Goal: Task Accomplishment & Management: Manage account settings

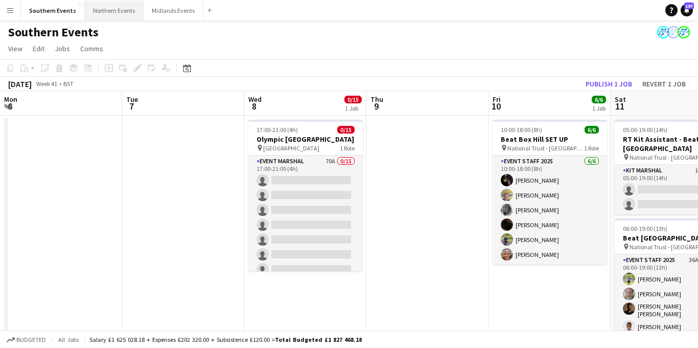
scroll to position [0, 403]
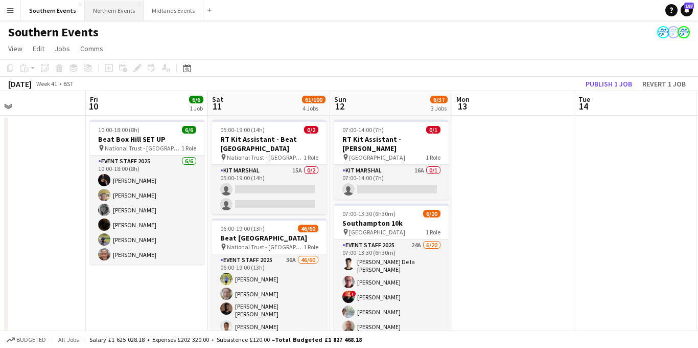
click at [112, 15] on button "Northern Events Close" at bounding box center [114, 11] width 59 height 20
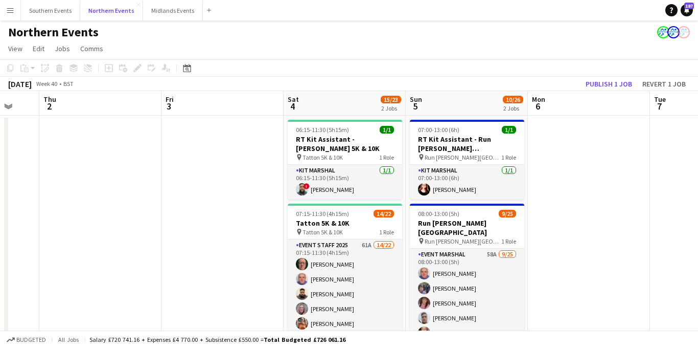
scroll to position [0, 348]
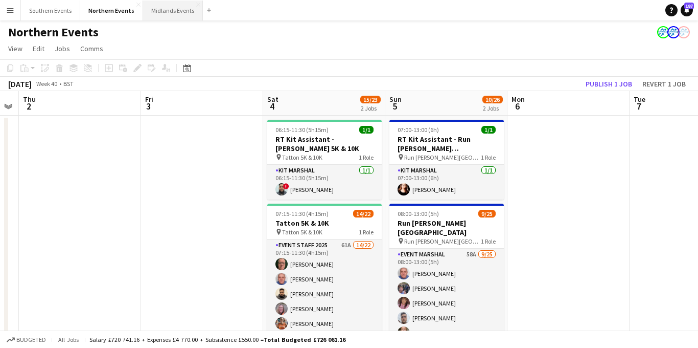
click at [167, 7] on button "Midlands Events Close" at bounding box center [173, 11] width 60 height 20
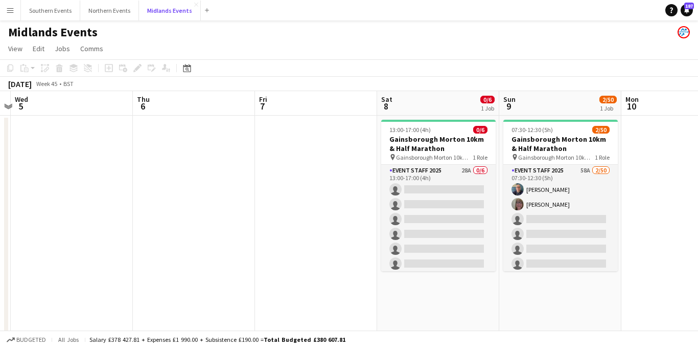
scroll to position [0, 370]
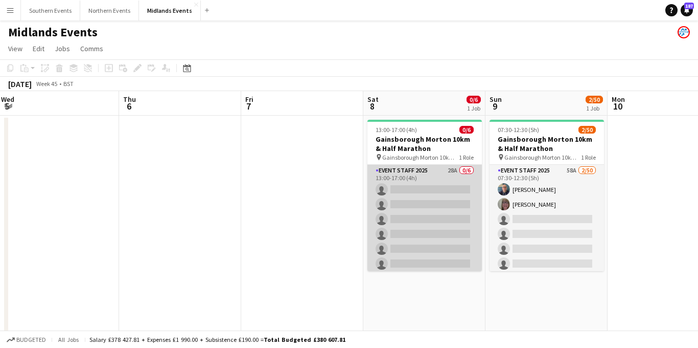
click at [455, 231] on app-card-role "Event Staff 2025 28A 0/6 13:00-17:00 (4h) single-neutral-actions single-neutral…" at bounding box center [425, 219] width 115 height 109
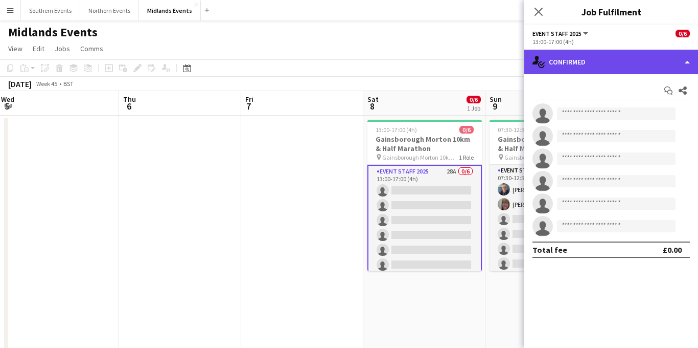
click at [613, 61] on div "single-neutral-actions-check-2 Confirmed" at bounding box center [611, 62] width 174 height 25
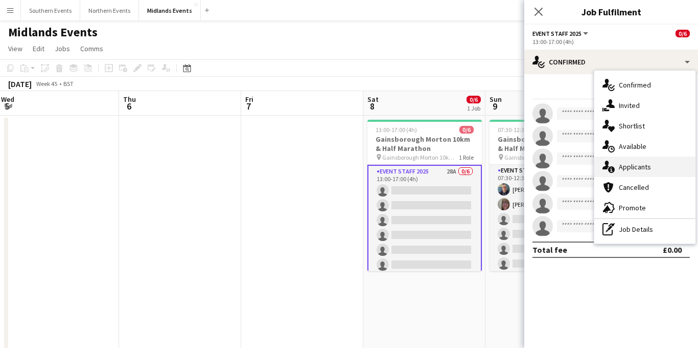
click at [633, 167] on span "Applicants" at bounding box center [635, 166] width 32 height 9
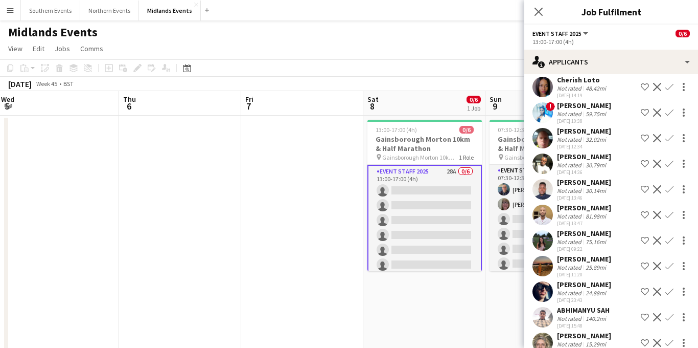
scroll to position [520, 0]
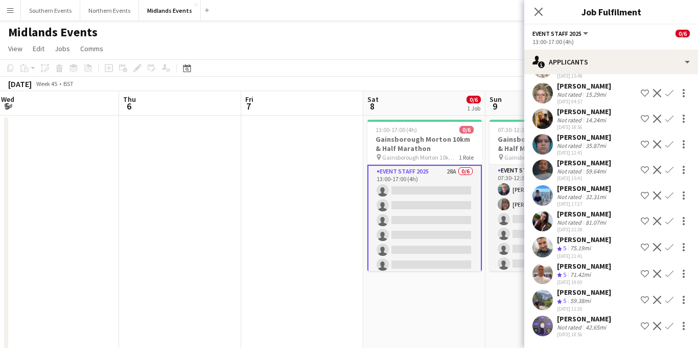
click at [670, 249] on app-icon "Confirm" at bounding box center [670, 247] width 8 height 8
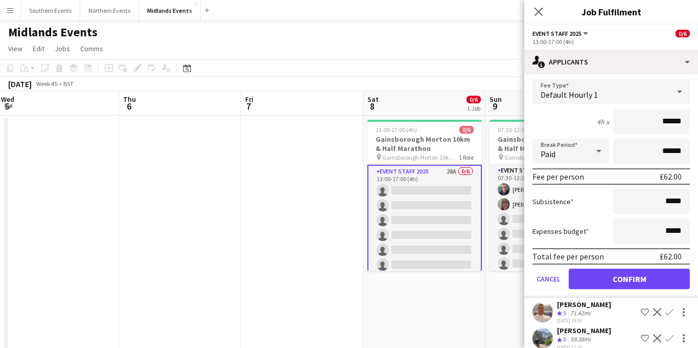
scroll to position [749, 0]
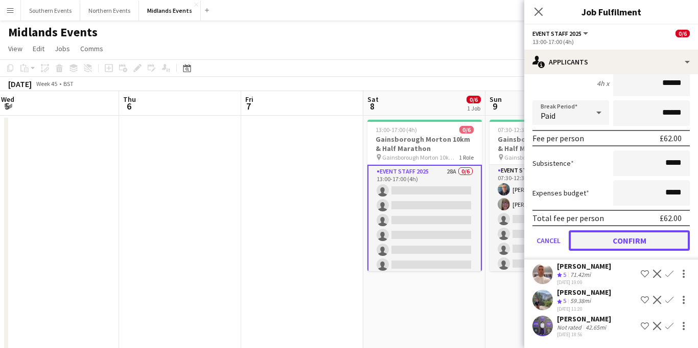
click at [608, 246] on button "Confirm" at bounding box center [629, 240] width 121 height 20
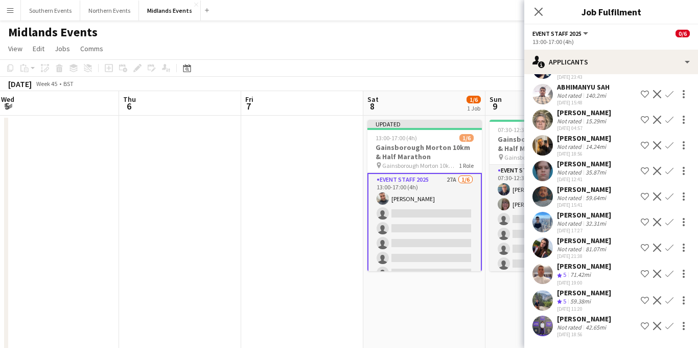
scroll to position [490, 0]
click at [542, 11] on icon "Close pop-in" at bounding box center [539, 12] width 10 height 10
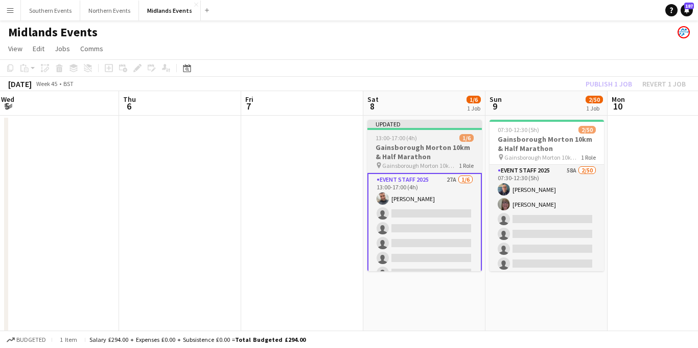
click at [388, 146] on h3 "Gainsborough Morton 10km & Half Marathon" at bounding box center [425, 152] width 115 height 18
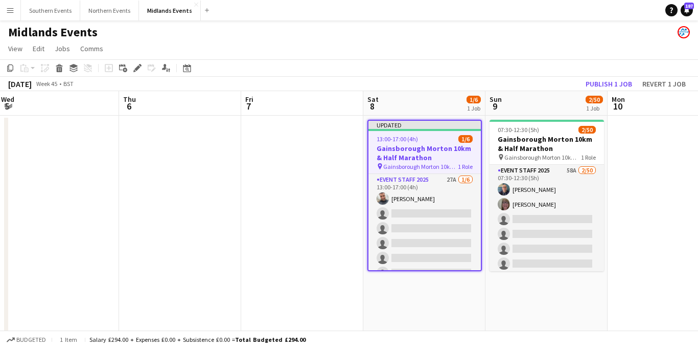
click at [135, 67] on icon "Edit" at bounding box center [137, 68] width 8 height 8
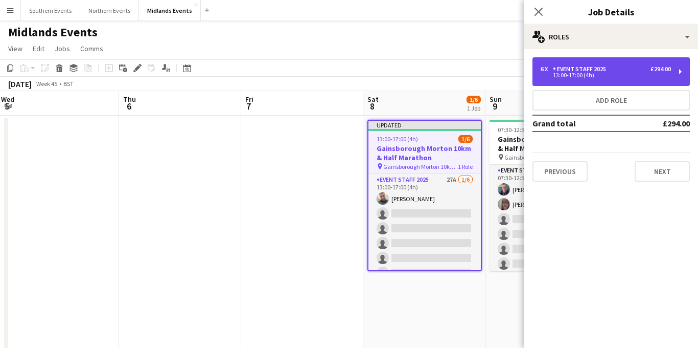
click at [579, 81] on div "6 x Event Staff 2025 £294.00 13:00-17:00 (4h)" at bounding box center [611, 71] width 157 height 29
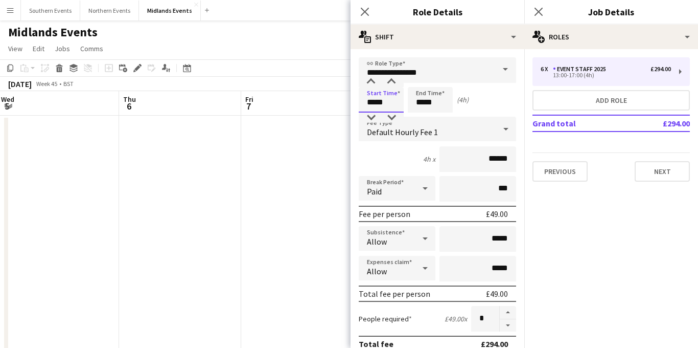
click at [374, 101] on input "*****" at bounding box center [381, 100] width 45 height 26
type input "*****"
click at [373, 84] on div at bounding box center [371, 82] width 20 height 10
click at [426, 101] on input "*****" at bounding box center [430, 100] width 45 height 26
type input "*****"
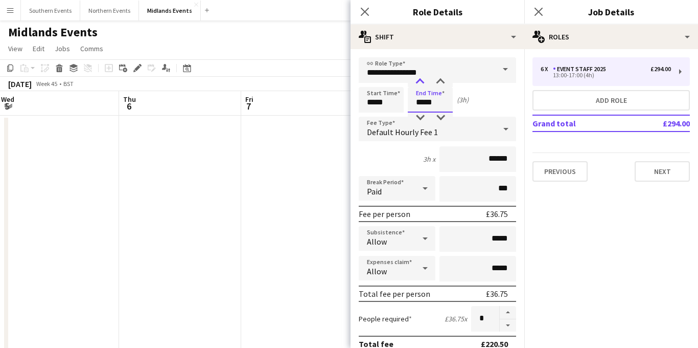
click at [424, 83] on div at bounding box center [420, 82] width 20 height 10
click at [364, 9] on icon "Close pop-in" at bounding box center [365, 12] width 10 height 10
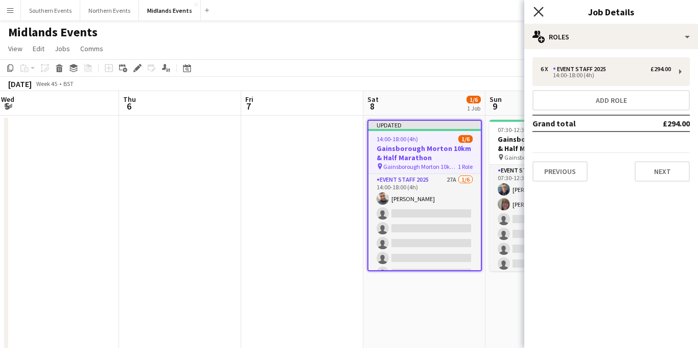
click at [539, 10] on icon "Close pop-in" at bounding box center [539, 12] width 10 height 10
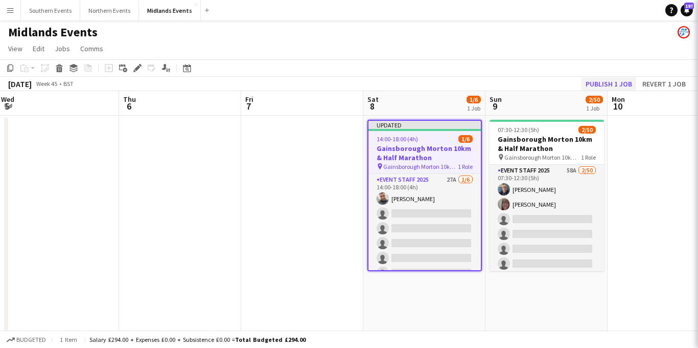
click at [419, 147] on h3 "Gainsborough Morton 10km & Half Marathon" at bounding box center [425, 153] width 112 height 18
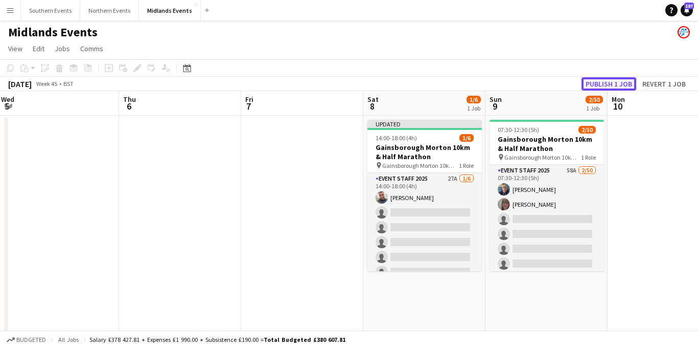
click at [599, 81] on button "Publish 1 job" at bounding box center [609, 83] width 55 height 13
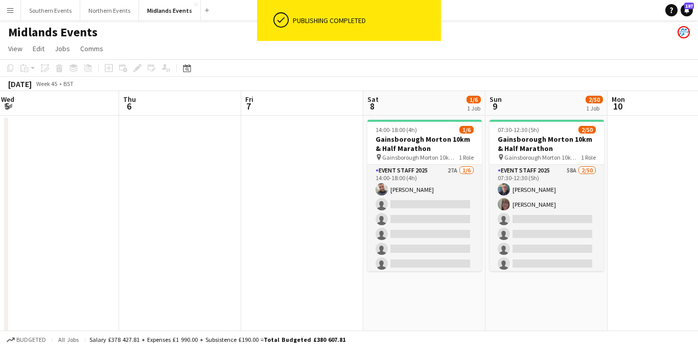
click at [428, 216] on app-card-role "Event Staff 2025 27A 1/6 14:00-18:00 (4h) Chris Rogers single-neutral-actions s…" at bounding box center [425, 219] width 115 height 109
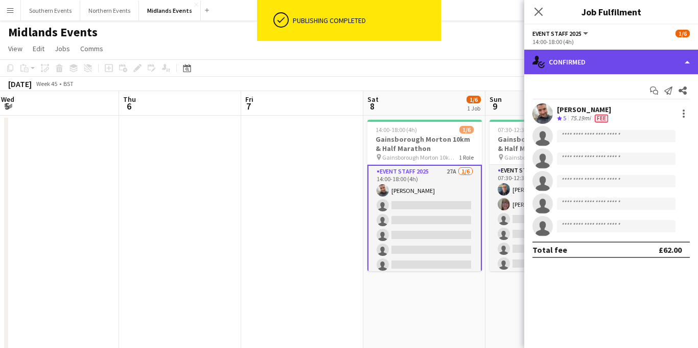
click at [629, 65] on div "single-neutral-actions-check-2 Confirmed" at bounding box center [611, 62] width 174 height 25
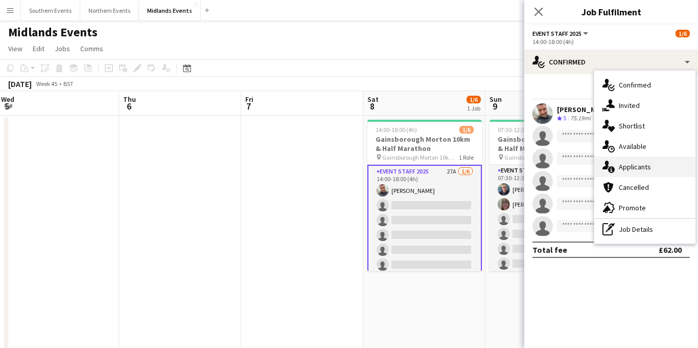
click at [639, 170] on span "Applicants" at bounding box center [635, 166] width 32 height 9
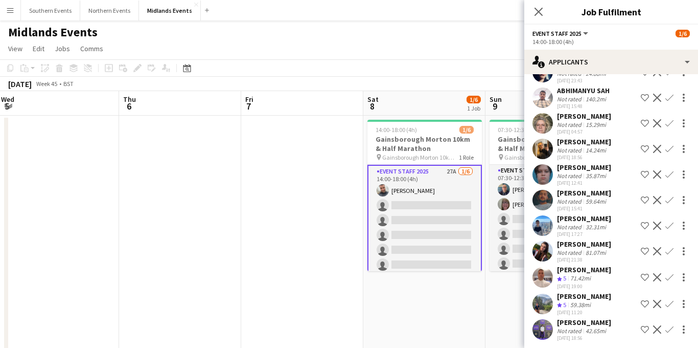
scroll to position [494, 0]
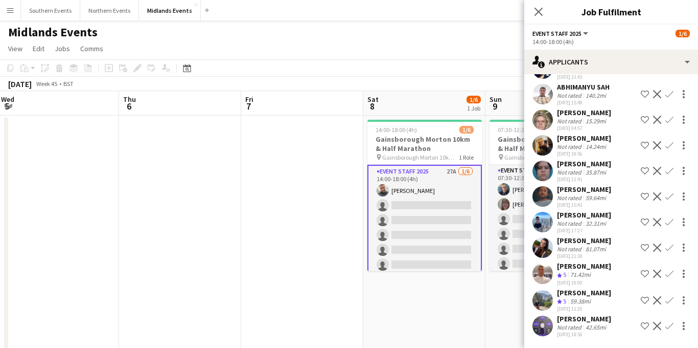
click at [668, 273] on app-icon "Confirm" at bounding box center [670, 273] width 8 height 8
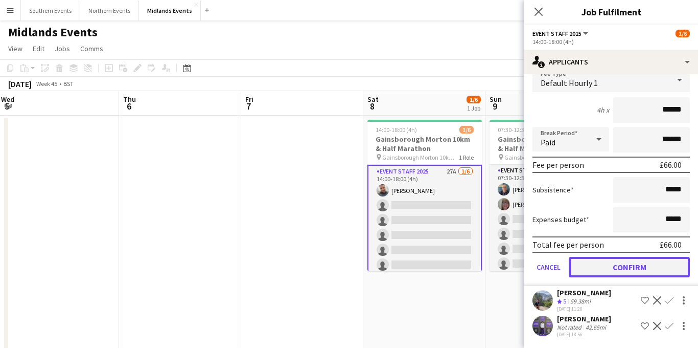
click at [613, 277] on button "Confirm" at bounding box center [629, 267] width 121 height 20
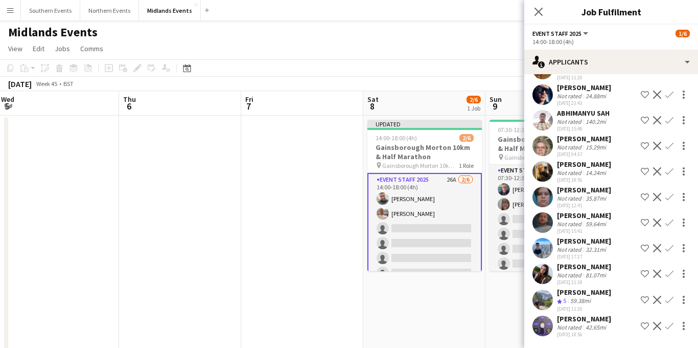
scroll to position [452, 0]
click at [670, 278] on app-icon "Confirm" at bounding box center [670, 273] width 8 height 8
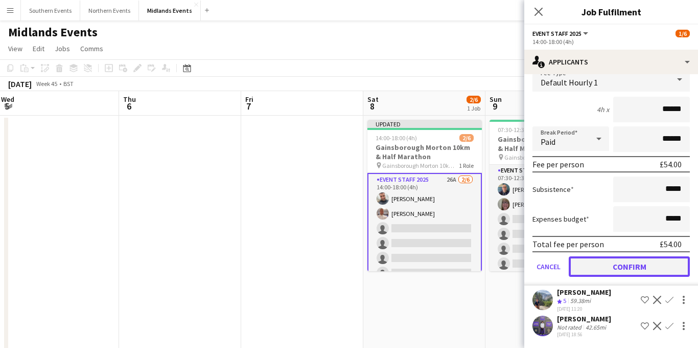
click at [624, 274] on button "Confirm" at bounding box center [629, 266] width 121 height 20
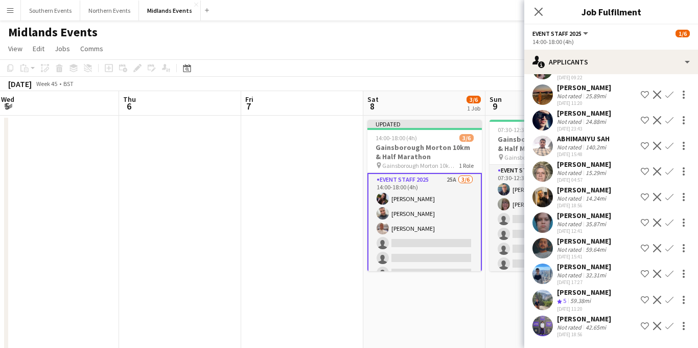
scroll to position [439, 0]
click at [666, 303] on app-icon "Confirm" at bounding box center [670, 299] width 8 height 8
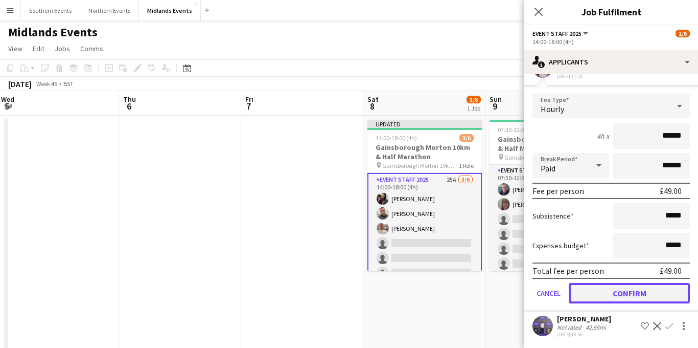
click at [612, 292] on button "Confirm" at bounding box center [629, 293] width 121 height 20
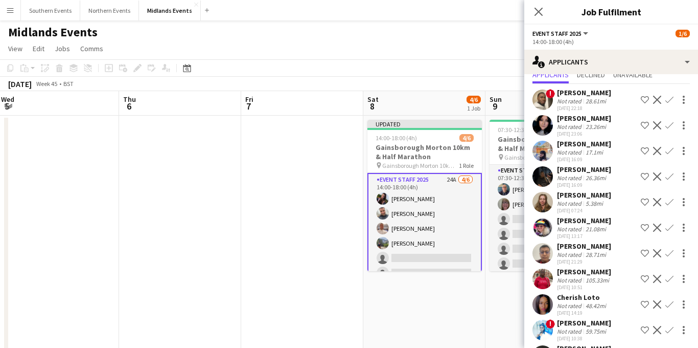
scroll to position [0, 0]
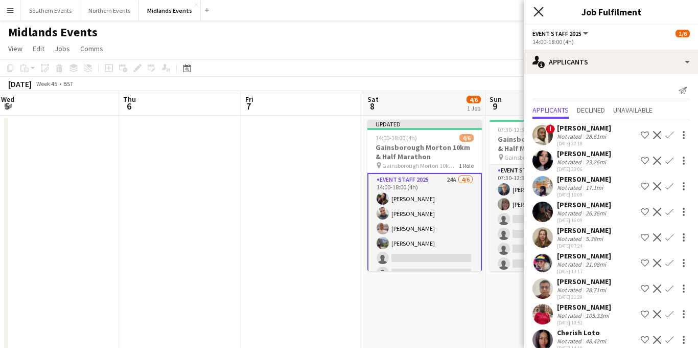
click at [540, 10] on icon at bounding box center [539, 12] width 10 height 10
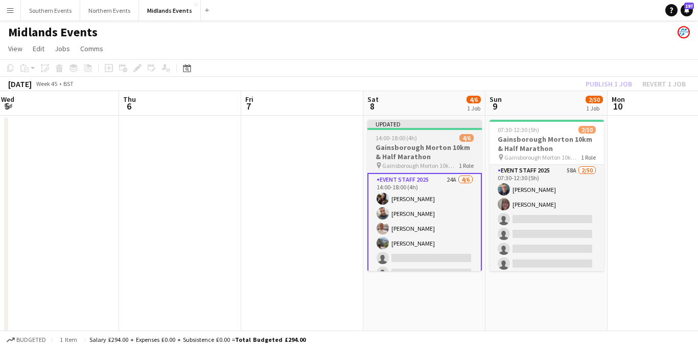
click at [430, 136] on div "14:00-18:00 (4h) 4/6" at bounding box center [425, 138] width 115 height 8
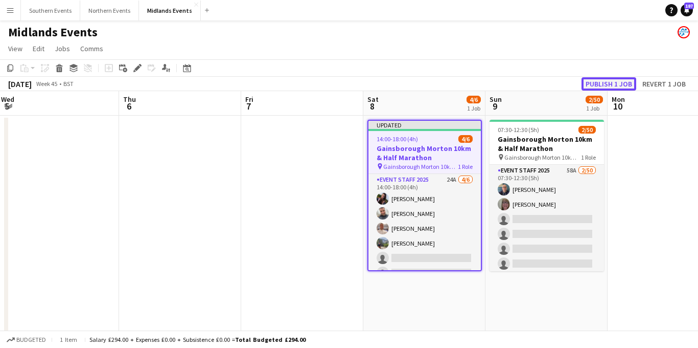
click at [608, 85] on button "Publish 1 job" at bounding box center [609, 83] width 55 height 13
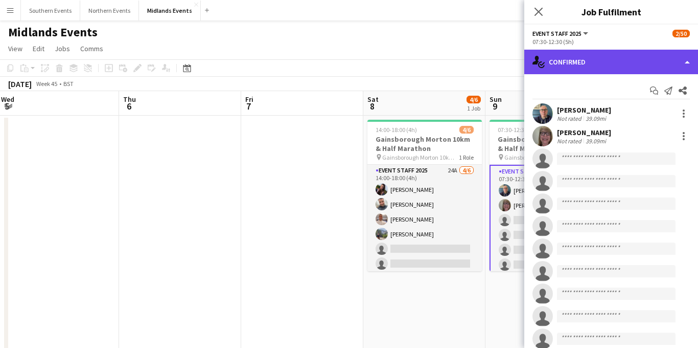
click at [637, 59] on div "single-neutral-actions-check-2 Confirmed" at bounding box center [611, 62] width 174 height 25
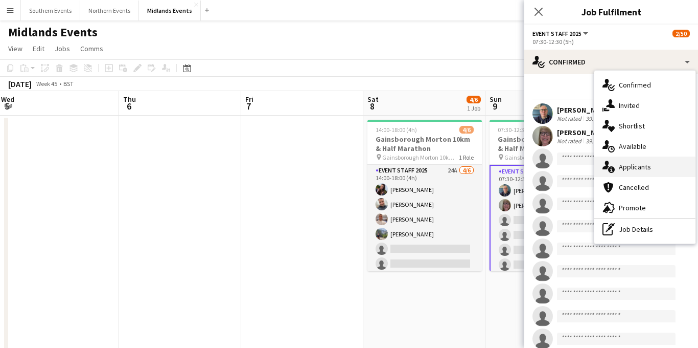
click at [635, 164] on span "Applicants" at bounding box center [635, 166] width 32 height 9
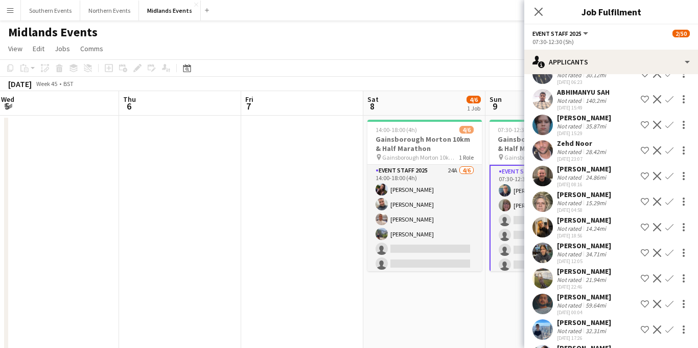
scroll to position [1316, 0]
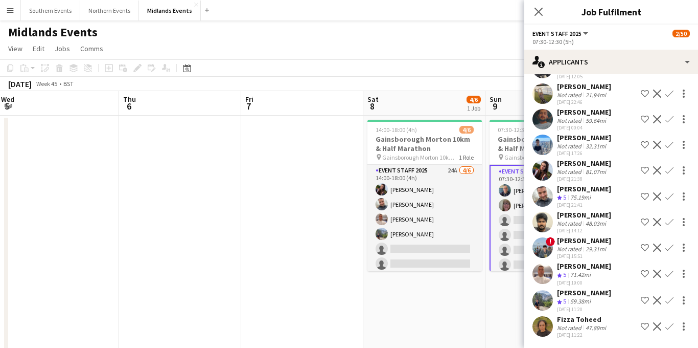
click at [670, 276] on app-icon "Confirm" at bounding box center [670, 273] width 8 height 8
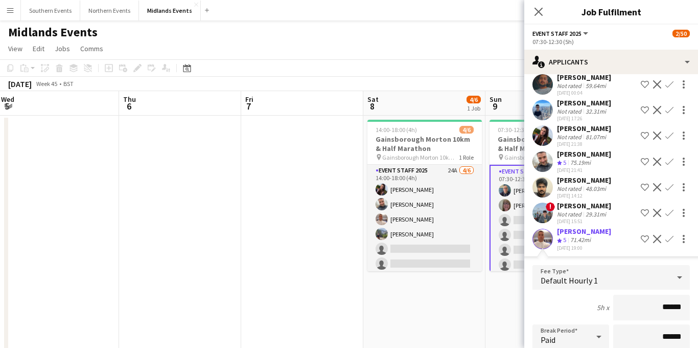
scroll to position [1548, 0]
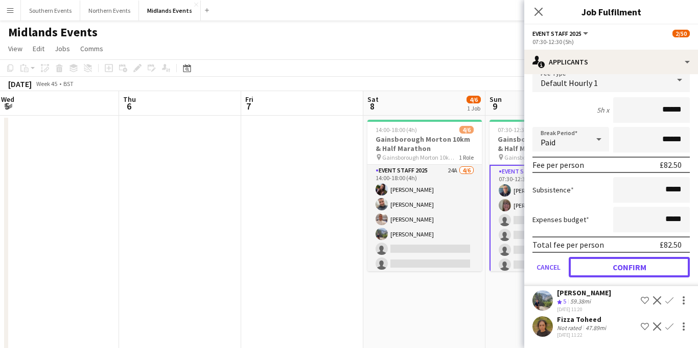
click at [624, 270] on button "Confirm" at bounding box center [629, 267] width 121 height 20
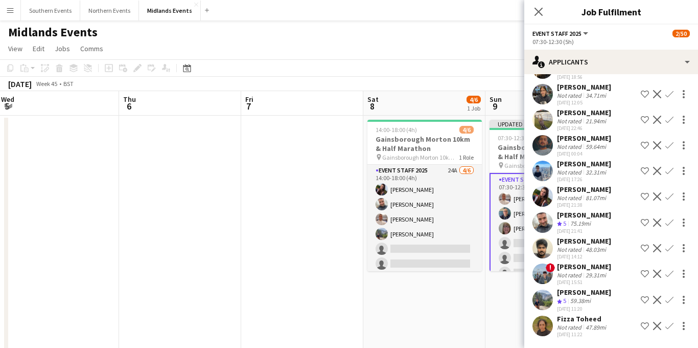
click at [669, 298] on app-icon "Confirm" at bounding box center [670, 299] width 8 height 8
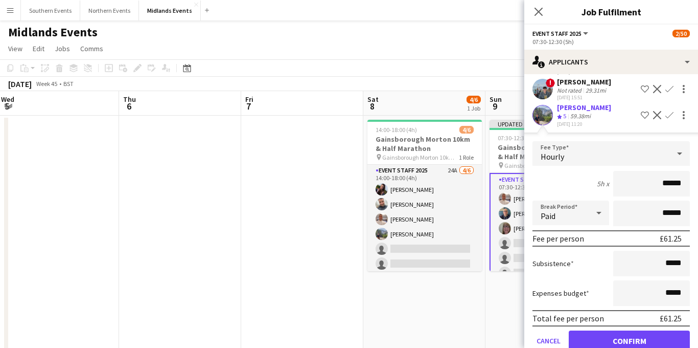
scroll to position [1522, 0]
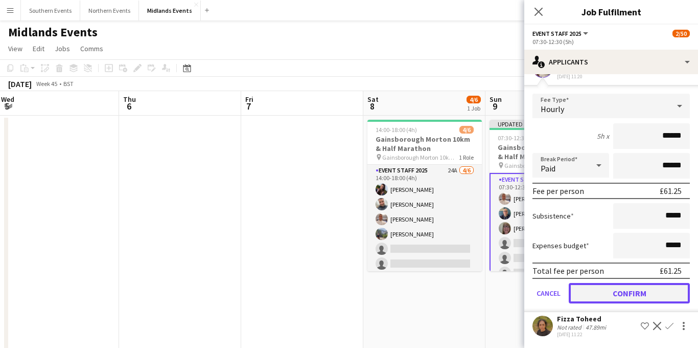
click at [612, 290] on button "Confirm" at bounding box center [629, 293] width 121 height 20
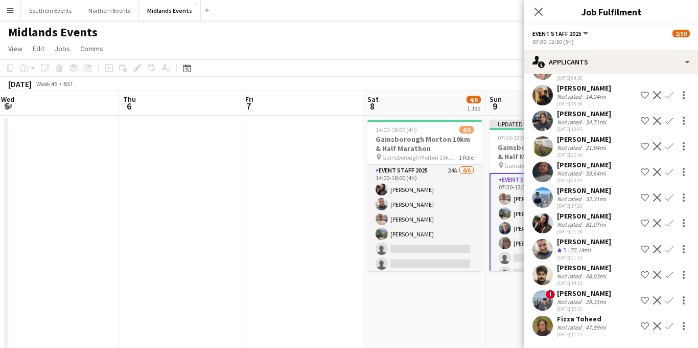
scroll to position [1264, 0]
click at [669, 245] on app-icon "Confirm" at bounding box center [670, 249] width 8 height 8
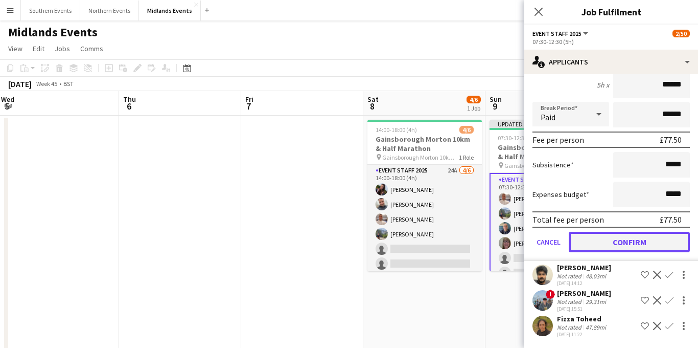
click at [618, 235] on button "Confirm" at bounding box center [629, 242] width 121 height 20
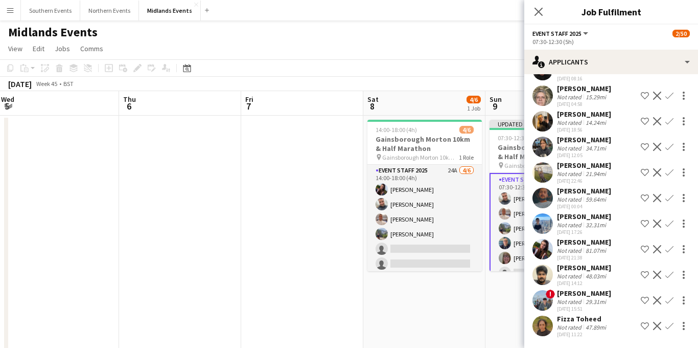
scroll to position [1238, 0]
click at [668, 245] on app-icon "Confirm" at bounding box center [670, 249] width 8 height 8
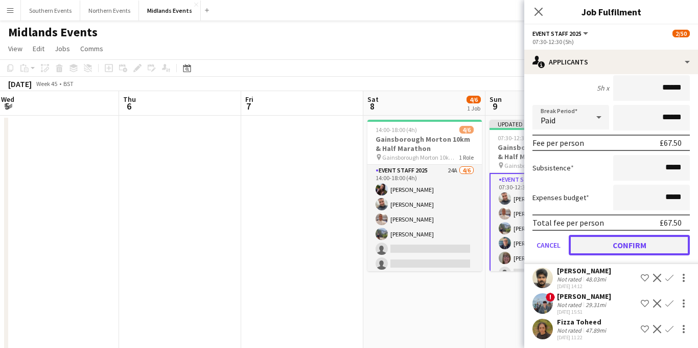
click at [614, 255] on button "Confirm" at bounding box center [629, 245] width 121 height 20
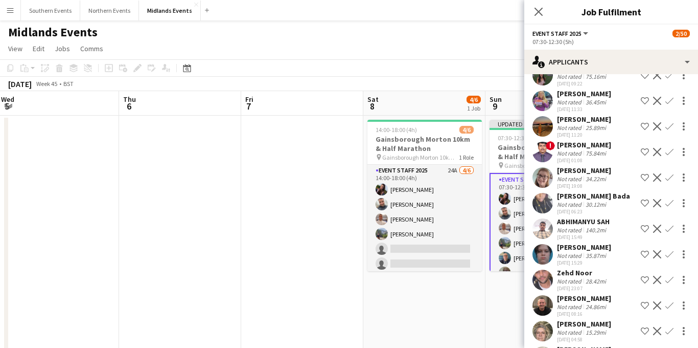
scroll to position [974, 0]
click at [669, 182] on app-icon "Confirm" at bounding box center [670, 178] width 8 height 8
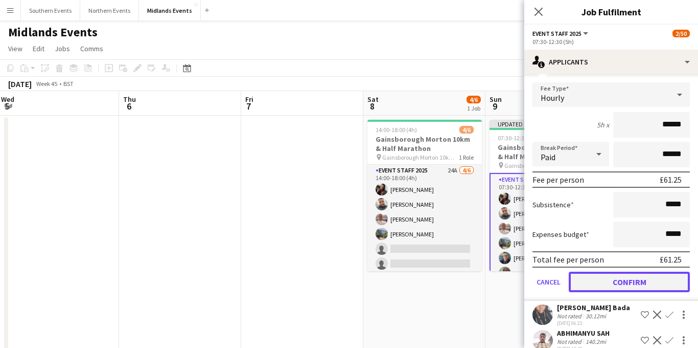
click at [626, 292] on button "Confirm" at bounding box center [629, 281] width 121 height 20
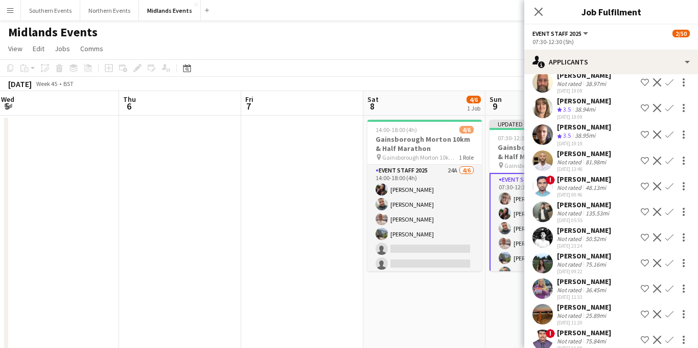
scroll to position [767, 0]
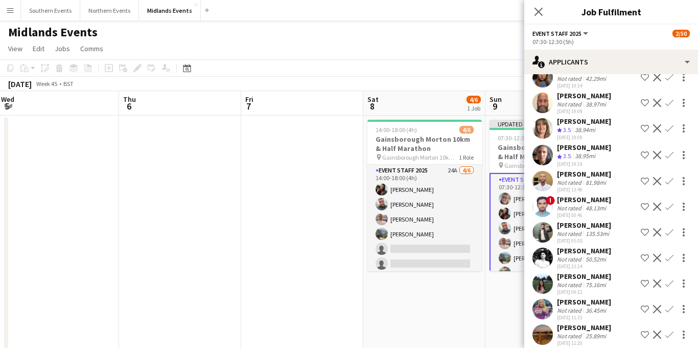
click at [671, 132] on app-icon "Confirm" at bounding box center [670, 128] width 8 height 8
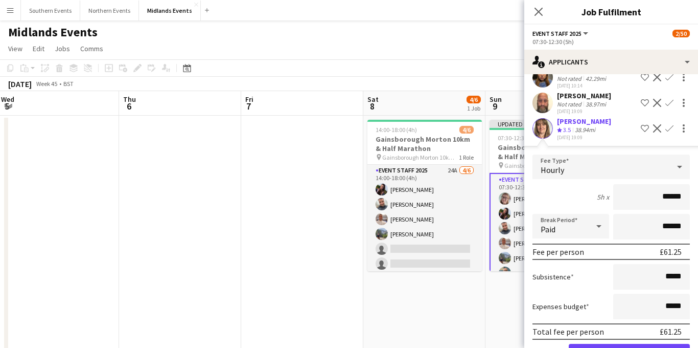
scroll to position [934, 0]
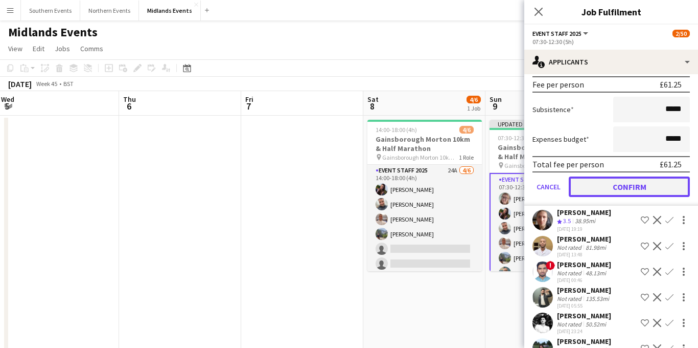
click at [622, 197] on button "Confirm" at bounding box center [629, 186] width 121 height 20
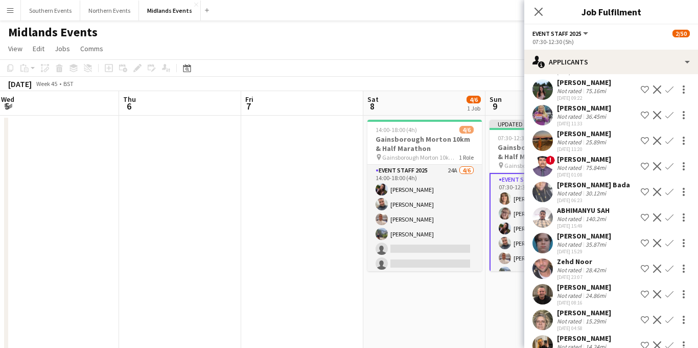
scroll to position [675, 0]
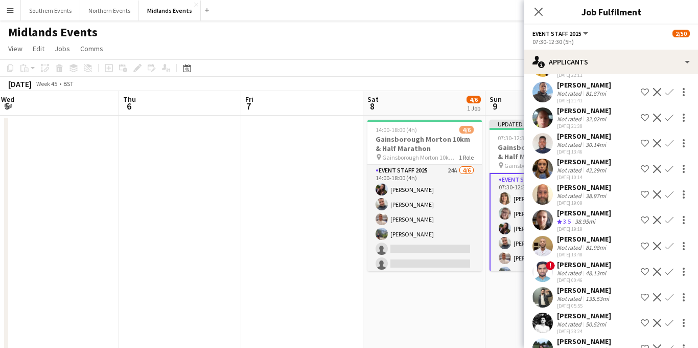
click at [670, 224] on app-icon "Confirm" at bounding box center [670, 220] width 8 height 8
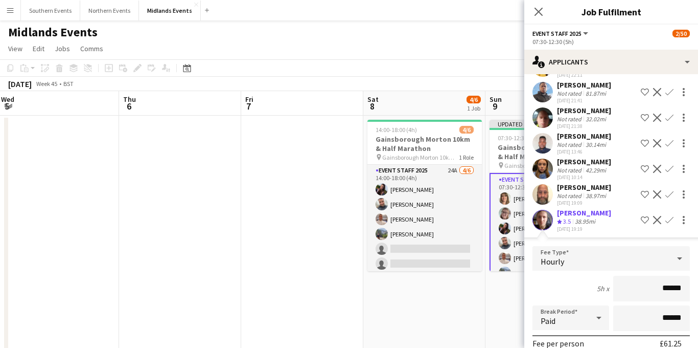
scroll to position [831, 0]
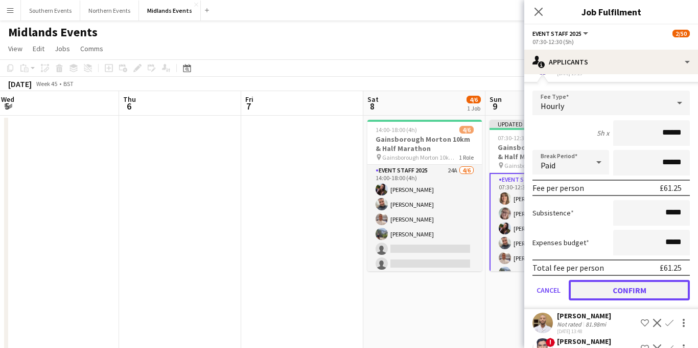
click at [602, 300] on button "Confirm" at bounding box center [629, 290] width 121 height 20
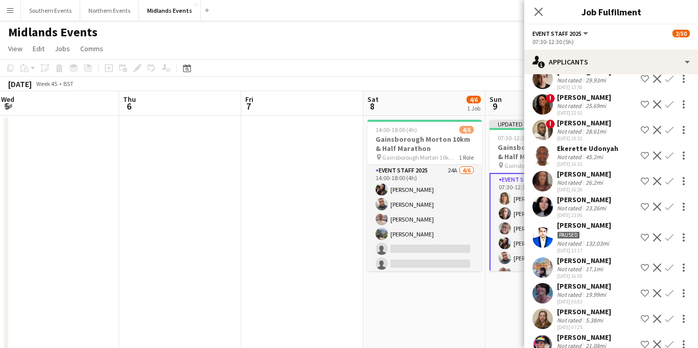
scroll to position [0, 0]
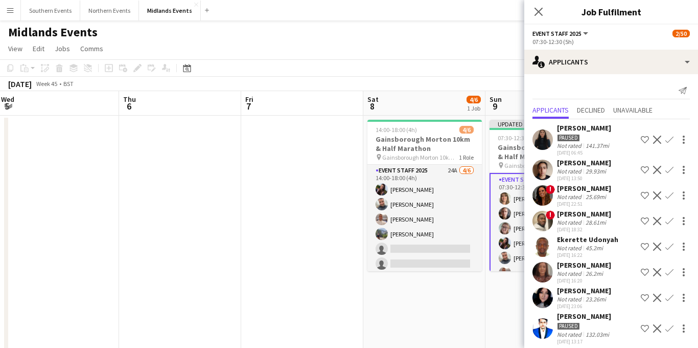
click at [657, 141] on app-icon "Decline" at bounding box center [657, 139] width 8 height 8
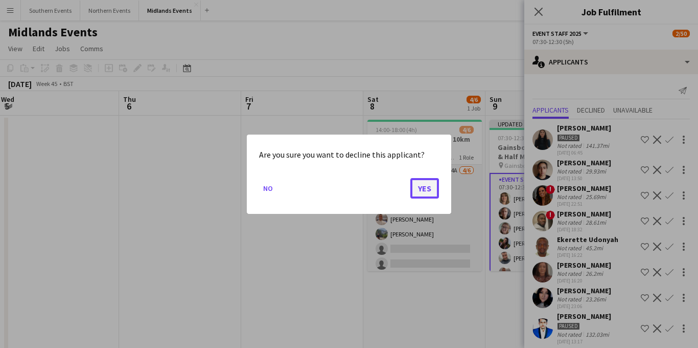
click at [427, 187] on button "Yes" at bounding box center [424, 187] width 29 height 20
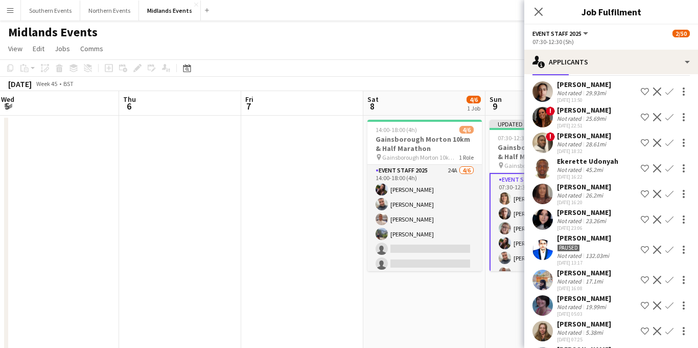
scroll to position [70, 0]
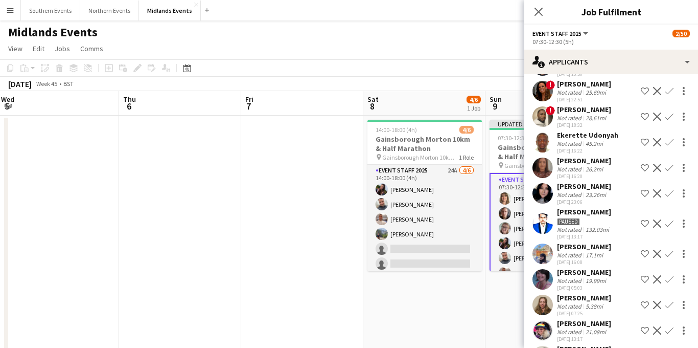
click at [669, 143] on app-icon "Confirm" at bounding box center [670, 142] width 8 height 8
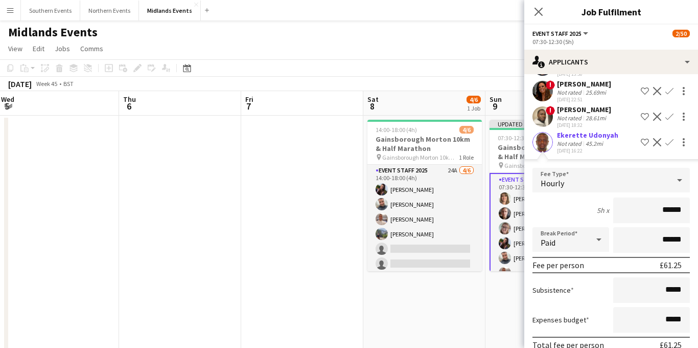
scroll to position [217, 0]
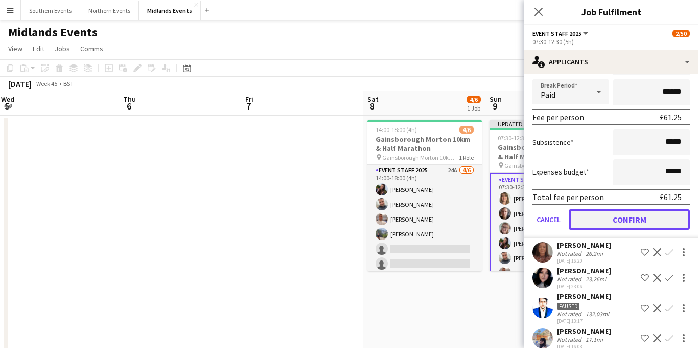
click at [614, 222] on button "Confirm" at bounding box center [629, 219] width 121 height 20
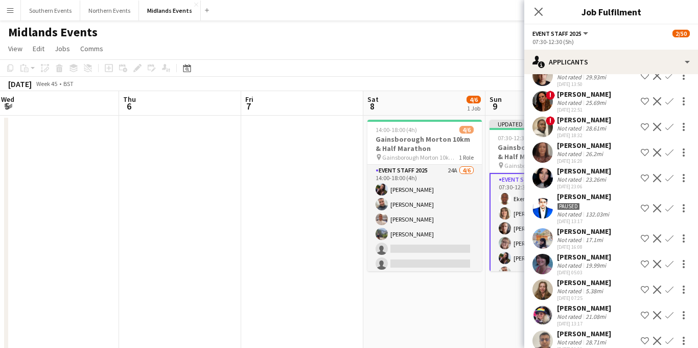
scroll to position [82, 0]
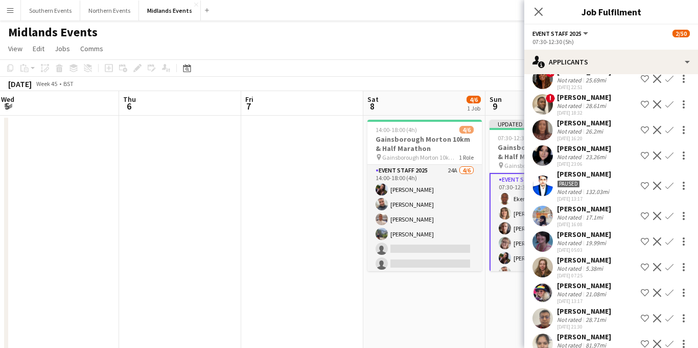
click at [655, 184] on app-icon "Decline" at bounding box center [657, 185] width 8 height 8
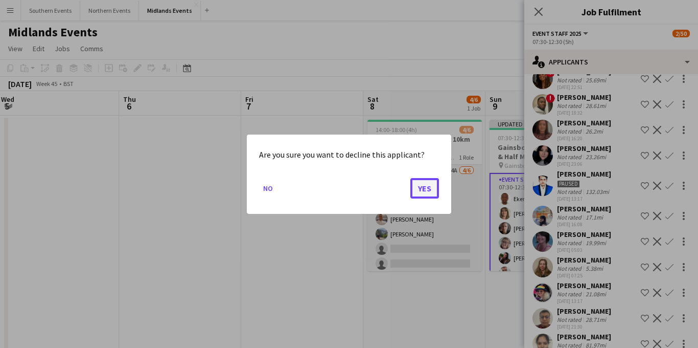
click at [425, 186] on button "Yes" at bounding box center [424, 187] width 29 height 20
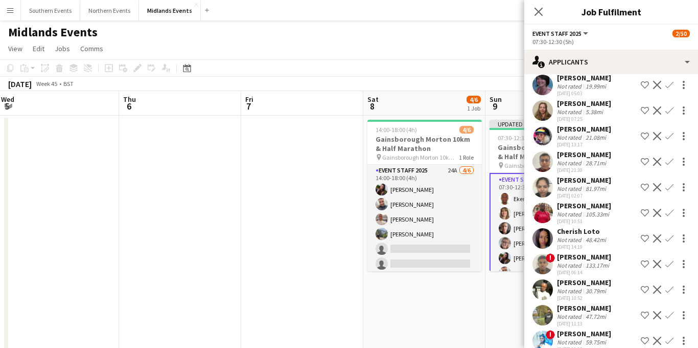
scroll to position [205, 0]
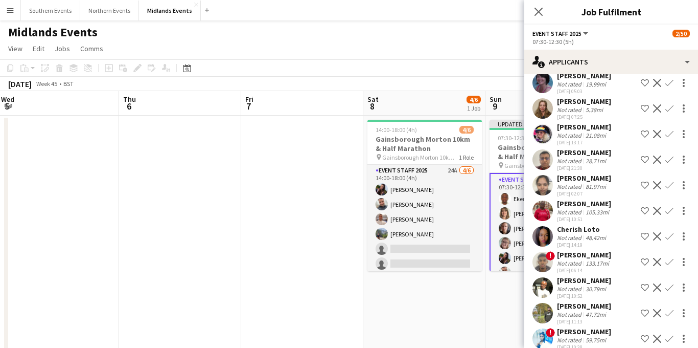
click at [658, 186] on app-icon "Decline" at bounding box center [657, 185] width 8 height 8
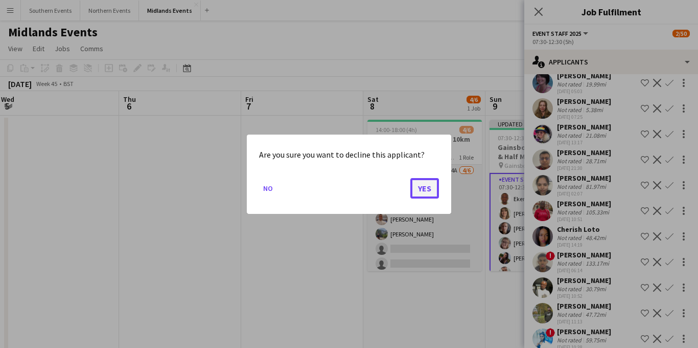
click at [421, 191] on button "Yes" at bounding box center [424, 187] width 29 height 20
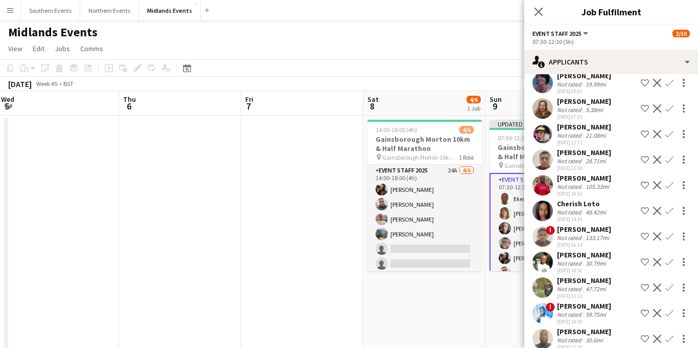
click at [658, 189] on app-icon "Decline" at bounding box center [657, 185] width 8 height 8
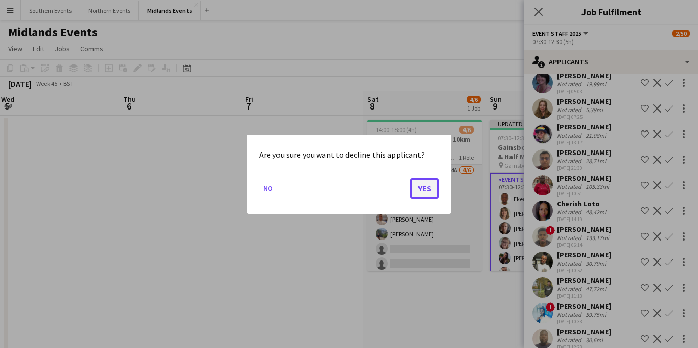
click at [429, 188] on button "Yes" at bounding box center [424, 187] width 29 height 20
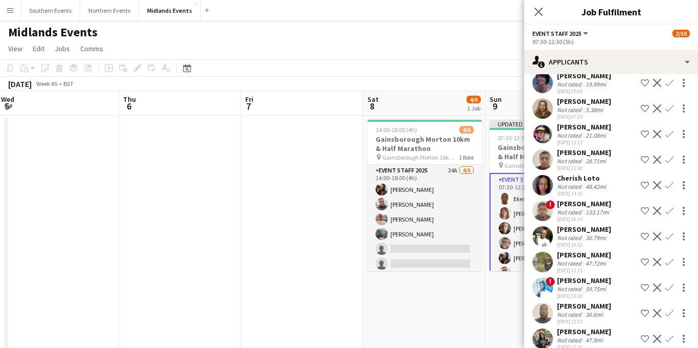
click at [658, 207] on app-icon "Decline" at bounding box center [657, 211] width 8 height 8
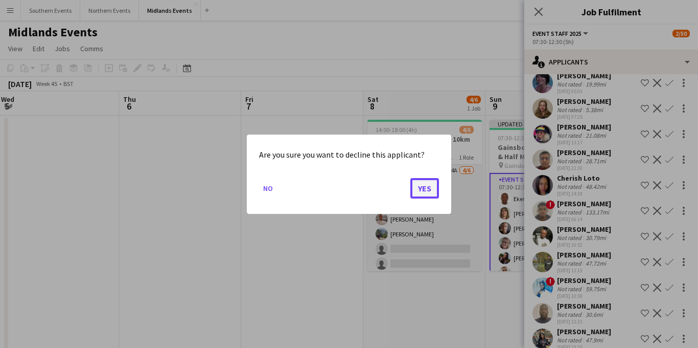
click at [428, 189] on button "Yes" at bounding box center [424, 187] width 29 height 20
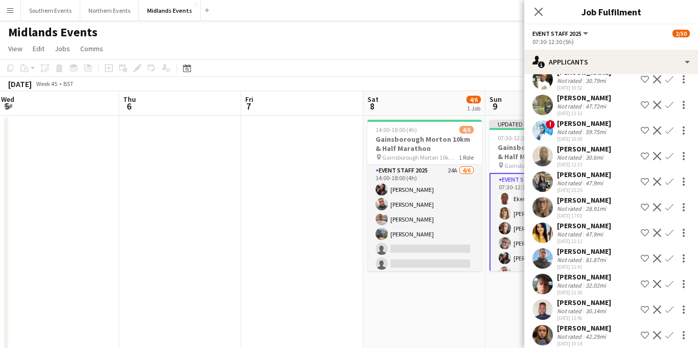
scroll to position [340, 0]
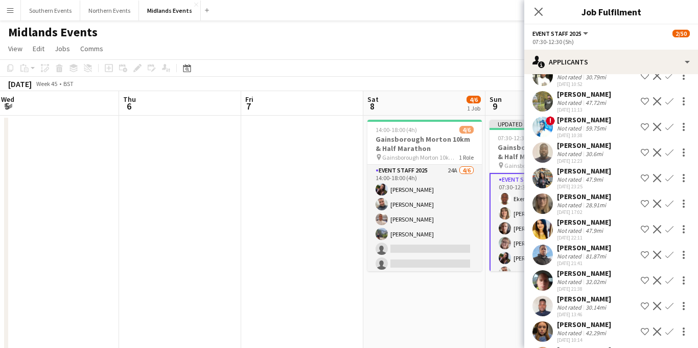
click at [660, 131] on app-icon "Decline" at bounding box center [657, 127] width 8 height 8
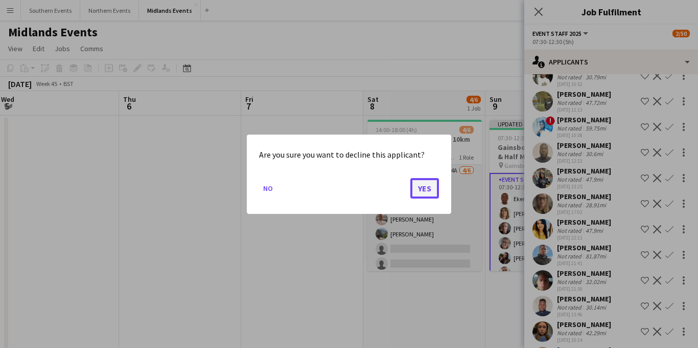
click at [424, 186] on button "Yes" at bounding box center [424, 187] width 29 height 20
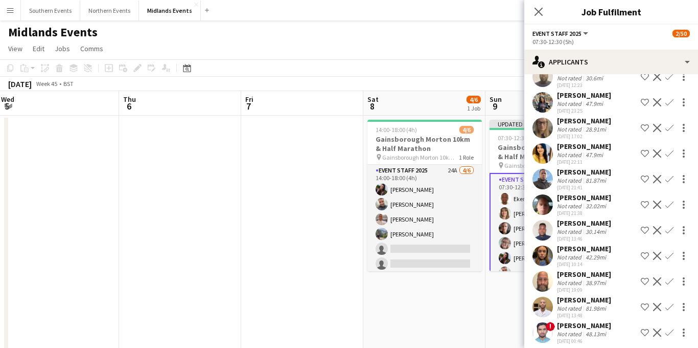
scroll to position [391, 0]
click at [600, 184] on div "81.87mi" at bounding box center [596, 180] width 25 height 8
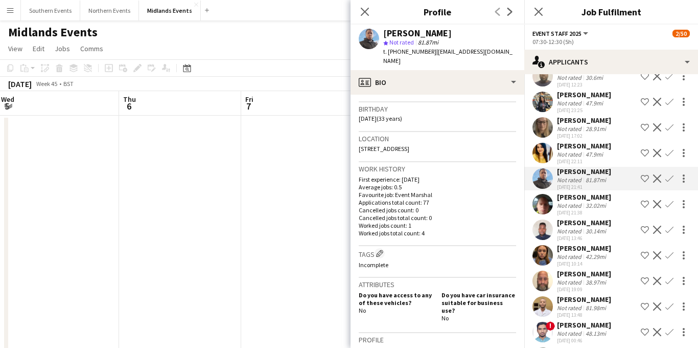
scroll to position [298, 0]
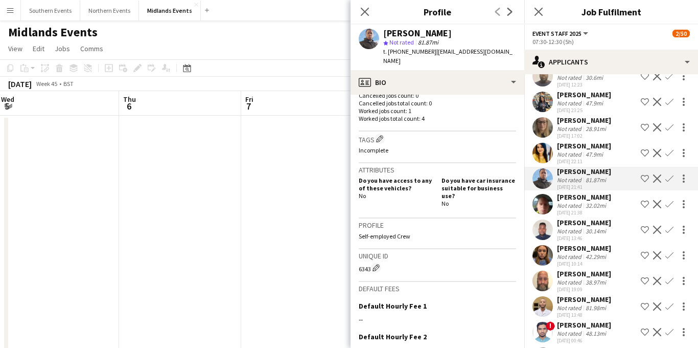
click at [658, 182] on app-icon "Decline" at bounding box center [657, 178] width 8 height 8
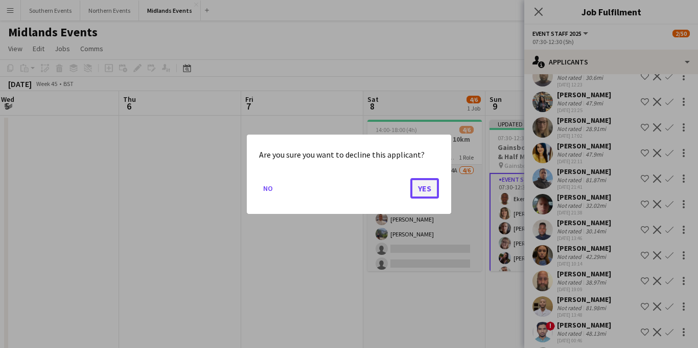
click at [421, 181] on button "Yes" at bounding box center [424, 187] width 29 height 20
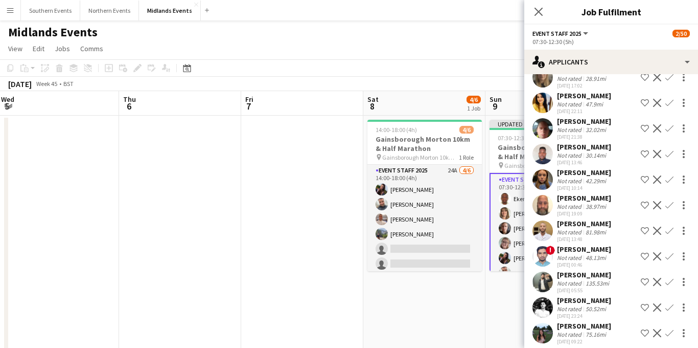
scroll to position [449, 0]
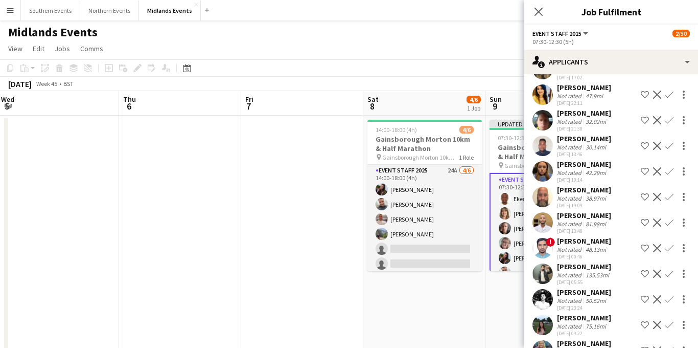
click at [667, 201] on app-icon "Confirm" at bounding box center [670, 197] width 8 height 8
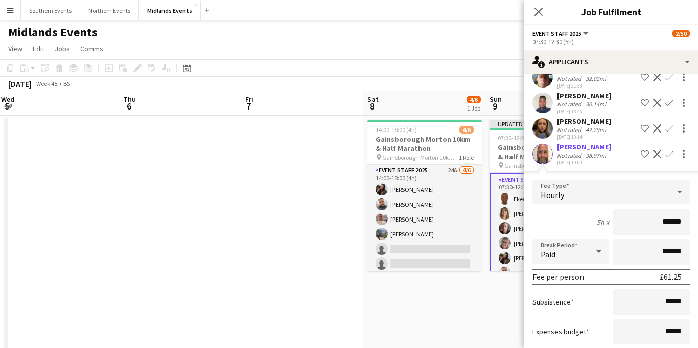
scroll to position [550, 0]
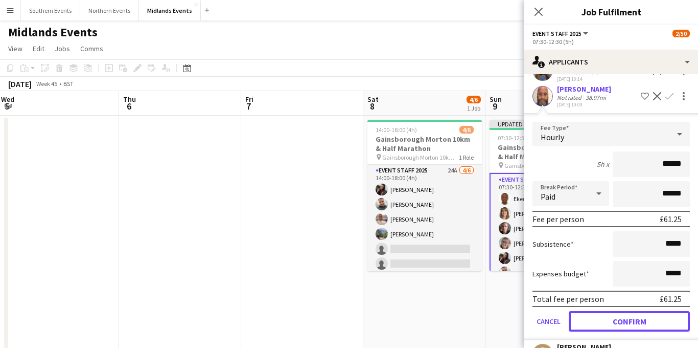
click at [587, 323] on button "Confirm" at bounding box center [629, 321] width 121 height 20
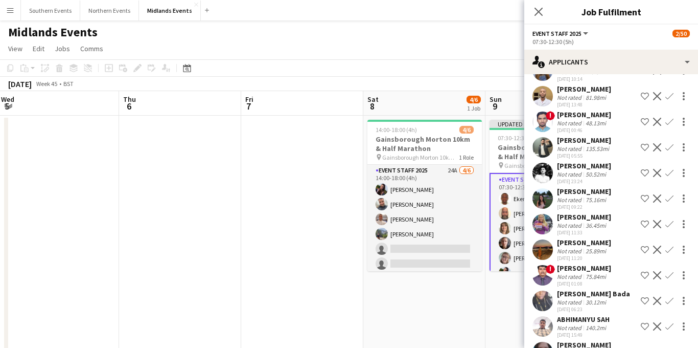
scroll to position [565, 0]
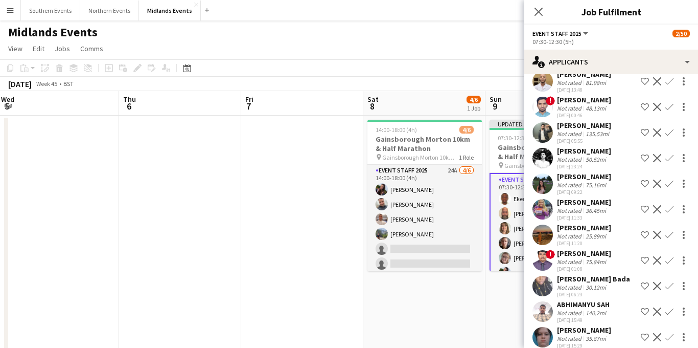
click at [671, 213] on app-icon "Confirm" at bounding box center [670, 209] width 8 height 8
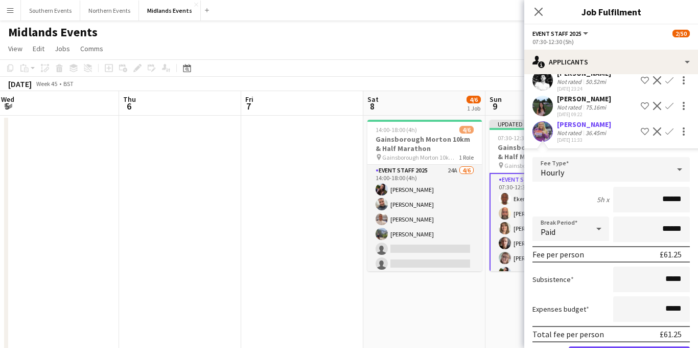
scroll to position [695, 0]
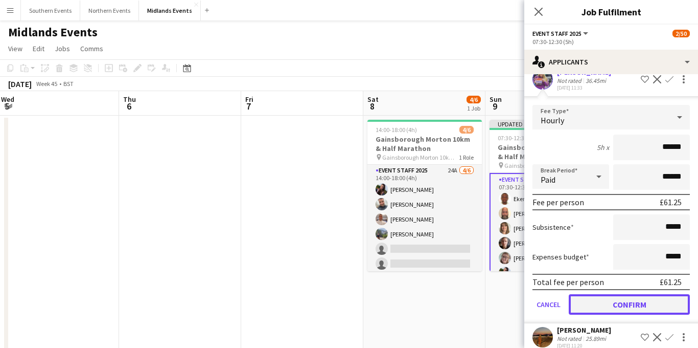
click at [602, 308] on button "Confirm" at bounding box center [629, 304] width 121 height 20
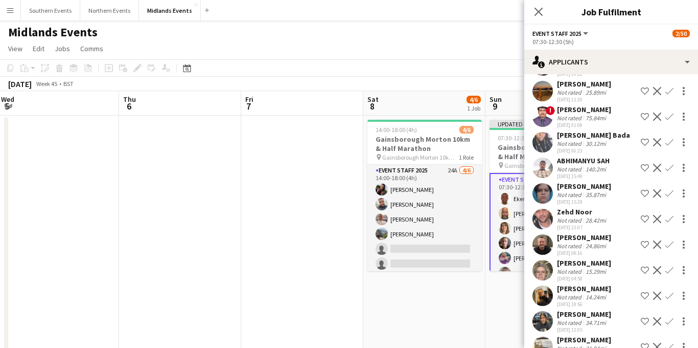
scroll to position [684, 0]
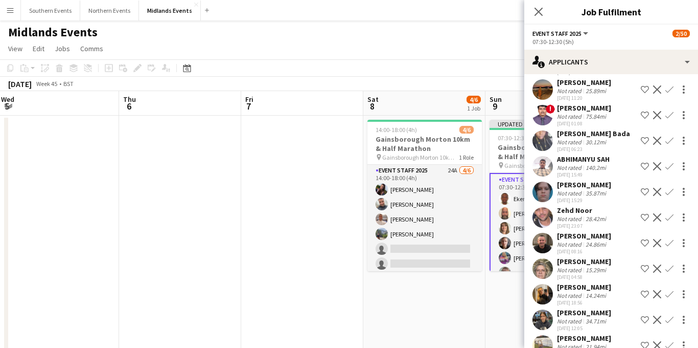
click at [659, 170] on app-icon "Decline" at bounding box center [657, 166] width 8 height 8
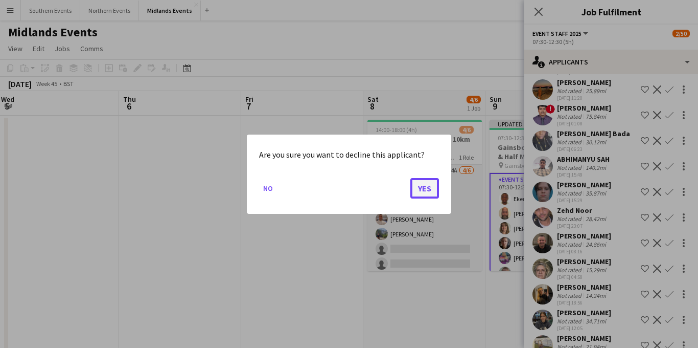
click at [420, 182] on button "Yes" at bounding box center [424, 187] width 29 height 20
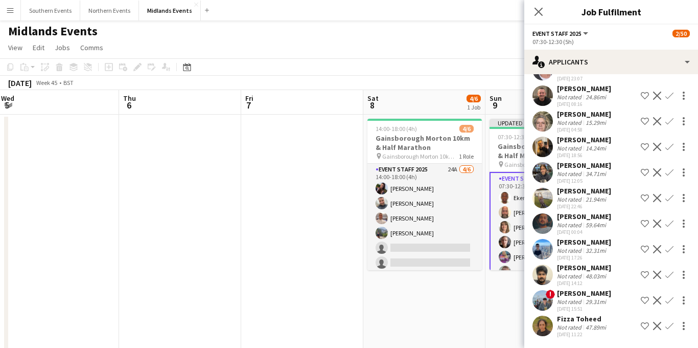
scroll to position [0, 0]
click at [538, 11] on icon at bounding box center [539, 12] width 10 height 10
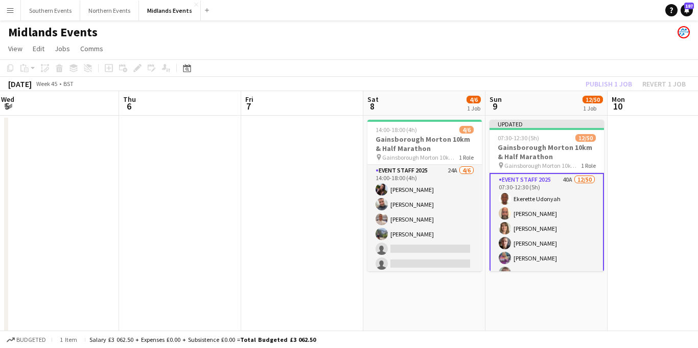
click at [518, 151] on h3 "Gainsborough Morton 10km & Half Marathon" at bounding box center [547, 152] width 115 height 18
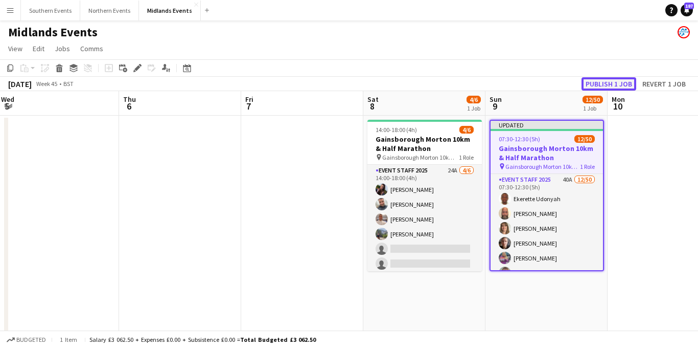
click at [612, 81] on button "Publish 1 job" at bounding box center [609, 83] width 55 height 13
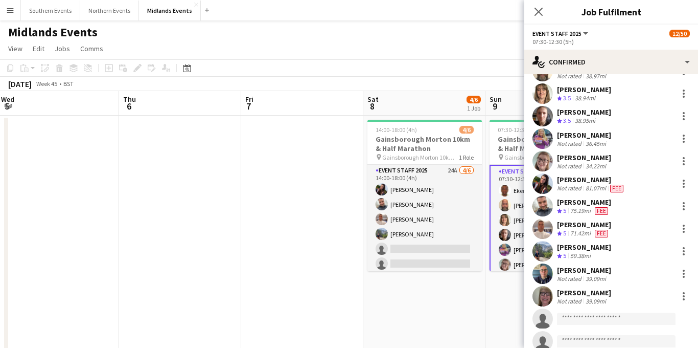
scroll to position [67, 0]
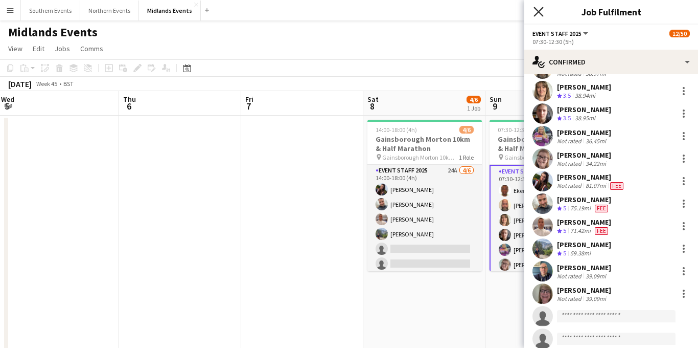
click at [538, 13] on icon at bounding box center [539, 12] width 10 height 10
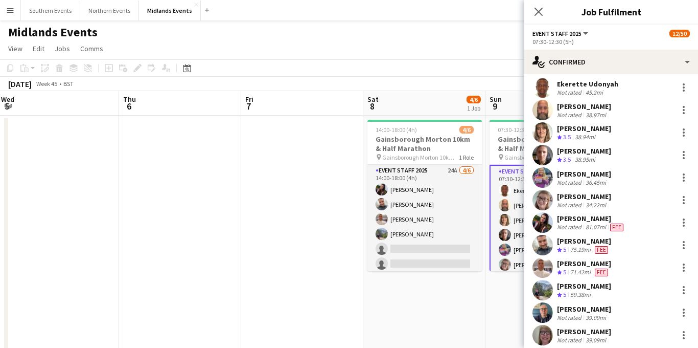
scroll to position [24, 0]
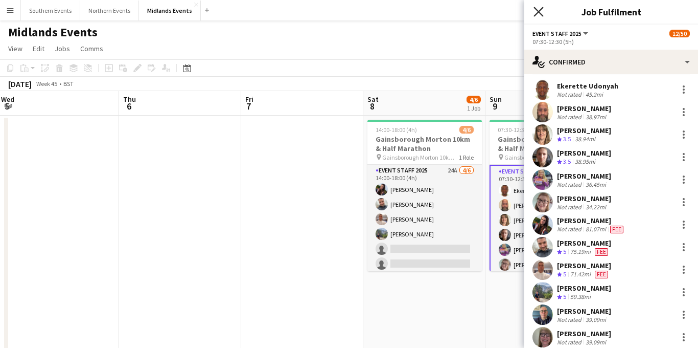
click at [539, 12] on icon at bounding box center [539, 12] width 10 height 10
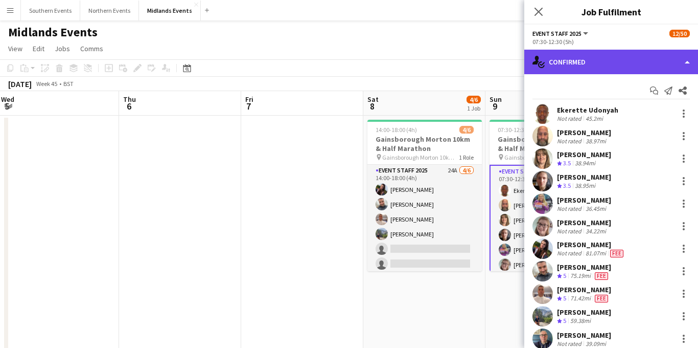
click at [587, 62] on div "single-neutral-actions-check-2 Confirmed" at bounding box center [611, 62] width 174 height 25
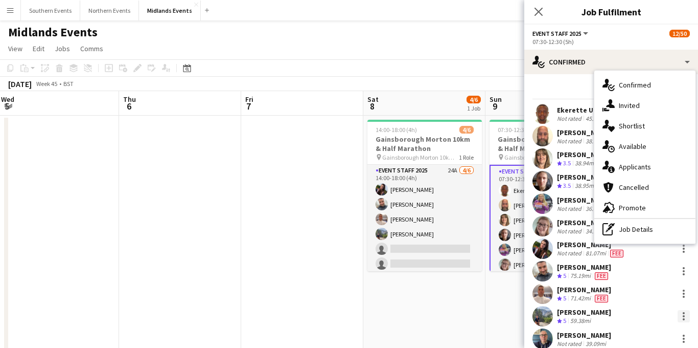
click at [682, 311] on div at bounding box center [684, 316] width 12 height 12
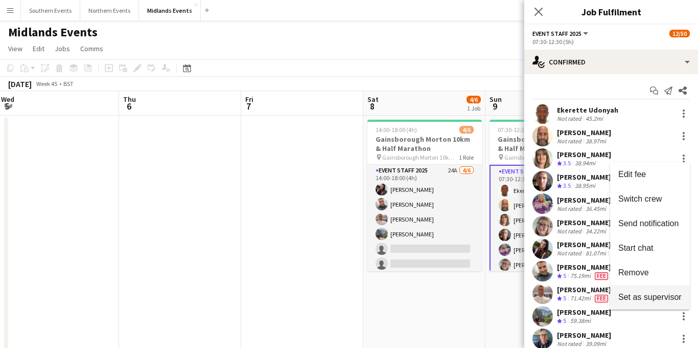
click at [637, 297] on span "Set as supervisor" at bounding box center [650, 296] width 63 height 9
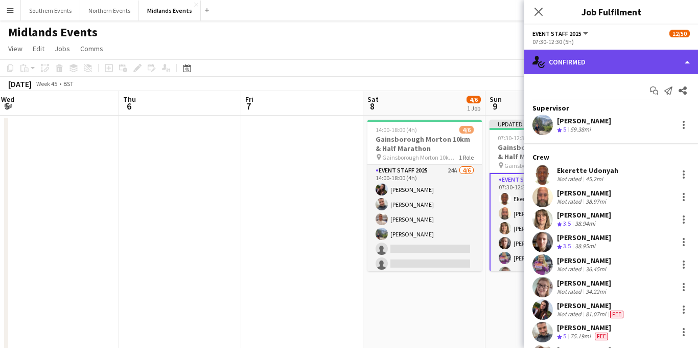
click at [618, 62] on div "single-neutral-actions-check-2 Confirmed" at bounding box center [611, 62] width 174 height 25
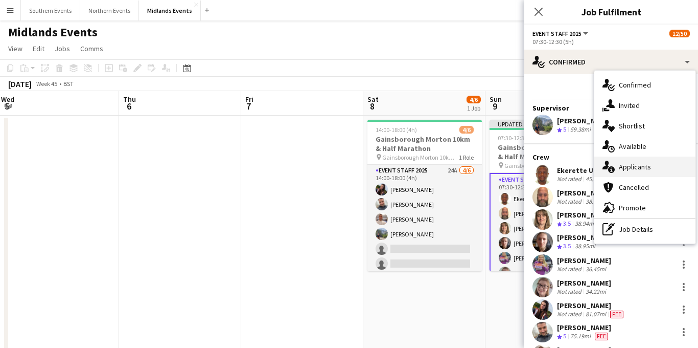
click at [644, 167] on span "Applicants" at bounding box center [635, 166] width 32 height 9
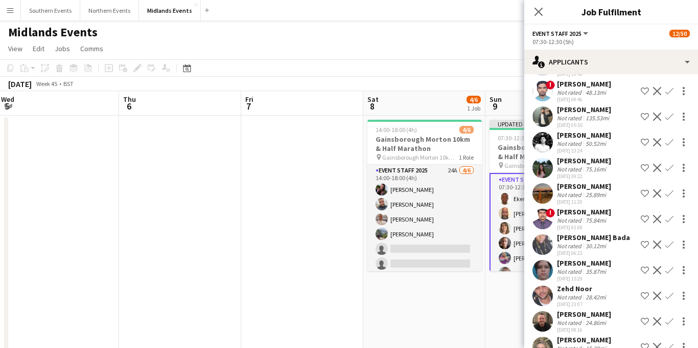
scroll to position [825, 0]
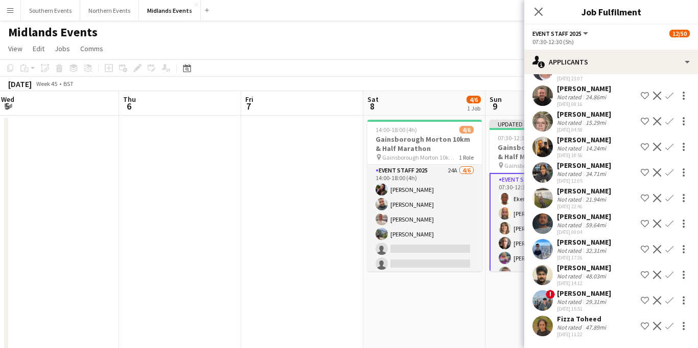
click at [667, 194] on app-icon "Confirm" at bounding box center [670, 198] width 8 height 8
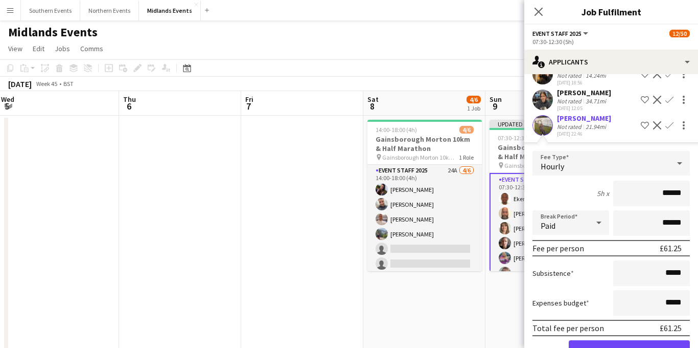
scroll to position [902, 0]
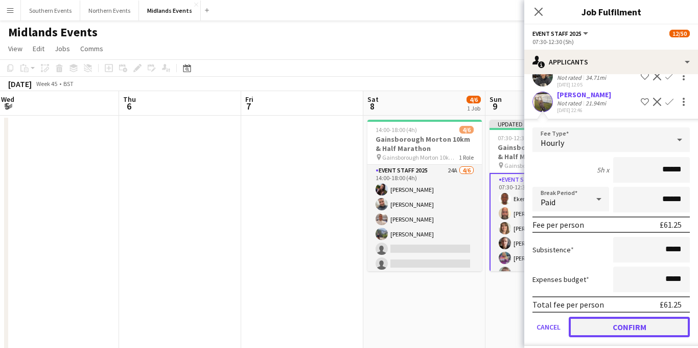
click at [585, 331] on button "Confirm" at bounding box center [629, 326] width 121 height 20
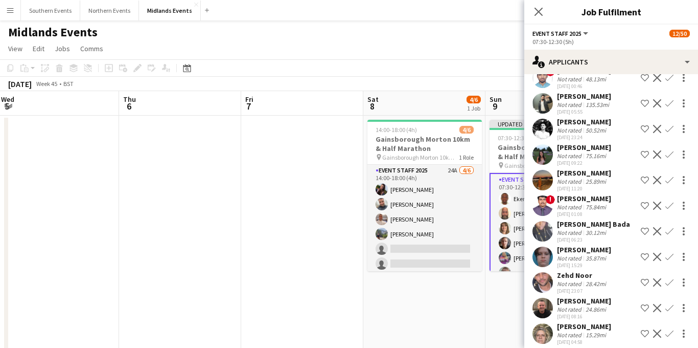
scroll to position [620, 0]
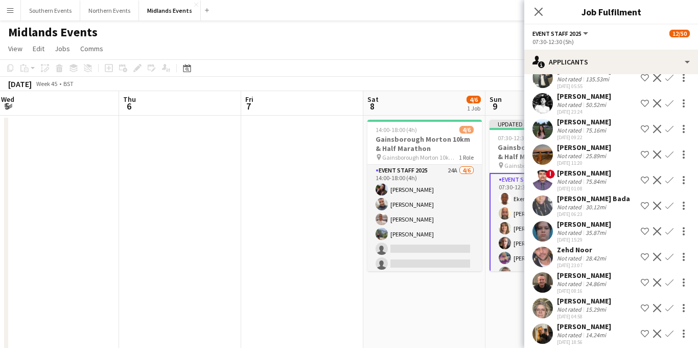
click at [669, 286] on app-icon "Confirm" at bounding box center [670, 282] width 8 height 8
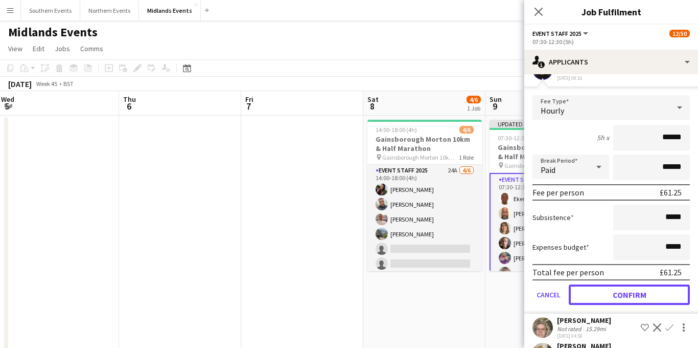
click at [608, 302] on button "Confirm" at bounding box center [629, 294] width 121 height 20
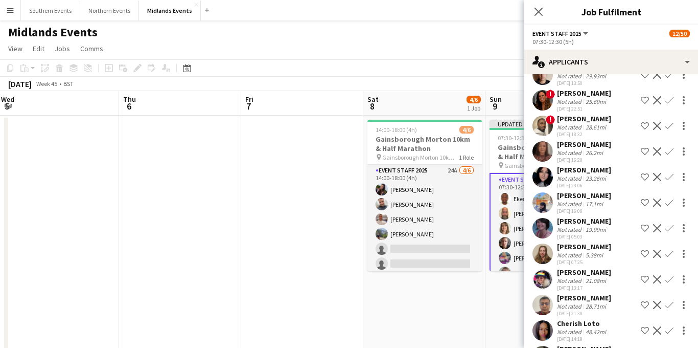
scroll to position [0, 0]
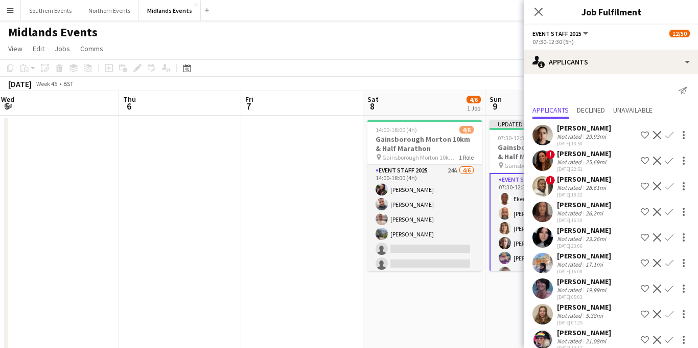
click at [668, 211] on app-icon "Confirm" at bounding box center [670, 212] width 8 height 8
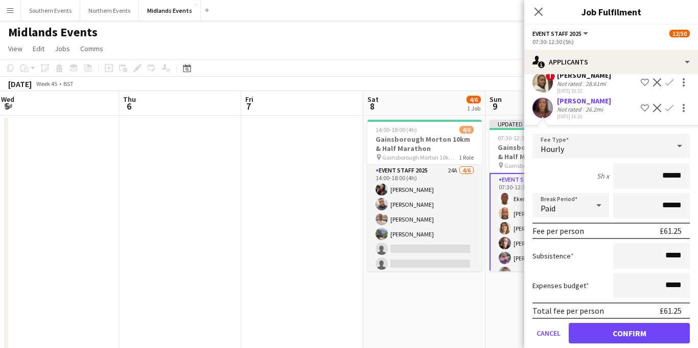
scroll to position [113, 0]
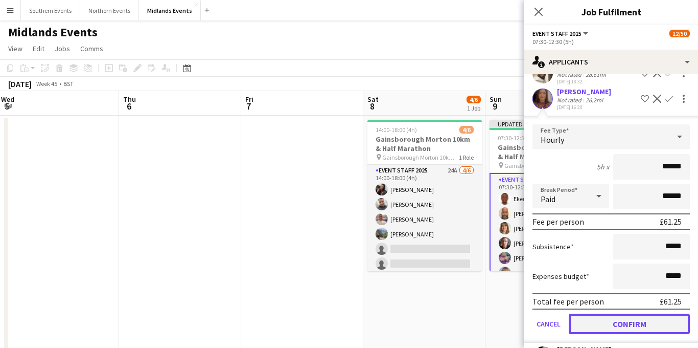
click at [602, 325] on button "Confirm" at bounding box center [629, 323] width 121 height 20
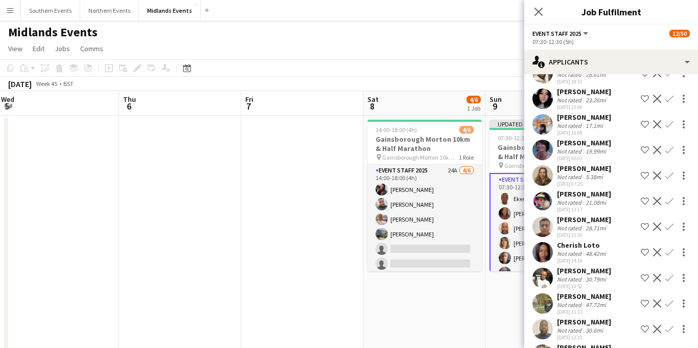
click at [669, 177] on app-icon "Confirm" at bounding box center [670, 175] width 8 height 8
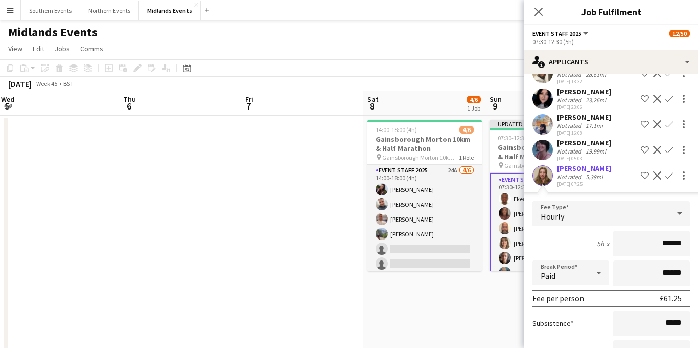
scroll to position [236, 0]
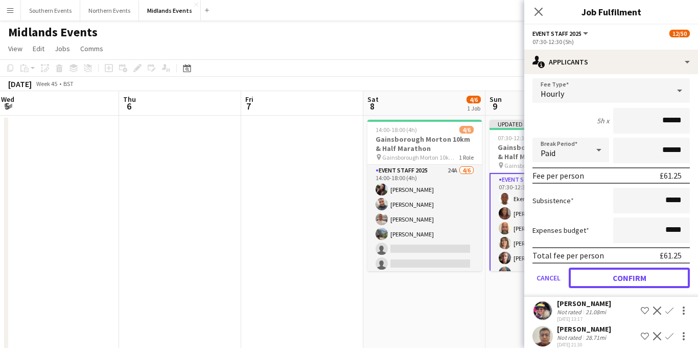
click at [603, 278] on button "Confirm" at bounding box center [629, 277] width 121 height 20
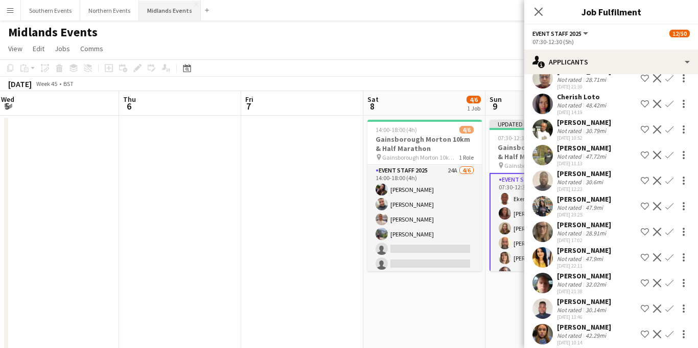
scroll to position [0, 0]
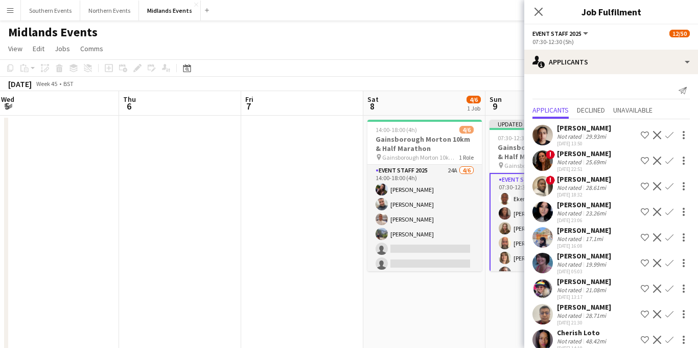
click at [669, 286] on app-icon "Confirm" at bounding box center [670, 288] width 8 height 8
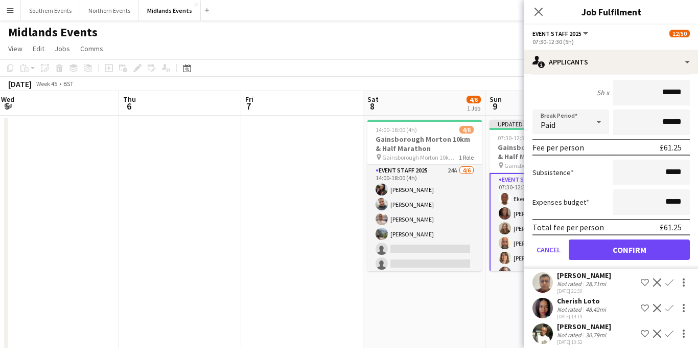
scroll to position [362, 0]
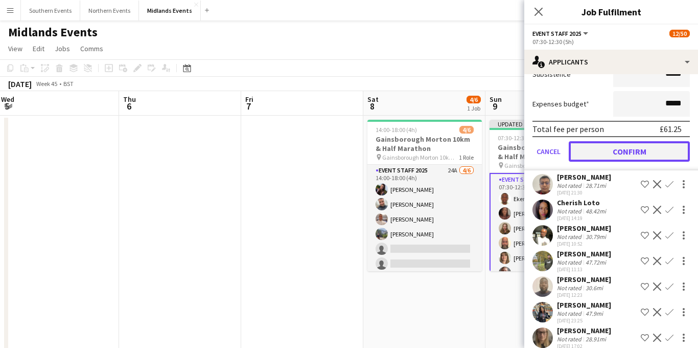
click at [615, 152] on button "Confirm" at bounding box center [629, 151] width 121 height 20
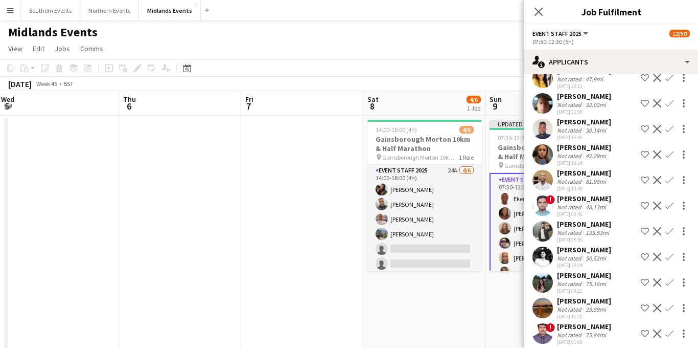
scroll to position [467, 0]
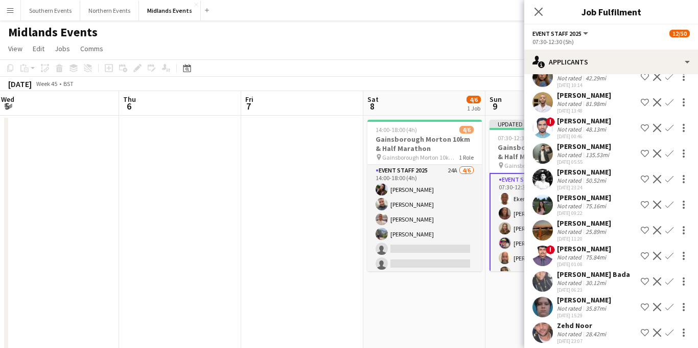
click at [670, 234] on app-icon "Confirm" at bounding box center [670, 230] width 8 height 8
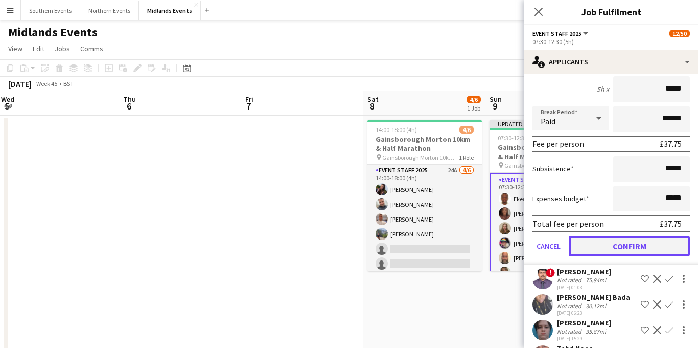
click at [630, 255] on button "Confirm" at bounding box center [629, 246] width 121 height 20
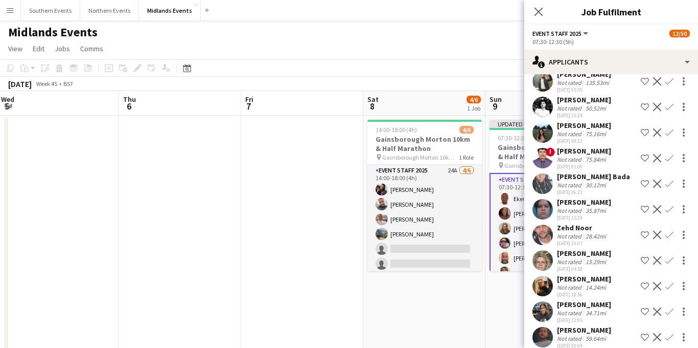
scroll to position [543, 0]
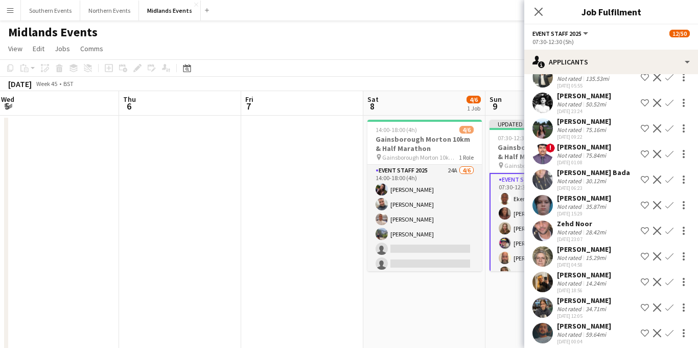
click at [669, 260] on app-icon "Confirm" at bounding box center [670, 256] width 8 height 8
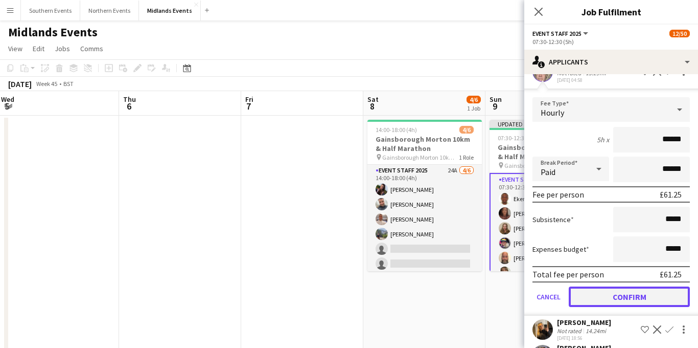
click at [613, 305] on button "Confirm" at bounding box center [629, 296] width 121 height 20
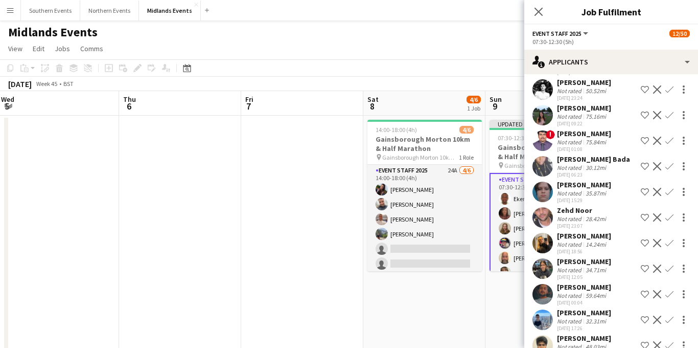
scroll to position [576, 0]
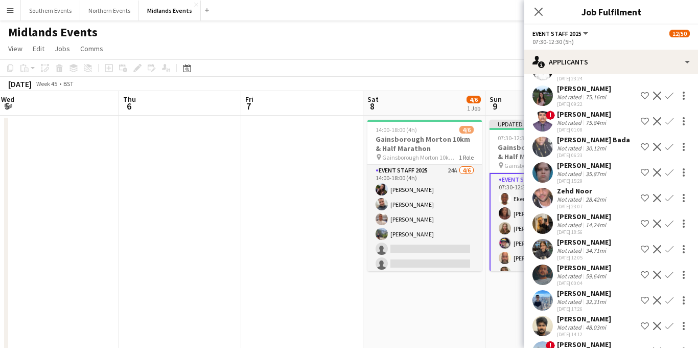
click at [670, 227] on app-icon "Confirm" at bounding box center [670, 223] width 8 height 8
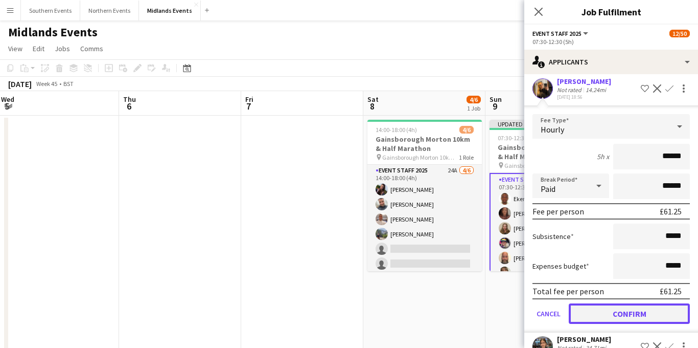
click at [607, 318] on button "Confirm" at bounding box center [629, 313] width 121 height 20
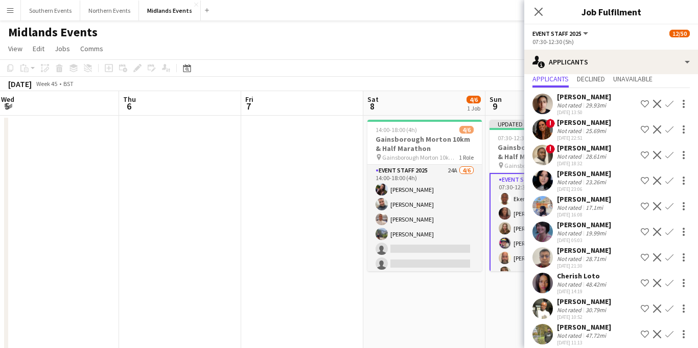
scroll to position [36, 0]
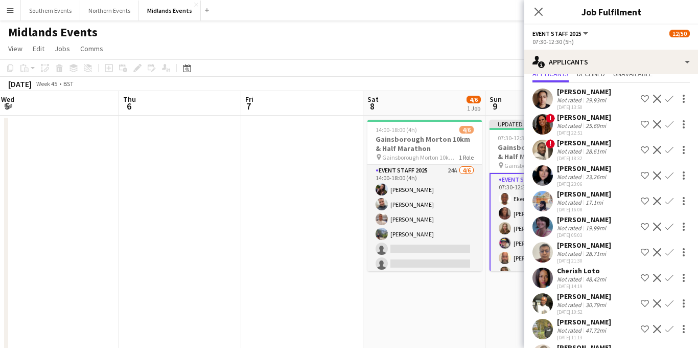
click at [668, 175] on app-icon "Confirm" at bounding box center [670, 175] width 8 height 8
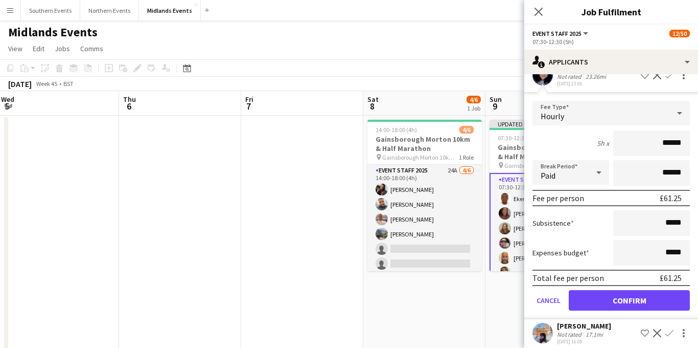
scroll to position [145, 0]
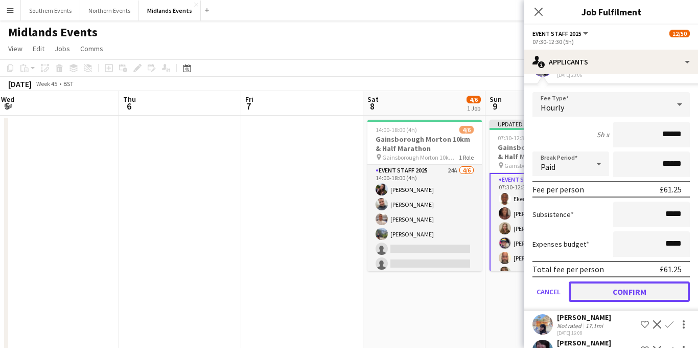
click at [601, 288] on button "Confirm" at bounding box center [629, 291] width 121 height 20
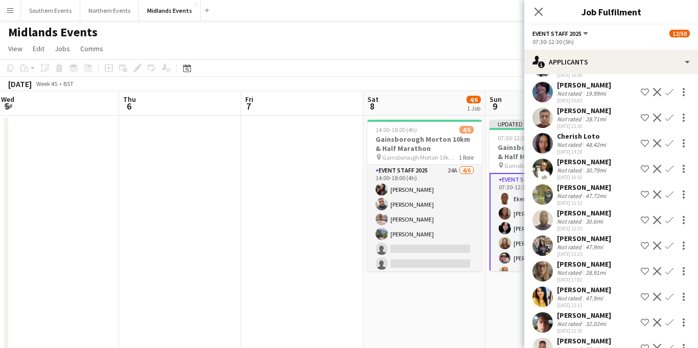
scroll to position [0, 0]
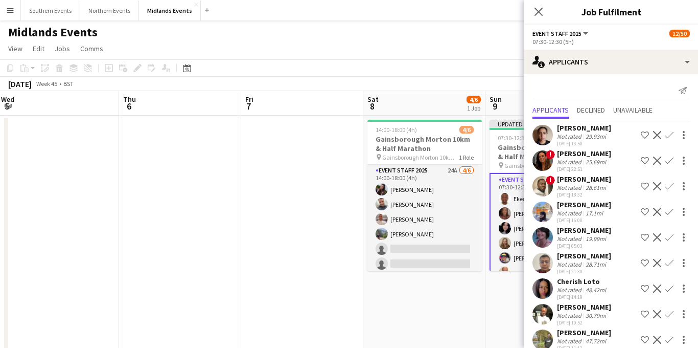
click at [669, 239] on app-icon "Confirm" at bounding box center [670, 237] width 8 height 8
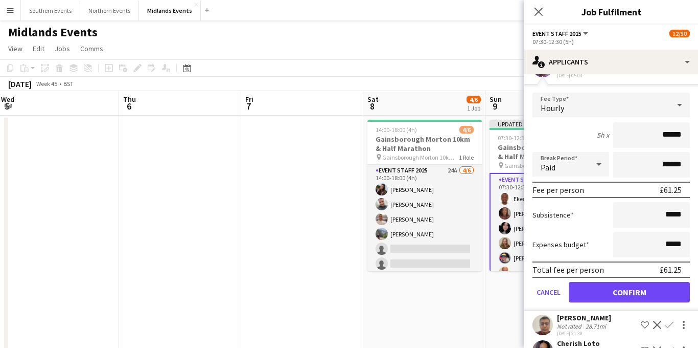
scroll to position [207, 0]
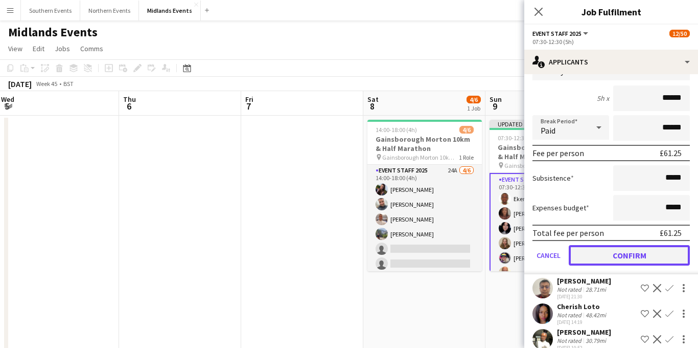
click at [619, 257] on button "Confirm" at bounding box center [629, 255] width 121 height 20
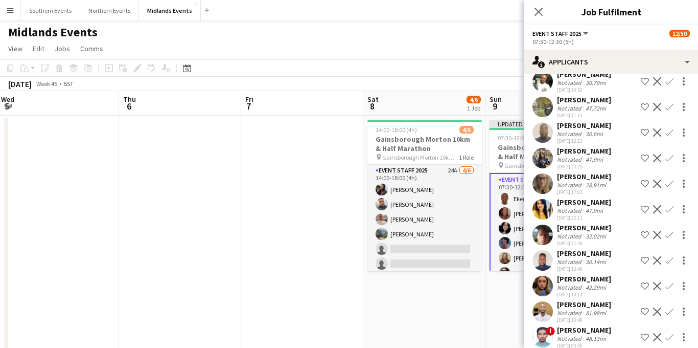
scroll to position [0, 0]
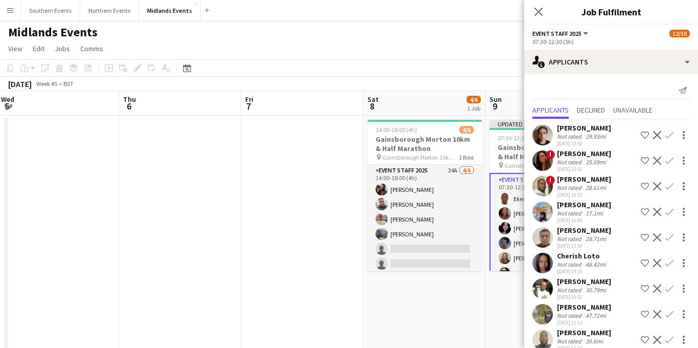
click at [668, 209] on app-icon "Confirm" at bounding box center [670, 212] width 8 height 8
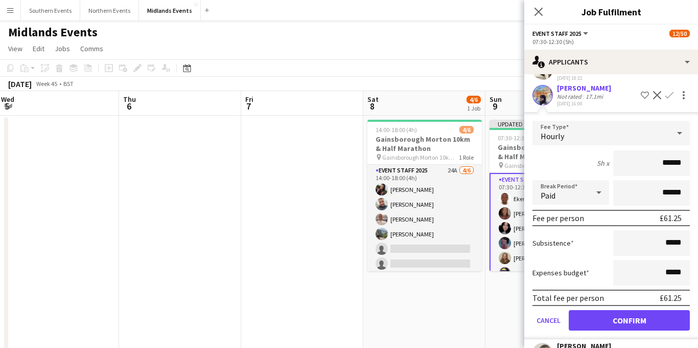
scroll to position [125, 0]
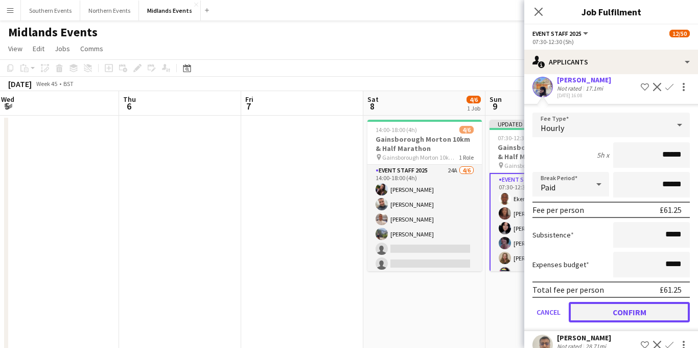
click at [601, 305] on button "Confirm" at bounding box center [629, 312] width 121 height 20
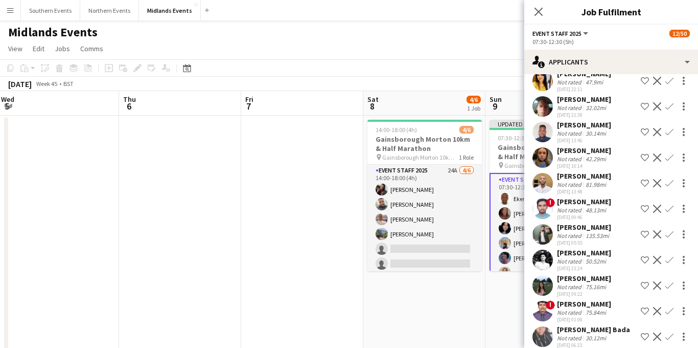
scroll to position [311, 0]
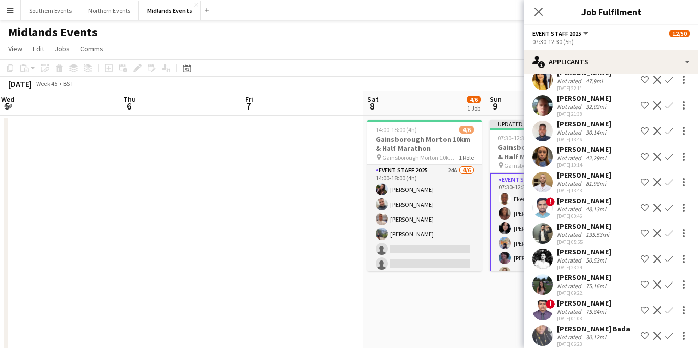
click at [655, 237] on app-icon "Decline" at bounding box center [657, 233] width 8 height 8
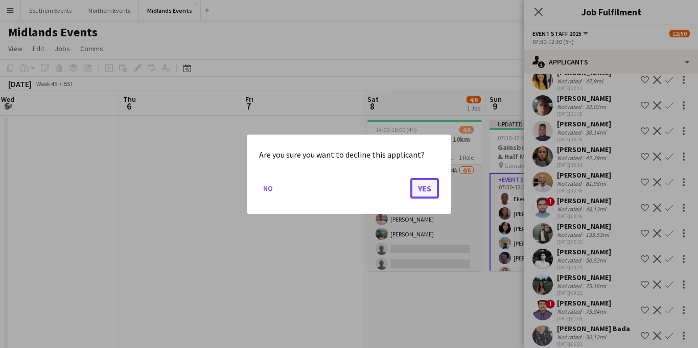
click at [422, 188] on button "Yes" at bounding box center [424, 187] width 29 height 20
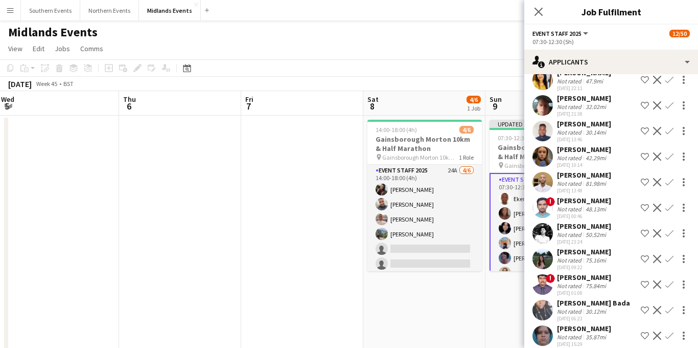
click at [606, 187] on div "81.98mi" at bounding box center [596, 183] width 25 height 8
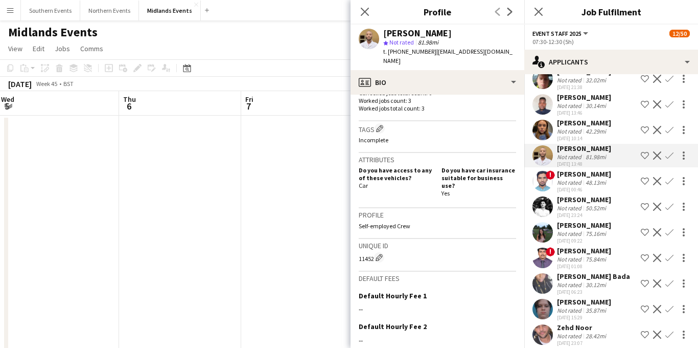
scroll to position [518, 0]
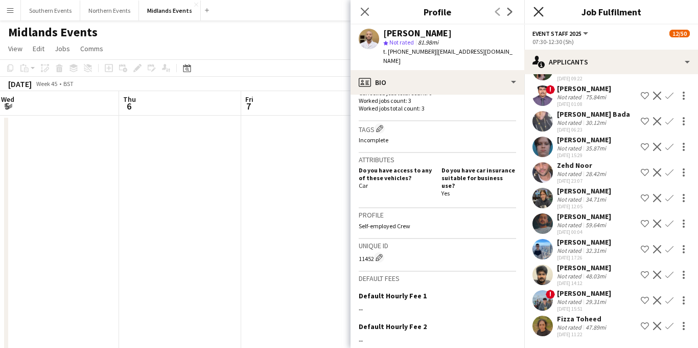
click at [537, 12] on icon "Close pop-in" at bounding box center [539, 12] width 10 height 10
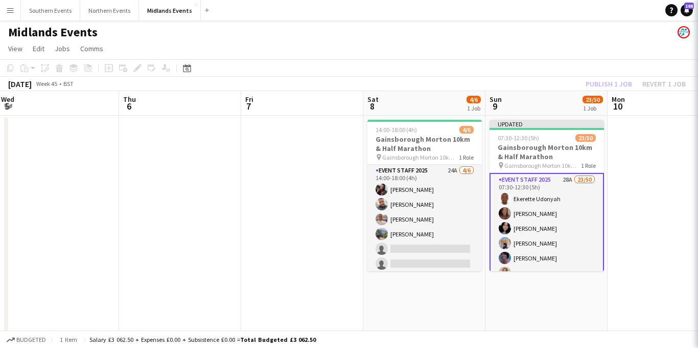
scroll to position [0, 0]
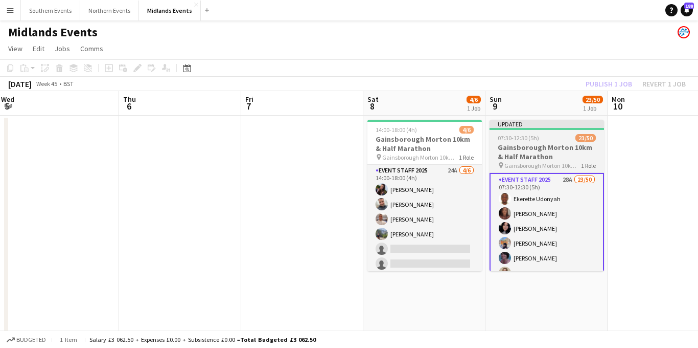
click at [529, 153] on h3 "Gainsborough Morton 10km & Half Marathon" at bounding box center [547, 152] width 115 height 18
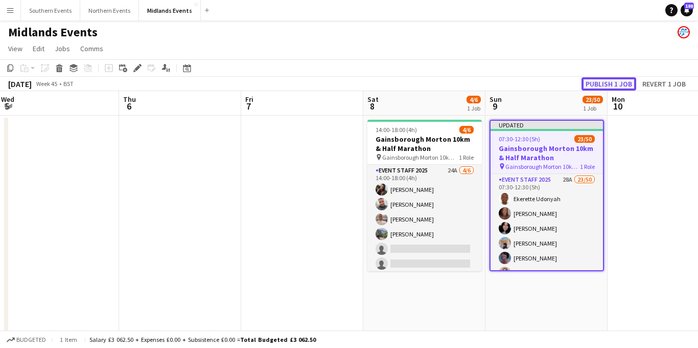
click at [615, 80] on button "Publish 1 job" at bounding box center [609, 83] width 55 height 13
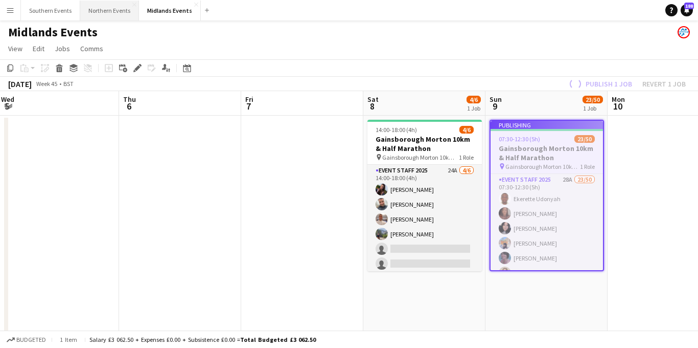
click at [99, 10] on button "Northern Events Close" at bounding box center [109, 11] width 59 height 20
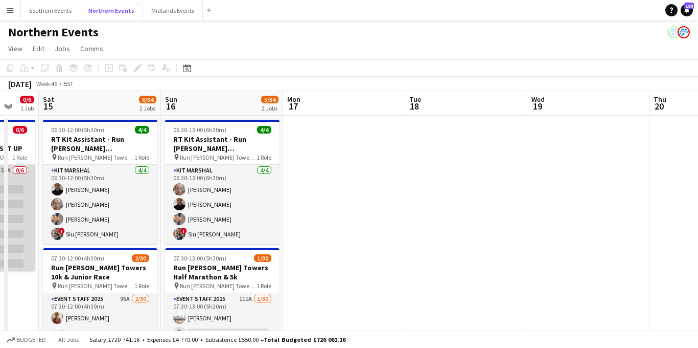
scroll to position [0, 289]
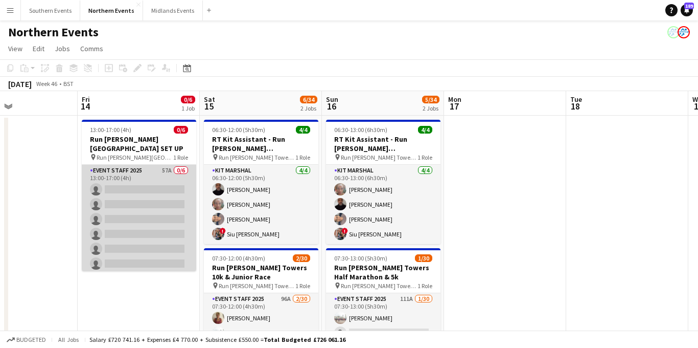
click at [125, 209] on app-card-role "Event Staff 2025 57A 0/6 13:00-17:00 (4h) single-neutral-actions single-neutral…" at bounding box center [139, 219] width 115 height 109
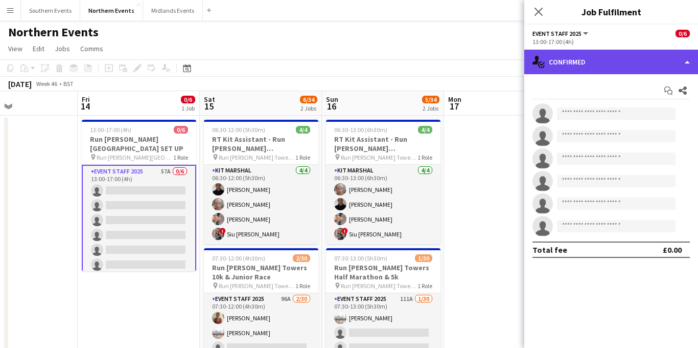
click at [609, 62] on div "single-neutral-actions-check-2 Confirmed" at bounding box center [611, 62] width 174 height 25
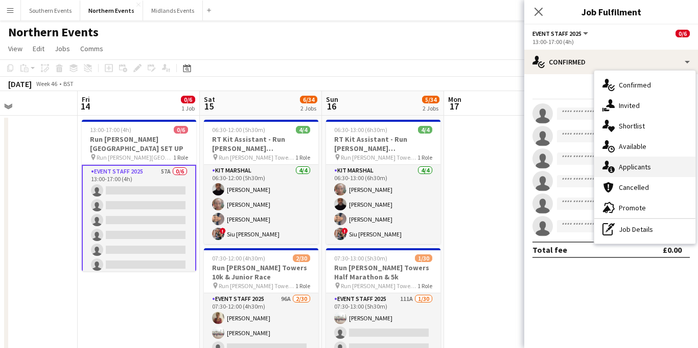
click at [623, 166] on span "Applicants" at bounding box center [635, 166] width 32 height 9
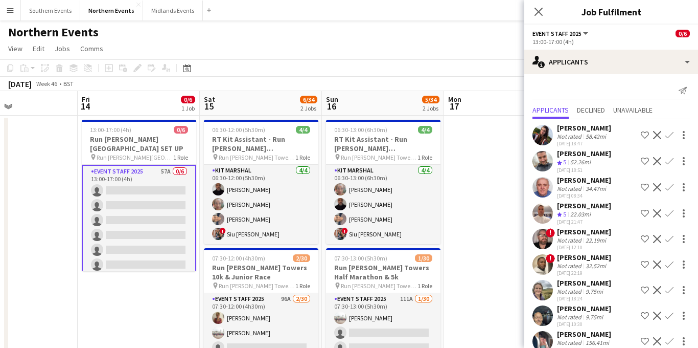
scroll to position [10, 0]
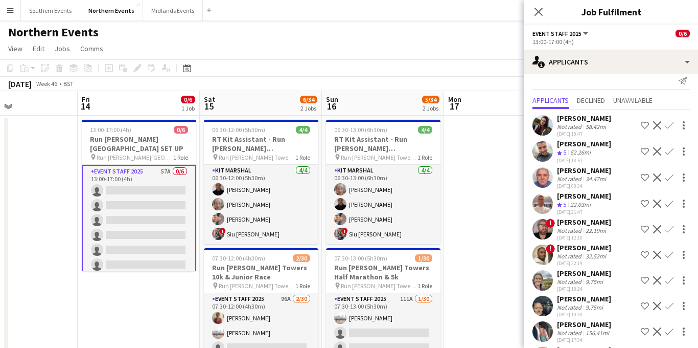
click at [669, 202] on app-icon "Confirm" at bounding box center [670, 203] width 8 height 8
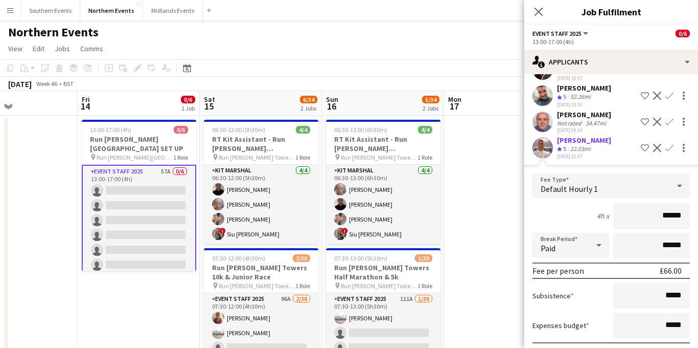
scroll to position [177, 0]
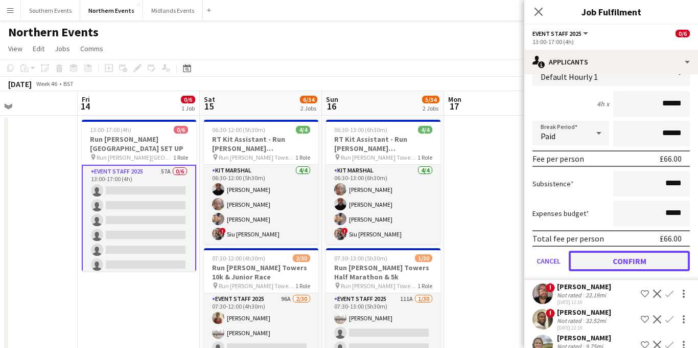
click at [623, 262] on button "Confirm" at bounding box center [629, 260] width 121 height 20
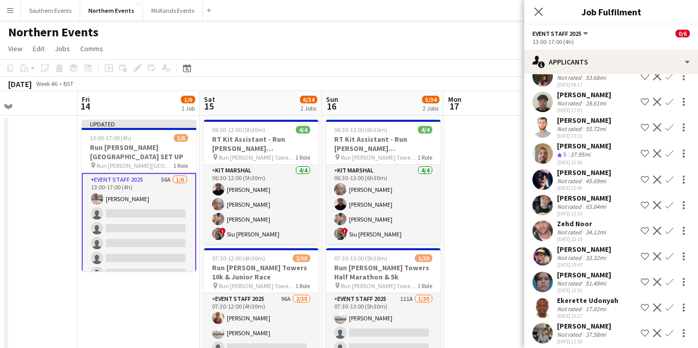
scroll to position [1078, 0]
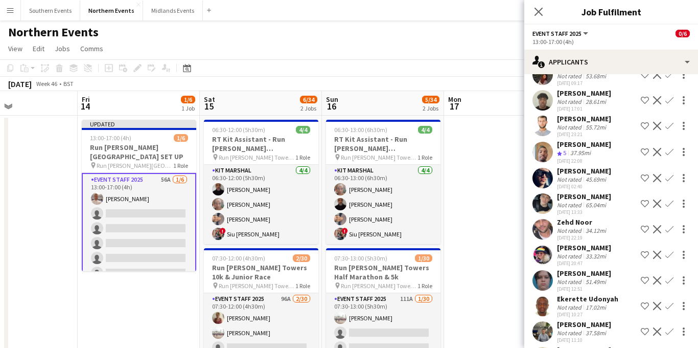
click at [669, 156] on app-icon "Confirm" at bounding box center [670, 152] width 8 height 8
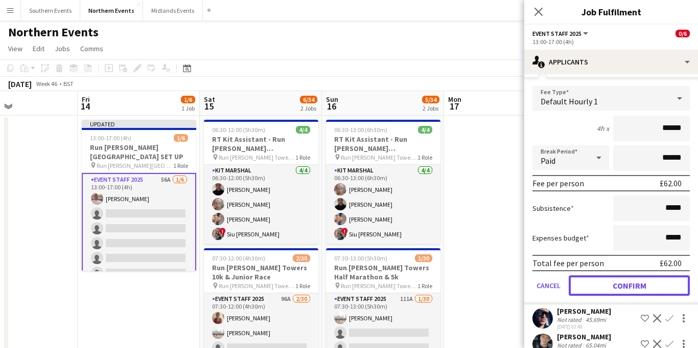
click at [597, 295] on button "Confirm" at bounding box center [629, 285] width 121 height 20
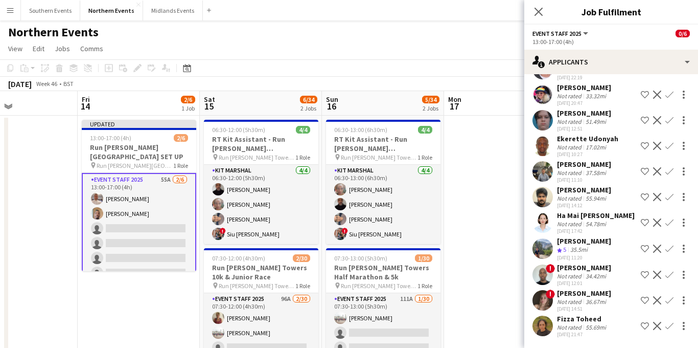
scroll to position [1239, 0]
click at [667, 248] on app-icon "Confirm" at bounding box center [670, 248] width 8 height 8
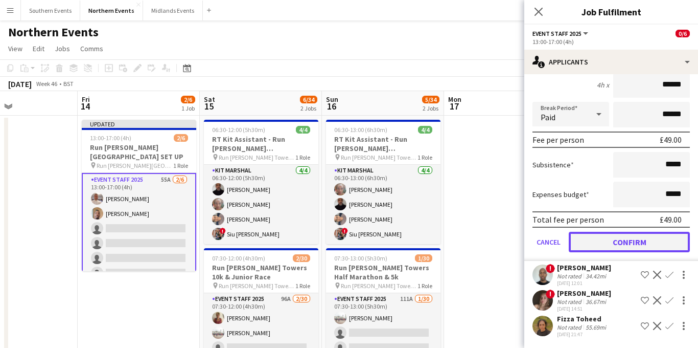
click at [616, 252] on button "Confirm" at bounding box center [629, 242] width 121 height 20
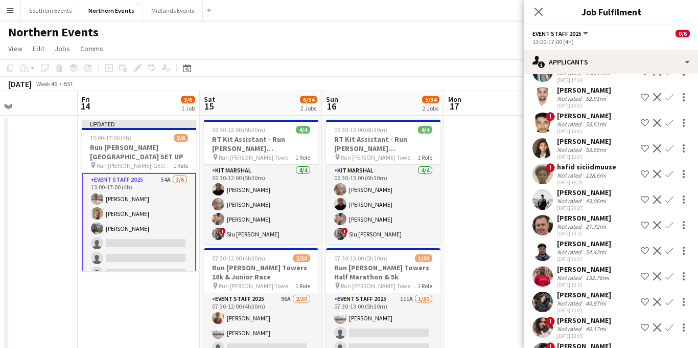
scroll to position [0, 0]
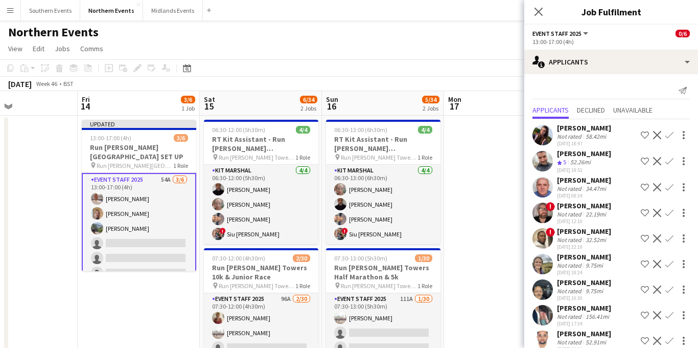
click at [667, 135] on app-icon "Confirm" at bounding box center [670, 135] width 8 height 8
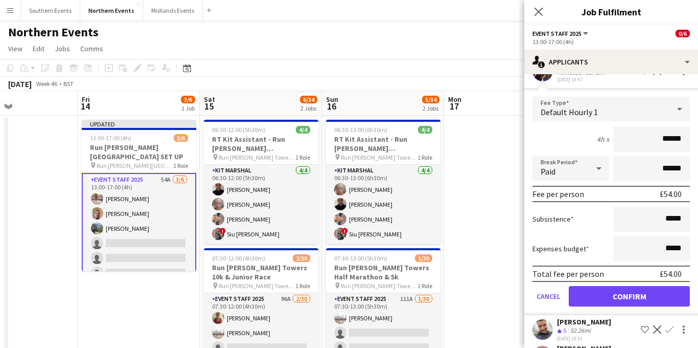
scroll to position [188, 0]
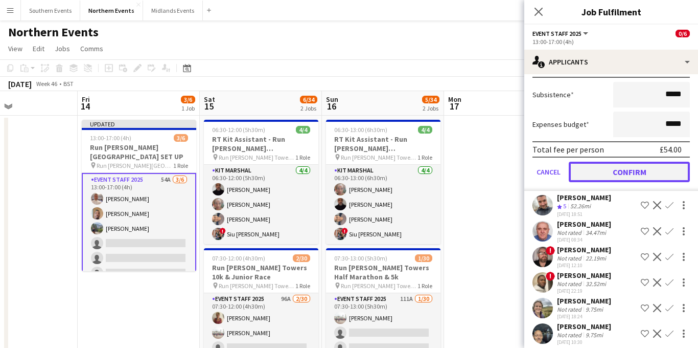
click at [616, 173] on button "Confirm" at bounding box center [629, 172] width 121 height 20
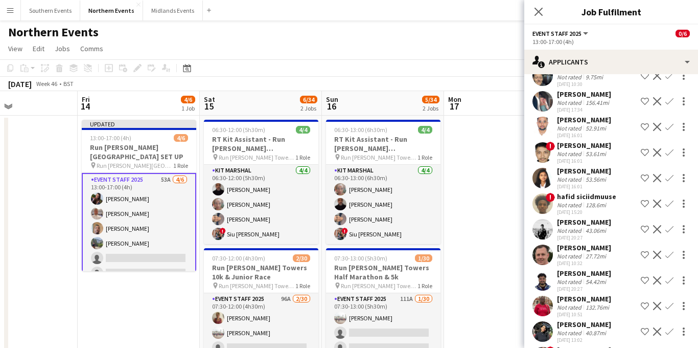
scroll to position [0, 0]
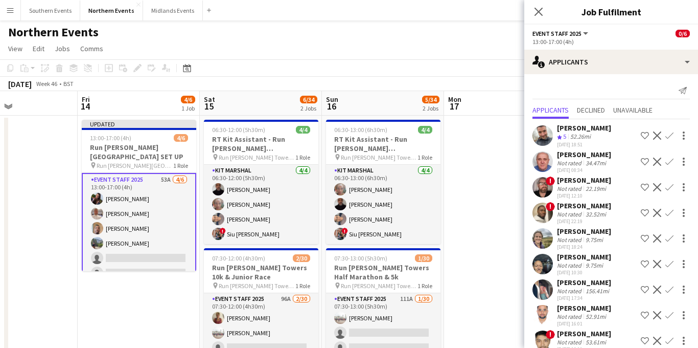
click at [671, 136] on app-icon "Confirm" at bounding box center [670, 135] width 8 height 8
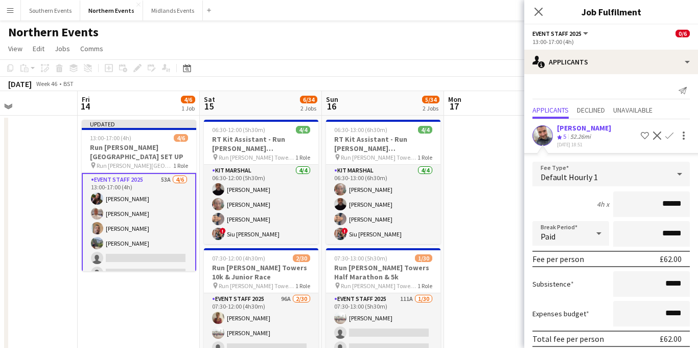
scroll to position [146, 0]
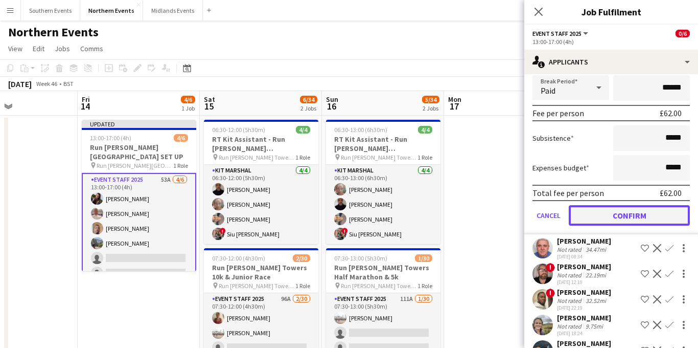
click at [618, 222] on button "Confirm" at bounding box center [629, 215] width 121 height 20
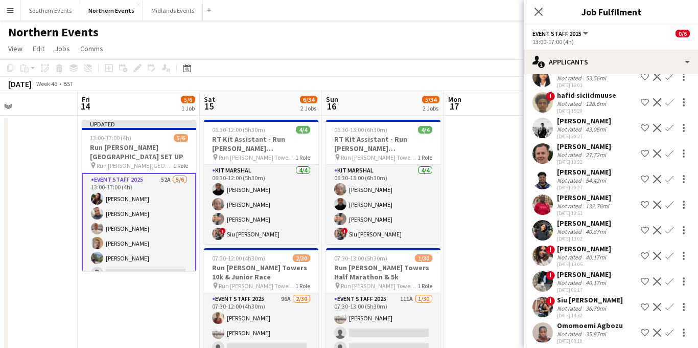
scroll to position [264, 0]
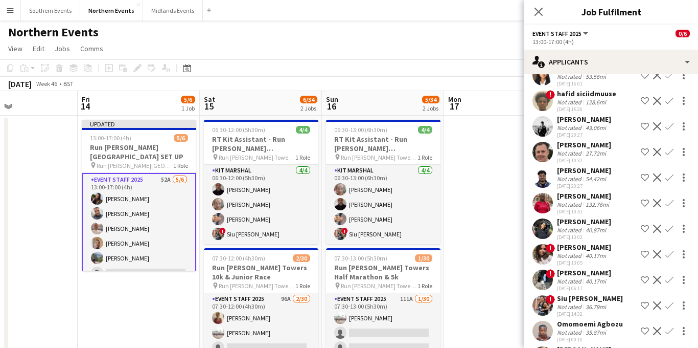
click at [669, 156] on app-icon "Confirm" at bounding box center [670, 152] width 8 height 8
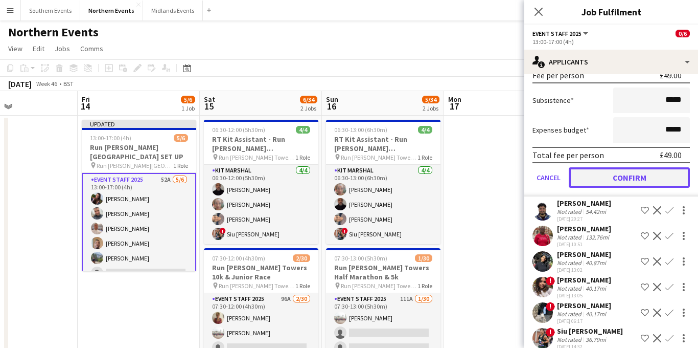
click at [609, 188] on button "Confirm" at bounding box center [629, 177] width 121 height 20
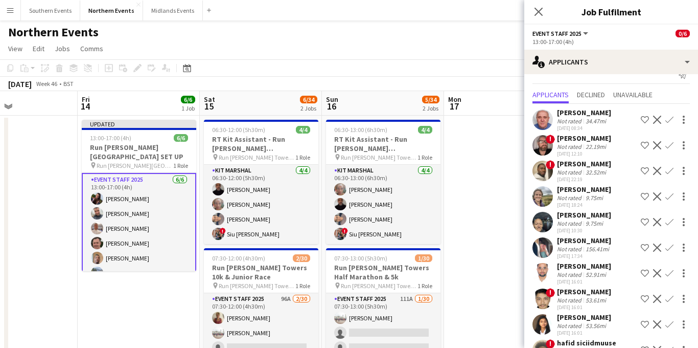
scroll to position [0, 0]
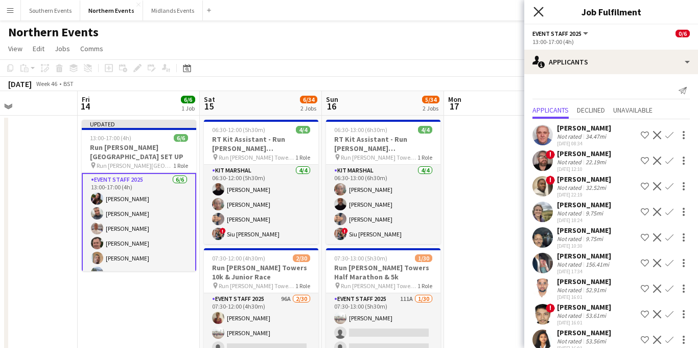
click at [538, 15] on icon "Close pop-in" at bounding box center [539, 12] width 10 height 10
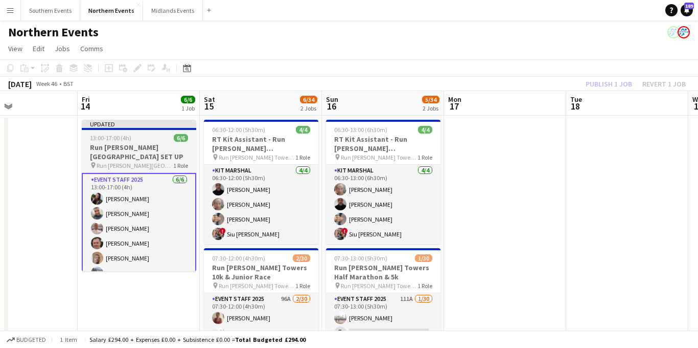
click at [129, 144] on h3 "Run [PERSON_NAME][GEOGRAPHIC_DATA] SET UP" at bounding box center [139, 152] width 115 height 18
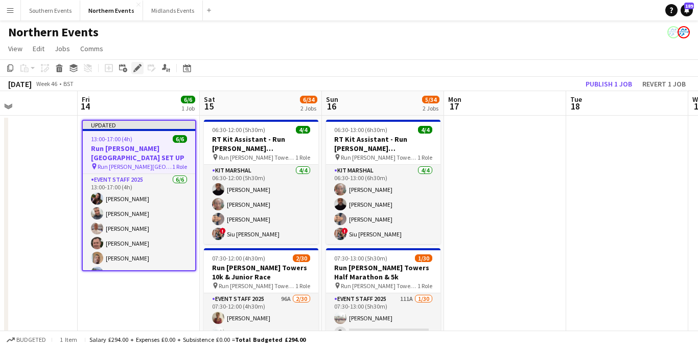
click at [138, 66] on icon at bounding box center [137, 68] width 6 height 6
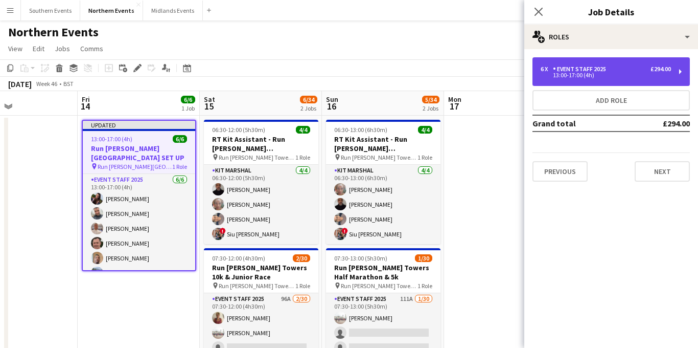
click at [592, 75] on div "13:00-17:00 (4h)" at bounding box center [606, 75] width 130 height 5
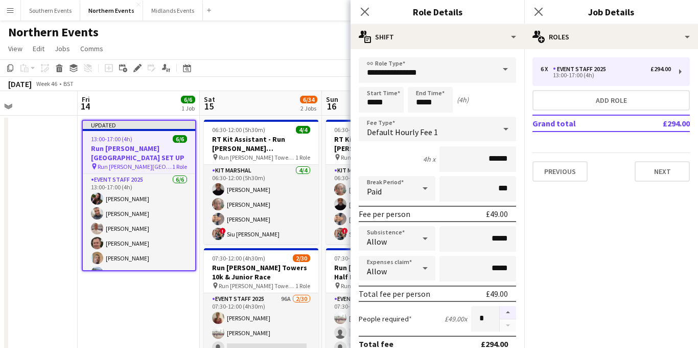
click at [505, 309] on button "button" at bounding box center [508, 312] width 16 height 13
type input "*"
click at [539, 12] on icon at bounding box center [539, 12] width 10 height 10
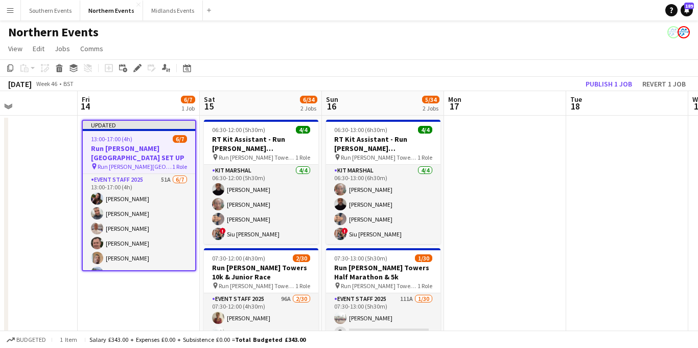
click at [144, 149] on h3 "Run [PERSON_NAME][GEOGRAPHIC_DATA] SET UP" at bounding box center [139, 153] width 112 height 18
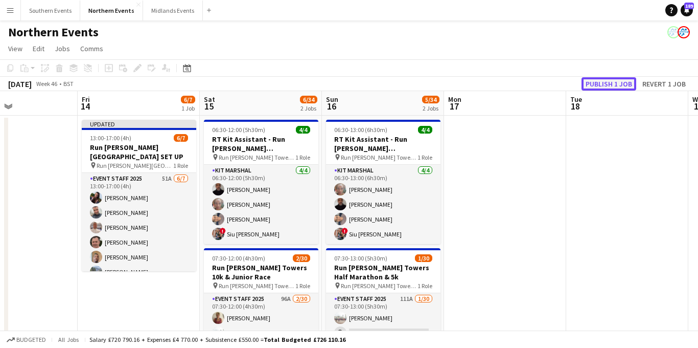
click at [599, 83] on button "Publish 1 job" at bounding box center [609, 83] width 55 height 13
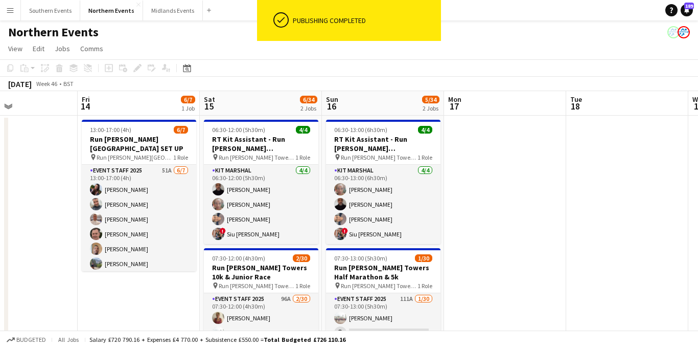
click at [148, 228] on app-card-role "Event Staff 2025 51A 6/7 13:00-17:00 (4h) Poppy Lawrence Chris Rogers Tony Brot…" at bounding box center [139, 227] width 115 height 124
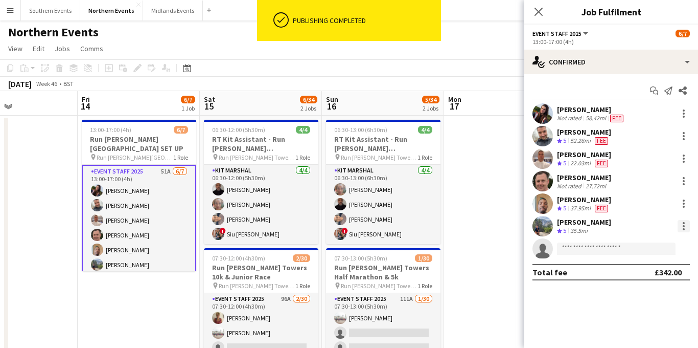
click at [677, 225] on div at bounding box center [683, 226] width 14 height 12
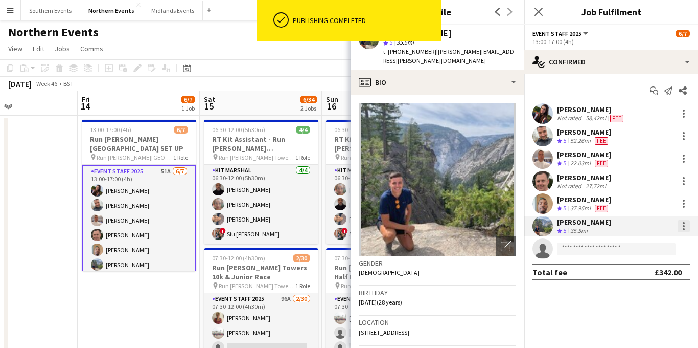
click at [679, 225] on div at bounding box center [684, 226] width 12 height 12
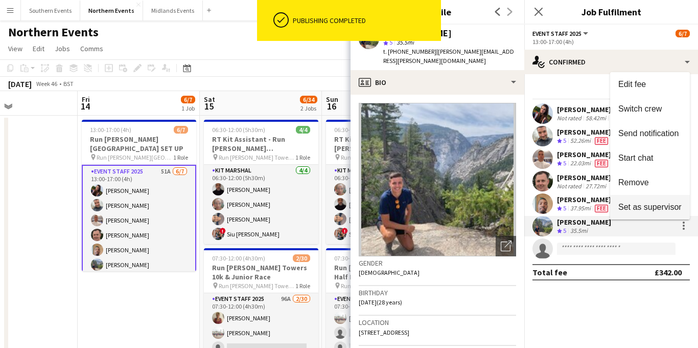
click at [646, 204] on span "Set as supervisor" at bounding box center [650, 206] width 63 height 9
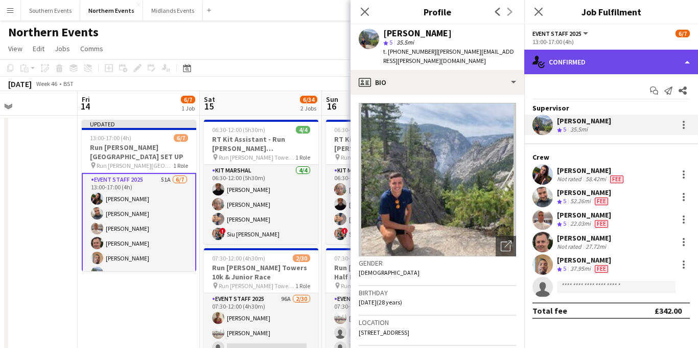
click at [628, 65] on div "single-neutral-actions-check-2 Confirmed" at bounding box center [611, 62] width 174 height 25
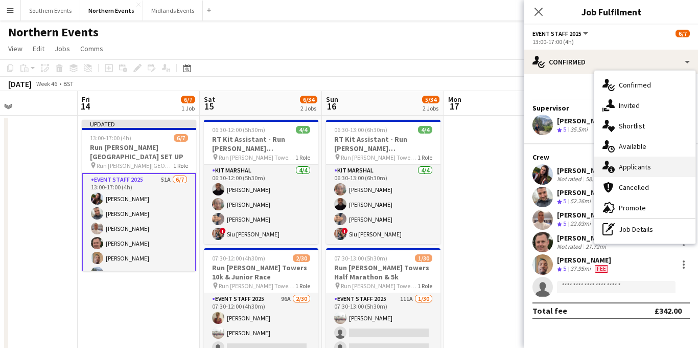
click at [627, 167] on span "Applicants" at bounding box center [635, 166] width 32 height 9
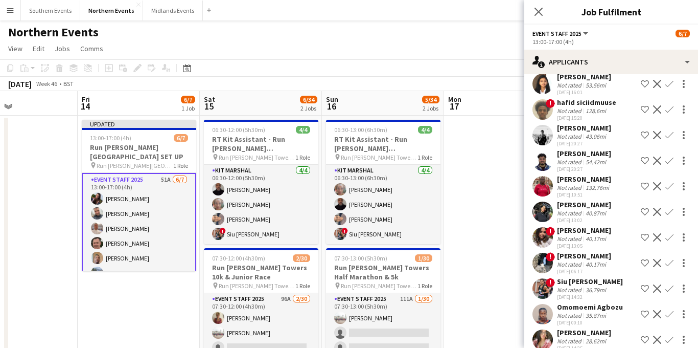
scroll to position [240, 0]
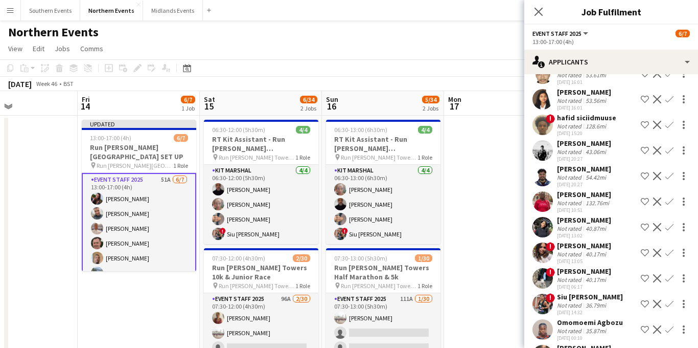
click at [671, 154] on app-icon "Confirm" at bounding box center [670, 150] width 8 height 8
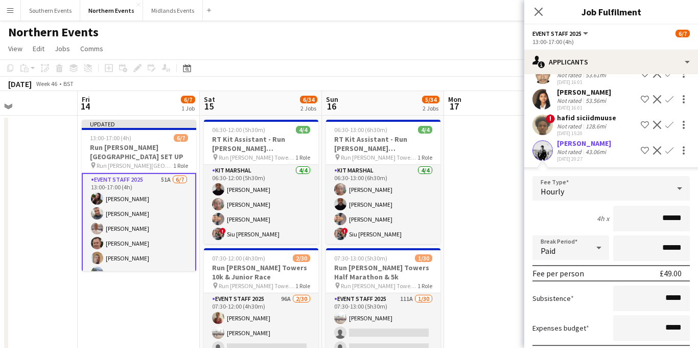
scroll to position [351, 0]
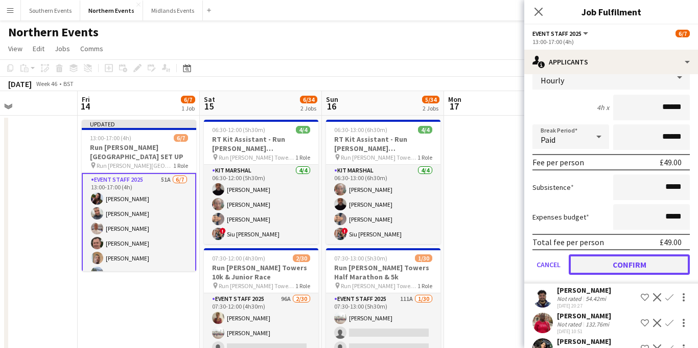
click at [611, 271] on button "Confirm" at bounding box center [629, 264] width 121 height 20
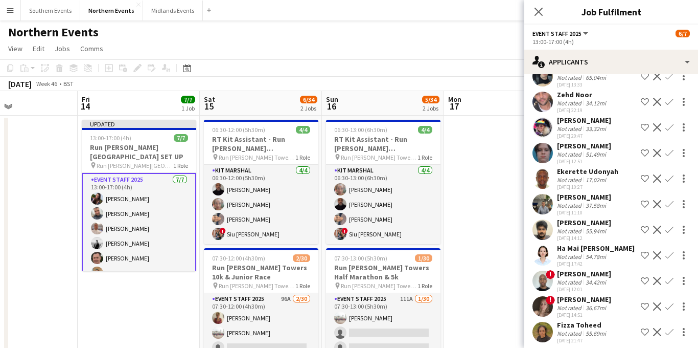
scroll to position [1100, 0]
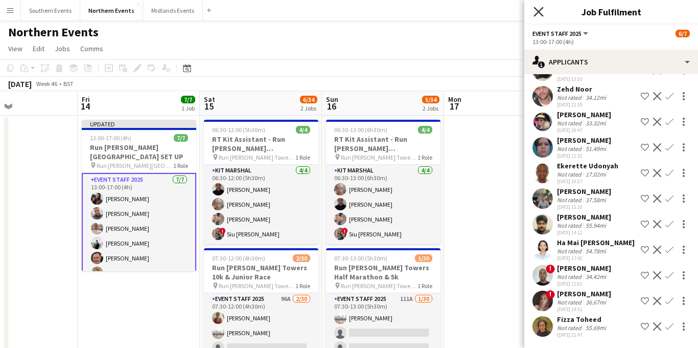
click at [538, 12] on icon at bounding box center [539, 12] width 10 height 10
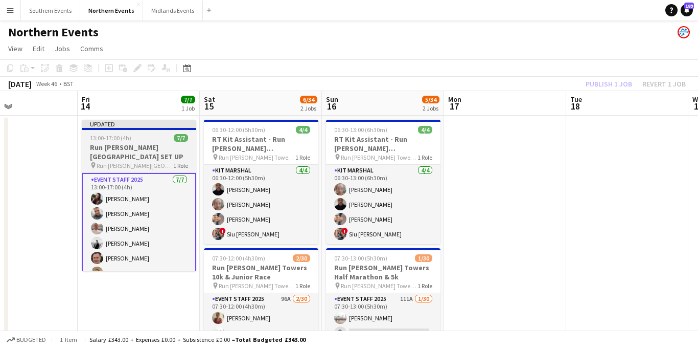
click at [129, 162] on span "Run [PERSON_NAME][GEOGRAPHIC_DATA] SET UP" at bounding box center [135, 166] width 77 height 8
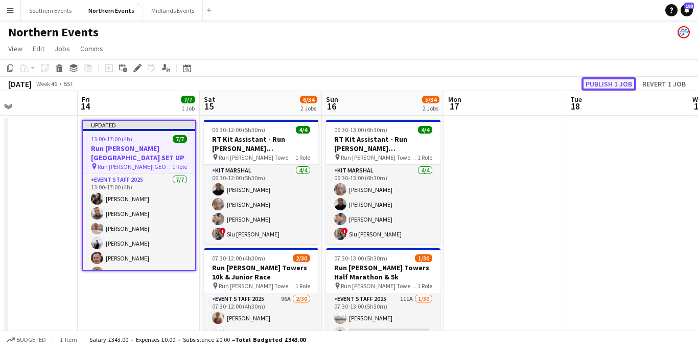
click at [592, 87] on button "Publish 1 job" at bounding box center [609, 83] width 55 height 13
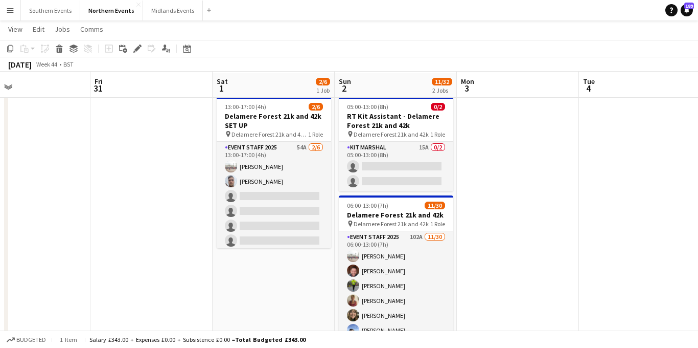
scroll to position [26, 0]
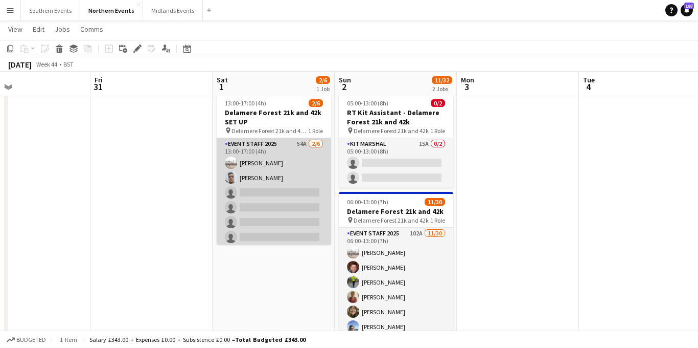
click at [273, 198] on app-card-role "Event Staff 2025 54A 2/6 13:00-17:00 (4h) Steven Carter Charlie Craven single-n…" at bounding box center [274, 192] width 115 height 109
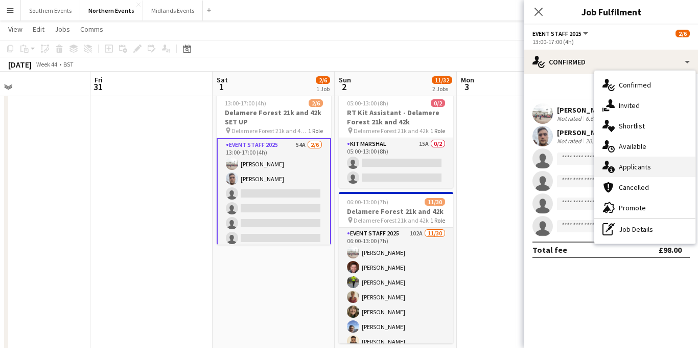
click at [635, 166] on span "Applicants" at bounding box center [635, 166] width 32 height 9
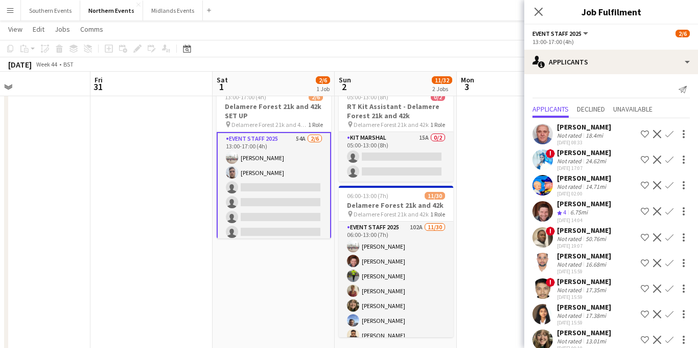
scroll to position [0, 0]
click at [670, 211] on app-icon "Confirm" at bounding box center [670, 212] width 8 height 8
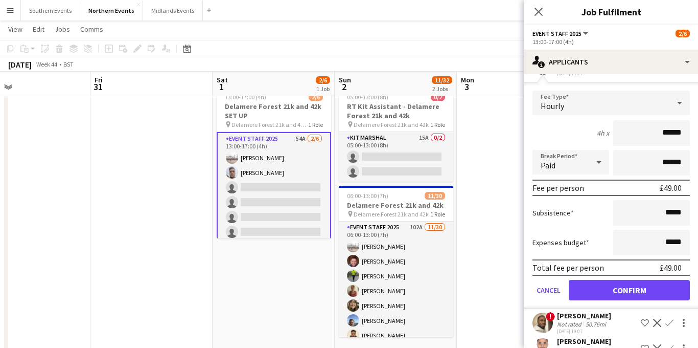
scroll to position [163, 0]
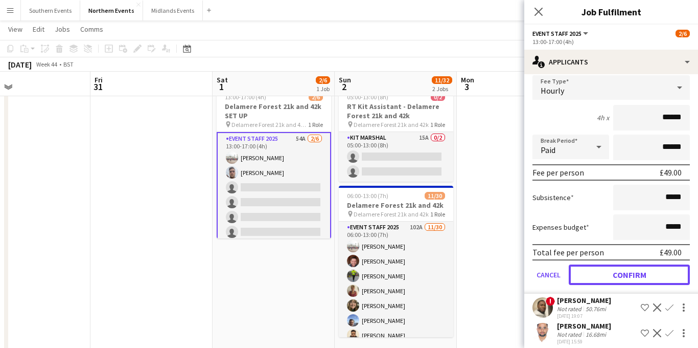
click at [609, 283] on button "Confirm" at bounding box center [629, 274] width 121 height 20
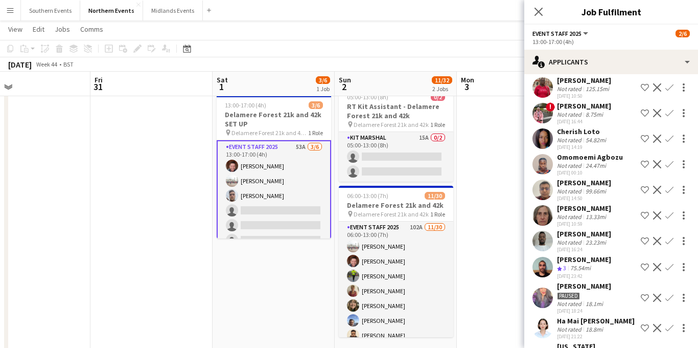
scroll to position [399, 0]
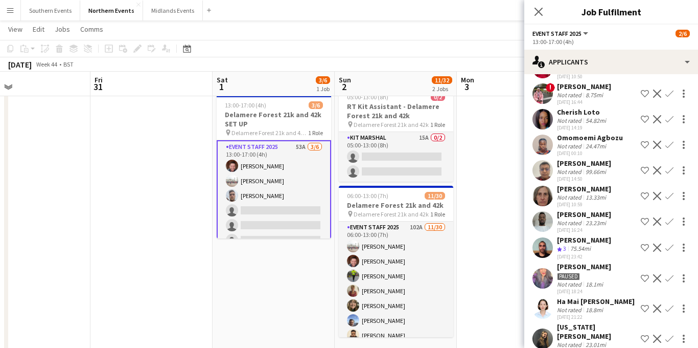
click at [670, 251] on app-icon "Confirm" at bounding box center [670, 247] width 8 height 8
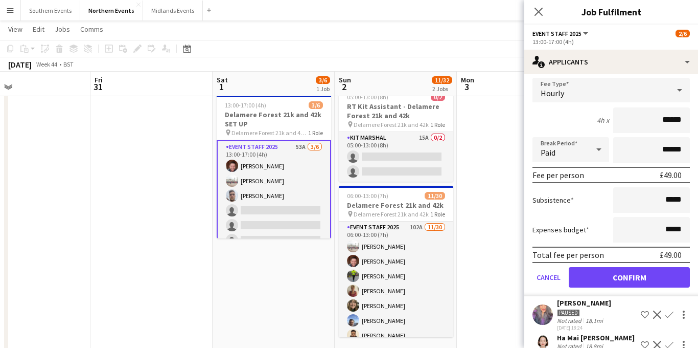
scroll to position [631, 0]
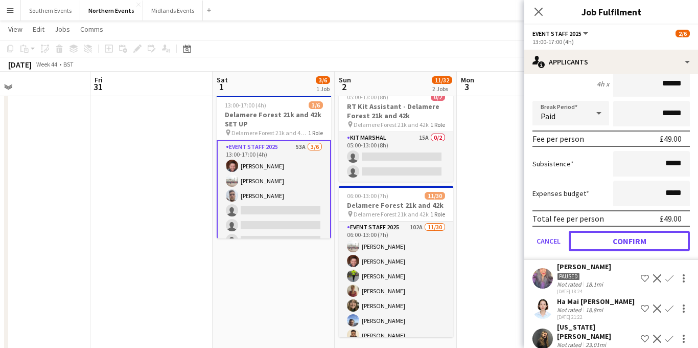
click at [610, 251] on button "Confirm" at bounding box center [629, 241] width 121 height 20
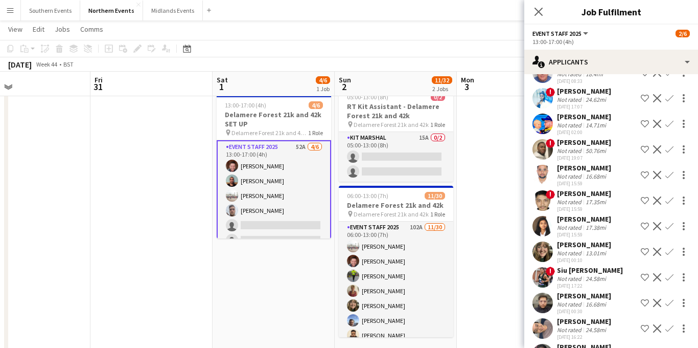
scroll to position [60, 0]
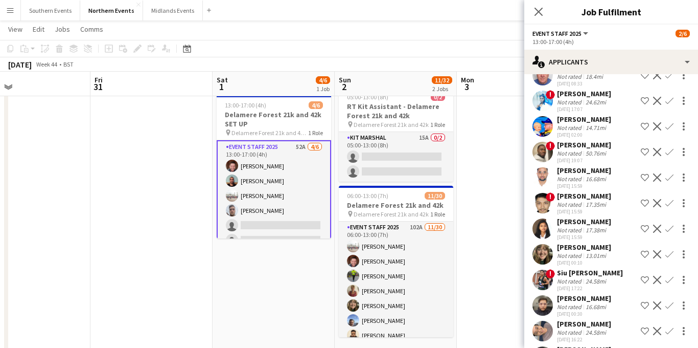
click at [672, 257] on app-icon "Confirm" at bounding box center [670, 254] width 8 height 8
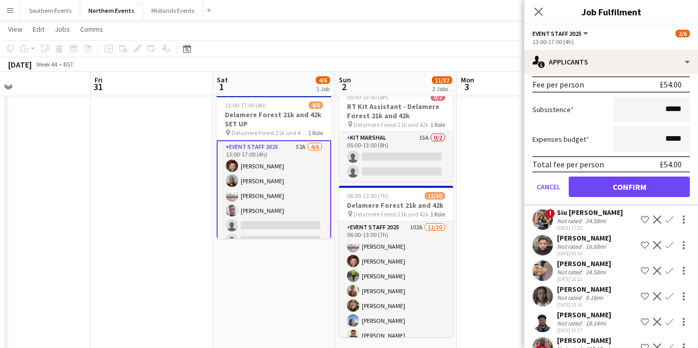
scroll to position [447, 0]
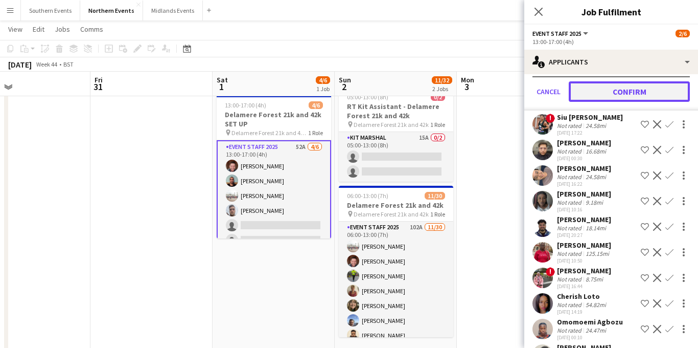
click at [626, 90] on button "Confirm" at bounding box center [629, 91] width 121 height 20
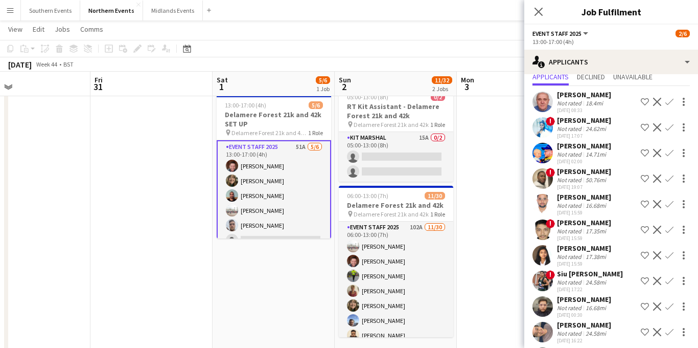
scroll to position [10, 0]
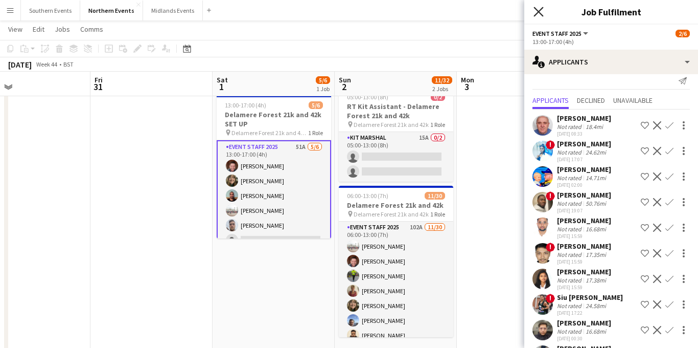
click at [539, 14] on icon "Close pop-in" at bounding box center [539, 12] width 10 height 10
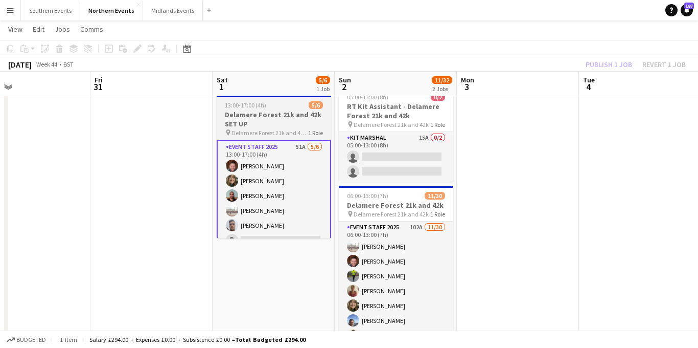
click at [267, 118] on h3 "Delamere Forest 21k and 42k SET UP" at bounding box center [274, 119] width 115 height 18
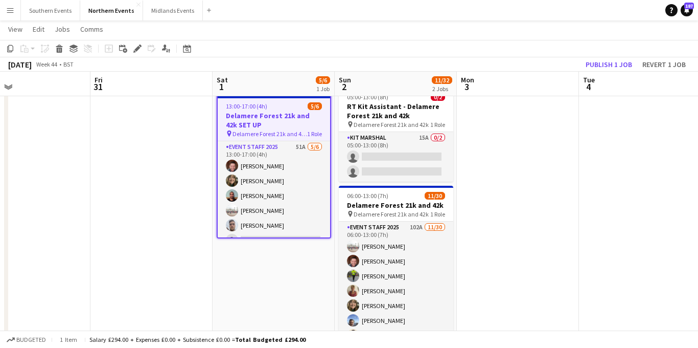
scroll to position [0, 277]
click at [609, 65] on button "Publish 1 job" at bounding box center [609, 64] width 55 height 13
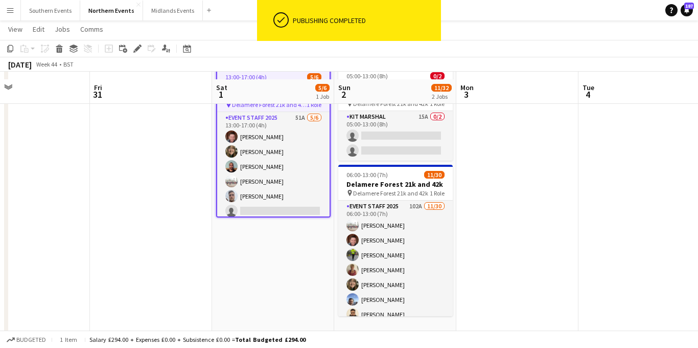
scroll to position [61, 0]
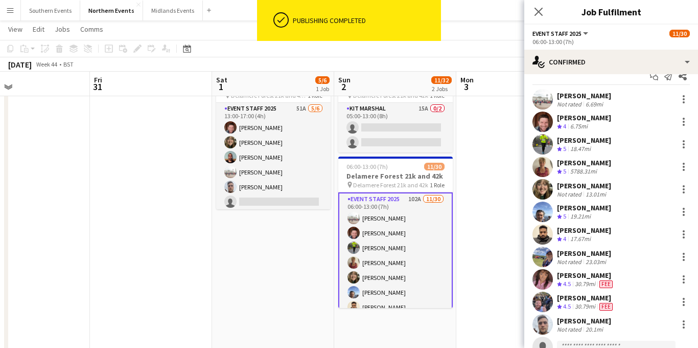
scroll to position [14, 0]
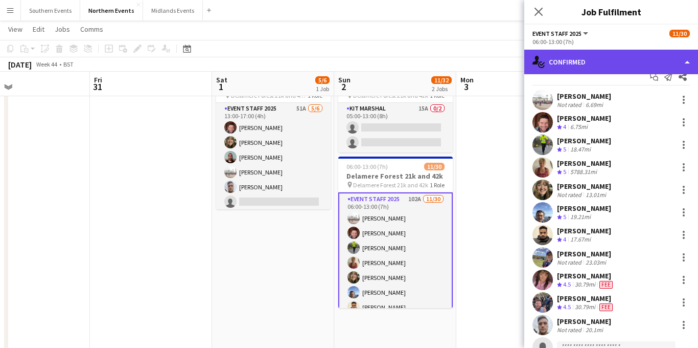
click at [611, 65] on div "single-neutral-actions-check-2 Confirmed" at bounding box center [611, 62] width 174 height 25
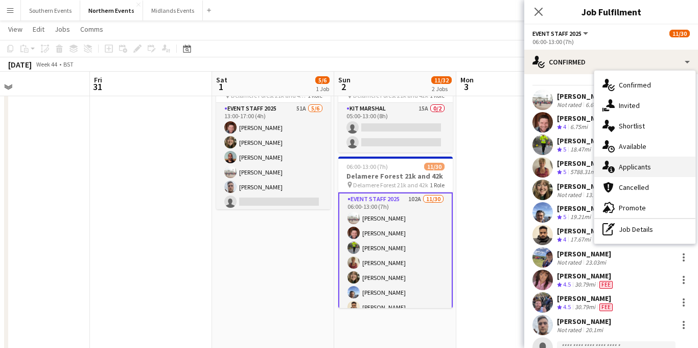
click at [628, 168] on span "Applicants" at bounding box center [635, 166] width 32 height 9
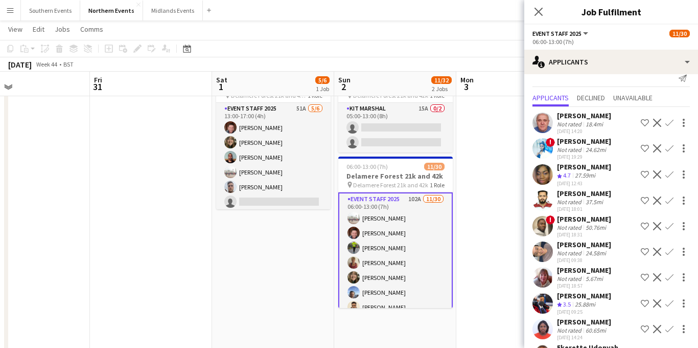
scroll to position [0, 0]
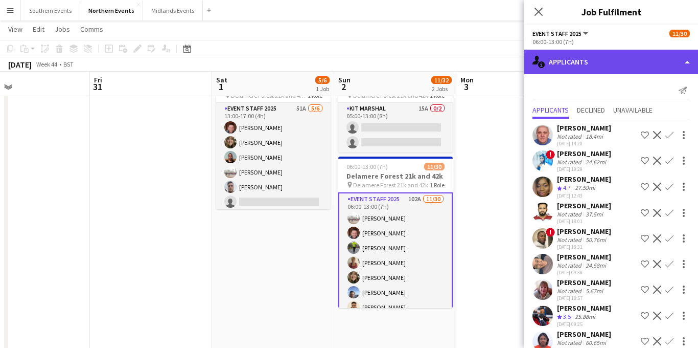
click at [638, 54] on div "single-neutral-actions-information Applicants" at bounding box center [611, 62] width 174 height 25
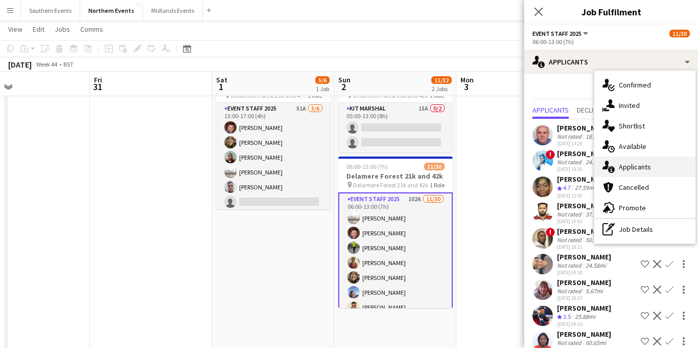
click at [646, 169] on span "Applicants" at bounding box center [635, 166] width 32 height 9
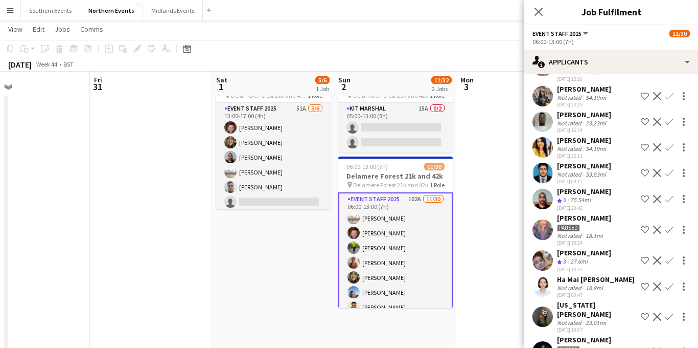
scroll to position [1149, 0]
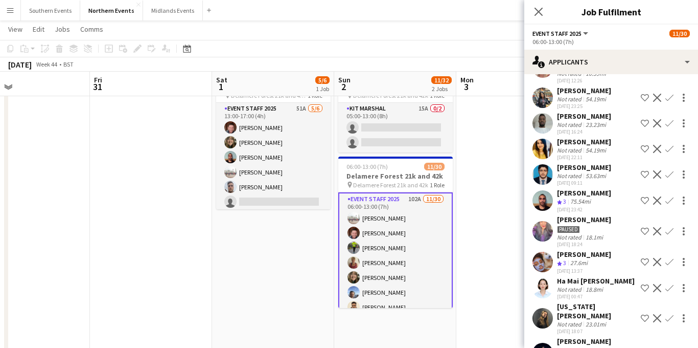
click at [669, 196] on app-icon "Confirm" at bounding box center [670, 200] width 8 height 8
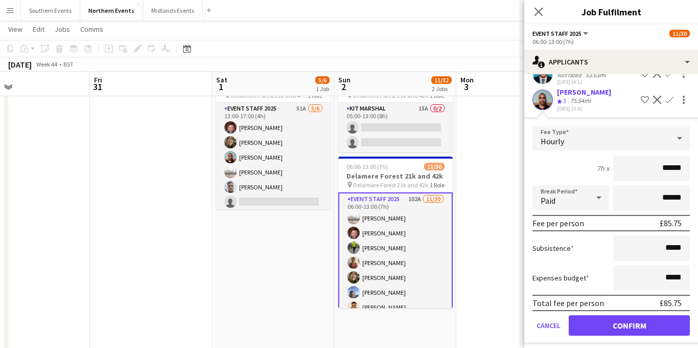
scroll to position [1272, 0]
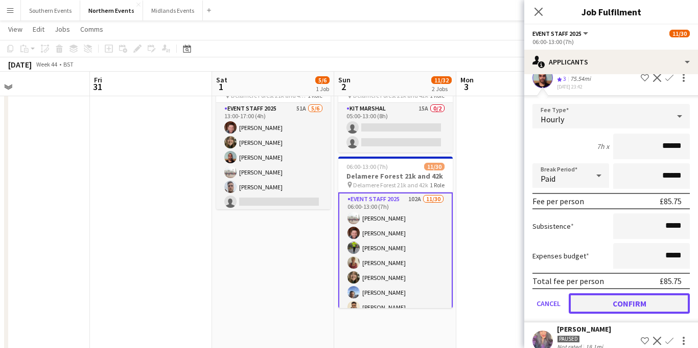
click at [608, 293] on button "Confirm" at bounding box center [629, 303] width 121 height 20
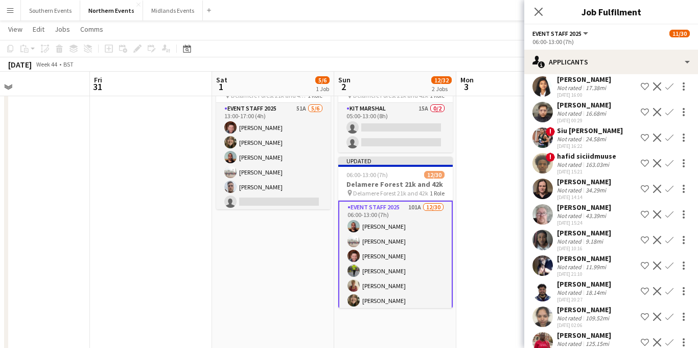
scroll to position [439, 0]
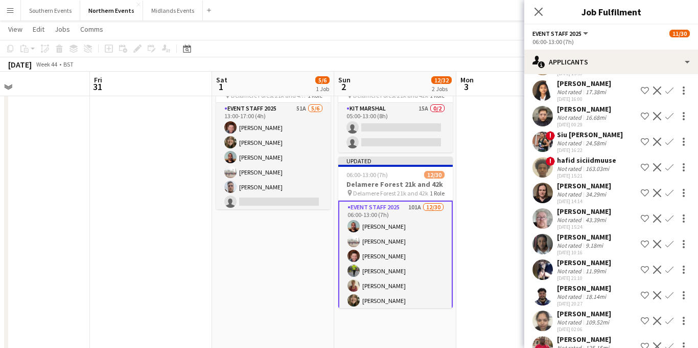
click at [671, 215] on app-icon "Confirm" at bounding box center [670, 218] width 8 height 8
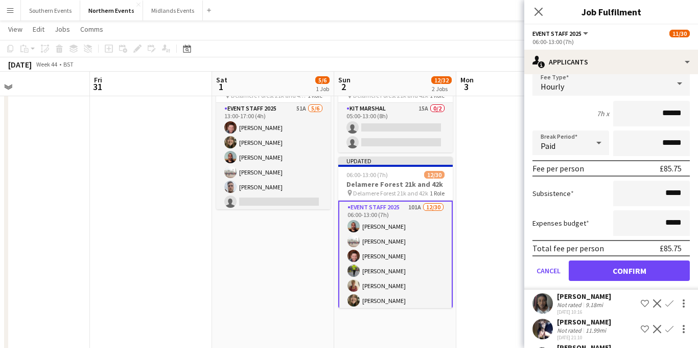
scroll to position [621, 0]
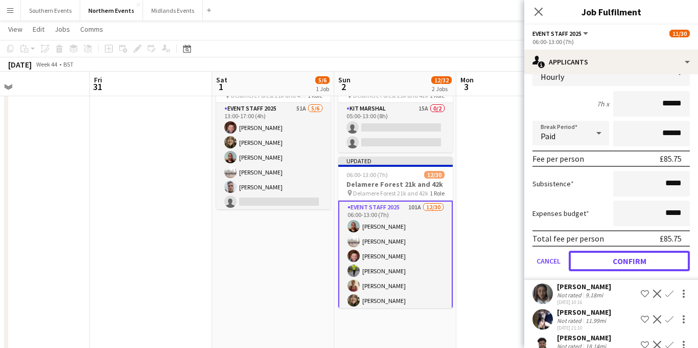
click at [612, 259] on button "Confirm" at bounding box center [629, 260] width 121 height 20
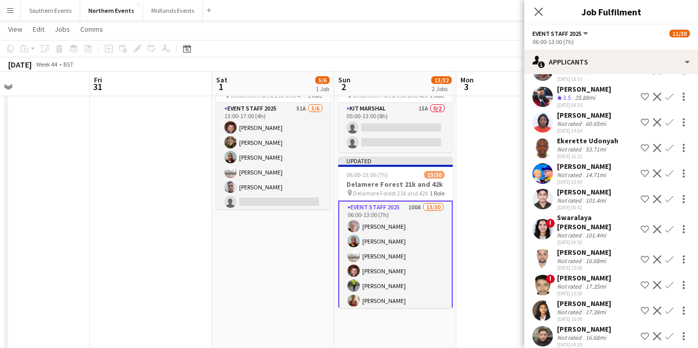
scroll to position [217, 0]
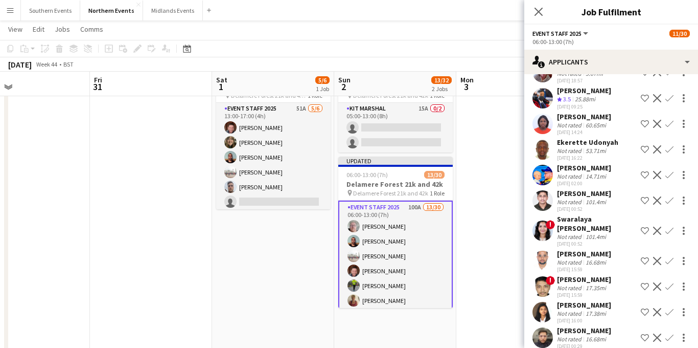
click at [657, 231] on app-icon "Decline" at bounding box center [657, 230] width 8 height 8
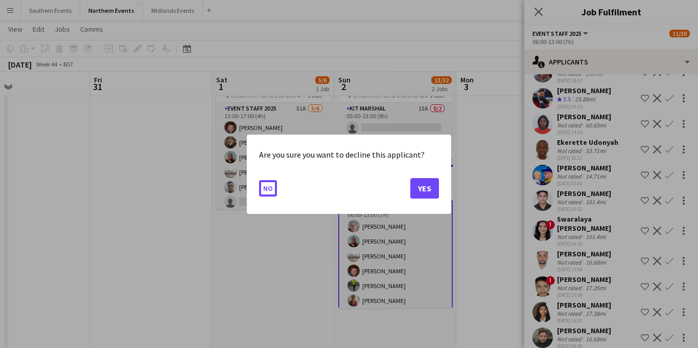
scroll to position [0, 0]
click at [427, 184] on button "Yes" at bounding box center [424, 187] width 29 height 20
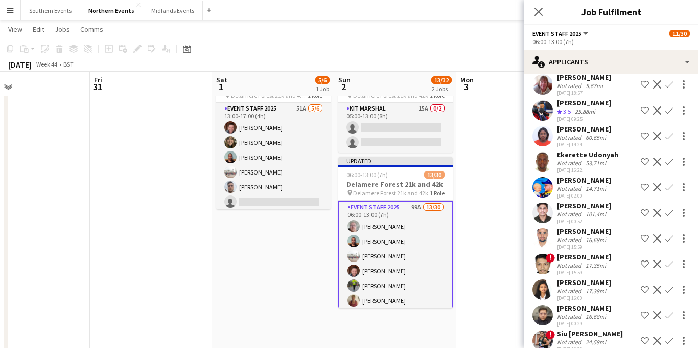
scroll to position [202, 0]
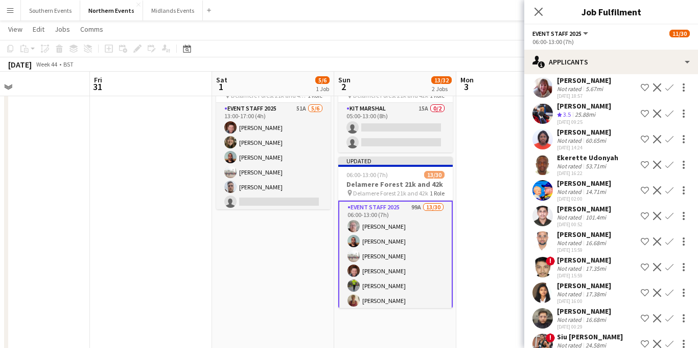
click at [670, 191] on app-icon "Confirm" at bounding box center [670, 190] width 8 height 8
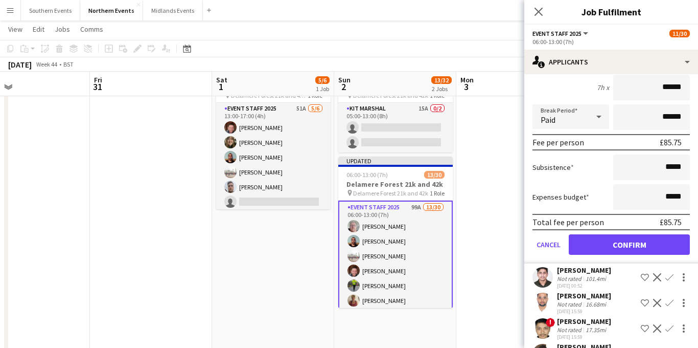
scroll to position [392, 0]
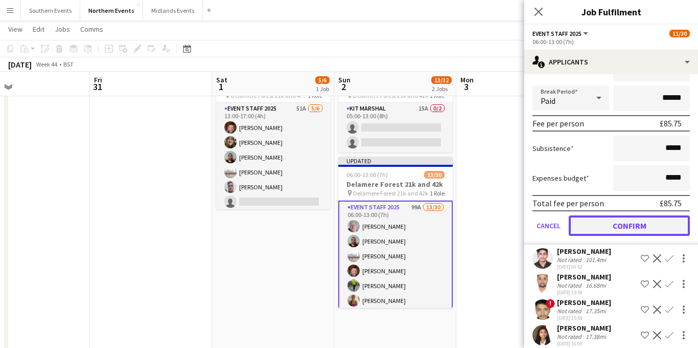
click at [617, 226] on button "Confirm" at bounding box center [629, 225] width 121 height 20
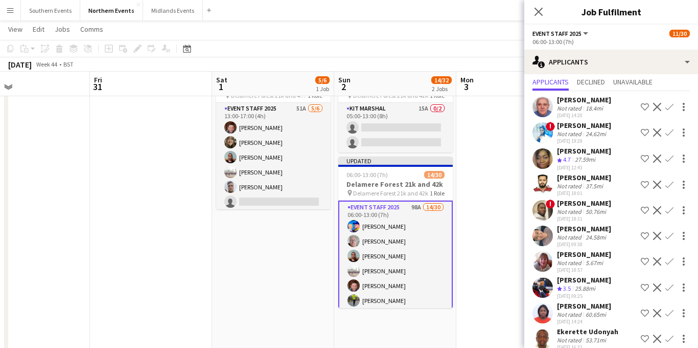
scroll to position [22, 0]
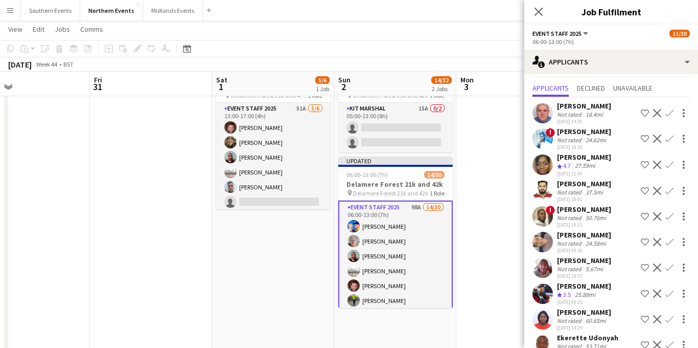
click at [657, 216] on app-icon "Decline" at bounding box center [657, 216] width 8 height 8
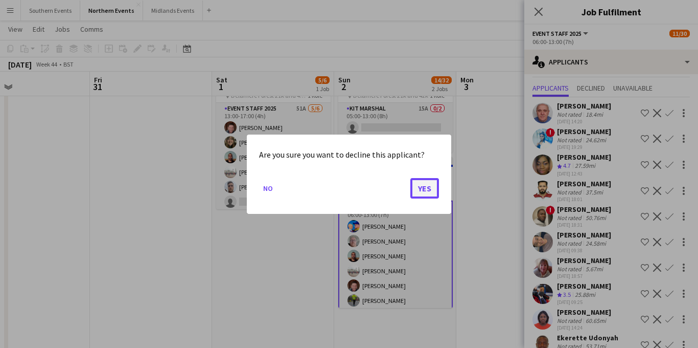
click at [430, 192] on button "Yes" at bounding box center [424, 187] width 29 height 20
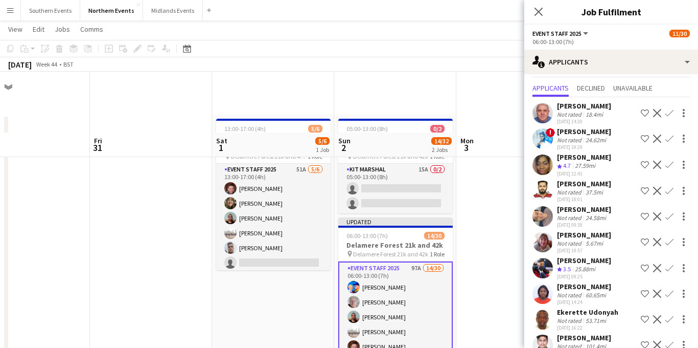
scroll to position [61, 0]
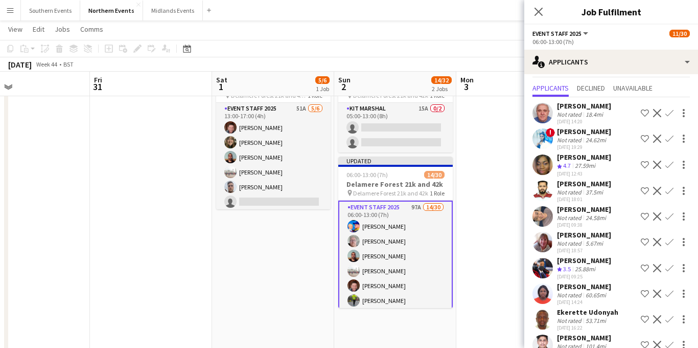
click at [671, 113] on app-icon "Confirm" at bounding box center [670, 113] width 8 height 8
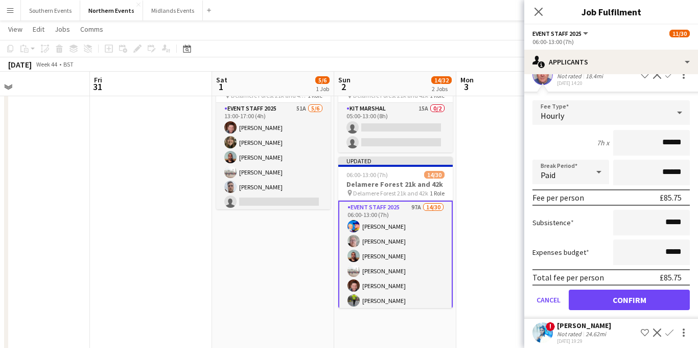
scroll to position [73, 0]
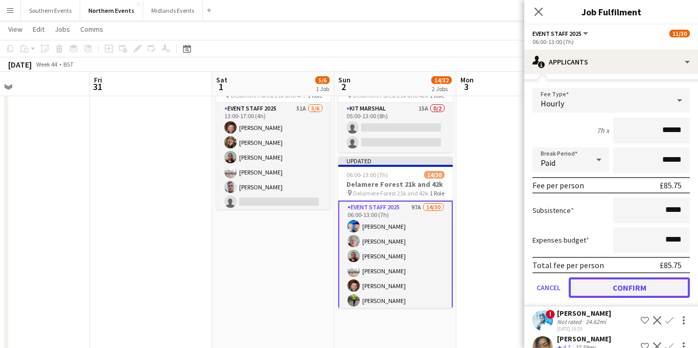
click at [598, 284] on button "Confirm" at bounding box center [629, 287] width 121 height 20
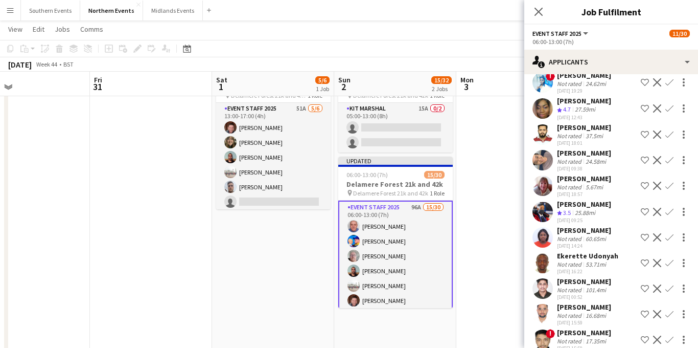
scroll to position [54, 0]
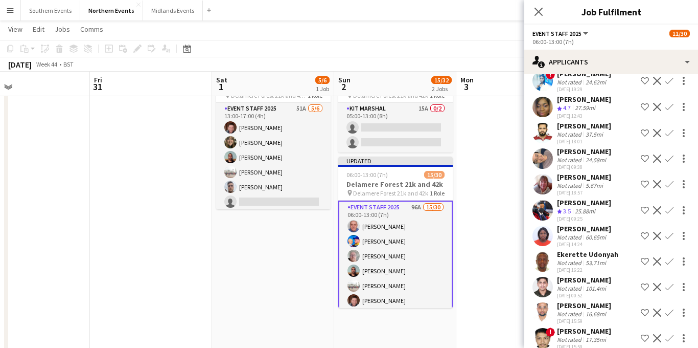
click at [669, 182] on app-icon "Confirm" at bounding box center [670, 184] width 8 height 8
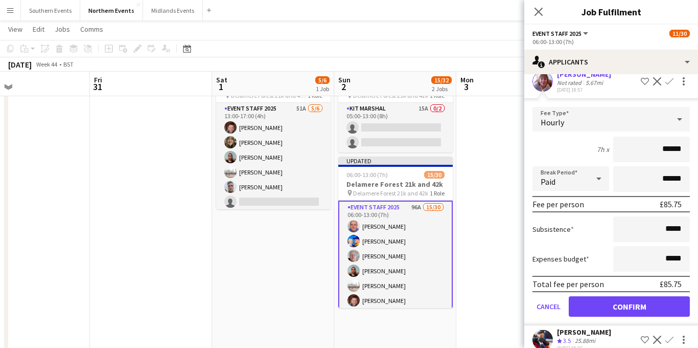
scroll to position [168, 0]
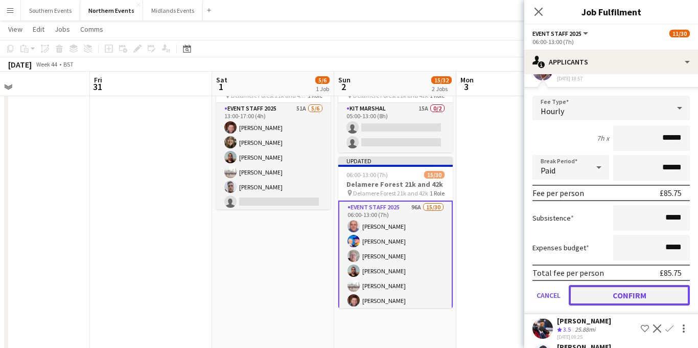
click at [606, 292] on button "Confirm" at bounding box center [629, 295] width 121 height 20
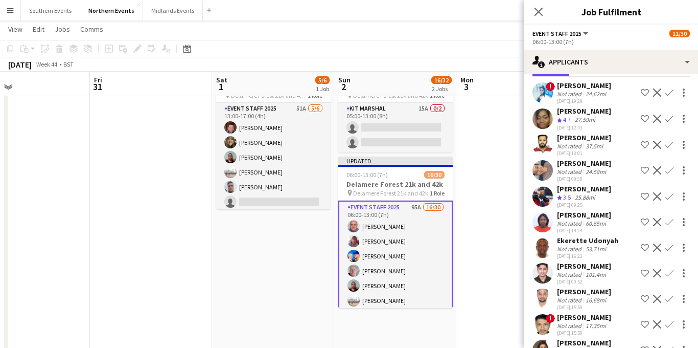
scroll to position [64, 0]
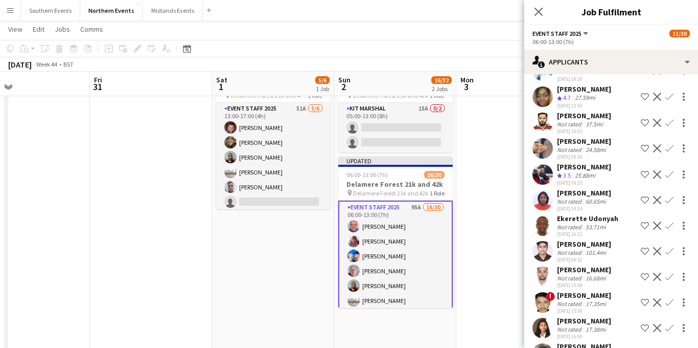
click at [668, 225] on app-icon "Confirm" at bounding box center [670, 225] width 8 height 8
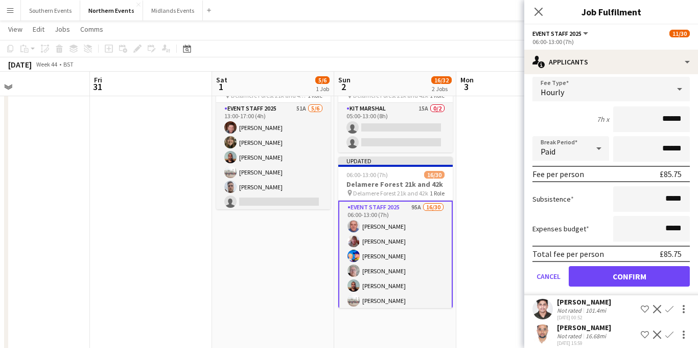
scroll to position [256, 0]
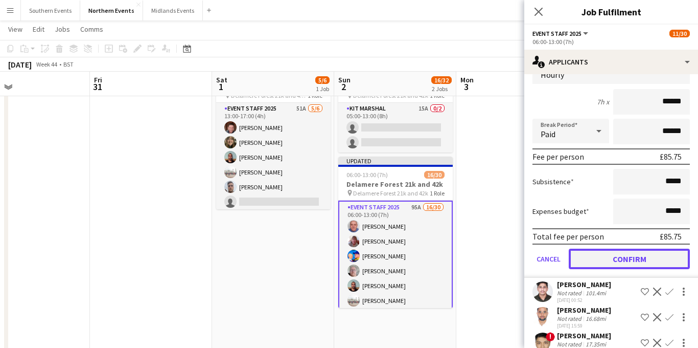
click at [614, 263] on button "Confirm" at bounding box center [629, 258] width 121 height 20
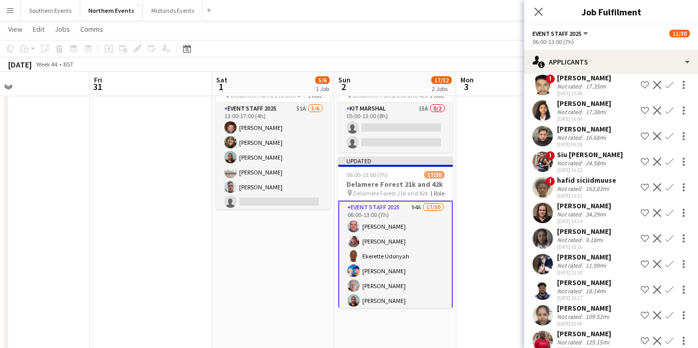
scroll to position [0, 0]
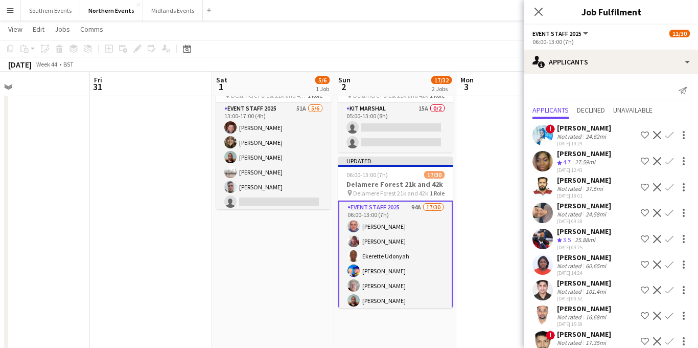
click at [656, 289] on app-icon "Decline" at bounding box center [657, 290] width 8 height 8
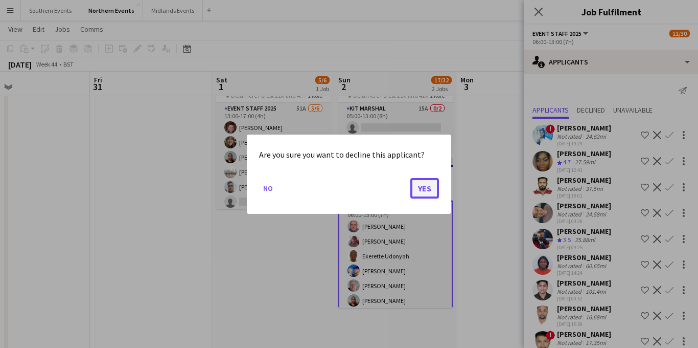
click at [431, 188] on button "Yes" at bounding box center [424, 187] width 29 height 20
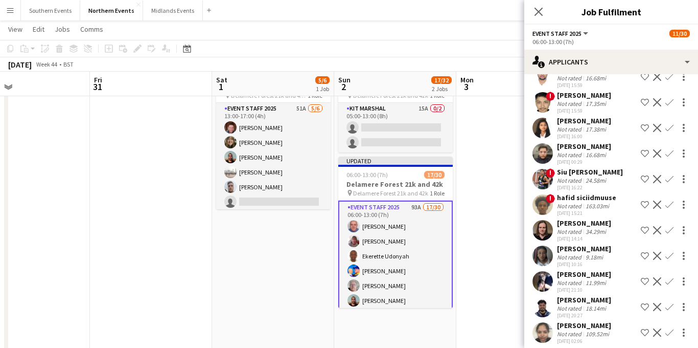
scroll to position [214, 0]
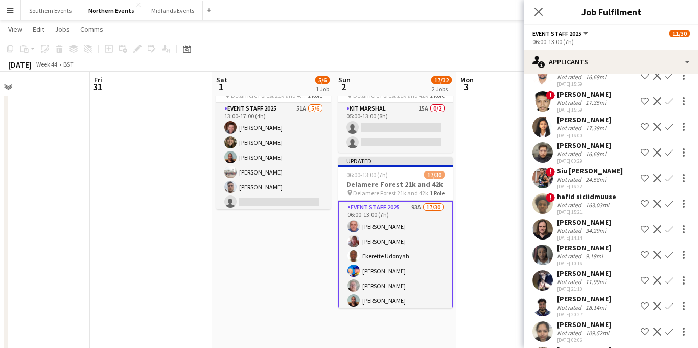
click at [657, 201] on app-icon "Decline" at bounding box center [657, 203] width 8 height 8
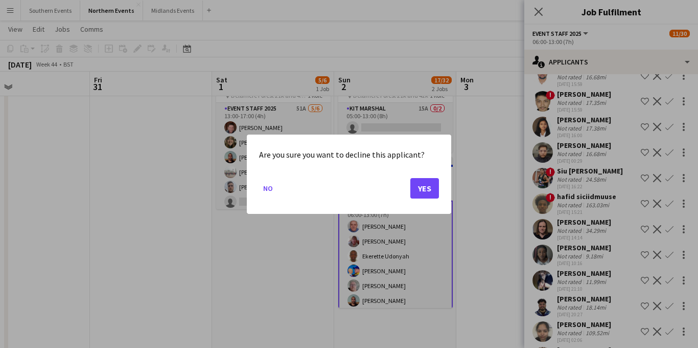
scroll to position [0, 0]
click at [423, 186] on button "Yes" at bounding box center [424, 187] width 29 height 20
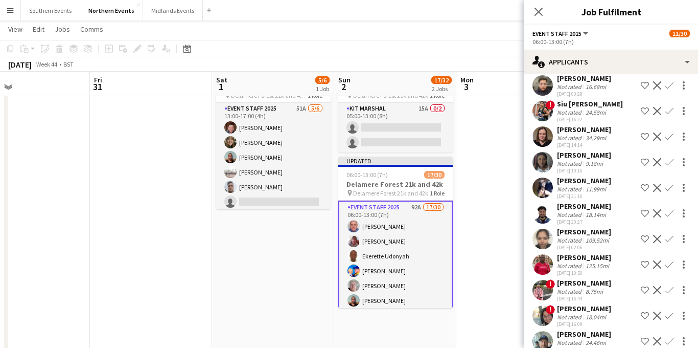
scroll to position [289, 0]
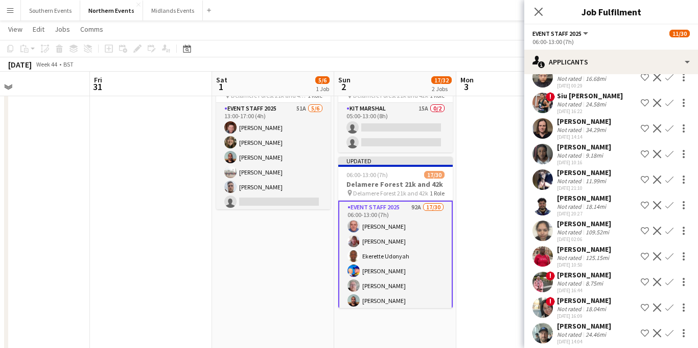
click at [656, 230] on app-icon "Decline" at bounding box center [657, 230] width 8 height 8
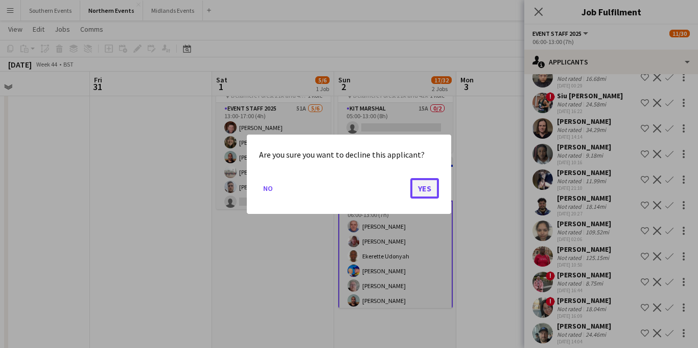
click at [425, 186] on button "Yes" at bounding box center [424, 187] width 29 height 20
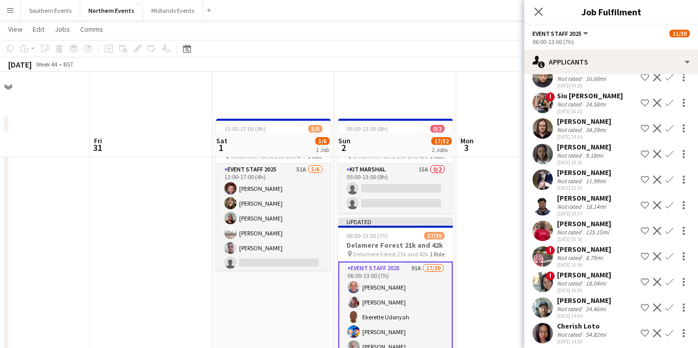
scroll to position [61, 0]
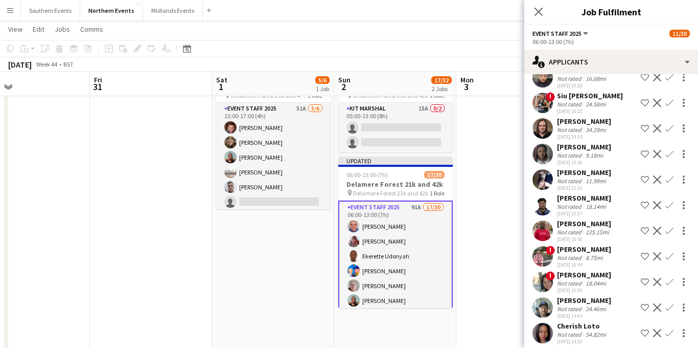
click at [656, 234] on app-icon "Decline" at bounding box center [657, 230] width 8 height 8
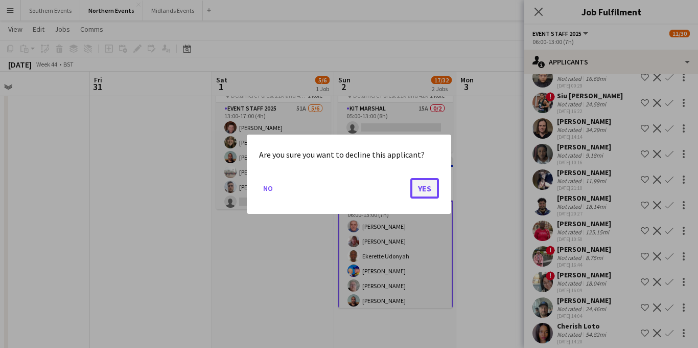
click at [424, 185] on button "Yes" at bounding box center [424, 187] width 29 height 20
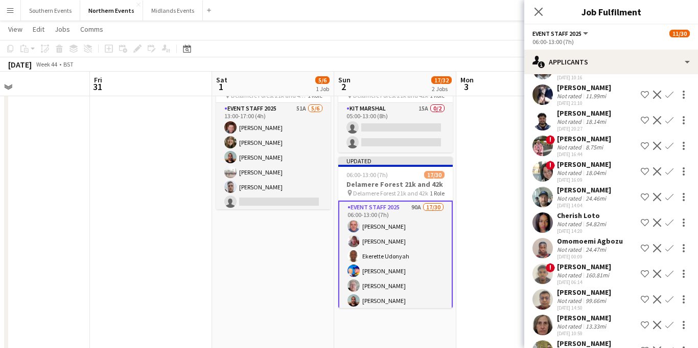
scroll to position [377, 0]
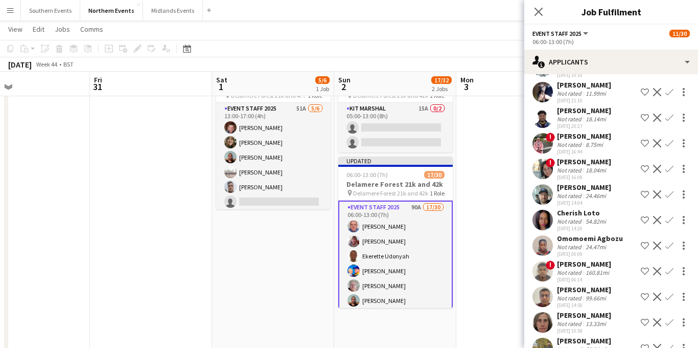
click at [657, 270] on app-icon "Decline" at bounding box center [657, 271] width 8 height 8
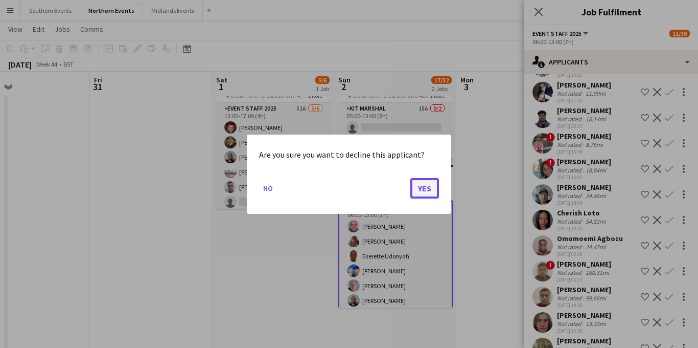
click at [429, 195] on button "Yes" at bounding box center [424, 187] width 29 height 20
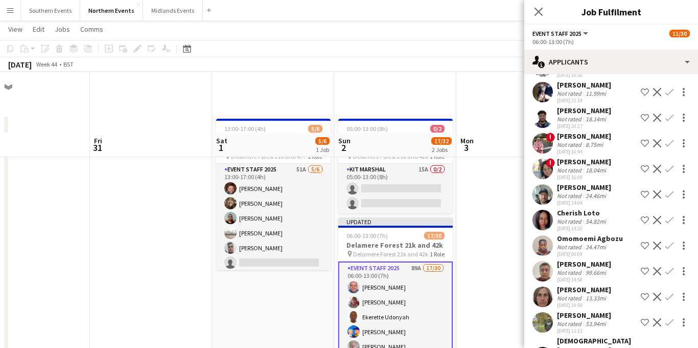
scroll to position [61, 0]
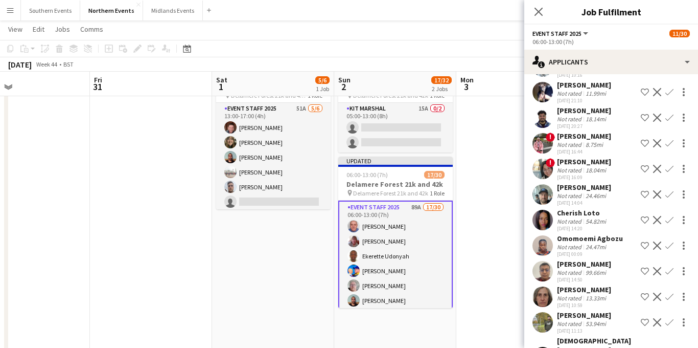
click at [658, 270] on app-icon "Decline" at bounding box center [657, 271] width 8 height 8
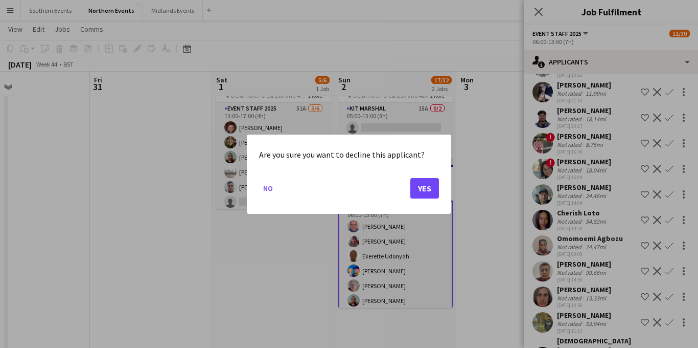
scroll to position [0, 0]
click at [428, 188] on button "Yes" at bounding box center [424, 187] width 29 height 20
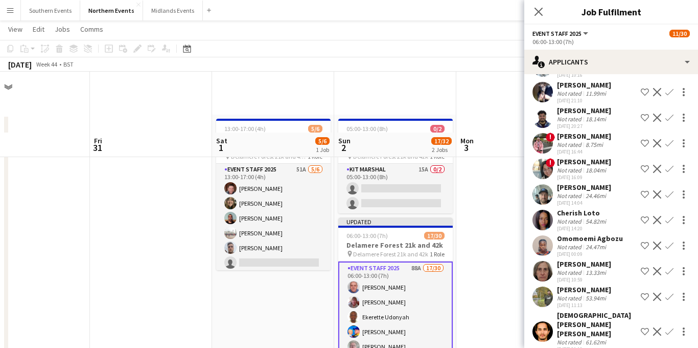
scroll to position [61, 0]
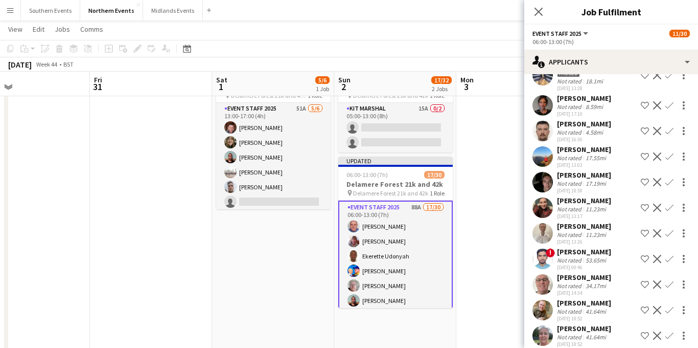
click at [658, 255] on app-icon "Decline" at bounding box center [657, 259] width 8 height 8
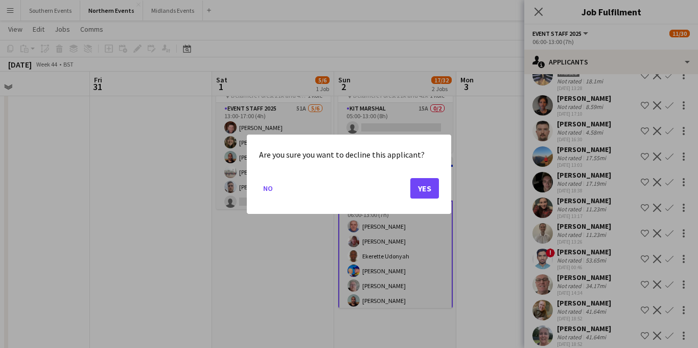
click at [616, 224] on div at bounding box center [349, 174] width 698 height 348
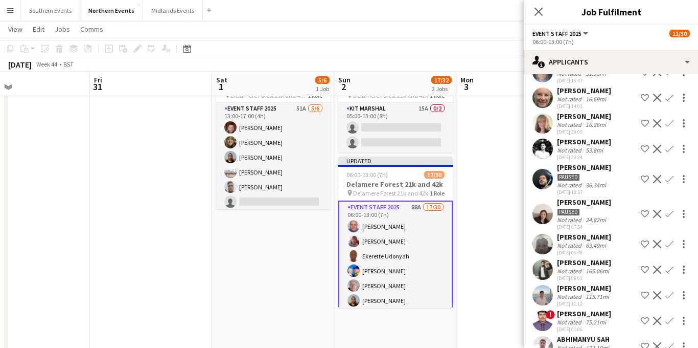
scroll to position [1551, 0]
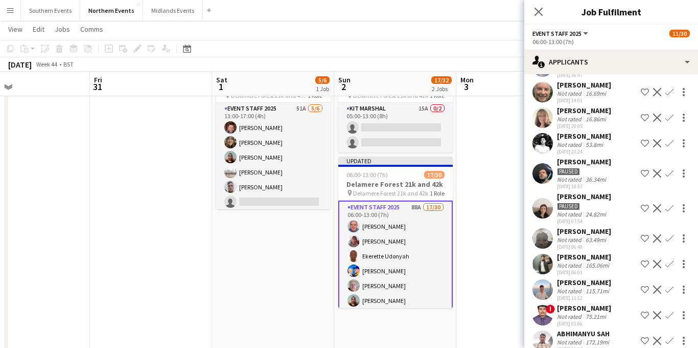
click at [656, 260] on app-icon "Decline" at bounding box center [657, 264] width 8 height 8
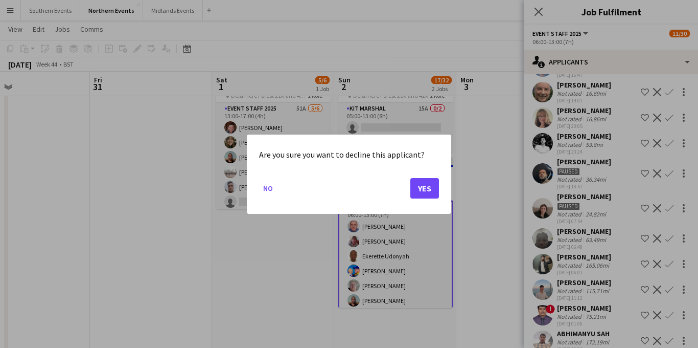
scroll to position [0, 0]
click at [428, 186] on button "Yes" at bounding box center [424, 187] width 29 height 20
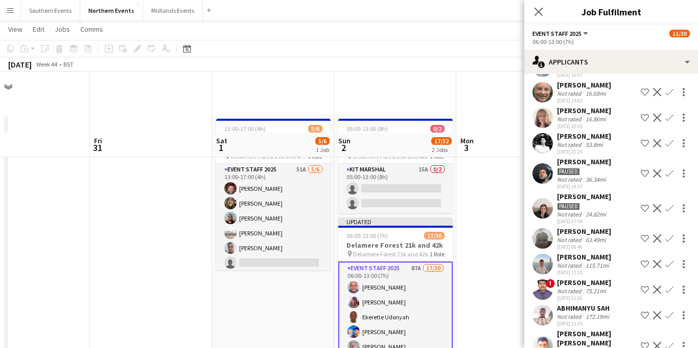
scroll to position [61, 0]
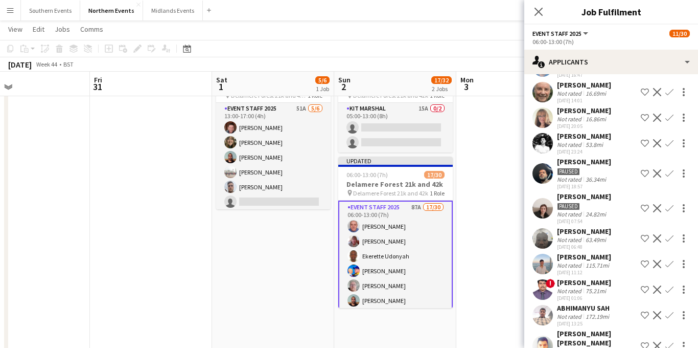
click at [655, 260] on app-icon "Decline" at bounding box center [657, 264] width 8 height 8
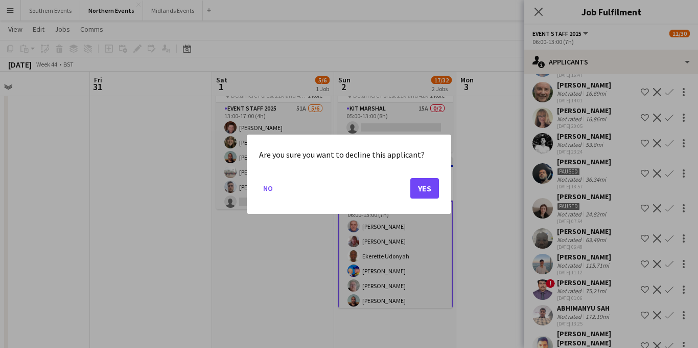
scroll to position [0, 0]
click at [431, 191] on button "Yes" at bounding box center [424, 187] width 29 height 20
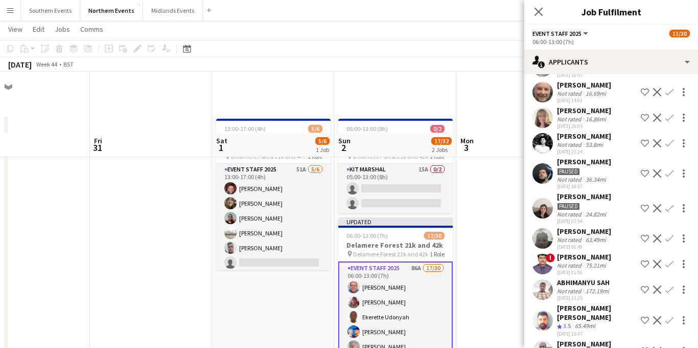
scroll to position [61, 0]
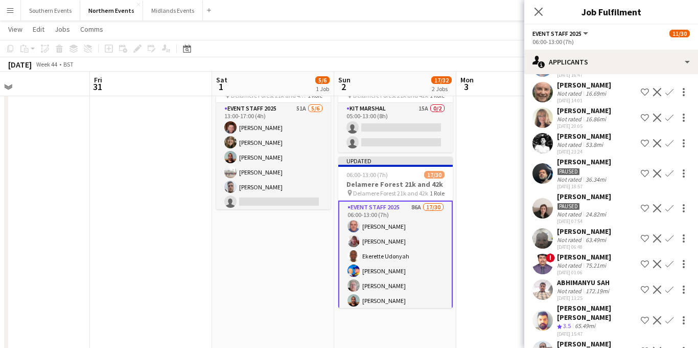
click at [657, 285] on app-icon "Decline" at bounding box center [657, 289] width 8 height 8
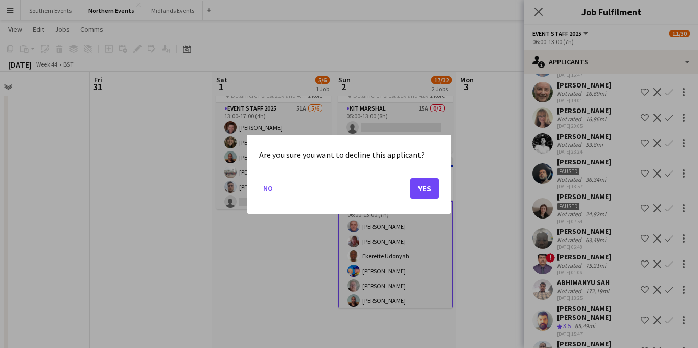
scroll to position [0, 0]
click at [425, 186] on button "Yes" at bounding box center [424, 187] width 29 height 20
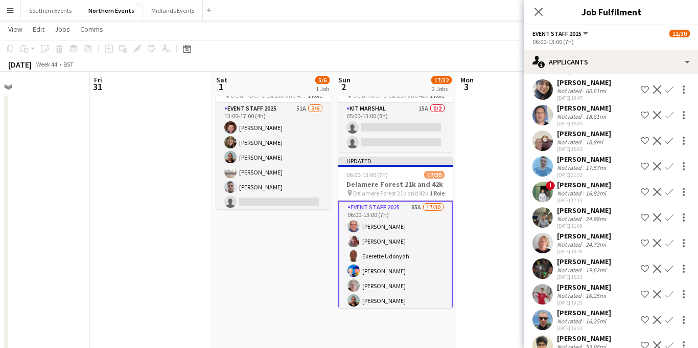
scroll to position [1864, 0]
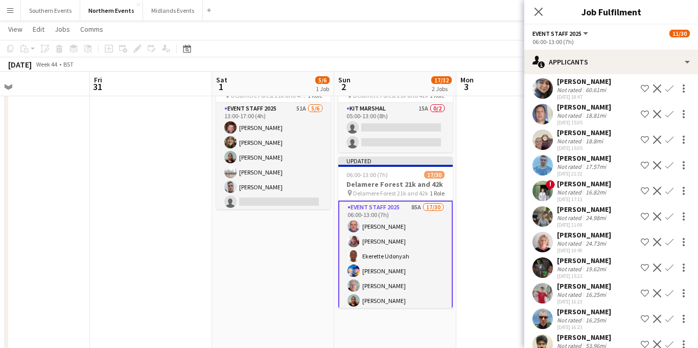
click at [670, 238] on app-icon "Confirm" at bounding box center [670, 242] width 8 height 8
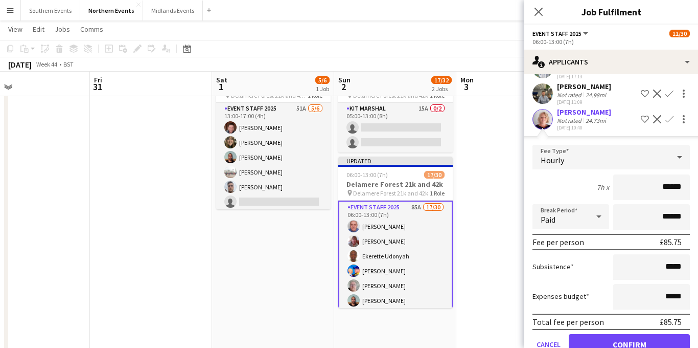
scroll to position [2027, 0]
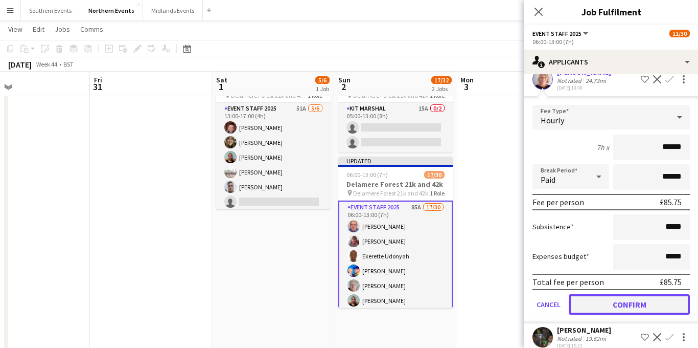
click at [629, 294] on button "Confirm" at bounding box center [629, 304] width 121 height 20
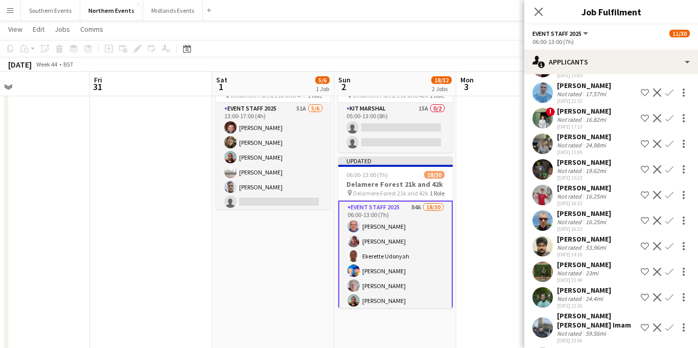
scroll to position [1961, 0]
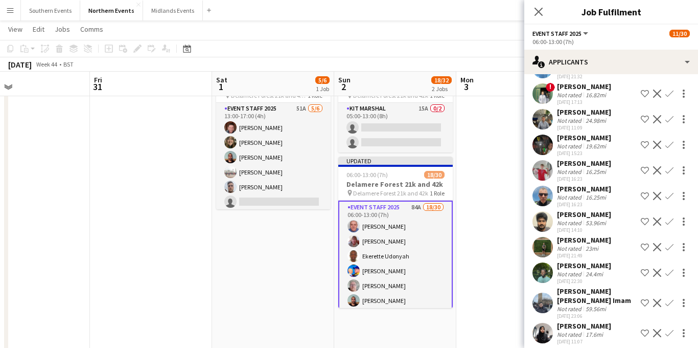
click at [670, 243] on app-icon "Confirm" at bounding box center [670, 247] width 8 height 8
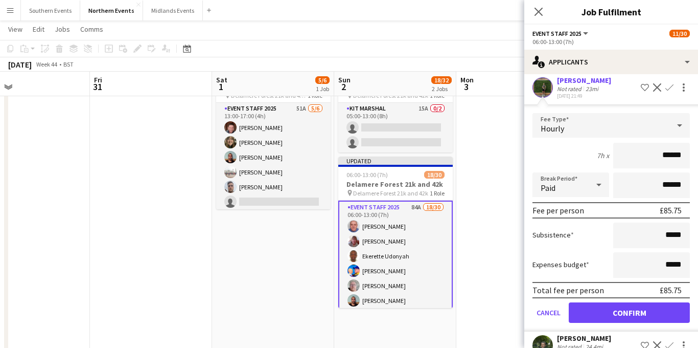
scroll to position [2147, 0]
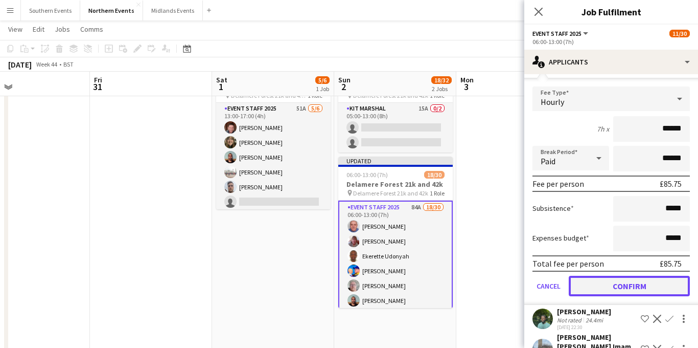
click at [624, 276] on button "Confirm" at bounding box center [629, 286] width 121 height 20
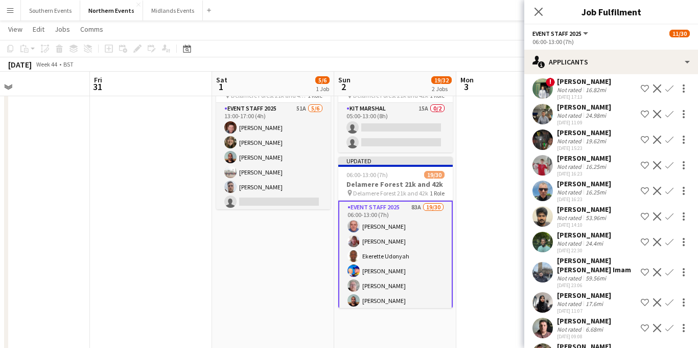
scroll to position [1973, 0]
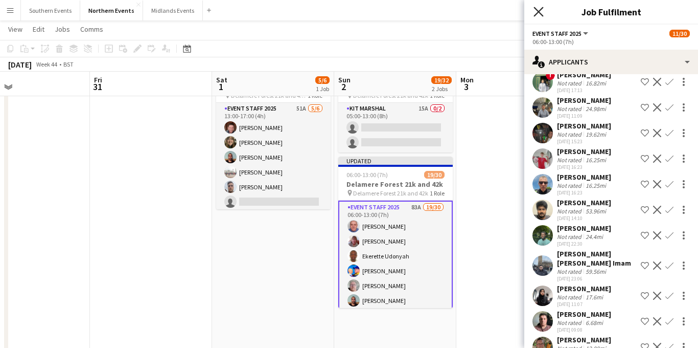
click at [534, 13] on icon "Close pop-in" at bounding box center [539, 12] width 10 height 10
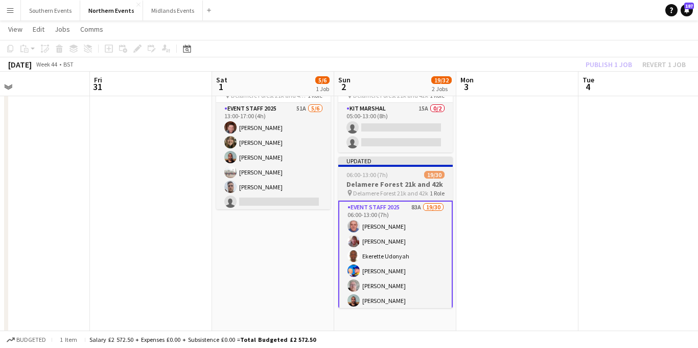
click at [402, 175] on div "06:00-13:00 (7h) 19/30" at bounding box center [395, 175] width 115 height 8
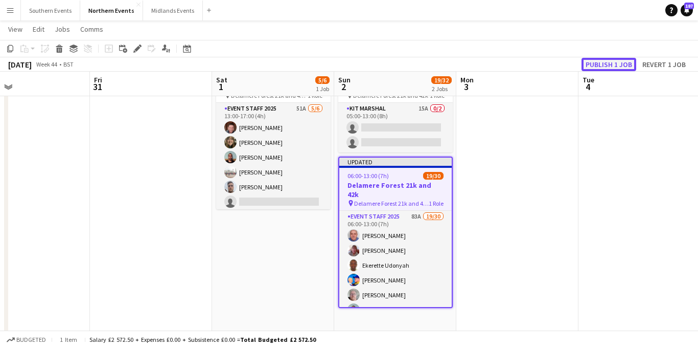
click at [612, 67] on button "Publish 1 job" at bounding box center [609, 64] width 55 height 13
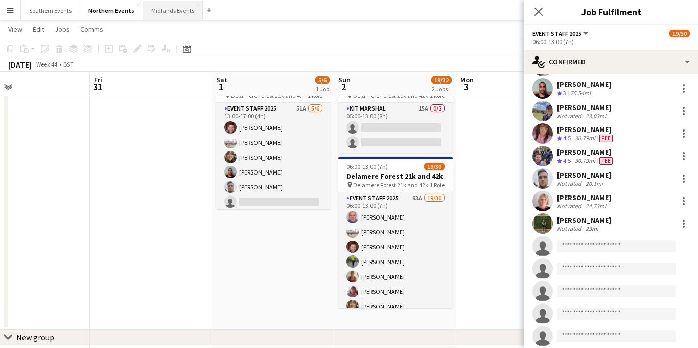
scroll to position [0, 0]
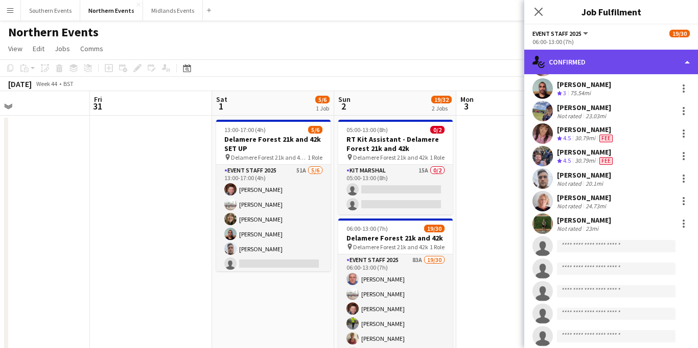
click at [606, 65] on div "single-neutral-actions-check-2 Confirmed" at bounding box center [611, 62] width 174 height 25
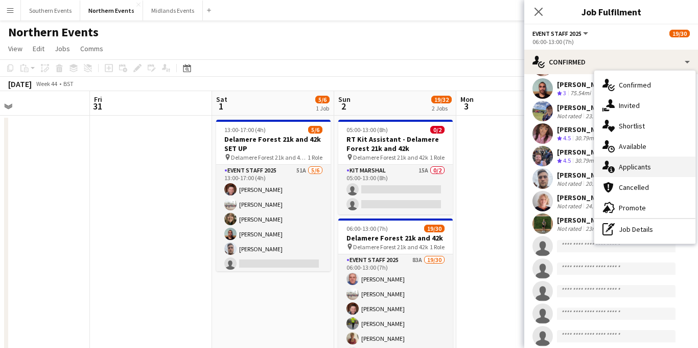
click at [647, 164] on span "Applicants" at bounding box center [635, 166] width 32 height 9
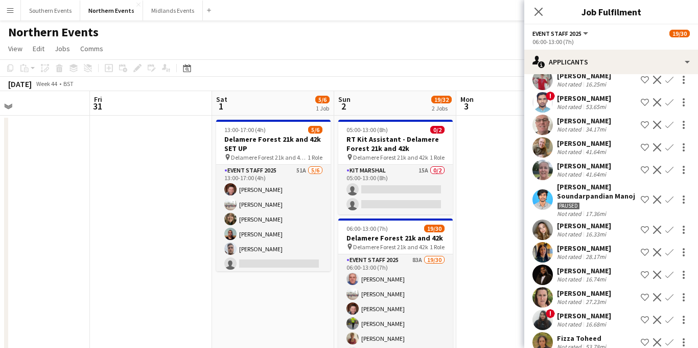
scroll to position [1082, 0]
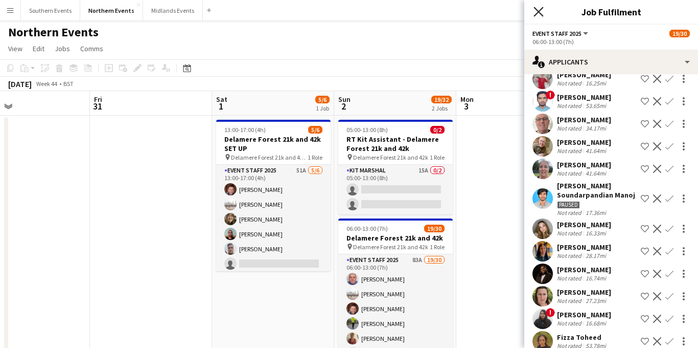
click at [538, 9] on icon "Close pop-in" at bounding box center [539, 12] width 10 height 10
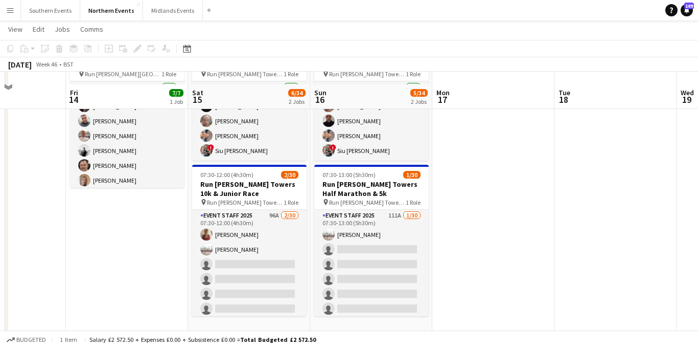
scroll to position [98, 0]
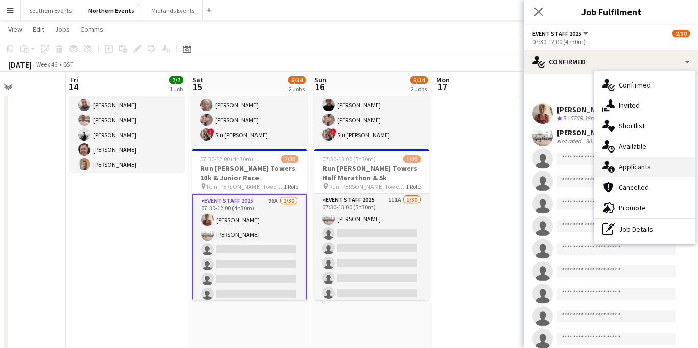
click at [636, 165] on span "Applicants" at bounding box center [635, 166] width 32 height 9
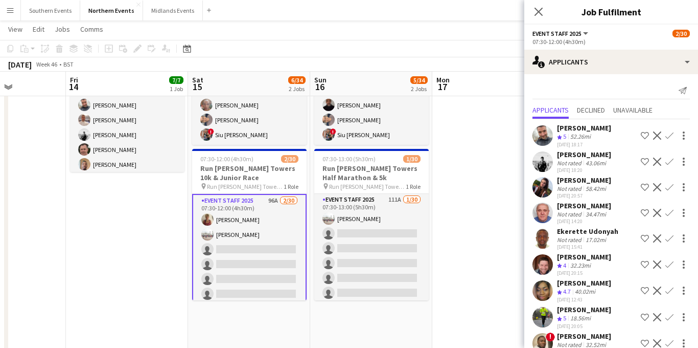
click at [668, 134] on app-icon "Confirm" at bounding box center [670, 135] width 8 height 8
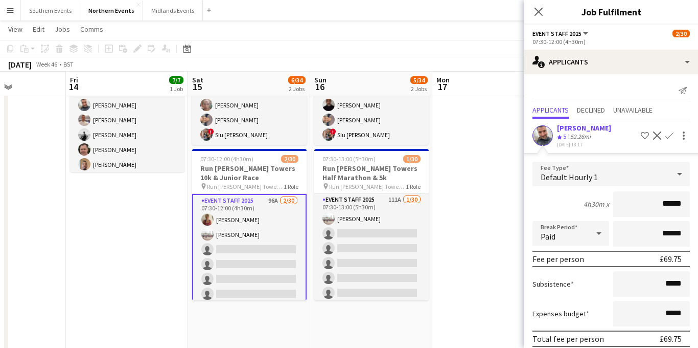
scroll to position [132, 0]
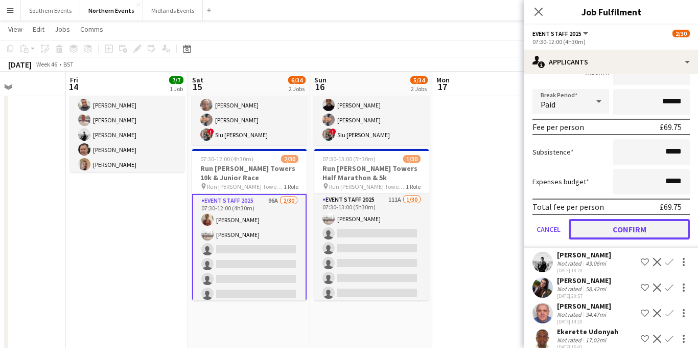
click at [617, 226] on button "Confirm" at bounding box center [629, 229] width 121 height 20
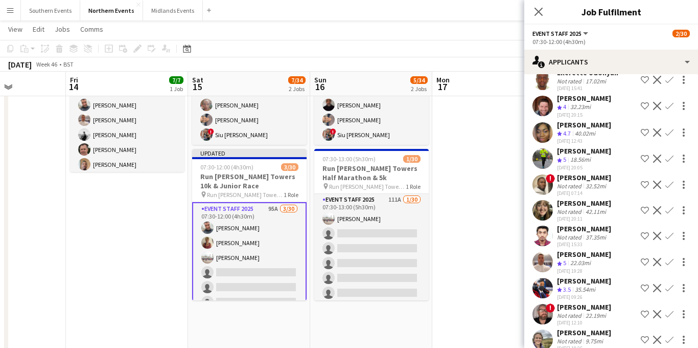
scroll to position [0, 0]
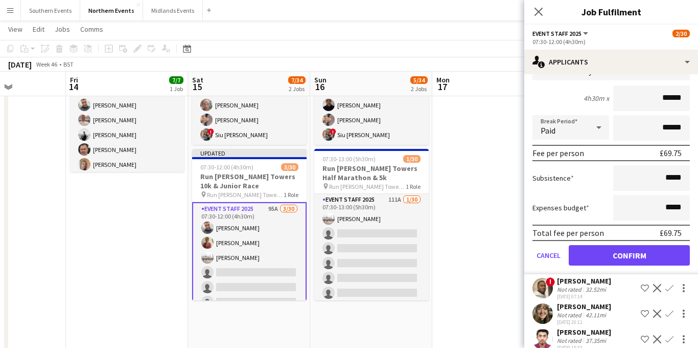
scroll to position [273, 0]
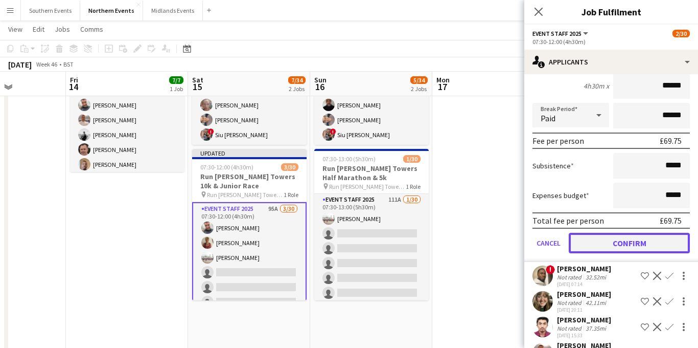
click at [607, 250] on button "Confirm" at bounding box center [629, 243] width 121 height 20
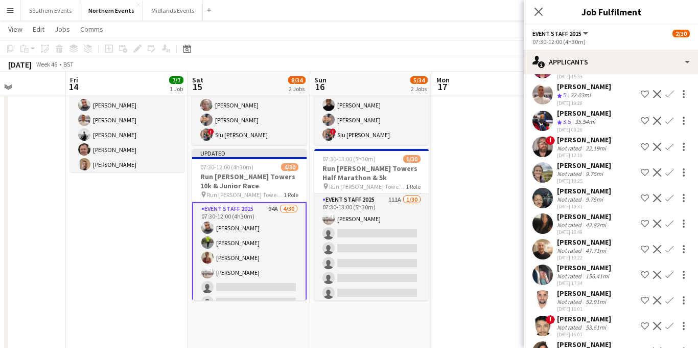
scroll to position [14, 0]
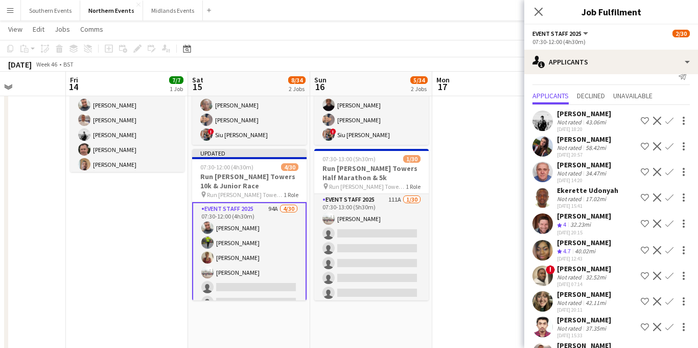
click at [668, 305] on app-icon "Confirm" at bounding box center [670, 301] width 8 height 8
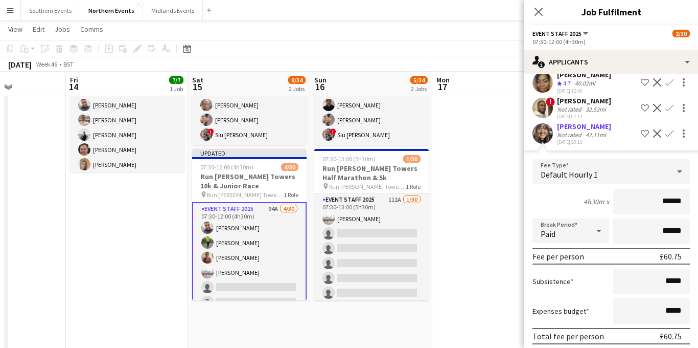
scroll to position [311, 0]
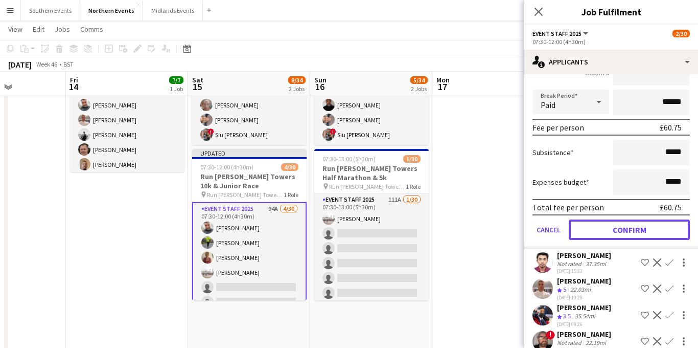
click at [601, 239] on button "Confirm" at bounding box center [629, 229] width 121 height 20
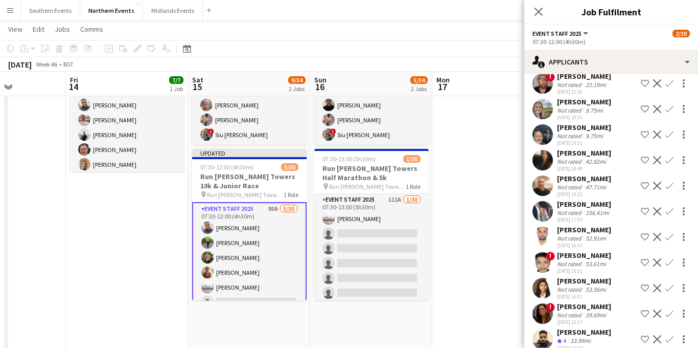
scroll to position [53, 0]
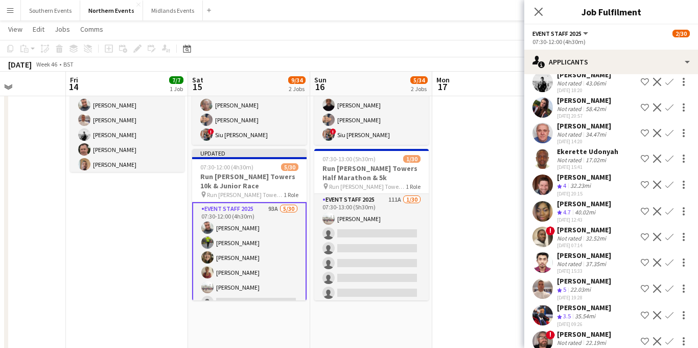
click at [669, 292] on app-icon "Confirm" at bounding box center [670, 288] width 8 height 8
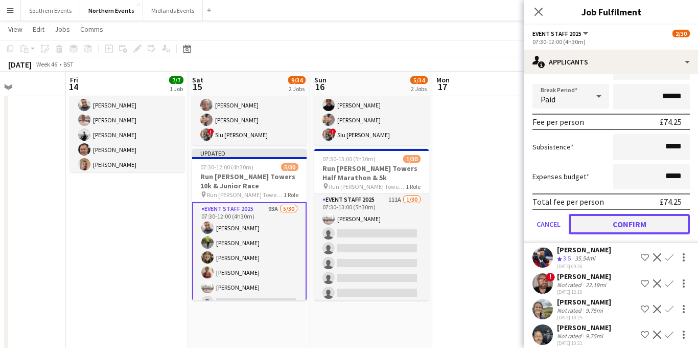
click at [619, 230] on button "Confirm" at bounding box center [629, 224] width 121 height 20
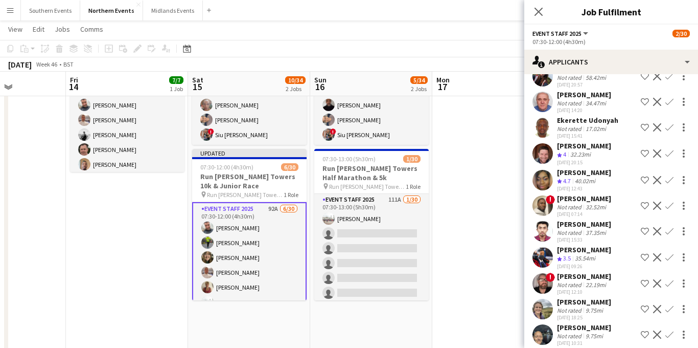
scroll to position [72, 0]
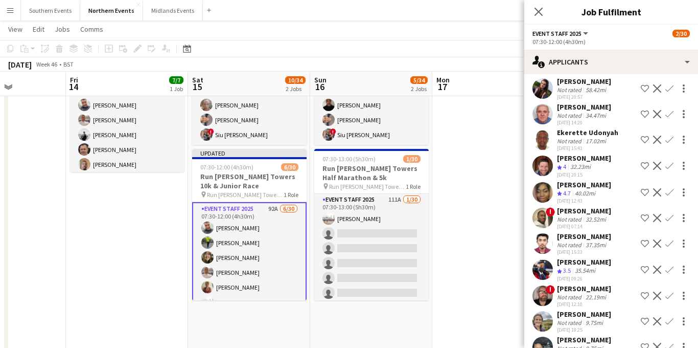
click at [671, 170] on app-icon "Confirm" at bounding box center [670, 166] width 8 height 8
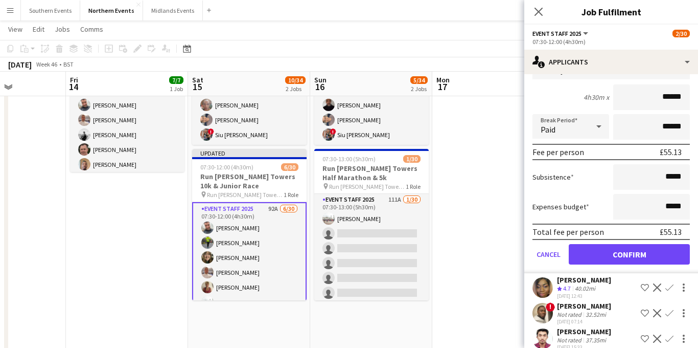
scroll to position [221, 0]
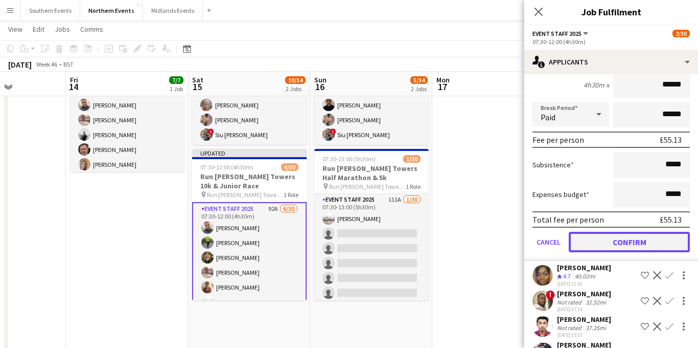
click at [619, 248] on button "Confirm" at bounding box center [629, 242] width 121 height 20
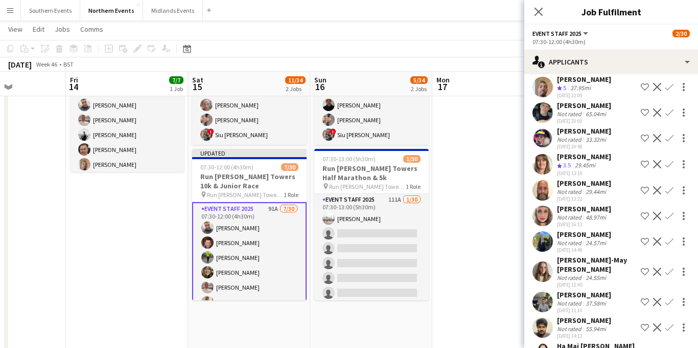
scroll to position [2114, 0]
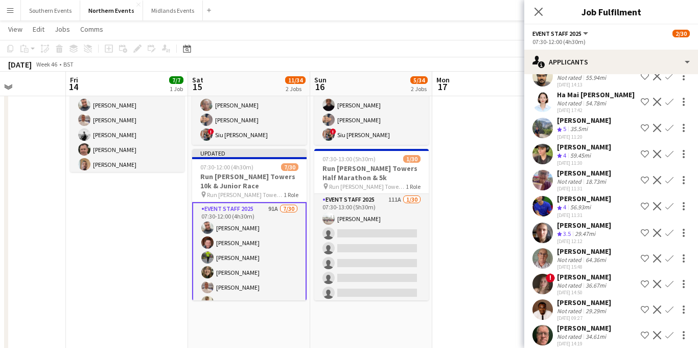
click at [667, 228] on app-icon "Confirm" at bounding box center [670, 232] width 8 height 8
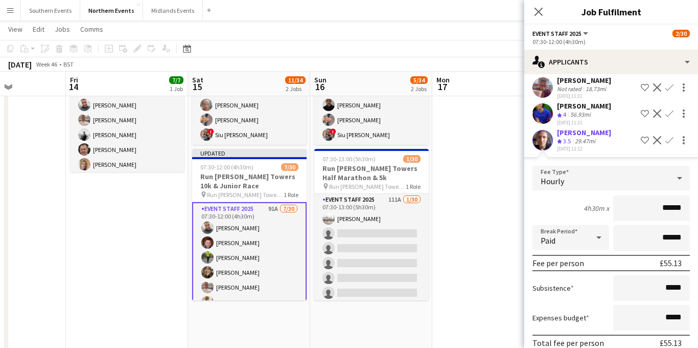
scroll to position [2243, 0]
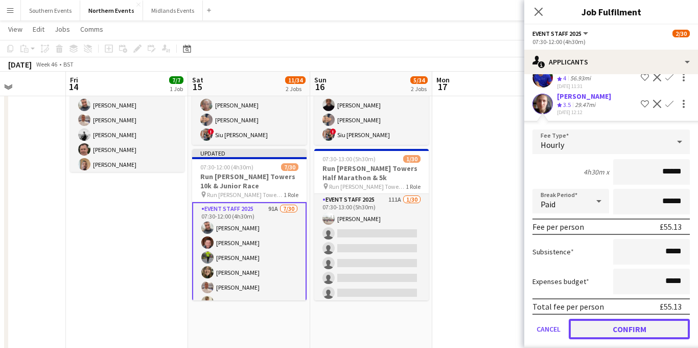
click at [608, 319] on button "Confirm" at bounding box center [629, 328] width 121 height 20
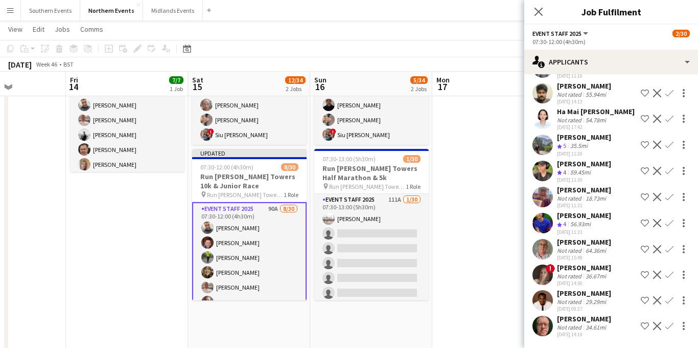
scroll to position [2088, 0]
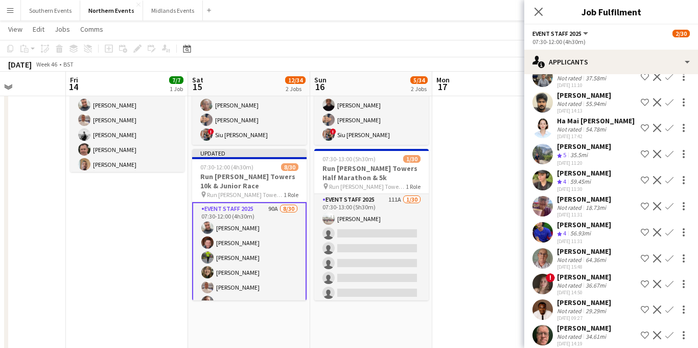
click at [671, 150] on app-icon "Confirm" at bounding box center [670, 154] width 8 height 8
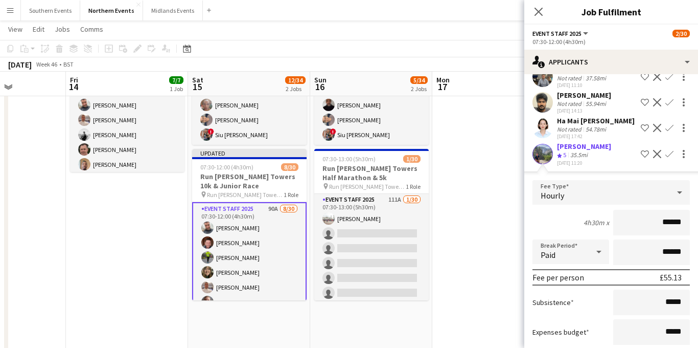
scroll to position [2234, 0]
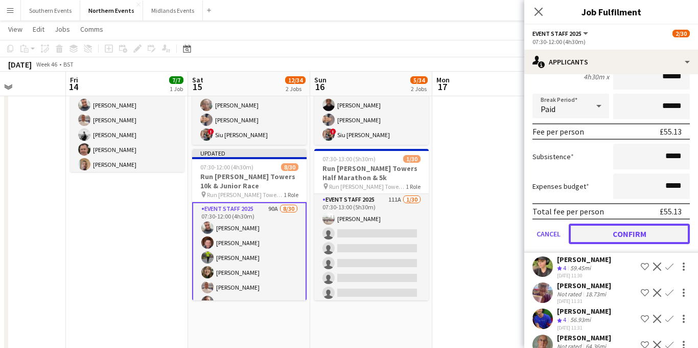
click at [622, 227] on button "Confirm" at bounding box center [629, 233] width 121 height 20
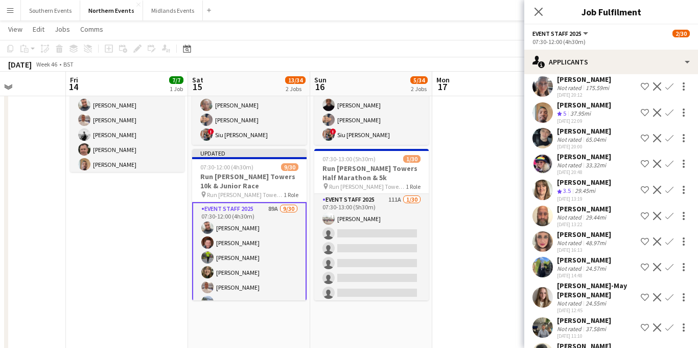
scroll to position [1833, 0]
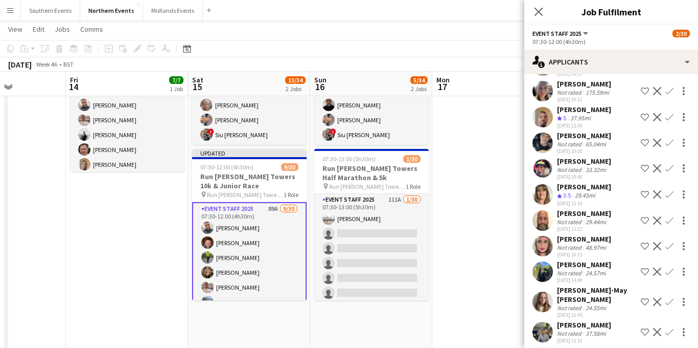
click at [669, 190] on app-icon "Confirm" at bounding box center [670, 194] width 8 height 8
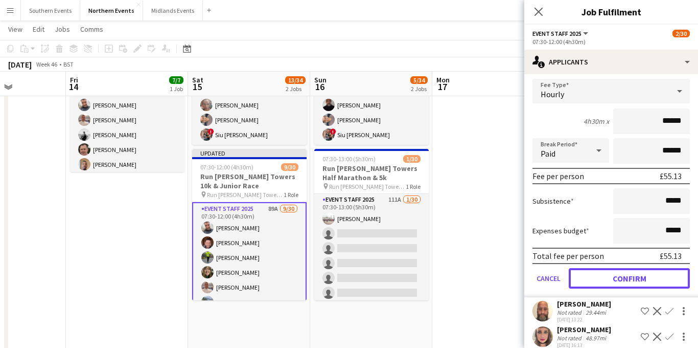
drag, startPoint x: 614, startPoint y: 265, endPoint x: 620, endPoint y: 202, distance: 63.1
click at [614, 268] on button "Confirm" at bounding box center [629, 278] width 121 height 20
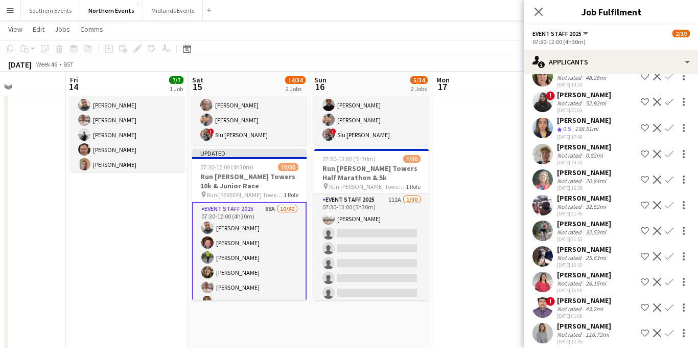
scroll to position [1511, 0]
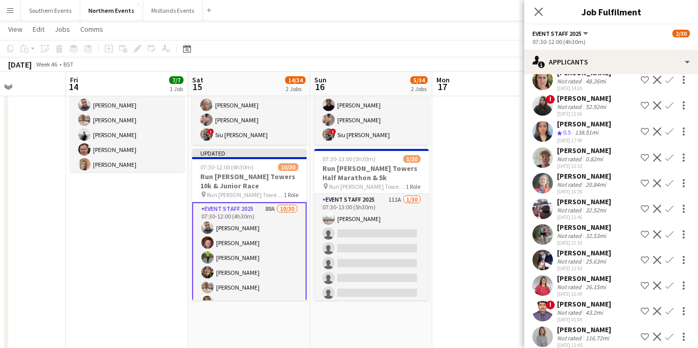
click at [670, 204] on app-icon "Confirm" at bounding box center [670, 208] width 8 height 8
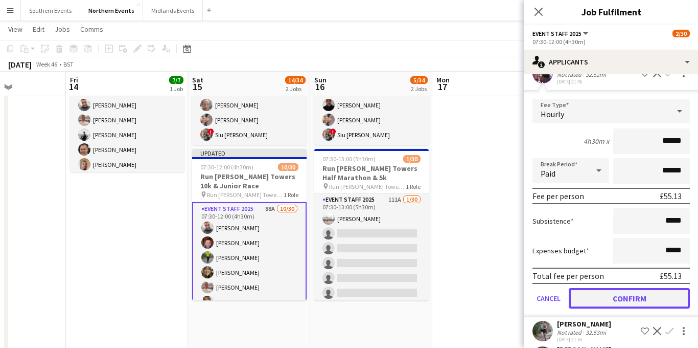
click at [624, 288] on button "Confirm" at bounding box center [629, 298] width 121 height 20
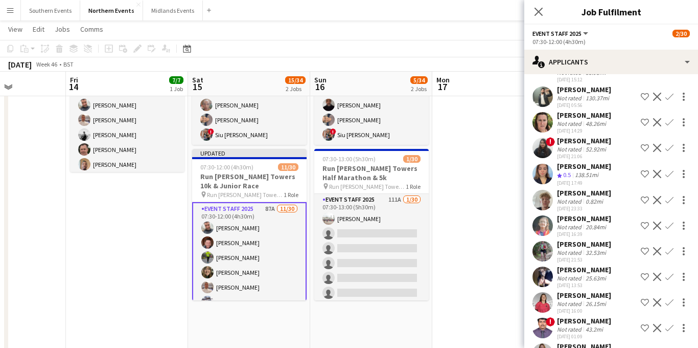
scroll to position [1466, 0]
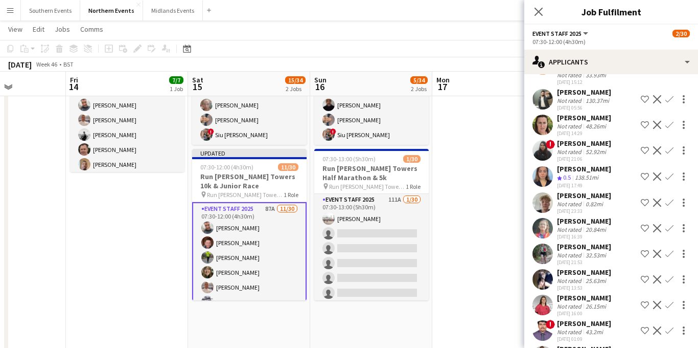
click at [670, 249] on app-icon "Confirm" at bounding box center [670, 253] width 8 height 8
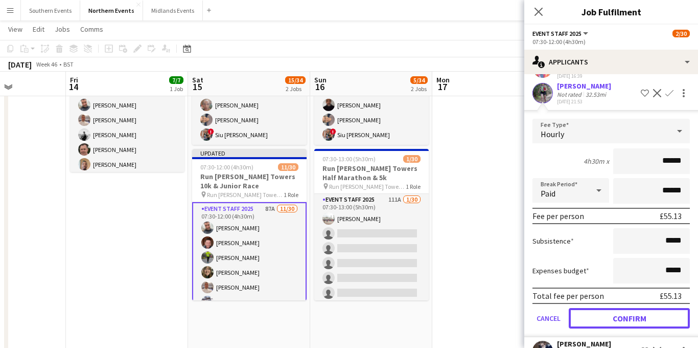
click at [608, 308] on button "Confirm" at bounding box center [629, 318] width 121 height 20
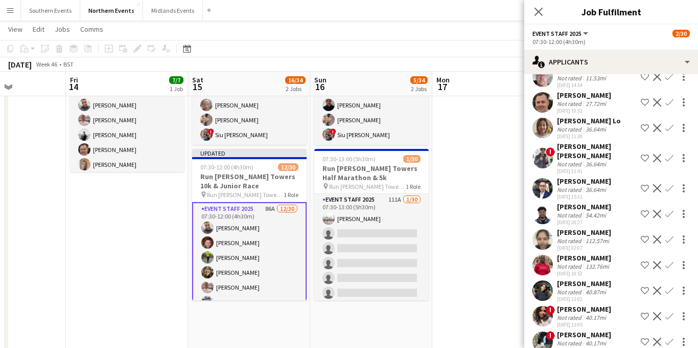
scroll to position [674, 0]
click at [657, 236] on app-icon "Decline" at bounding box center [657, 240] width 8 height 8
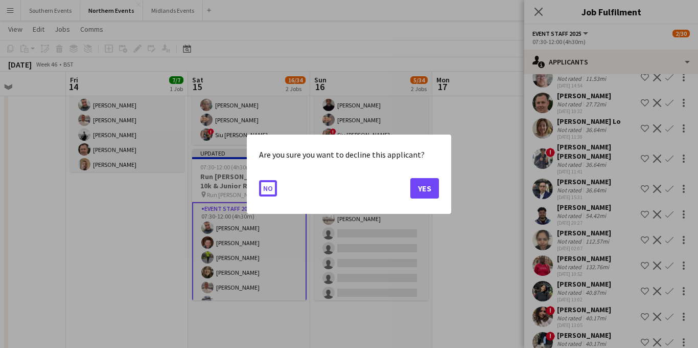
scroll to position [0, 0]
click at [429, 188] on button "Yes" at bounding box center [424, 187] width 29 height 20
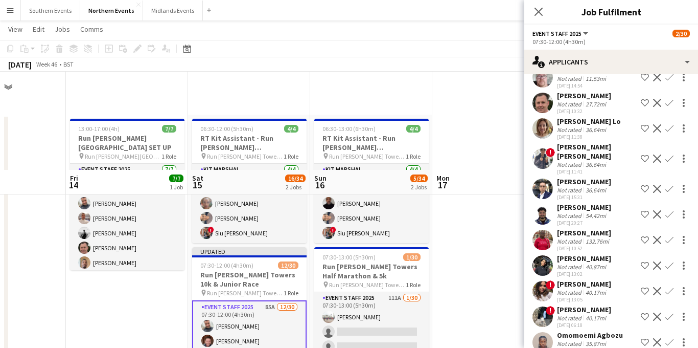
scroll to position [98, 0]
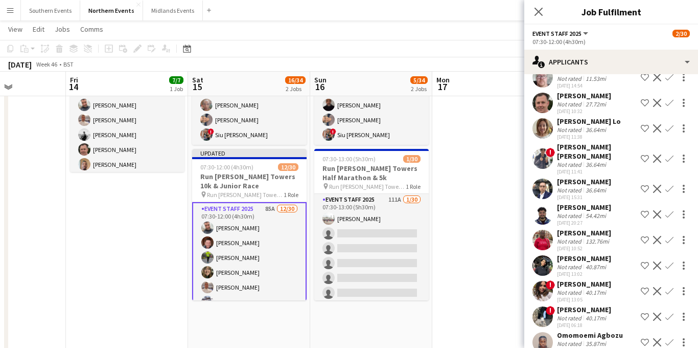
click at [668, 107] on app-icon "Confirm" at bounding box center [670, 103] width 8 height 8
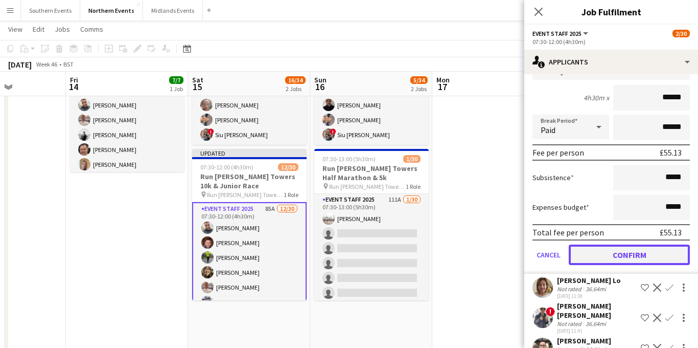
click at [615, 265] on button "Confirm" at bounding box center [629, 254] width 121 height 20
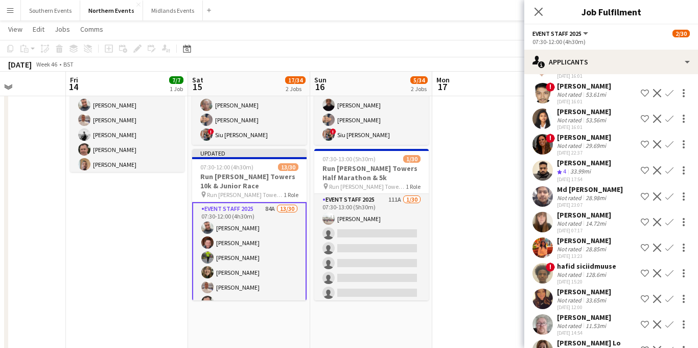
scroll to position [409, 0]
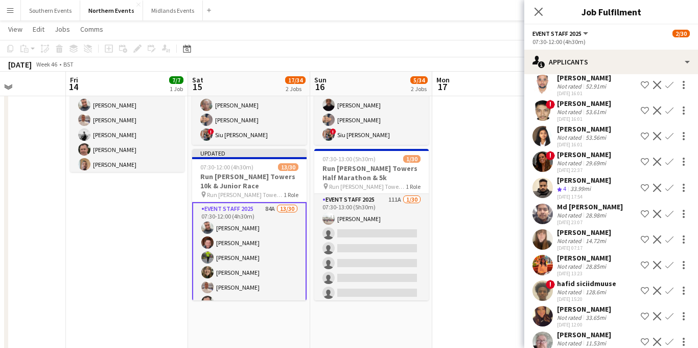
click at [671, 192] on app-icon "Confirm" at bounding box center [670, 188] width 8 height 8
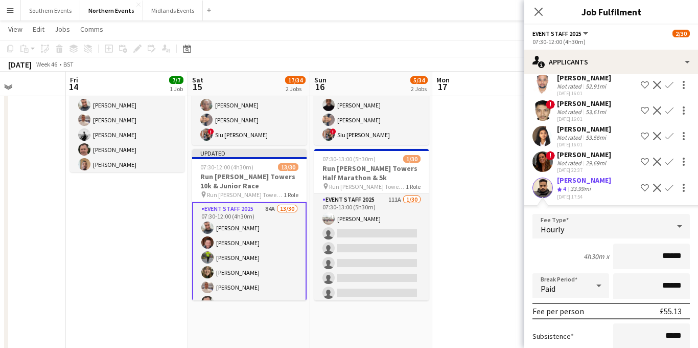
scroll to position [573, 0]
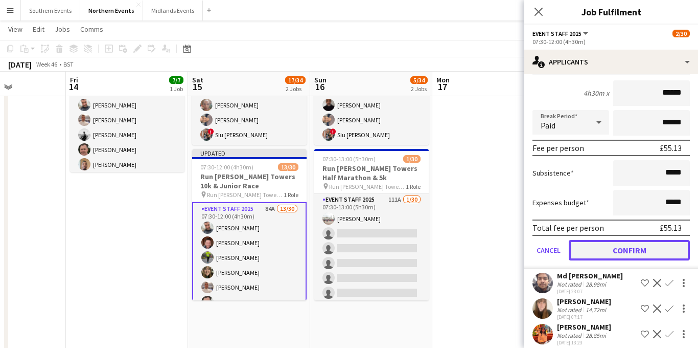
click at [616, 260] on button "Confirm" at bounding box center [629, 250] width 121 height 20
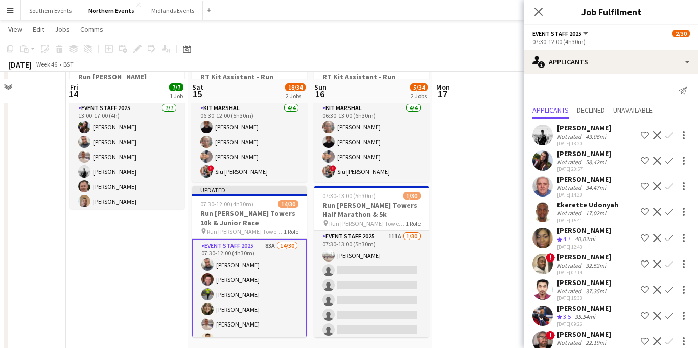
scroll to position [2, 0]
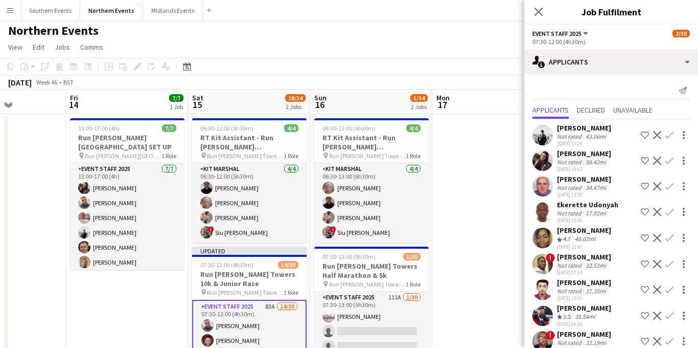
click at [666, 139] on app-icon "Confirm" at bounding box center [670, 135] width 8 height 8
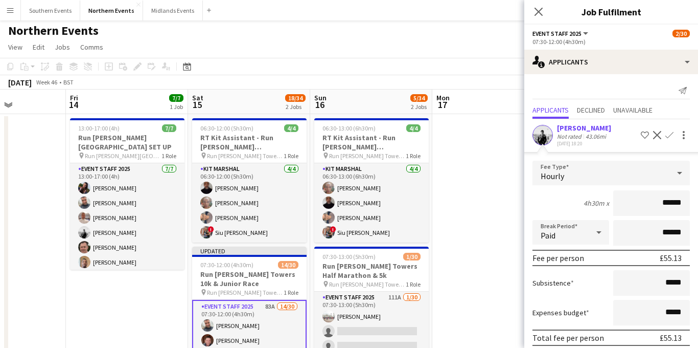
scroll to position [0, 0]
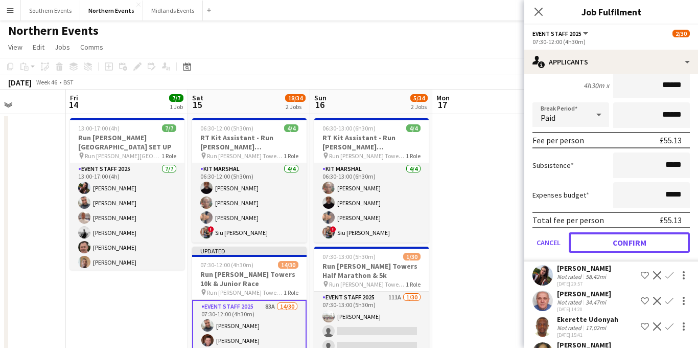
click at [617, 248] on button "Confirm" at bounding box center [629, 242] width 121 height 20
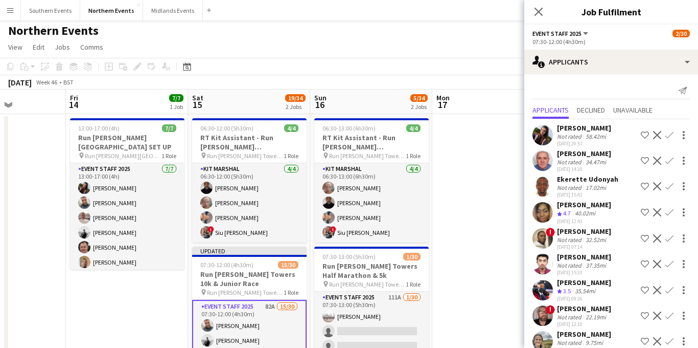
click at [669, 131] on app-icon "Confirm" at bounding box center [670, 135] width 8 height 8
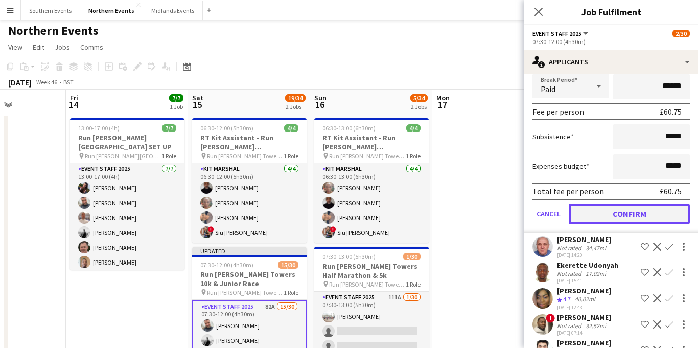
click at [607, 210] on button "Confirm" at bounding box center [629, 213] width 121 height 20
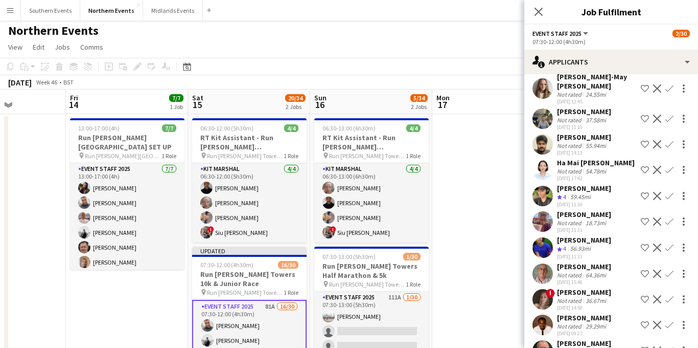
scroll to position [1846, 0]
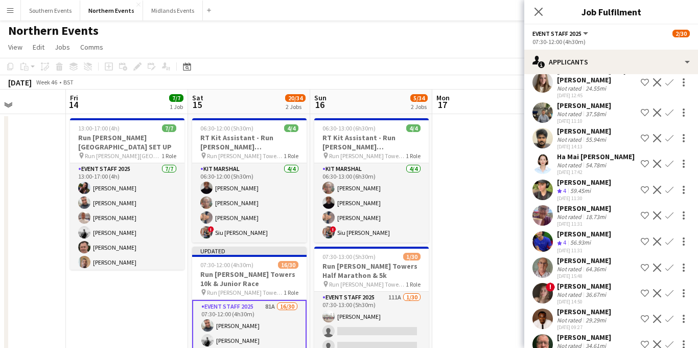
click at [670, 340] on app-icon "Confirm" at bounding box center [670, 344] width 8 height 8
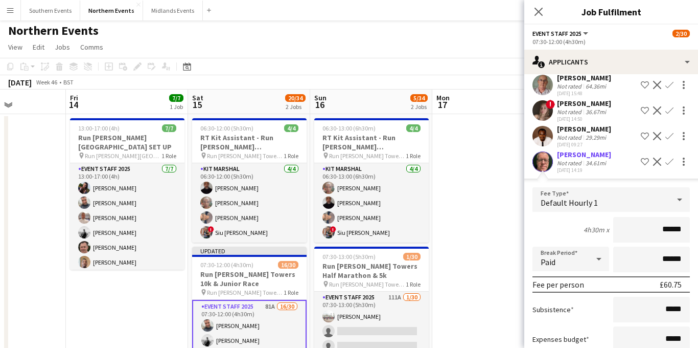
scroll to position [2078, 0]
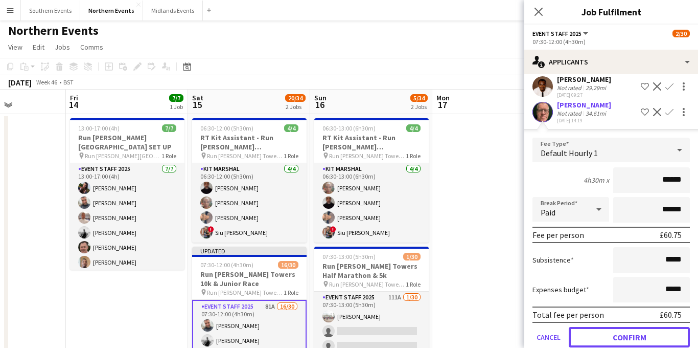
click at [607, 327] on button "Confirm" at bounding box center [629, 337] width 121 height 20
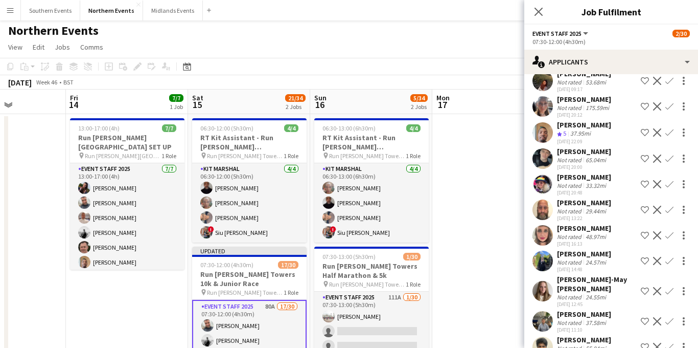
scroll to position [1637, 0]
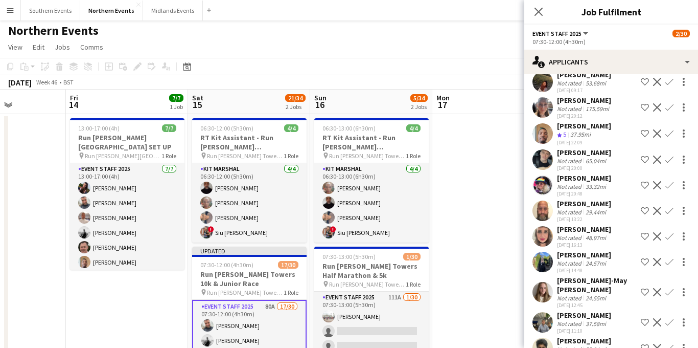
click at [670, 207] on app-icon "Confirm" at bounding box center [670, 211] width 8 height 8
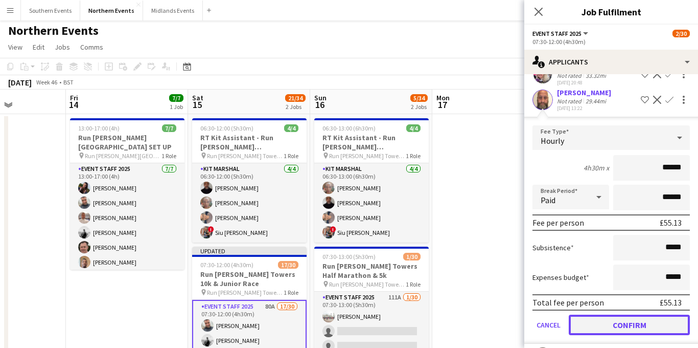
click at [608, 314] on button "Confirm" at bounding box center [629, 324] width 121 height 20
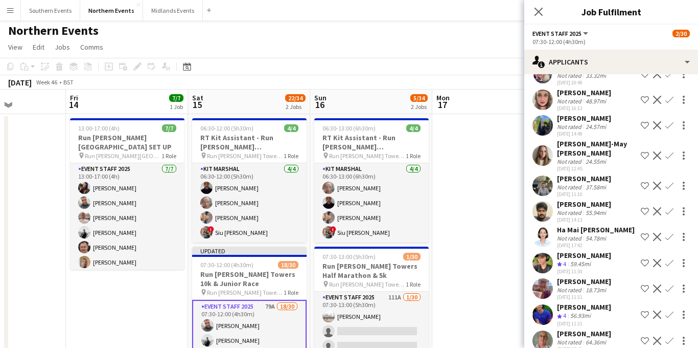
scroll to position [1490, 0]
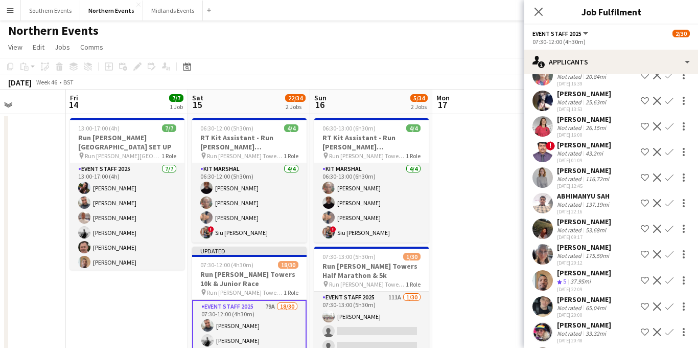
click at [670, 276] on app-icon "Confirm" at bounding box center [670, 280] width 8 height 8
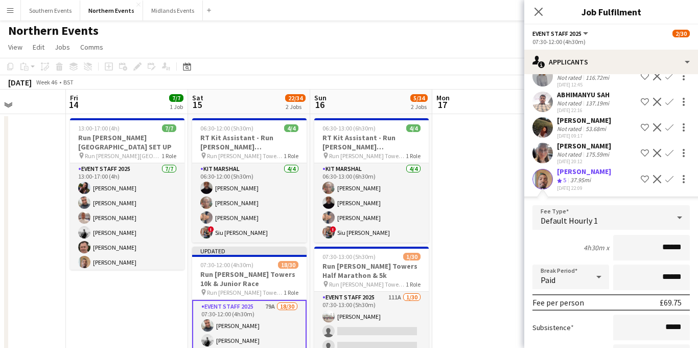
scroll to position [1657, 0]
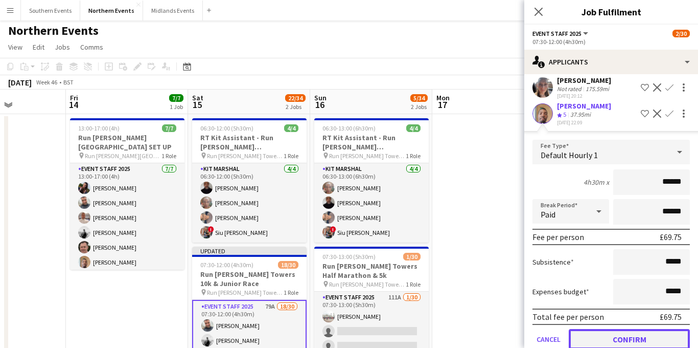
click at [607, 329] on button "Confirm" at bounding box center [629, 339] width 121 height 20
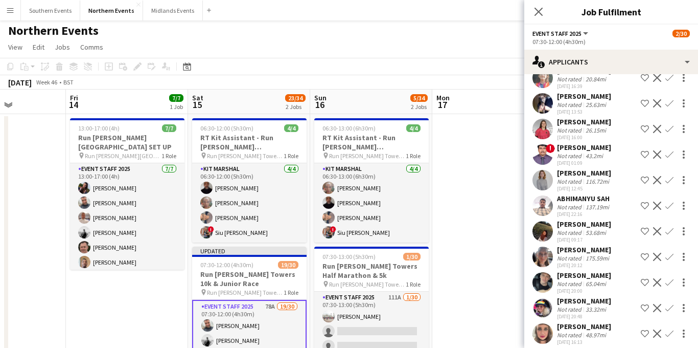
scroll to position [1479, 0]
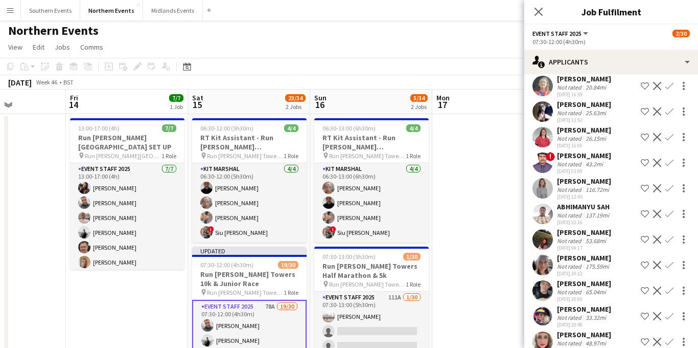
click at [658, 210] on app-icon "Decline" at bounding box center [657, 214] width 8 height 8
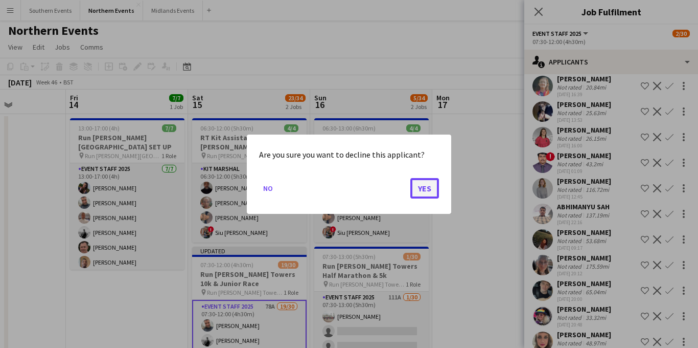
click at [429, 185] on button "Yes" at bounding box center [424, 187] width 29 height 20
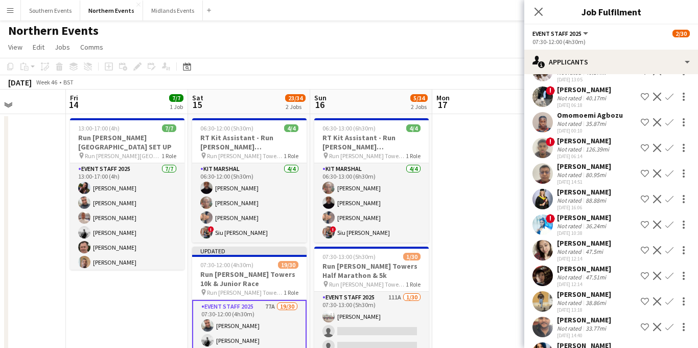
scroll to position [784, 0]
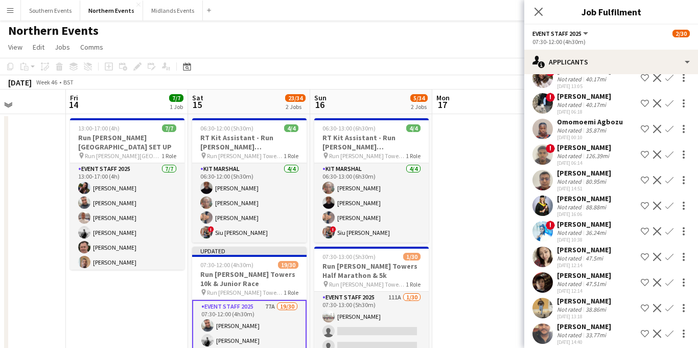
click at [656, 152] on app-icon "Decline" at bounding box center [657, 154] width 8 height 8
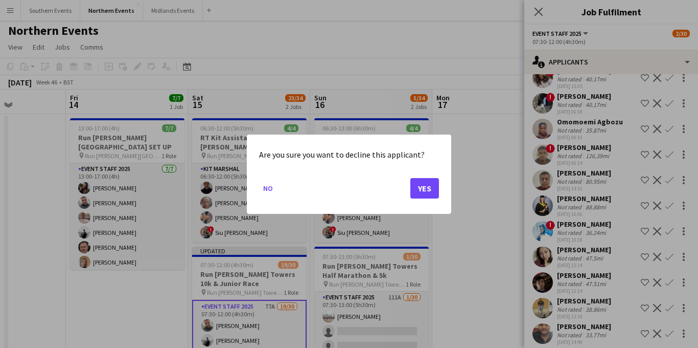
scroll to position [0, 0]
click at [426, 183] on button "Yes" at bounding box center [424, 187] width 29 height 20
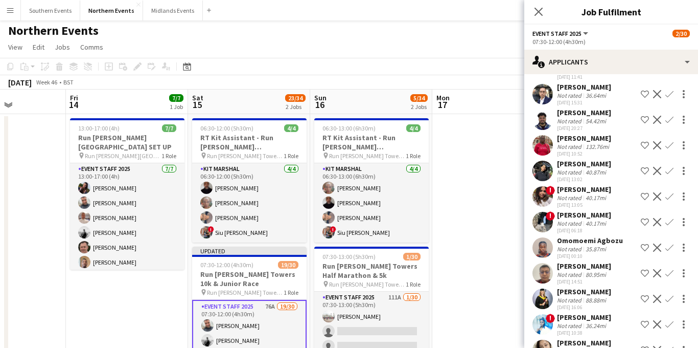
scroll to position [649, 0]
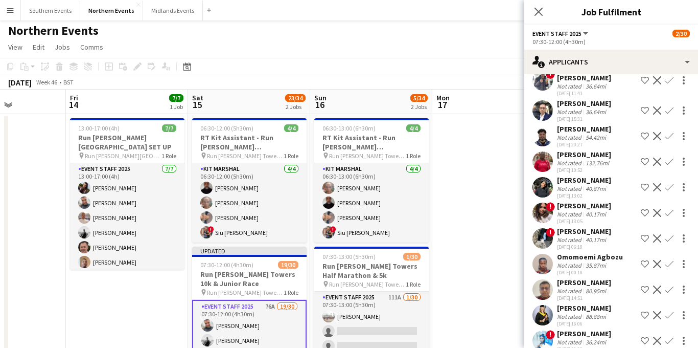
click at [657, 157] on app-icon "Decline" at bounding box center [657, 161] width 8 height 8
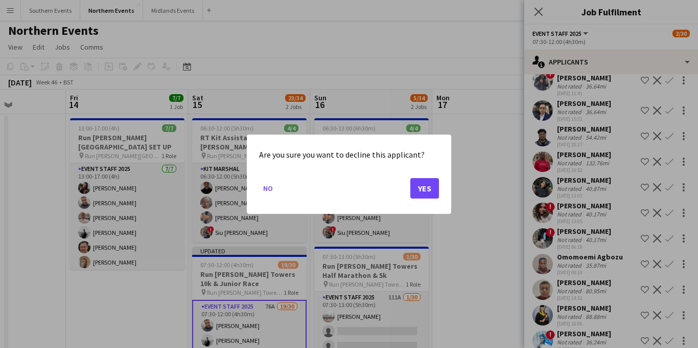
scroll to position [0, 0]
click at [432, 192] on button "Yes" at bounding box center [424, 187] width 29 height 20
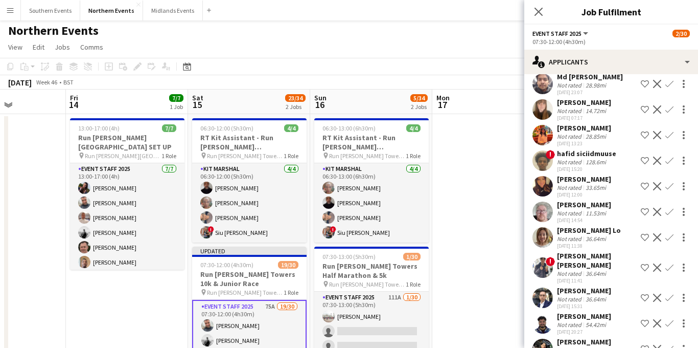
scroll to position [455, 0]
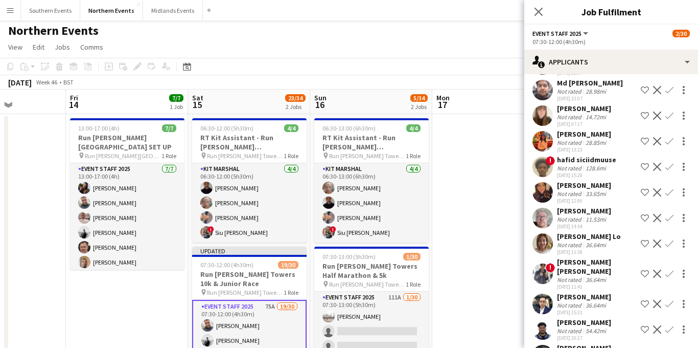
click at [670, 191] on app-icon "Confirm" at bounding box center [670, 192] width 8 height 8
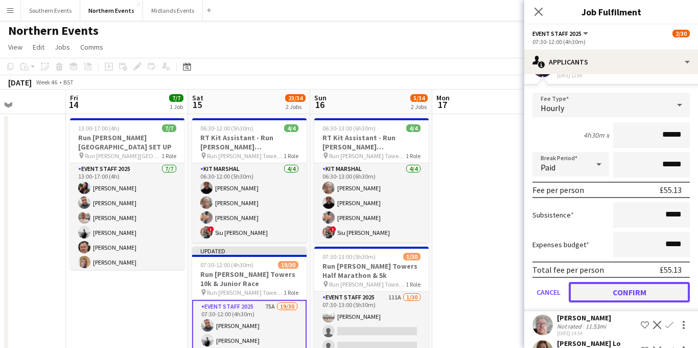
click at [620, 291] on button "Confirm" at bounding box center [629, 292] width 121 height 20
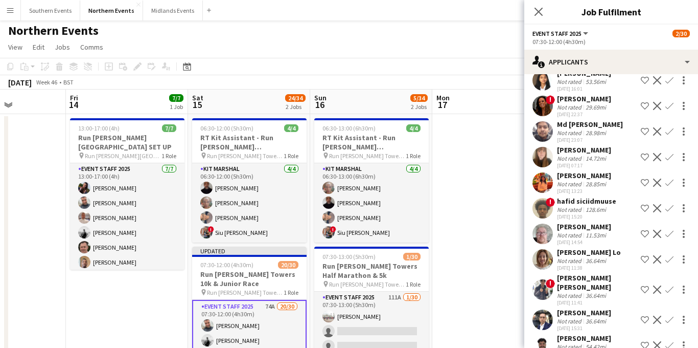
scroll to position [428, 0]
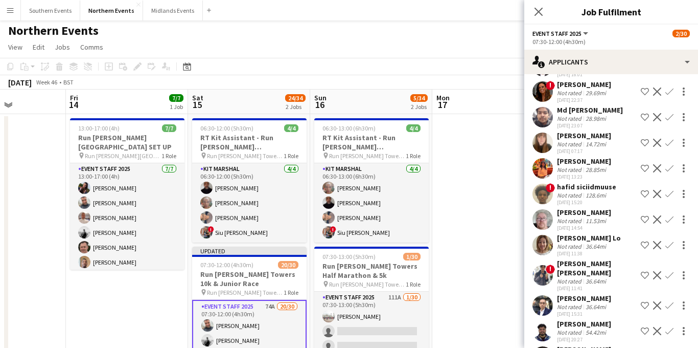
click at [657, 191] on app-icon "Decline" at bounding box center [657, 194] width 8 height 8
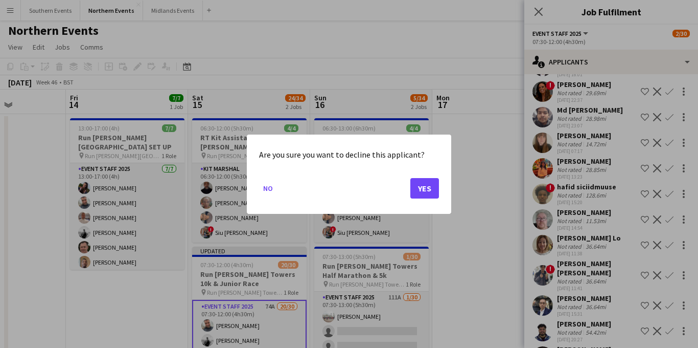
scroll to position [0, 0]
click at [433, 188] on button "Yes" at bounding box center [424, 187] width 29 height 20
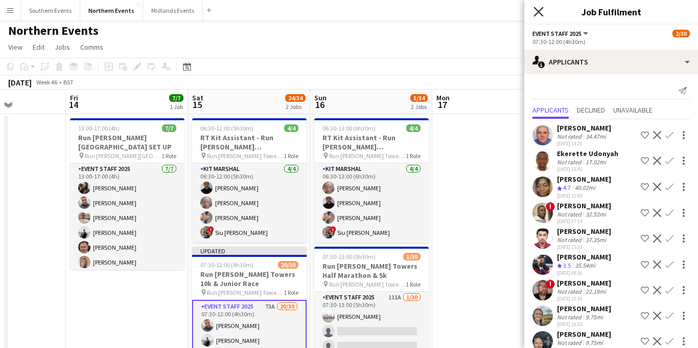
click at [537, 13] on icon at bounding box center [539, 12] width 10 height 10
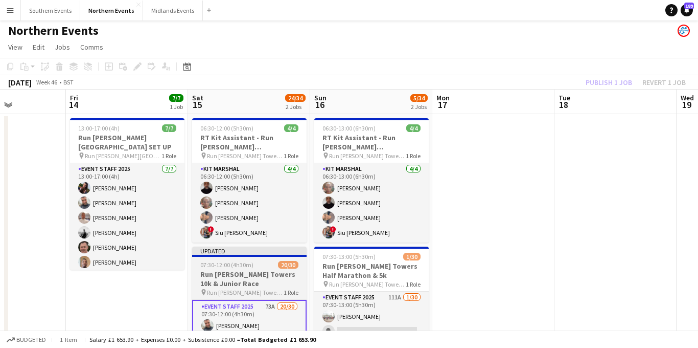
click at [240, 280] on h3 "Run [PERSON_NAME] Towers 10k & Junior Race" at bounding box center [249, 278] width 115 height 18
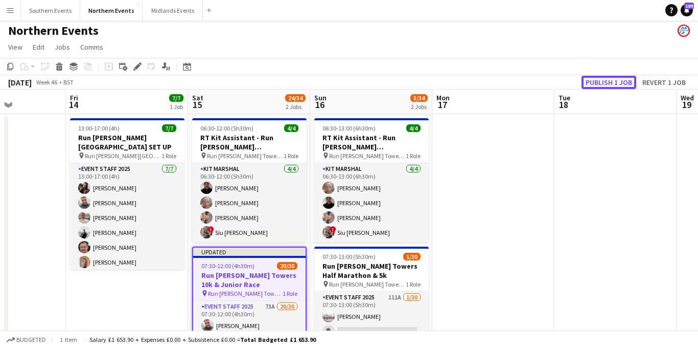
click at [597, 85] on button "Publish 1 job" at bounding box center [609, 82] width 55 height 13
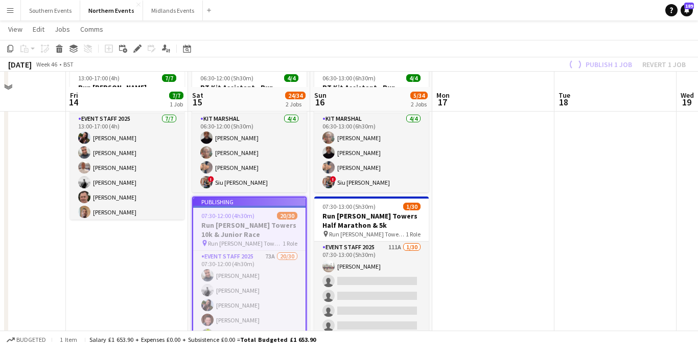
scroll to position [92, 0]
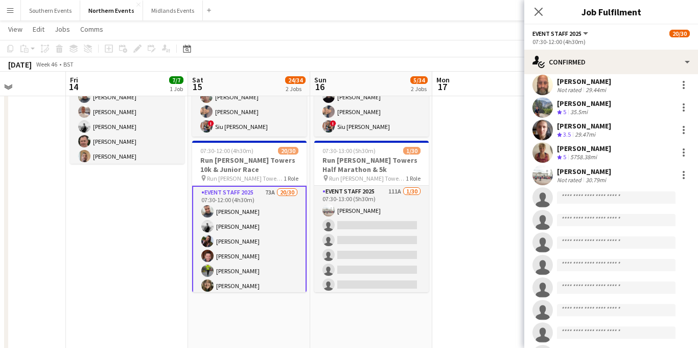
scroll to position [350, 0]
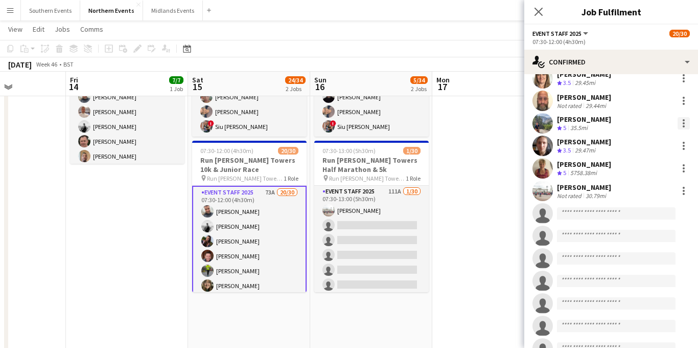
click at [683, 125] on div at bounding box center [684, 126] width 2 height 2
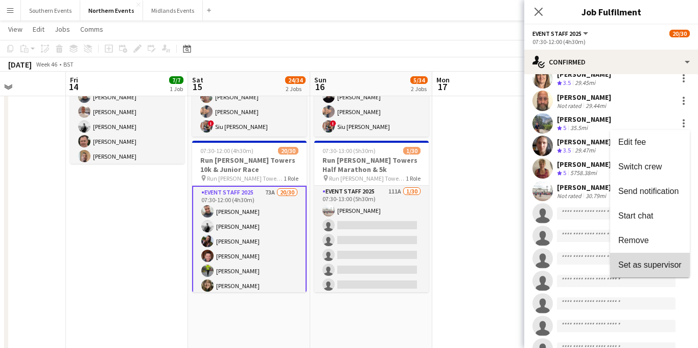
click at [632, 261] on span "Set as supervisor" at bounding box center [650, 264] width 63 height 9
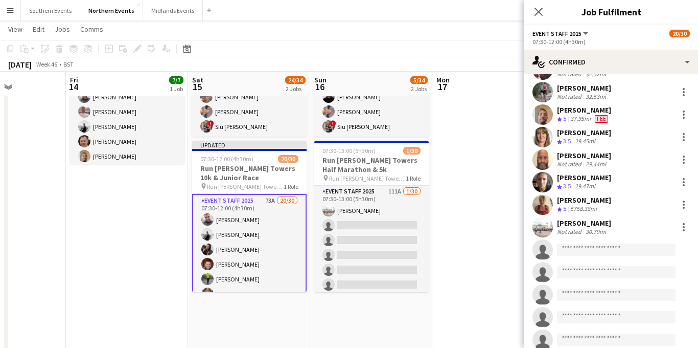
scroll to position [358, 0]
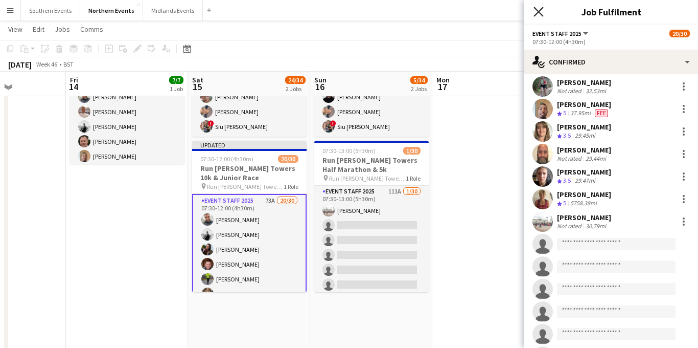
click at [535, 10] on icon "Close pop-in" at bounding box center [539, 12] width 10 height 10
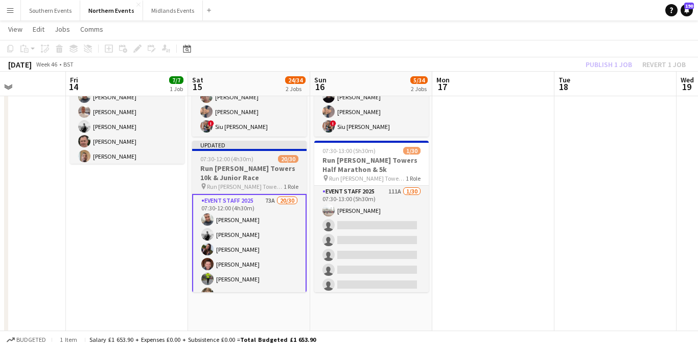
click at [264, 166] on h3 "Run [PERSON_NAME] Towers 10k & Junior Race" at bounding box center [249, 173] width 115 height 18
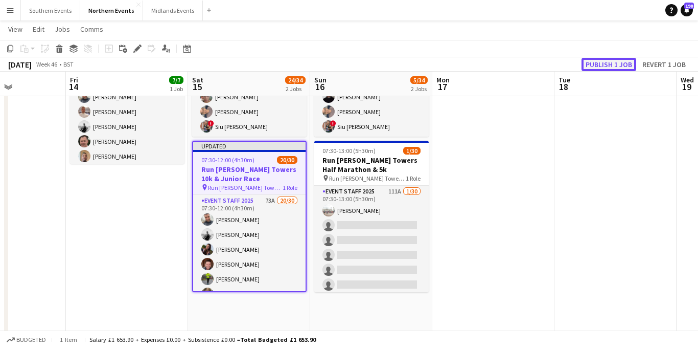
click at [600, 66] on button "Publish 1 job" at bounding box center [609, 64] width 55 height 13
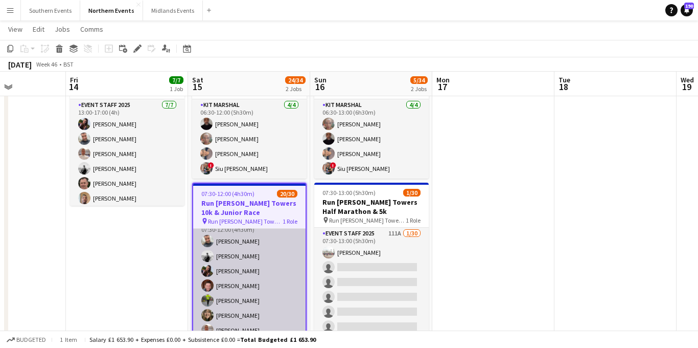
scroll to position [13, 0]
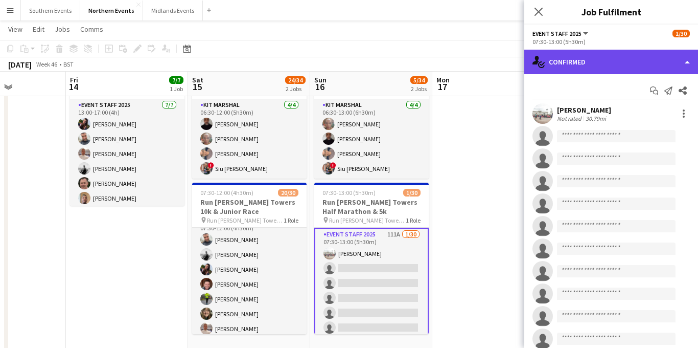
click at [599, 61] on div "single-neutral-actions-check-2 Confirmed" at bounding box center [611, 62] width 174 height 25
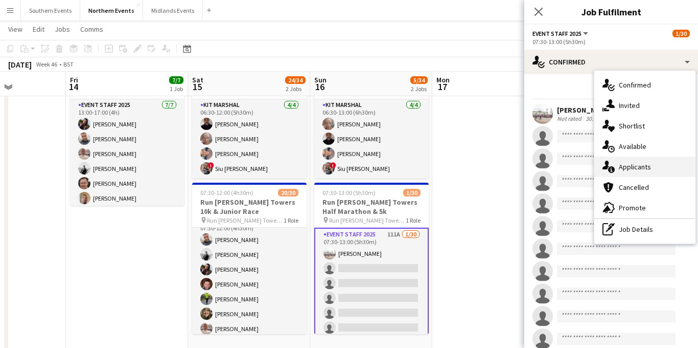
click at [628, 160] on div "single-neutral-actions-information Applicants" at bounding box center [644, 166] width 101 height 20
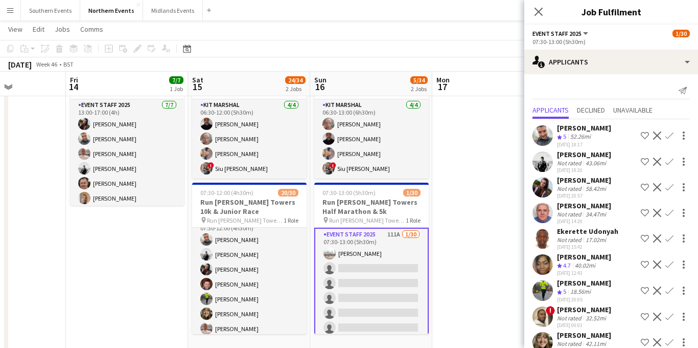
click at [670, 134] on app-icon "Confirm" at bounding box center [670, 135] width 8 height 8
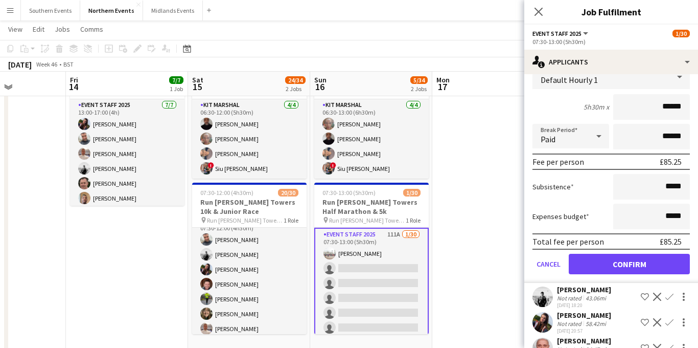
scroll to position [128, 0]
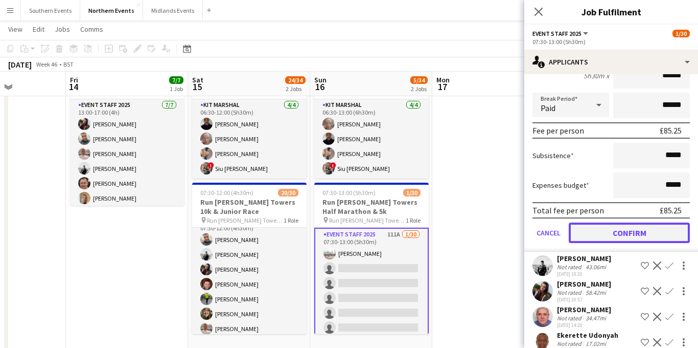
click at [617, 234] on button "Confirm" at bounding box center [629, 232] width 121 height 20
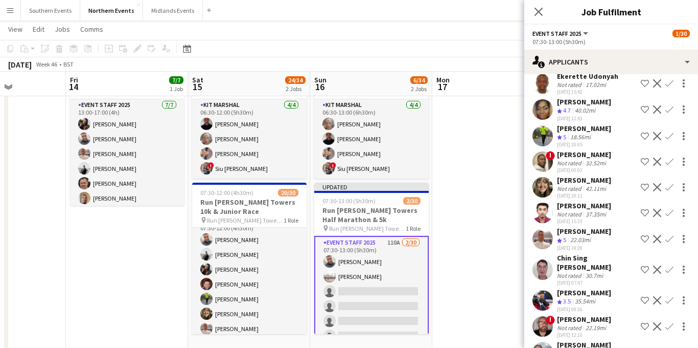
scroll to position [0, 0]
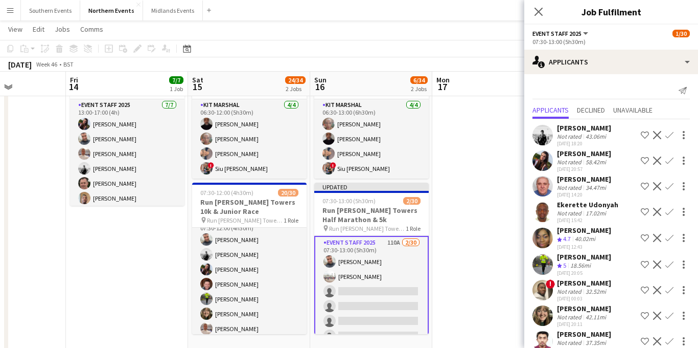
click at [672, 139] on app-icon "Confirm" at bounding box center [670, 135] width 8 height 8
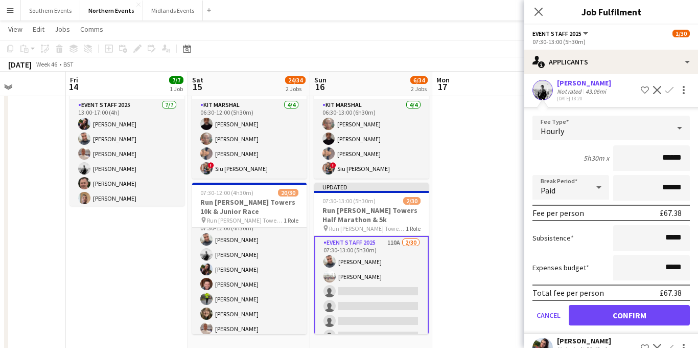
scroll to position [98, 0]
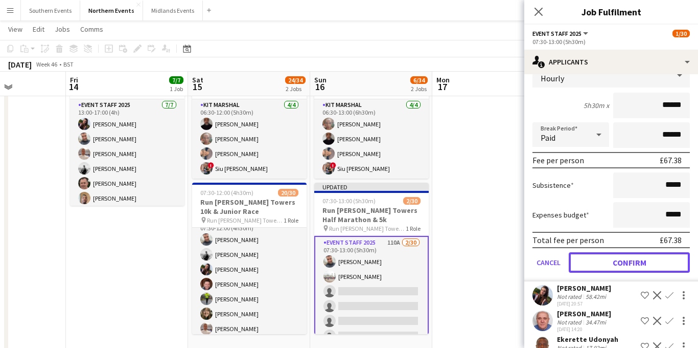
click at [627, 266] on button "Confirm" at bounding box center [629, 262] width 121 height 20
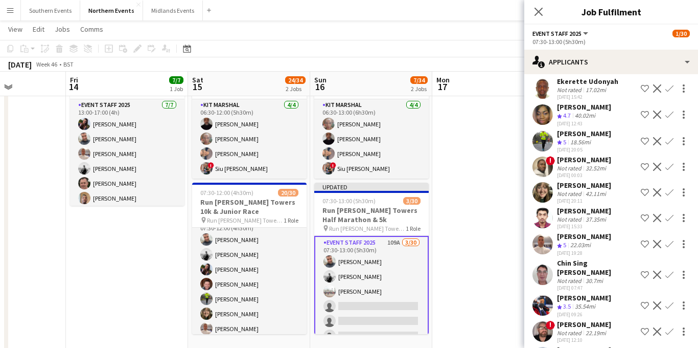
scroll to position [0, 0]
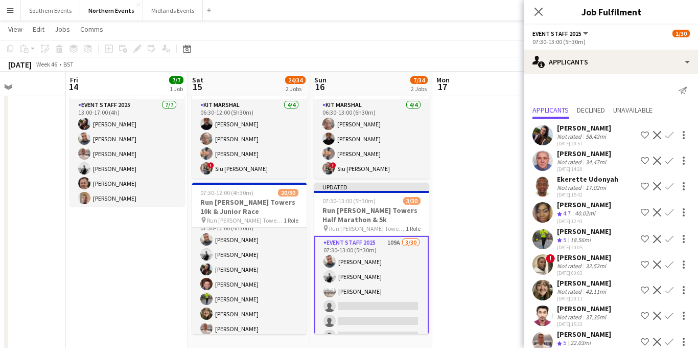
click at [671, 134] on app-icon "Confirm" at bounding box center [670, 135] width 8 height 8
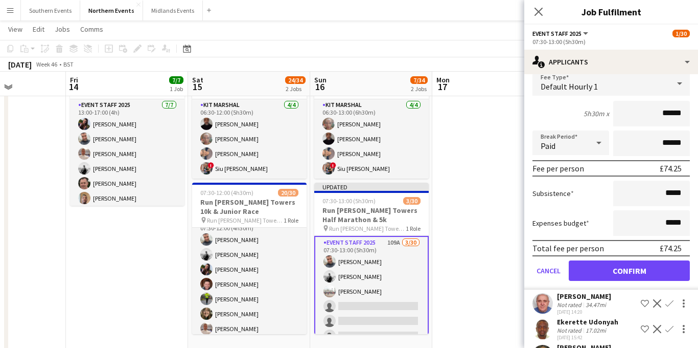
scroll to position [121, 0]
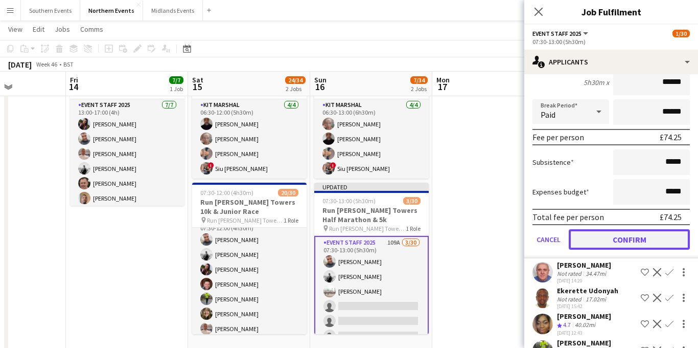
click at [630, 243] on button "Confirm" at bounding box center [629, 239] width 121 height 20
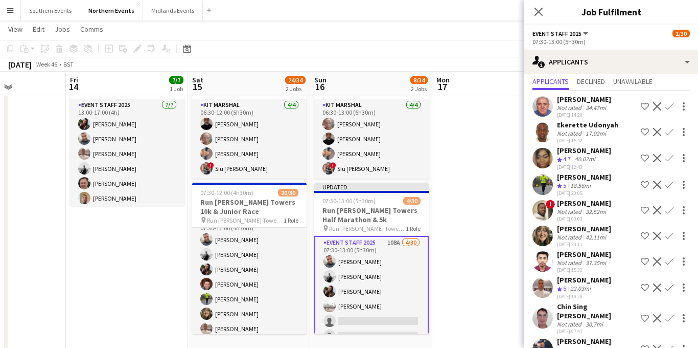
scroll to position [30, 0]
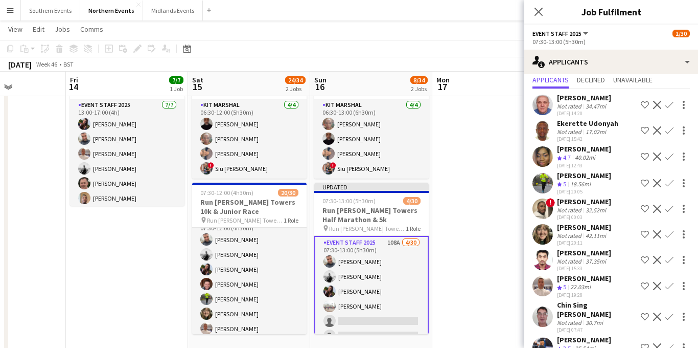
click at [669, 286] on app-icon "Confirm" at bounding box center [670, 286] width 8 height 8
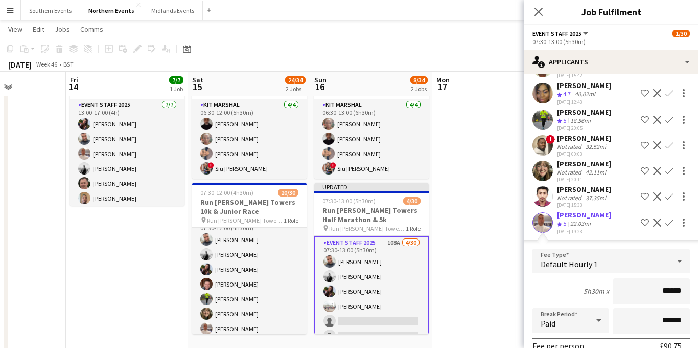
scroll to position [197, 0]
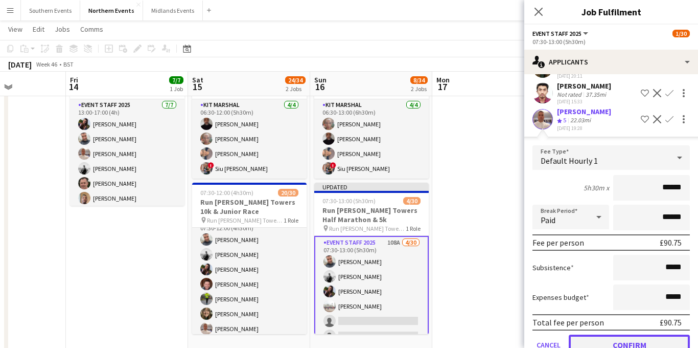
click at [613, 338] on button "Confirm" at bounding box center [629, 344] width 121 height 20
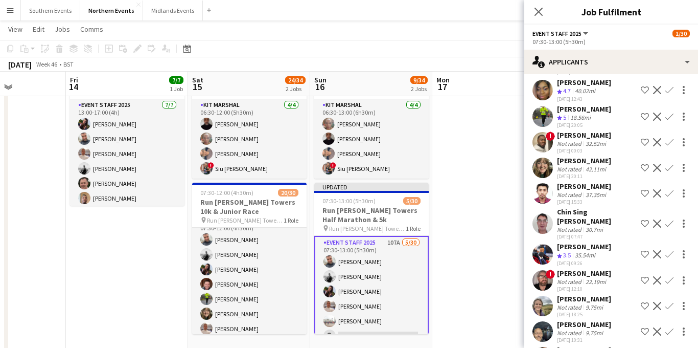
scroll to position [93, 0]
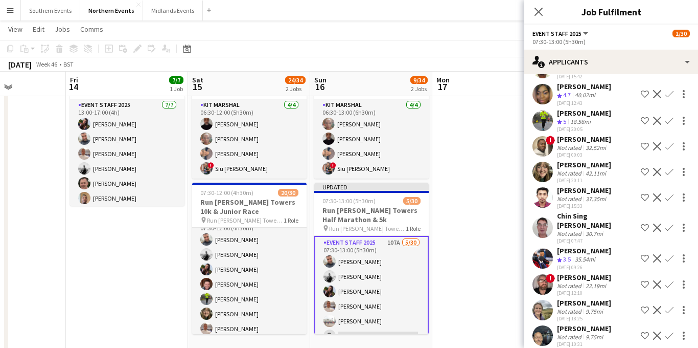
click at [668, 170] on app-icon "Confirm" at bounding box center [670, 172] width 8 height 8
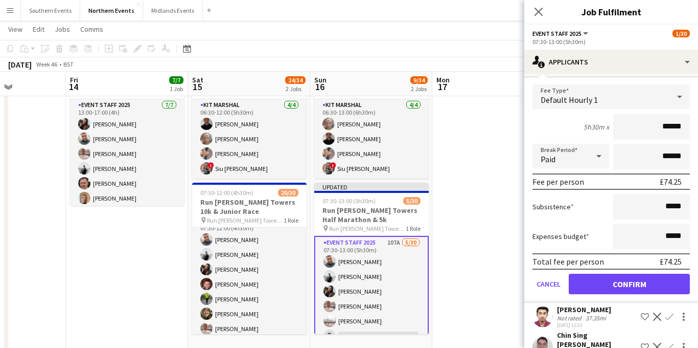
scroll to position [227, 0]
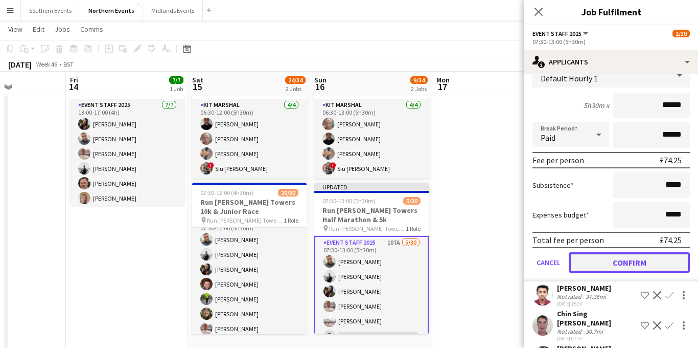
click at [616, 267] on button "Confirm" at bounding box center [629, 262] width 121 height 20
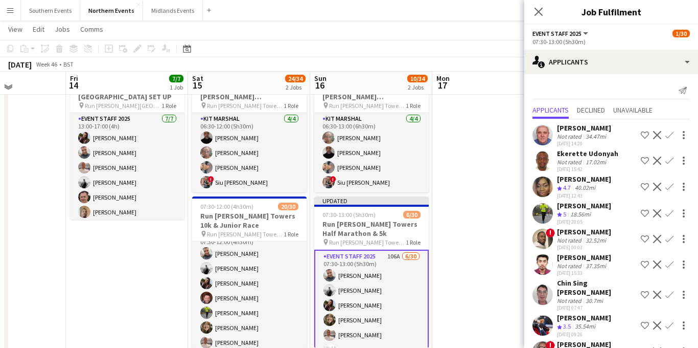
scroll to position [49, 0]
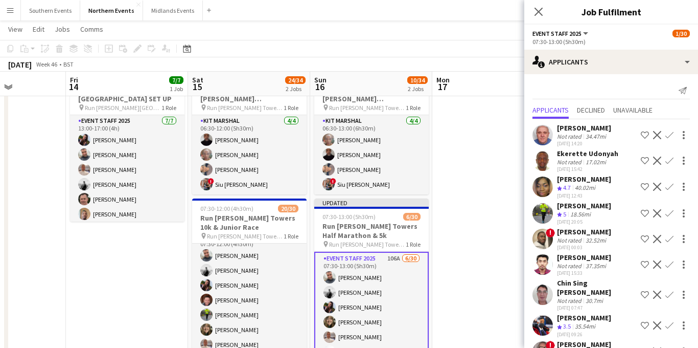
click at [669, 212] on app-icon "Confirm" at bounding box center [670, 213] width 8 height 8
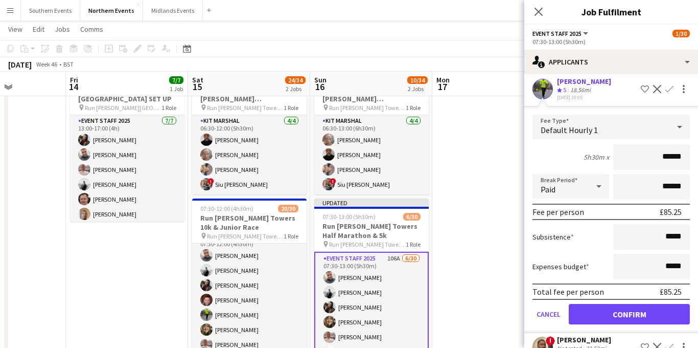
scroll to position [186, 0]
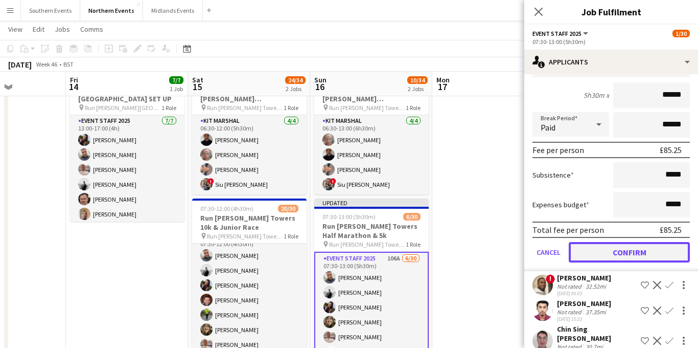
click at [629, 254] on button "Confirm" at bounding box center [629, 252] width 121 height 20
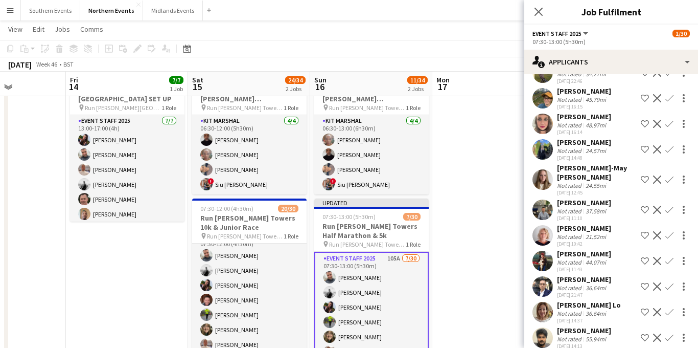
scroll to position [2471, 0]
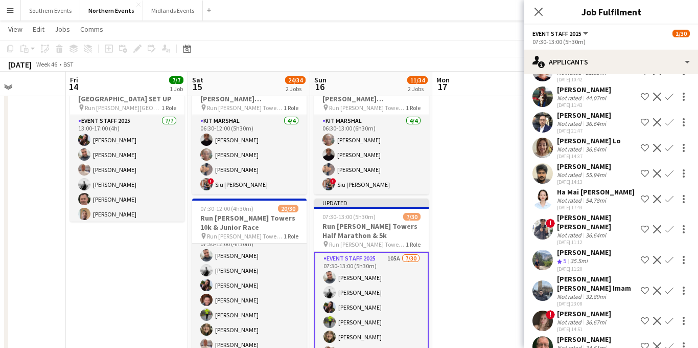
click at [670, 256] on app-icon "Confirm" at bounding box center [670, 260] width 8 height 8
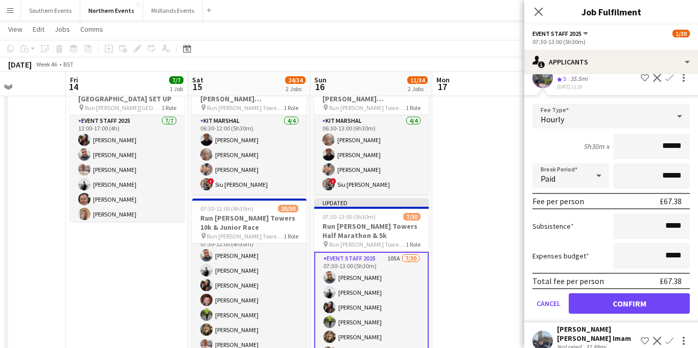
scroll to position [2694, 0]
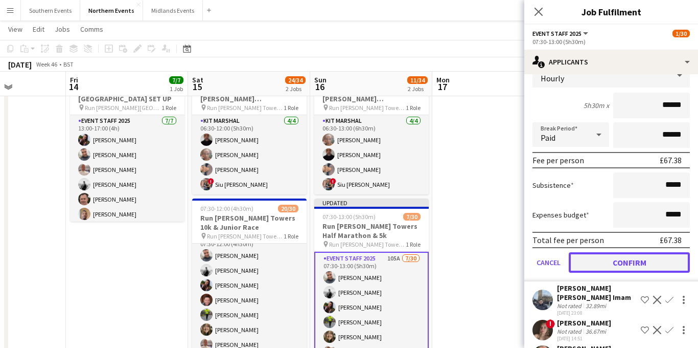
click at [626, 252] on button "Confirm" at bounding box center [629, 262] width 121 height 20
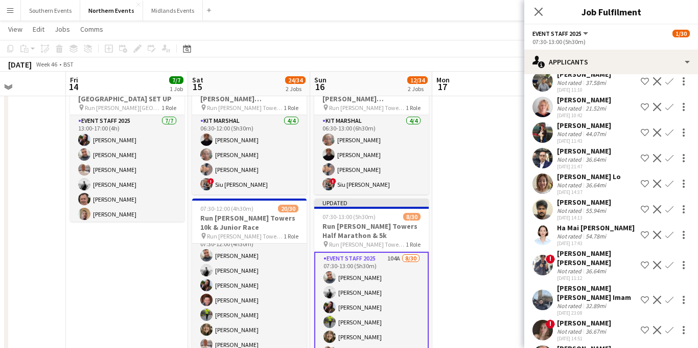
scroll to position [2445, 0]
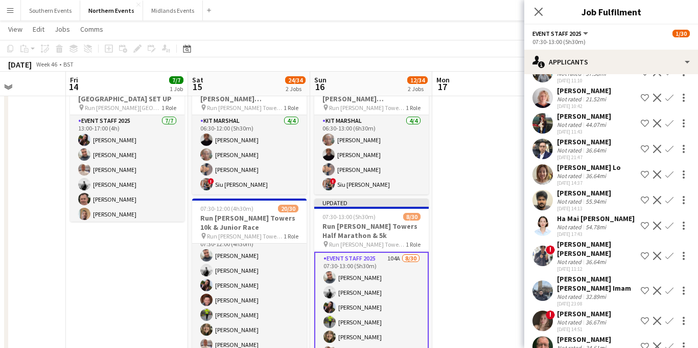
click at [668, 342] on app-icon "Confirm" at bounding box center [670, 346] width 8 height 8
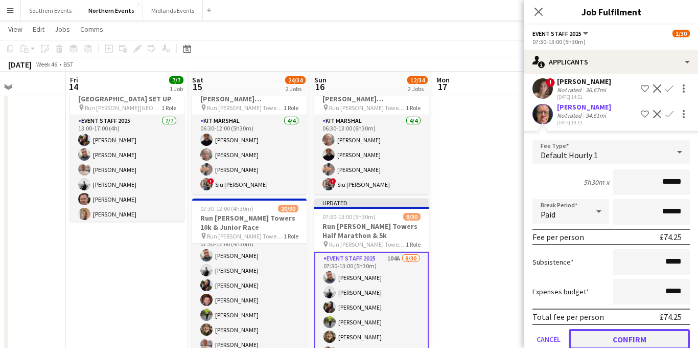
click at [603, 329] on button "Confirm" at bounding box center [629, 339] width 121 height 20
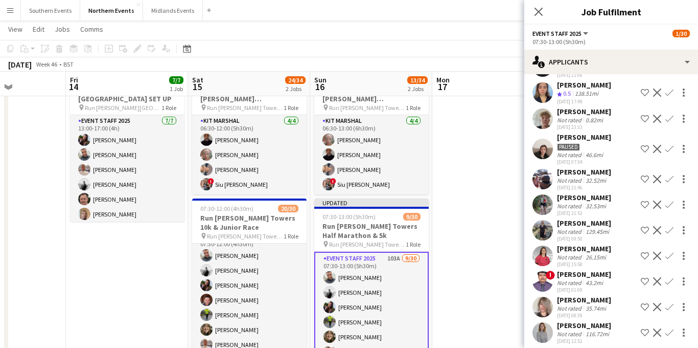
scroll to position [1740, 0]
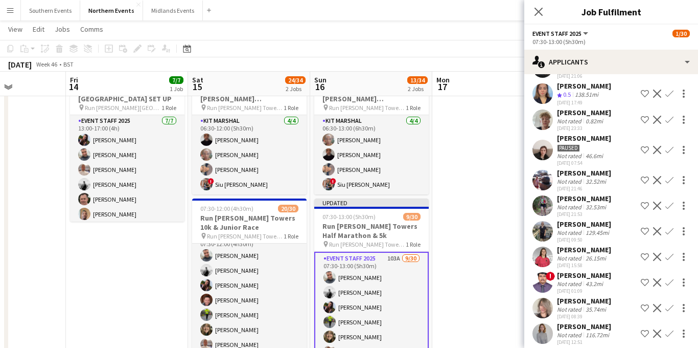
click at [669, 176] on app-icon "Confirm" at bounding box center [670, 180] width 8 height 8
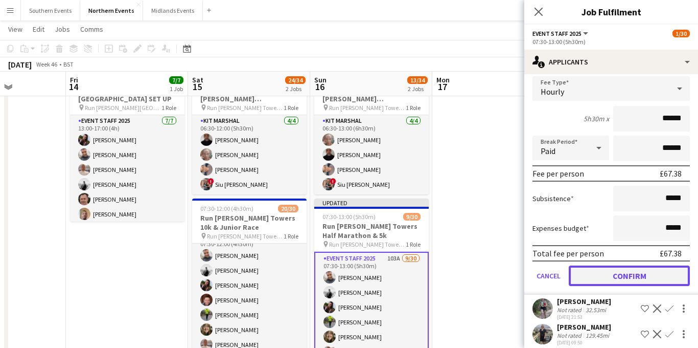
click at [617, 265] on button "Confirm" at bounding box center [629, 275] width 121 height 20
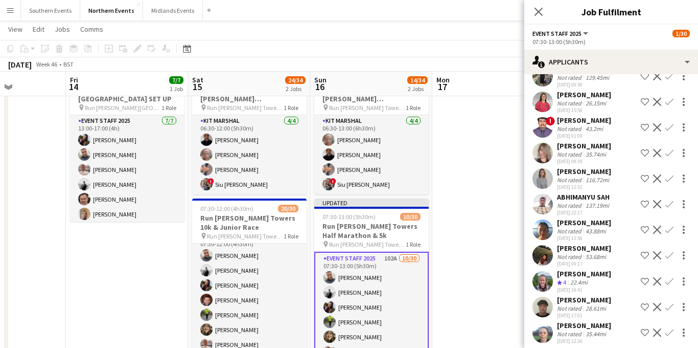
scroll to position [1611, 0]
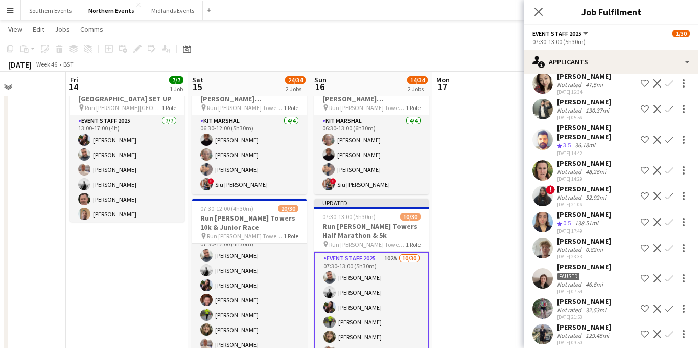
click at [668, 304] on app-icon "Confirm" at bounding box center [670, 308] width 8 height 8
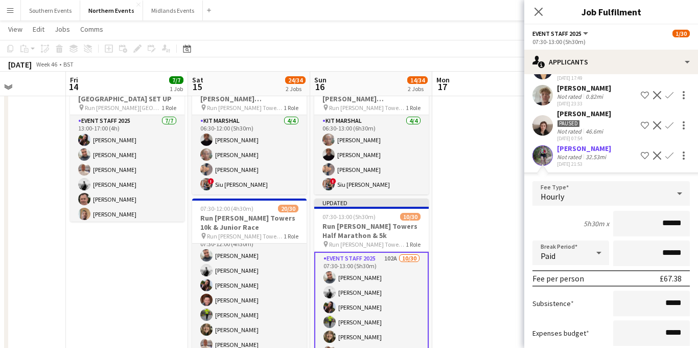
scroll to position [1791, 0]
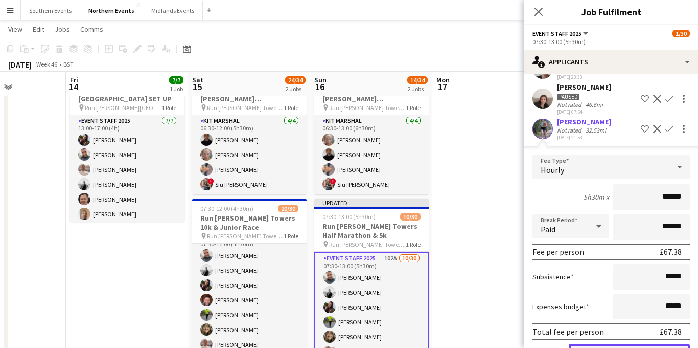
click at [609, 344] on button "Confirm" at bounding box center [629, 354] width 121 height 20
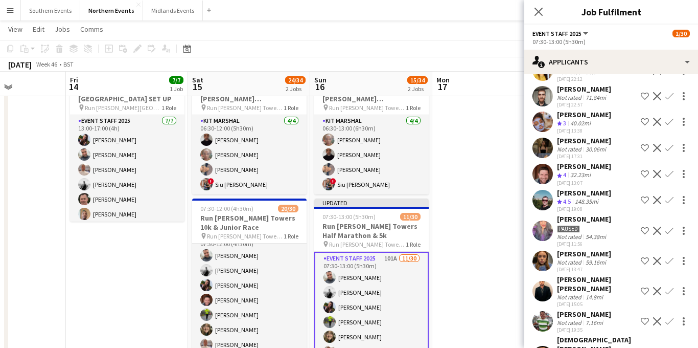
scroll to position [1303, 0]
click at [668, 173] on app-icon "Confirm" at bounding box center [670, 174] width 8 height 8
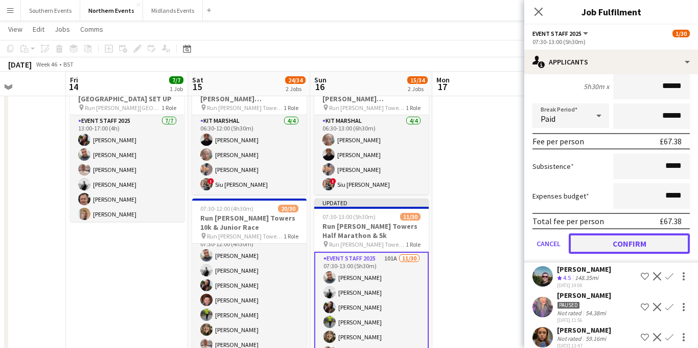
click at [605, 251] on button "Confirm" at bounding box center [629, 243] width 121 height 20
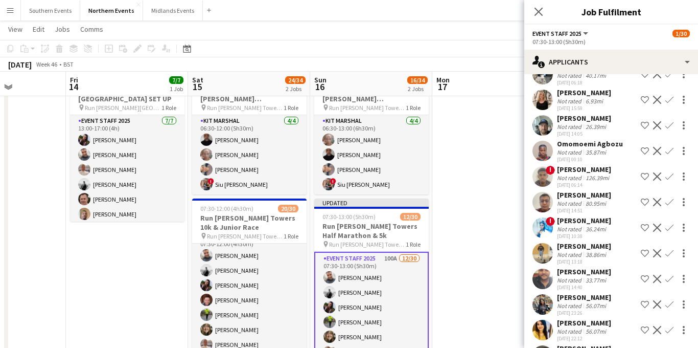
scroll to position [1042, 0]
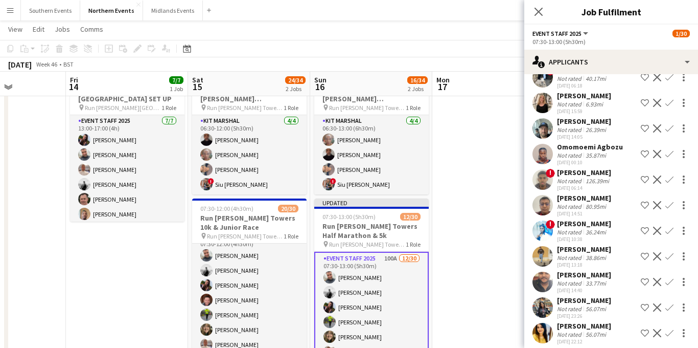
click at [657, 178] on app-icon "Decline" at bounding box center [657, 179] width 8 height 8
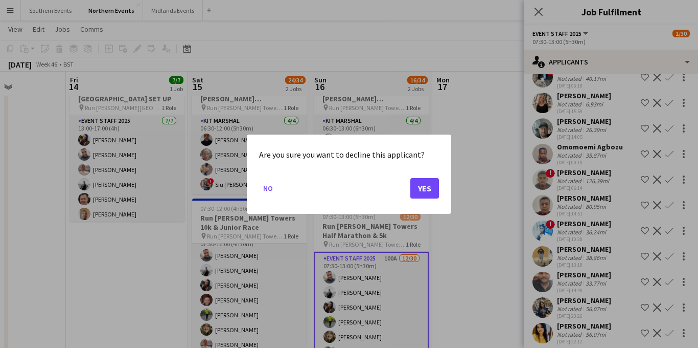
scroll to position [0, 0]
click at [424, 186] on button "Yes" at bounding box center [424, 187] width 29 height 20
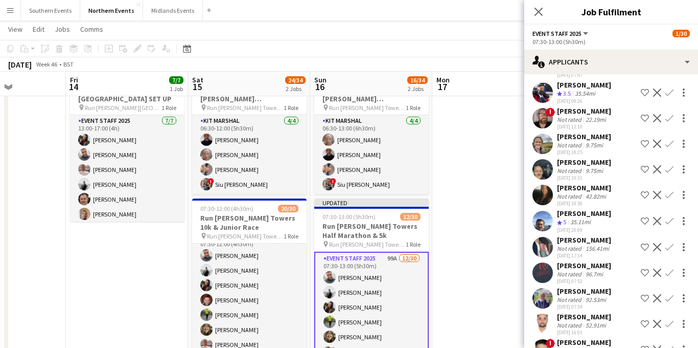
scroll to position [237, 0]
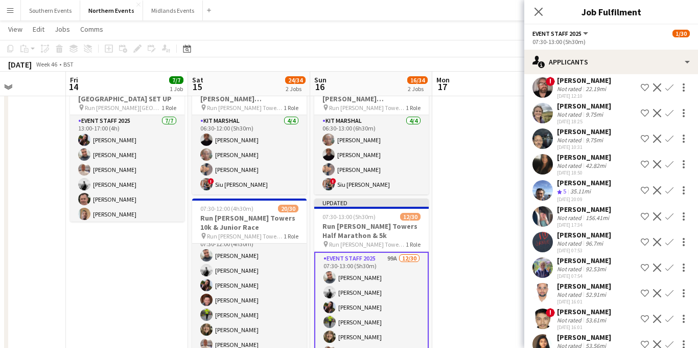
click at [669, 186] on app-icon "Confirm" at bounding box center [670, 190] width 8 height 8
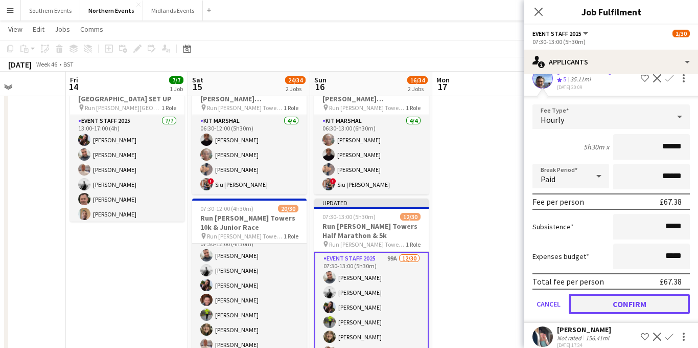
click at [609, 293] on button "Confirm" at bounding box center [629, 303] width 121 height 20
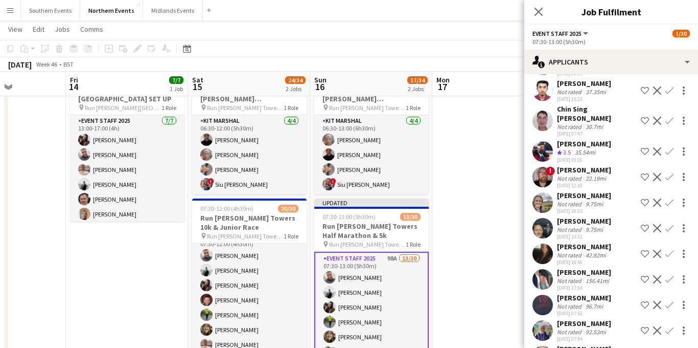
scroll to position [170, 0]
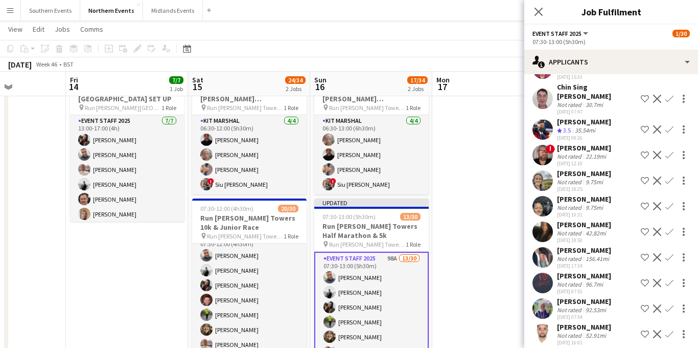
click at [656, 253] on app-icon "Decline" at bounding box center [657, 257] width 8 height 8
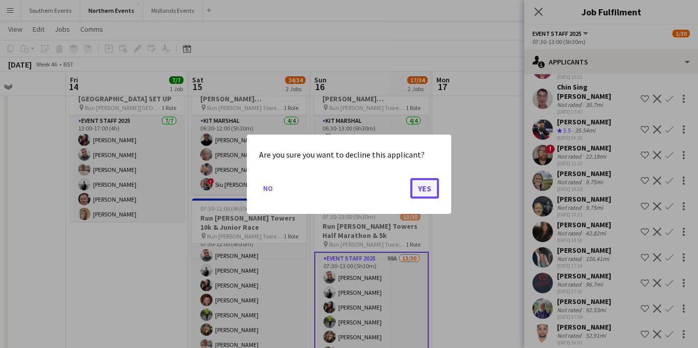
click at [425, 191] on button "Yes" at bounding box center [424, 187] width 29 height 20
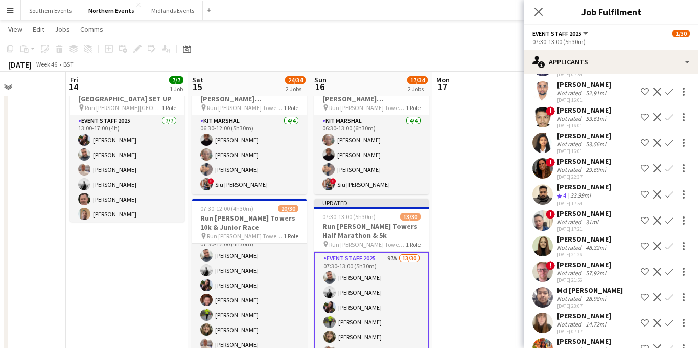
scroll to position [388, 0]
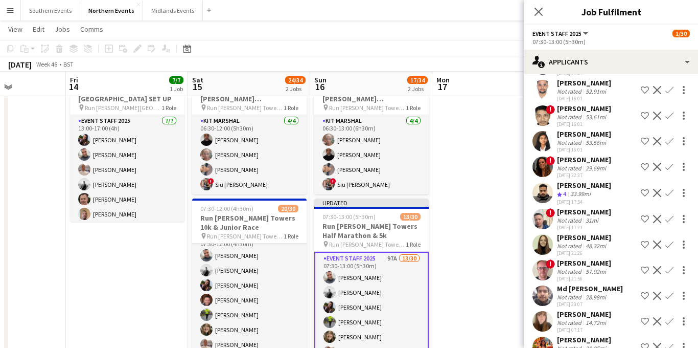
click at [668, 189] on app-icon "Confirm" at bounding box center [670, 193] width 8 height 8
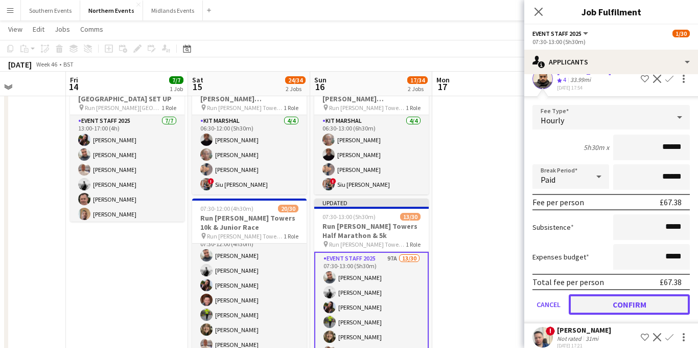
click at [605, 294] on button "Confirm" at bounding box center [629, 304] width 121 height 20
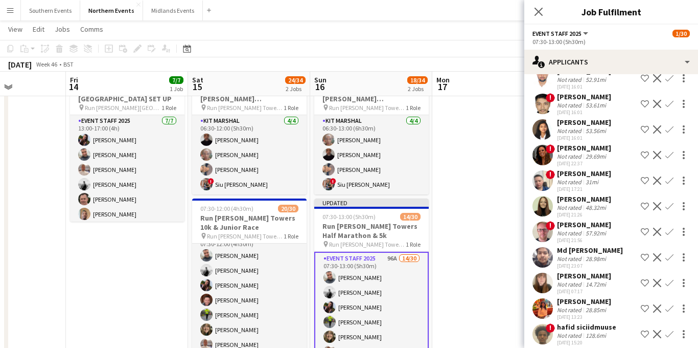
scroll to position [402, 0]
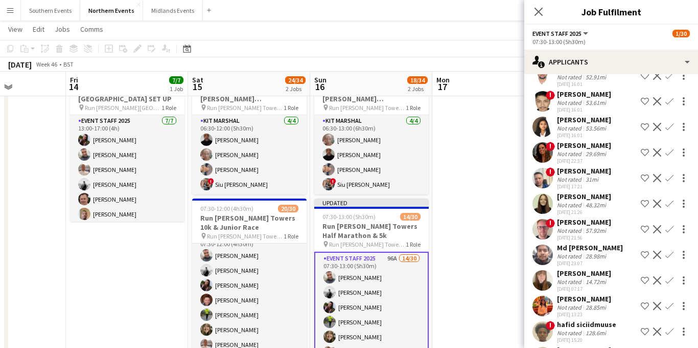
click at [669, 199] on app-icon "Confirm" at bounding box center [670, 203] width 8 height 8
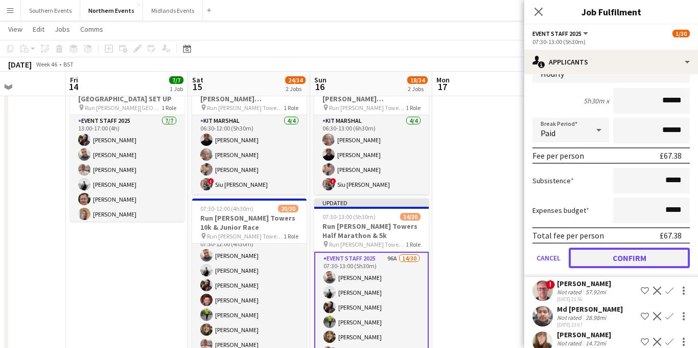
click at [610, 247] on button "Confirm" at bounding box center [629, 257] width 121 height 20
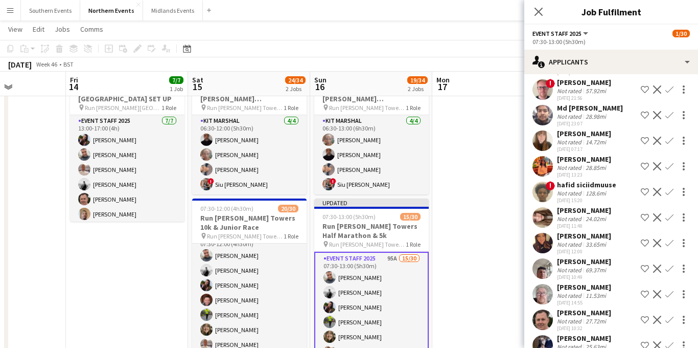
scroll to position [518, 0]
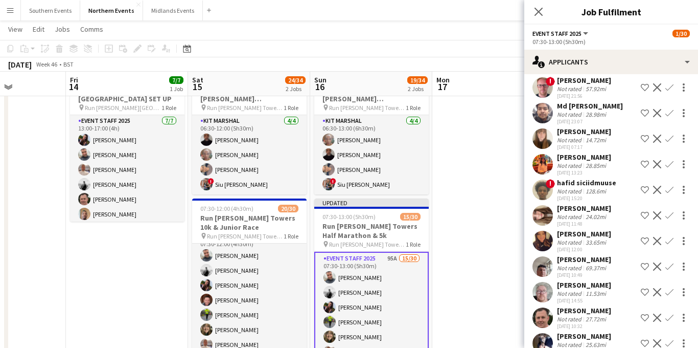
click at [668, 237] on app-icon "Confirm" at bounding box center [670, 241] width 8 height 8
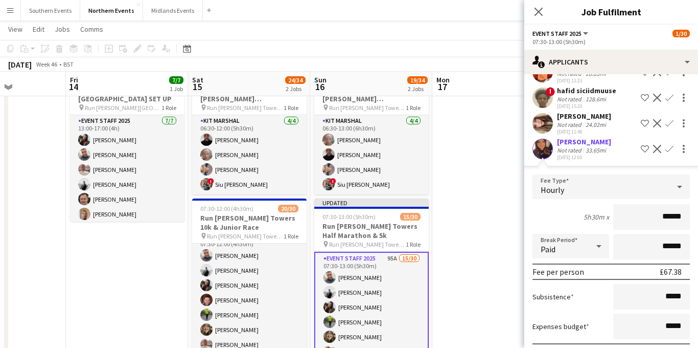
scroll to position [638, 0]
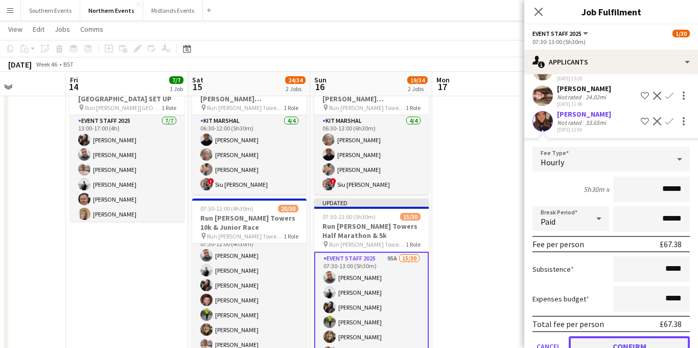
click at [608, 336] on button "Confirm" at bounding box center [629, 346] width 121 height 20
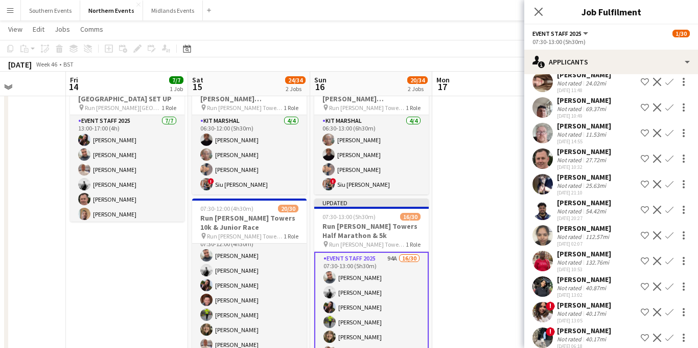
scroll to position [654, 0]
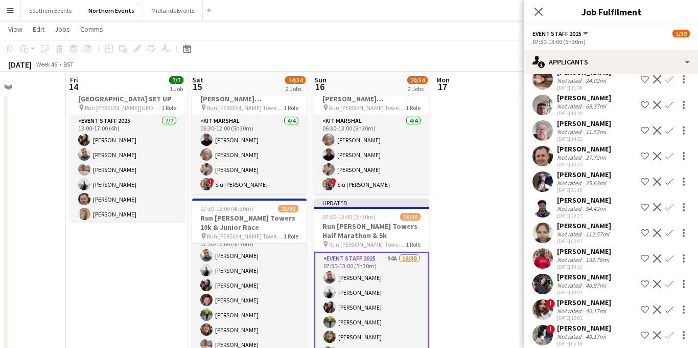
click at [670, 152] on app-icon "Confirm" at bounding box center [670, 156] width 8 height 8
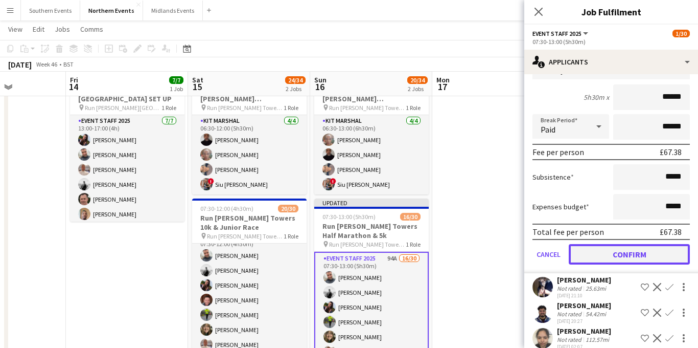
click at [605, 244] on button "Confirm" at bounding box center [629, 254] width 121 height 20
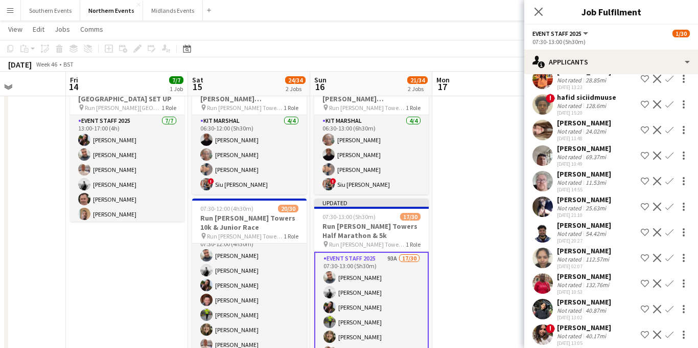
scroll to position [610, 0]
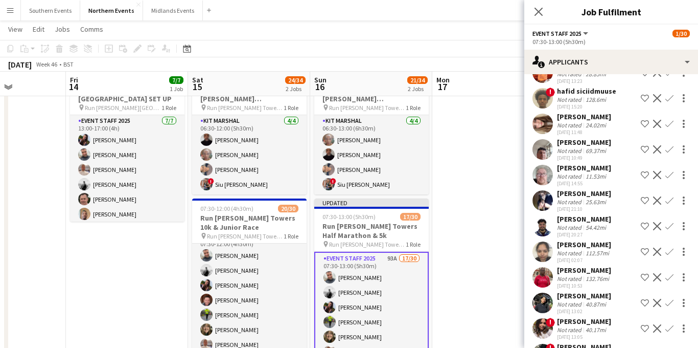
click at [656, 247] on app-icon "Decline" at bounding box center [657, 251] width 8 height 8
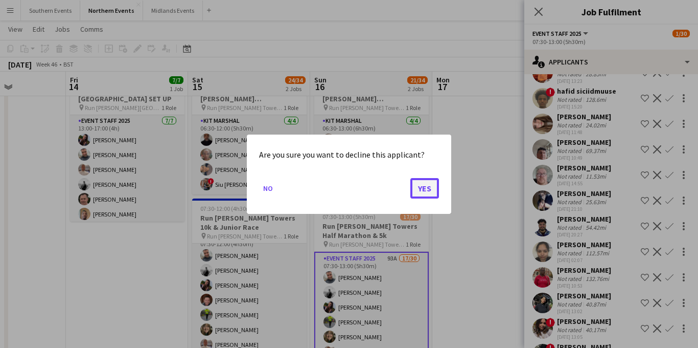
click at [433, 194] on button "Yes" at bounding box center [424, 187] width 29 height 20
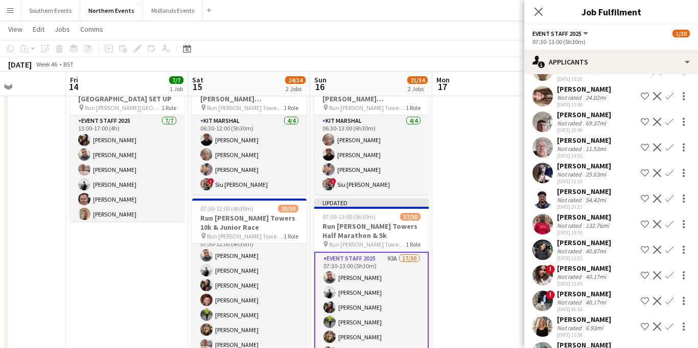
scroll to position [638, 0]
click at [658, 219] on app-icon "Decline" at bounding box center [657, 223] width 8 height 8
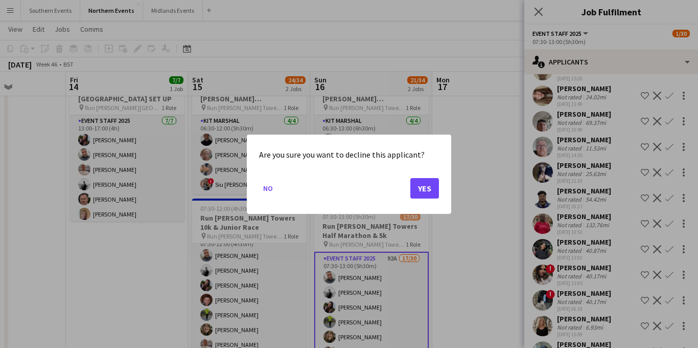
scroll to position [0, 0]
click at [424, 190] on button "Yes" at bounding box center [424, 187] width 29 height 20
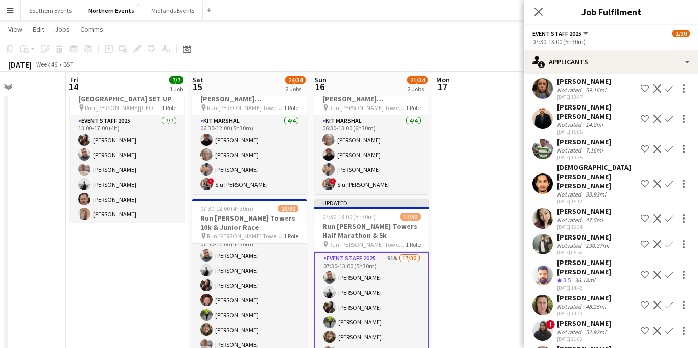
scroll to position [1225, 0]
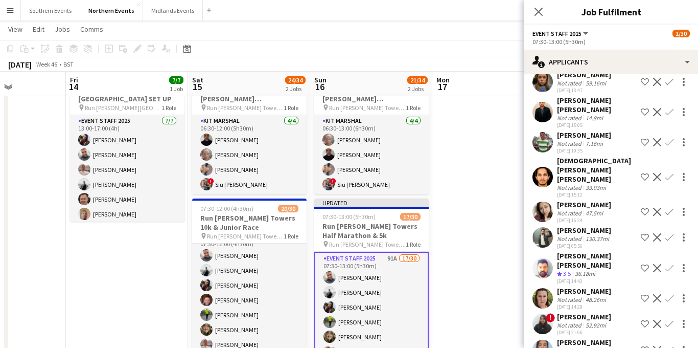
click at [657, 233] on app-icon "Decline" at bounding box center [657, 237] width 8 height 8
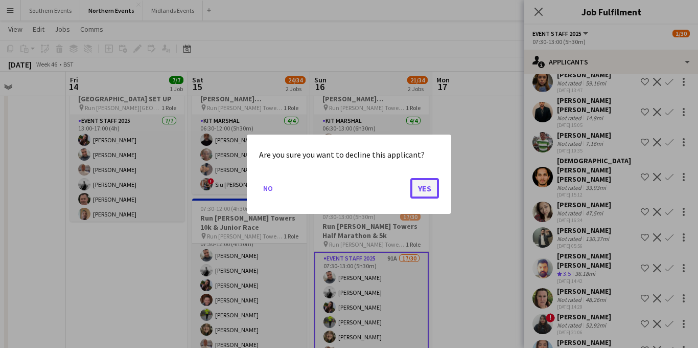
click at [425, 193] on button "Yes" at bounding box center [424, 187] width 29 height 20
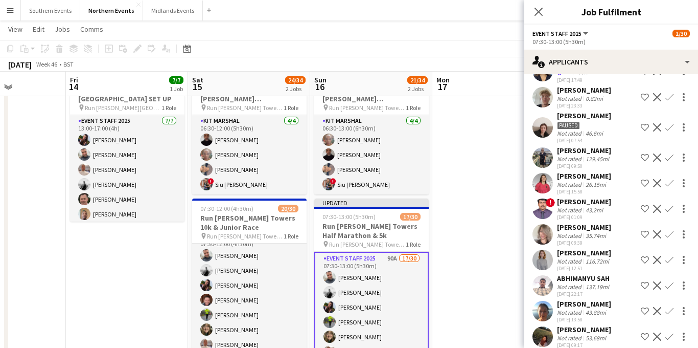
scroll to position [1480, 0]
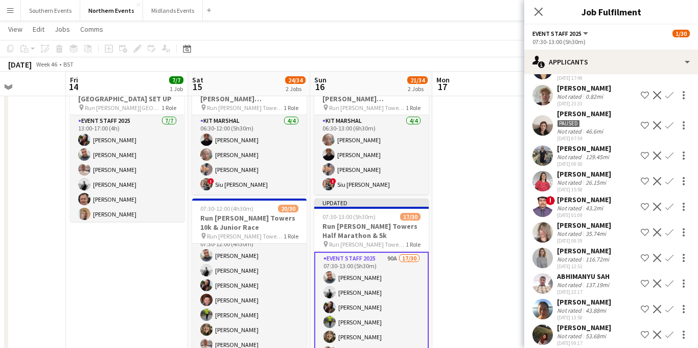
click at [658, 279] on app-icon "Decline" at bounding box center [657, 283] width 8 height 8
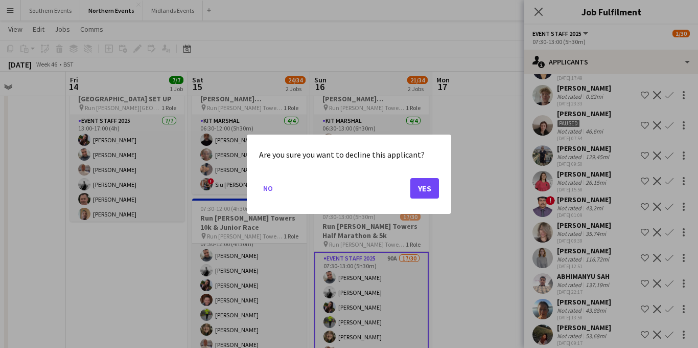
scroll to position [0, 0]
click at [431, 192] on button "Yes" at bounding box center [424, 187] width 29 height 20
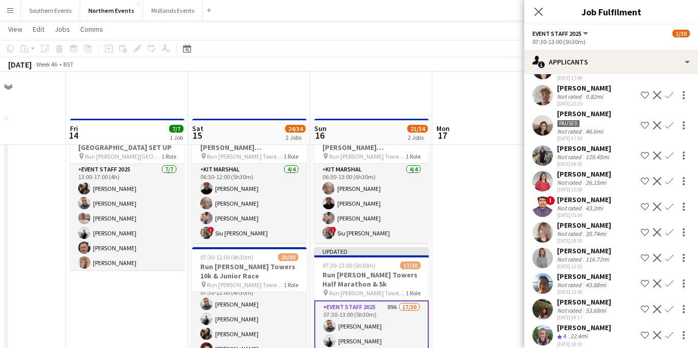
scroll to position [49, 0]
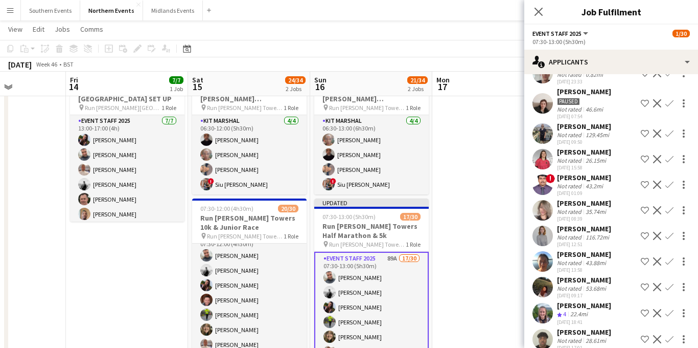
click at [668, 309] on app-icon "Confirm" at bounding box center [670, 313] width 8 height 8
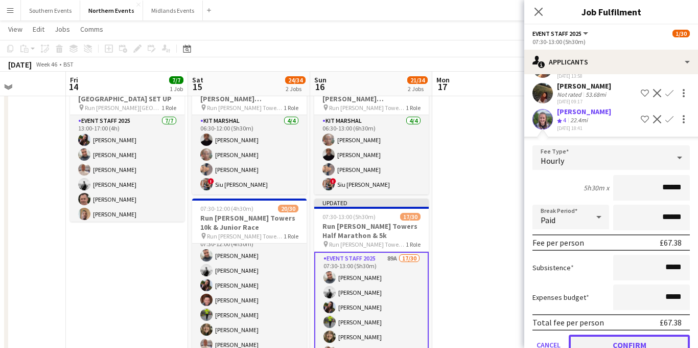
click at [615, 334] on button "Confirm" at bounding box center [629, 344] width 121 height 20
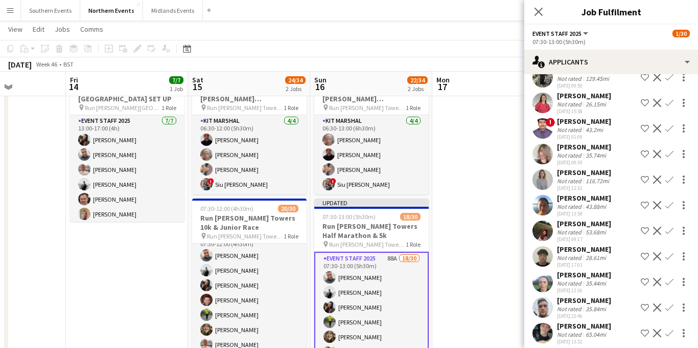
scroll to position [1560, 0]
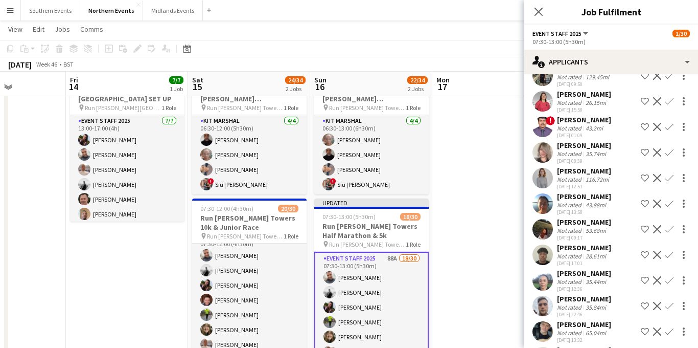
click at [667, 276] on app-icon "Confirm" at bounding box center [670, 280] width 8 height 8
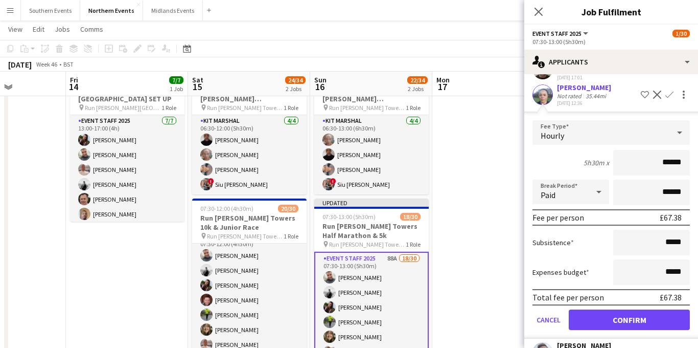
scroll to position [1765, 0]
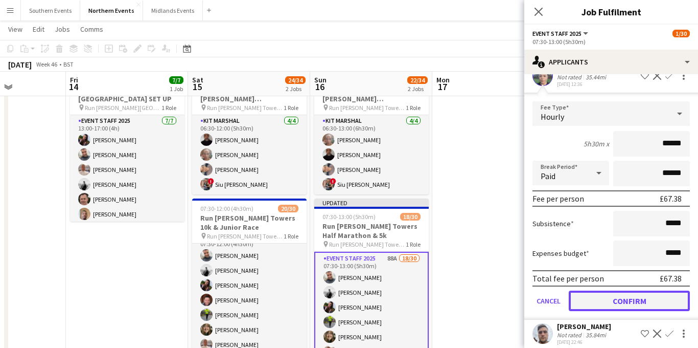
click at [606, 290] on button "Confirm" at bounding box center [629, 300] width 121 height 20
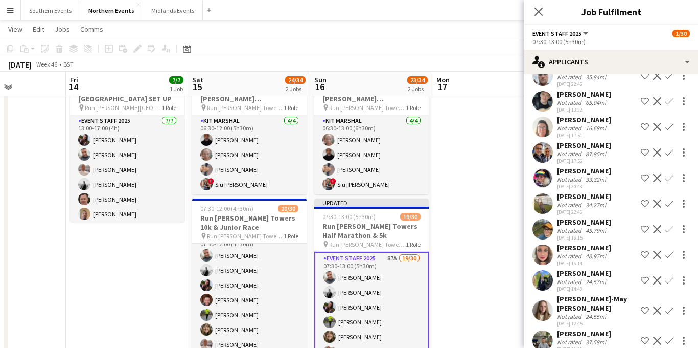
scroll to position [1507, 0]
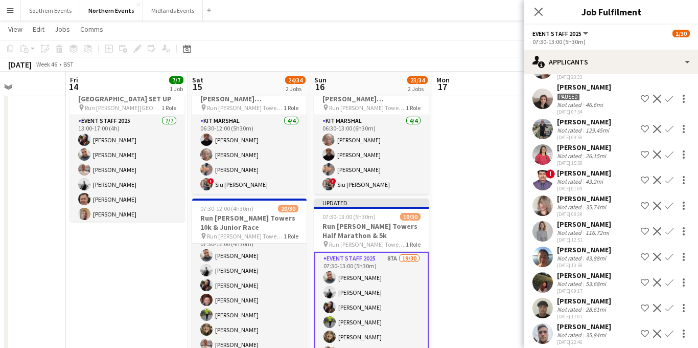
click at [668, 329] on app-icon "Confirm" at bounding box center [670, 333] width 8 height 8
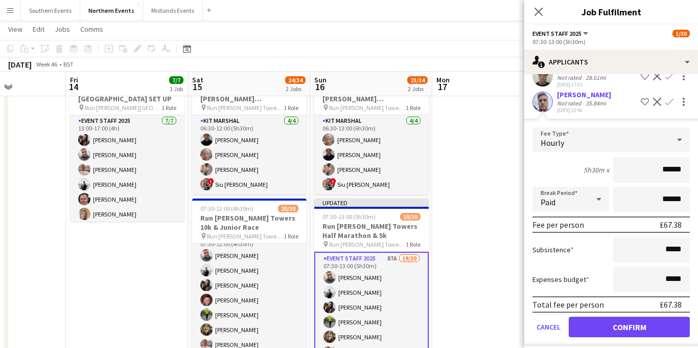
scroll to position [1757, 0]
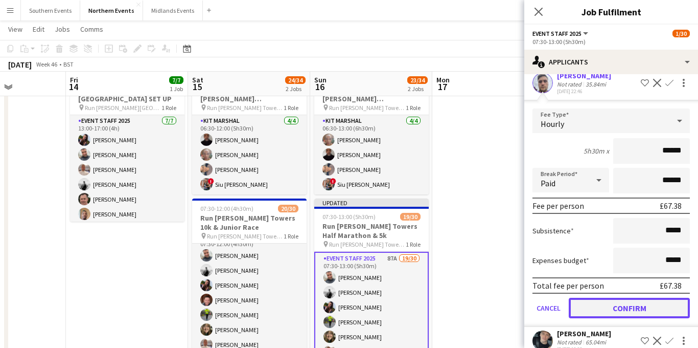
click at [616, 297] on button "Confirm" at bounding box center [629, 307] width 121 height 20
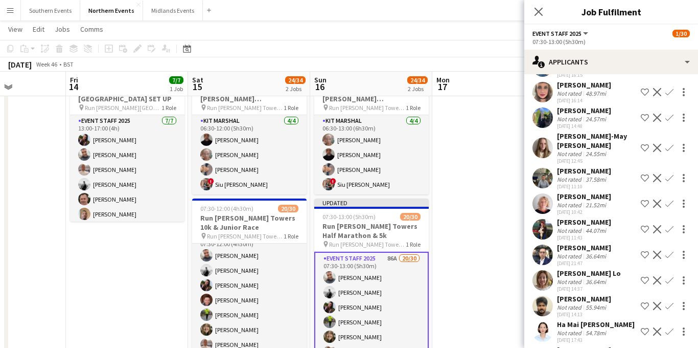
scroll to position [1903, 0]
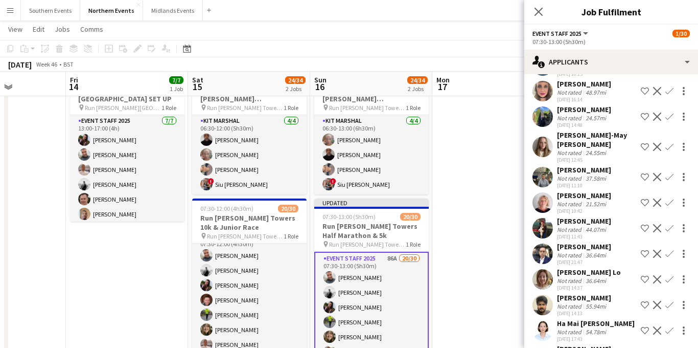
click at [669, 224] on app-icon "Confirm" at bounding box center [670, 228] width 8 height 8
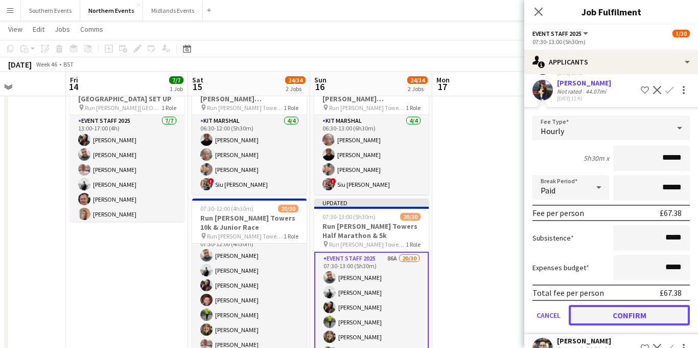
click at [613, 305] on button "Confirm" at bounding box center [629, 315] width 121 height 20
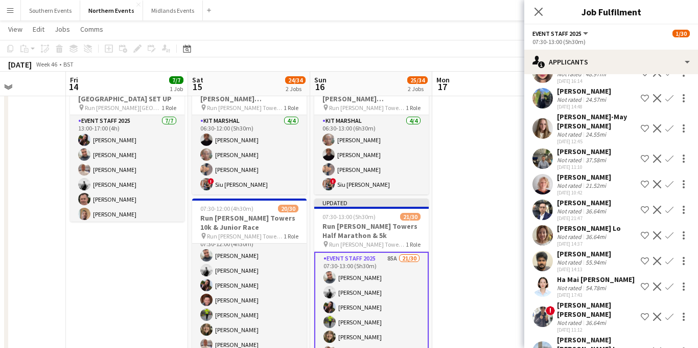
scroll to position [1947, 0]
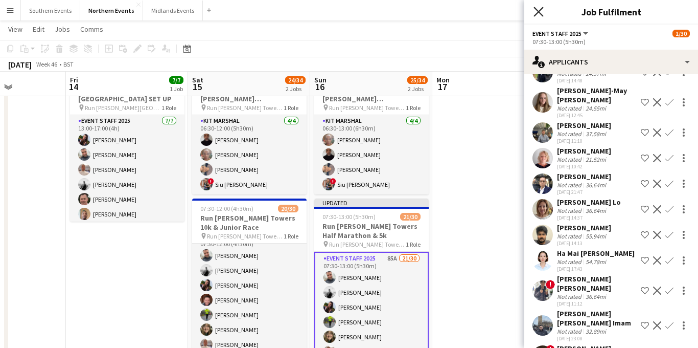
click at [539, 16] on icon "Close pop-in" at bounding box center [539, 12] width 10 height 10
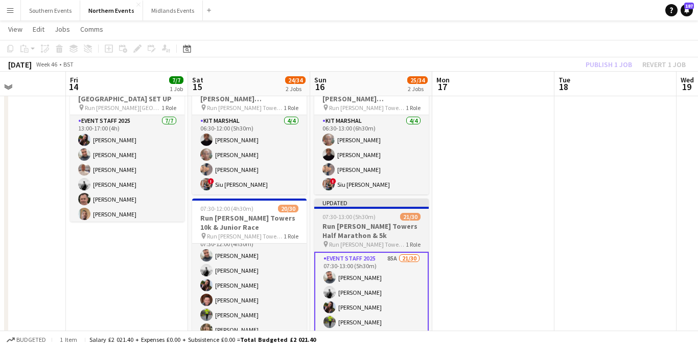
click at [364, 226] on h3 "Run [PERSON_NAME] Towers Half Marathon & 5k" at bounding box center [371, 230] width 115 height 18
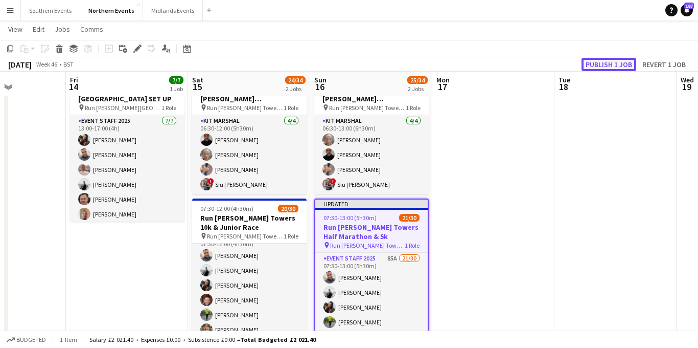
click at [611, 60] on button "Publish 1 job" at bounding box center [609, 64] width 55 height 13
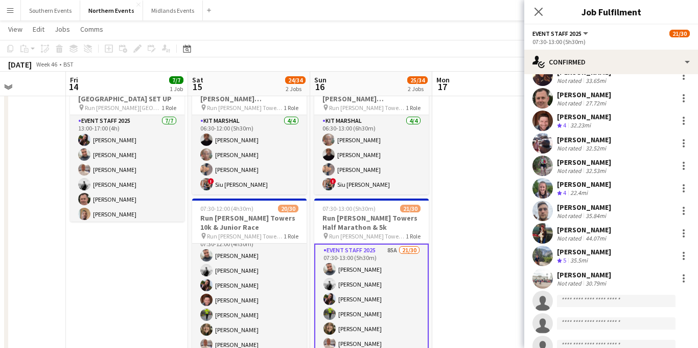
scroll to position [286, 0]
click at [681, 255] on div at bounding box center [684, 254] width 12 height 12
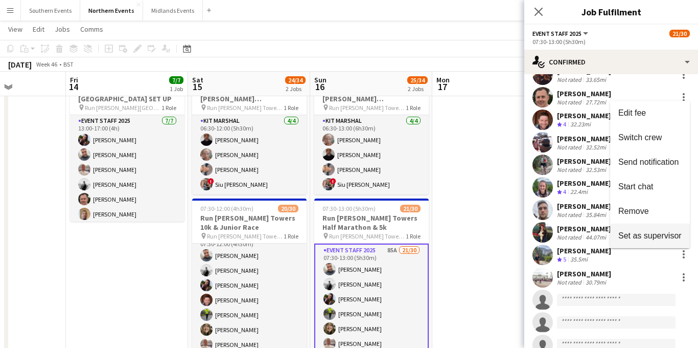
click at [647, 235] on span "Set as supervisor" at bounding box center [650, 235] width 63 height 9
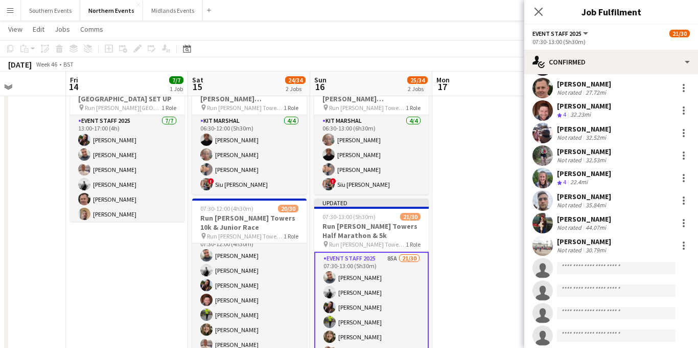
scroll to position [357, 0]
click at [538, 12] on icon at bounding box center [539, 12] width 10 height 10
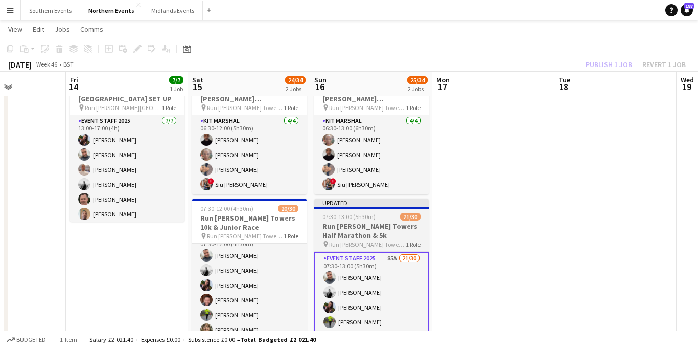
click at [377, 212] on app-job-card "Updated 07:30-13:00 (5h30m) 21/30 Run [PERSON_NAME][GEOGRAPHIC_DATA] Half Marat…" at bounding box center [371, 273] width 115 height 151
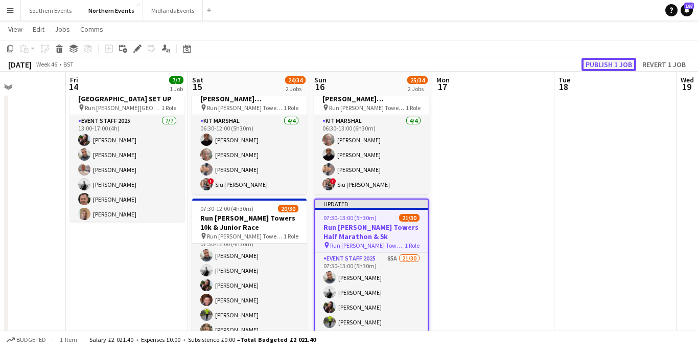
click at [598, 61] on button "Publish 1 job" at bounding box center [609, 64] width 55 height 13
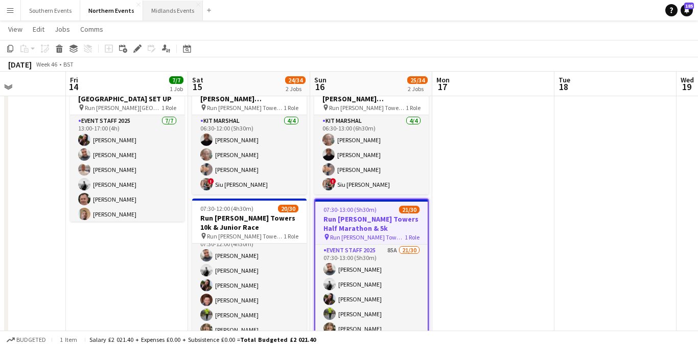
click at [162, 11] on button "Midlands Events Close" at bounding box center [173, 11] width 60 height 20
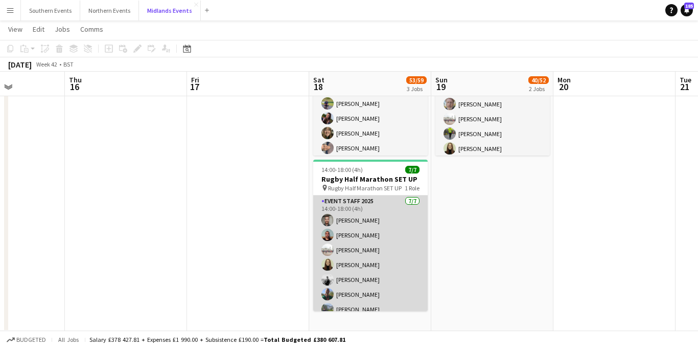
scroll to position [11, 0]
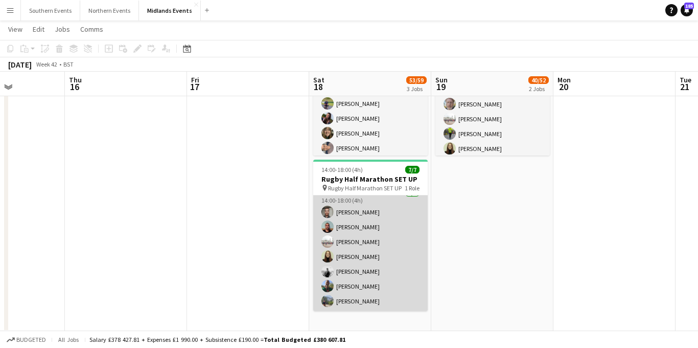
click at [375, 212] on app-card-role "Event Staff 2025 [DATE] 14:00-18:00 (4h) [PERSON_NAME] [PERSON_NAME] [PERSON_NA…" at bounding box center [370, 249] width 115 height 124
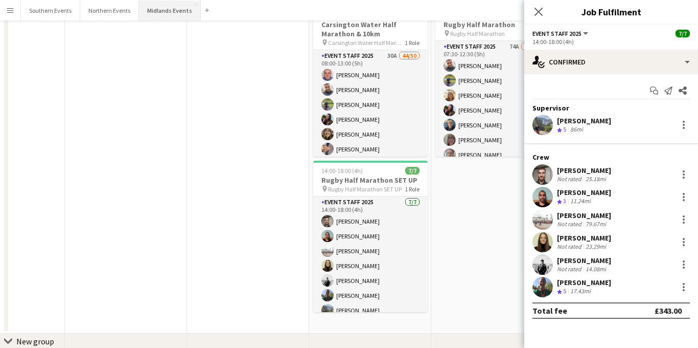
scroll to position [0, 0]
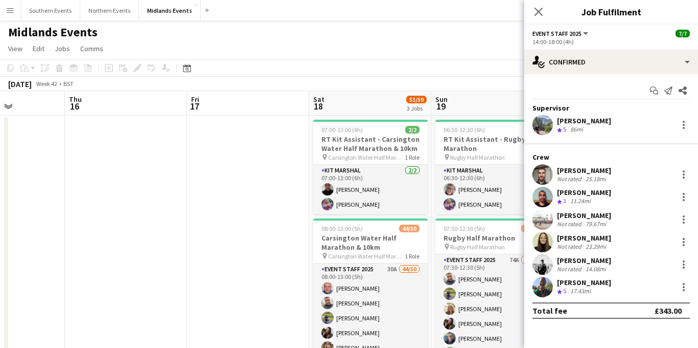
click at [394, 53] on app-page-menu "View Day view expanded Day view collapsed Month view Date picker Jump to [DATE]…" at bounding box center [349, 49] width 698 height 19
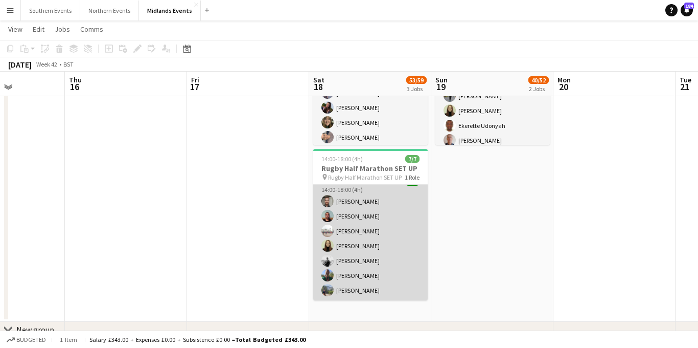
scroll to position [5, 0]
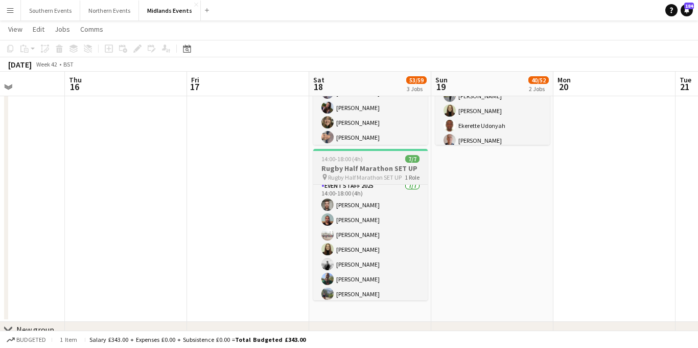
click at [370, 167] on h3 "Rugby Half Marathon SET UP" at bounding box center [370, 168] width 115 height 9
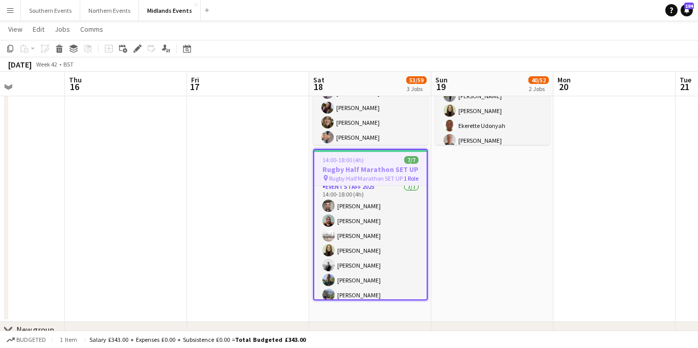
click at [380, 173] on h3 "Rugby Half Marathon SET UP" at bounding box center [370, 169] width 112 height 9
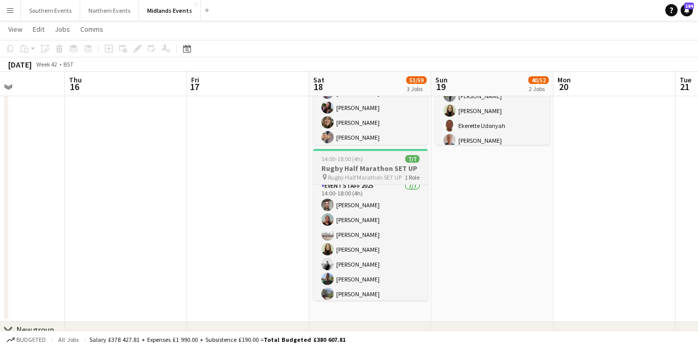
click at [401, 173] on div "pin Rugby Half Marathon SET UP 1 Role" at bounding box center [370, 177] width 115 height 8
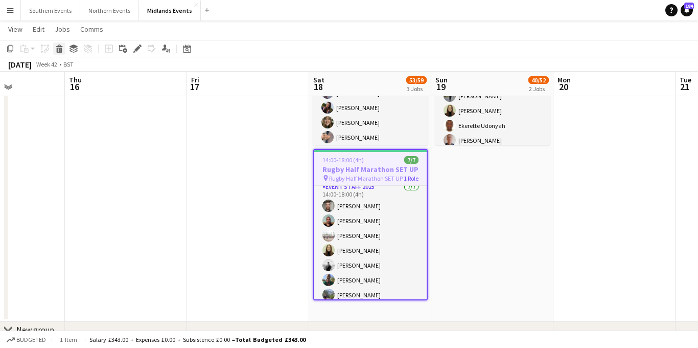
click at [61, 48] on icon at bounding box center [60, 50] width 6 height 5
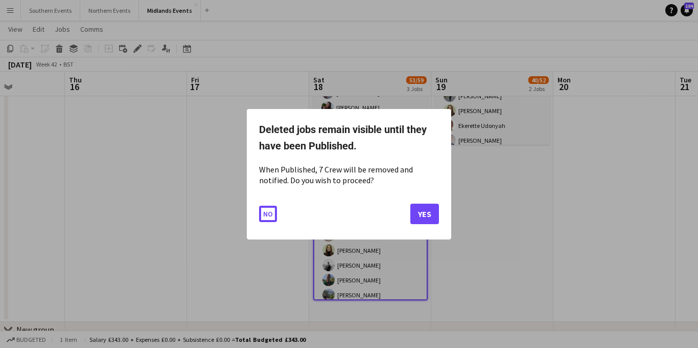
scroll to position [0, 0]
click at [427, 211] on button "Yes" at bounding box center [424, 213] width 29 height 20
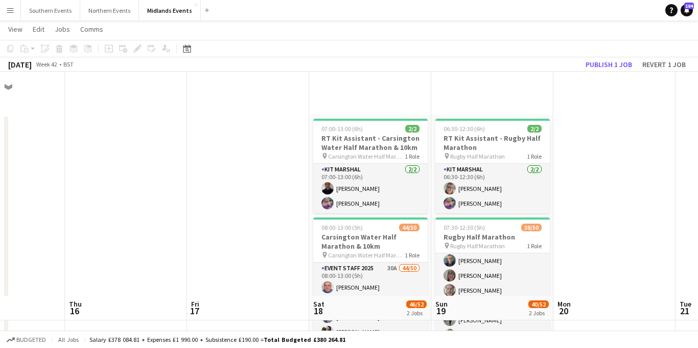
scroll to position [224, 0]
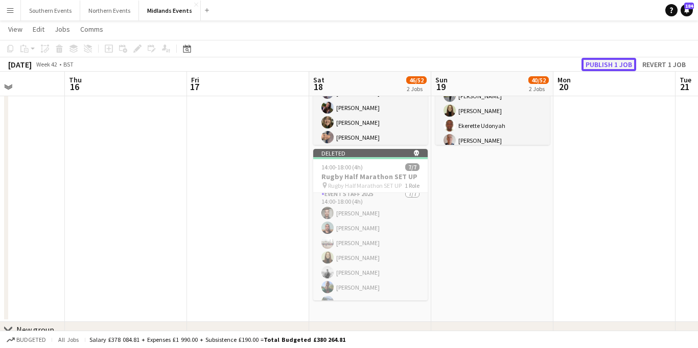
click at [597, 67] on button "Publish 1 job" at bounding box center [609, 64] width 55 height 13
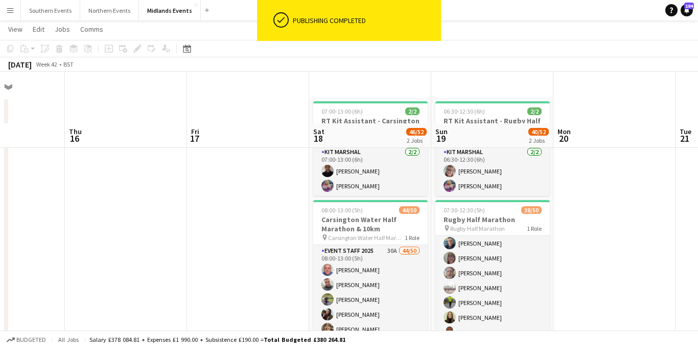
scroll to position [0, 0]
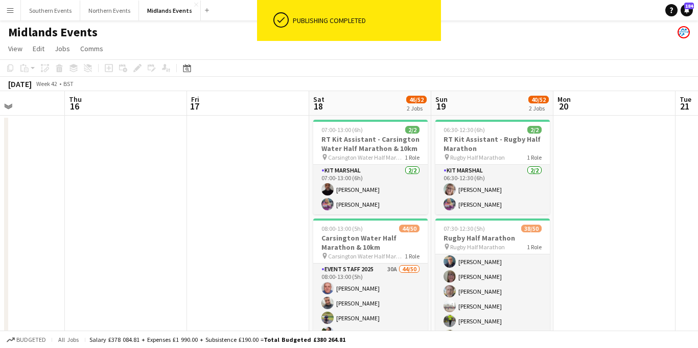
click at [10, 10] on app-icon "Menu" at bounding box center [10, 10] width 8 height 8
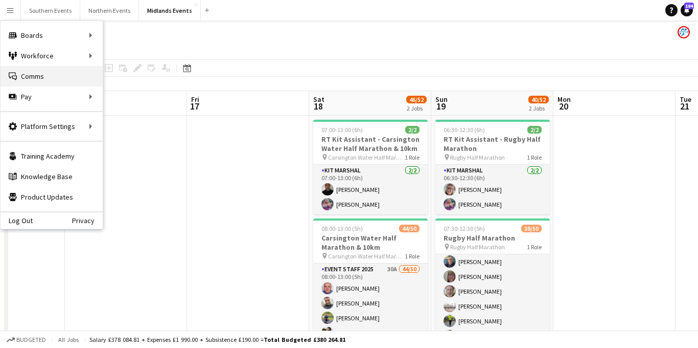
click at [78, 76] on link "Comms Comms" at bounding box center [52, 76] width 102 height 20
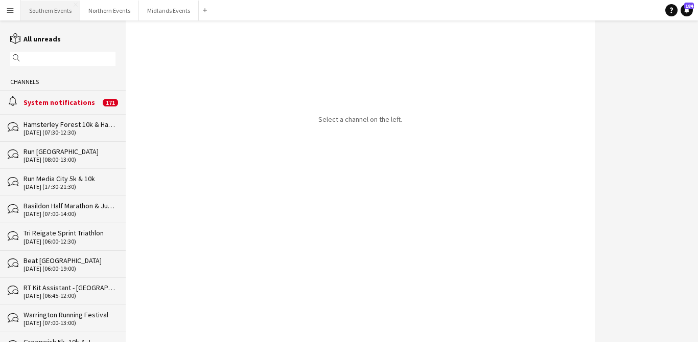
click at [59, 11] on button "Southern Events Close" at bounding box center [50, 11] width 59 height 20
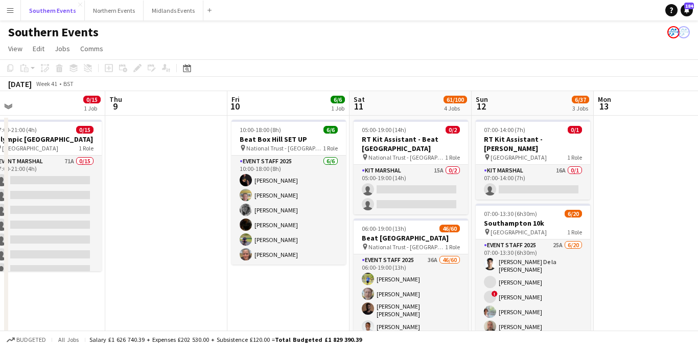
scroll to position [0, 264]
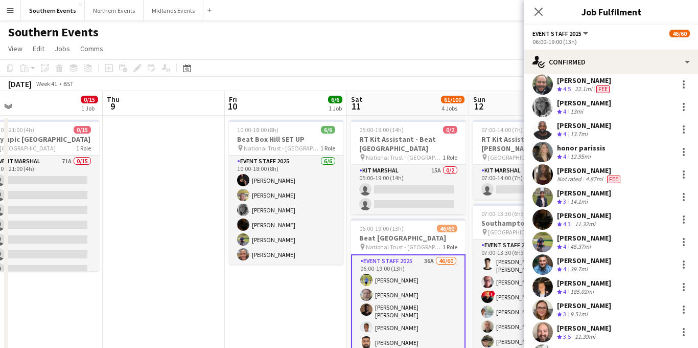
scroll to position [660, 0]
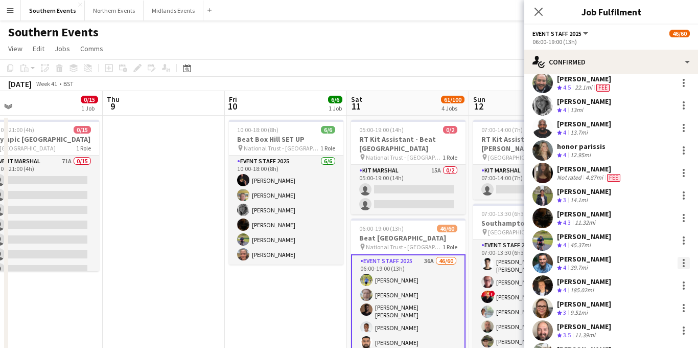
click at [684, 262] on div at bounding box center [684, 263] width 2 height 2
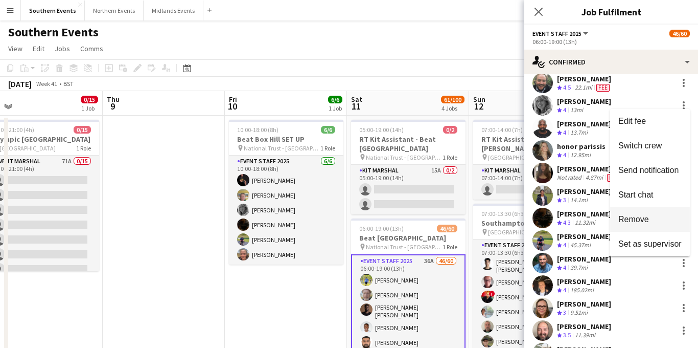
click at [639, 218] on span "Remove" at bounding box center [634, 219] width 31 height 9
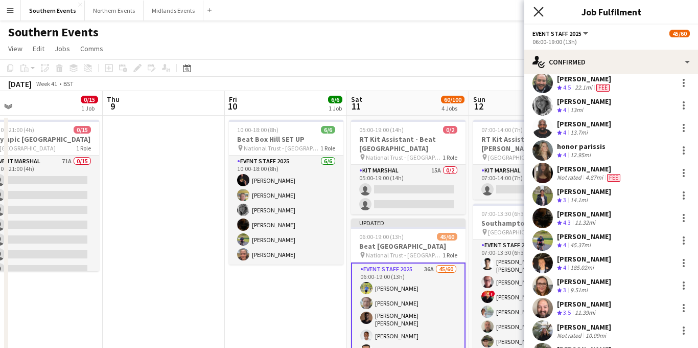
click at [541, 11] on icon "Close pop-in" at bounding box center [539, 12] width 10 height 10
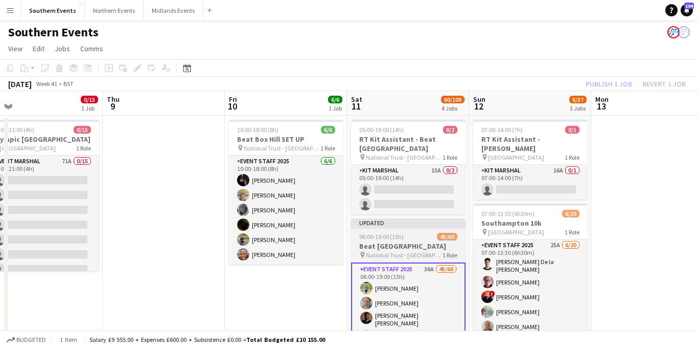
click at [388, 241] on h3 "Beat [GEOGRAPHIC_DATA]" at bounding box center [408, 245] width 115 height 9
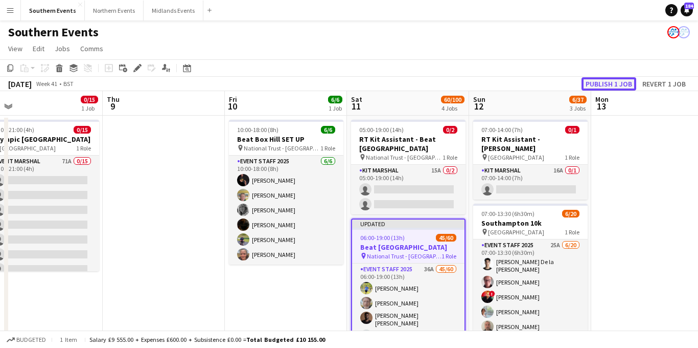
click at [608, 88] on button "Publish 1 job" at bounding box center [609, 83] width 55 height 13
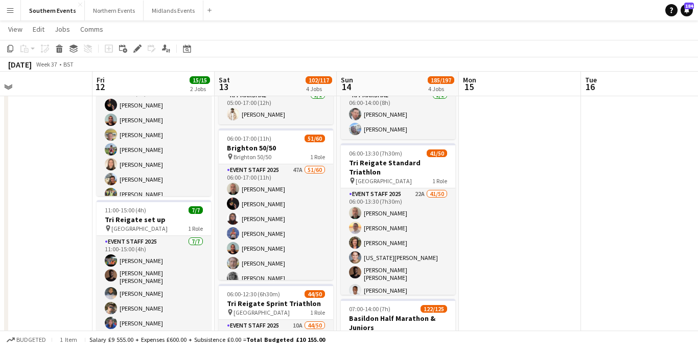
scroll to position [0, 399]
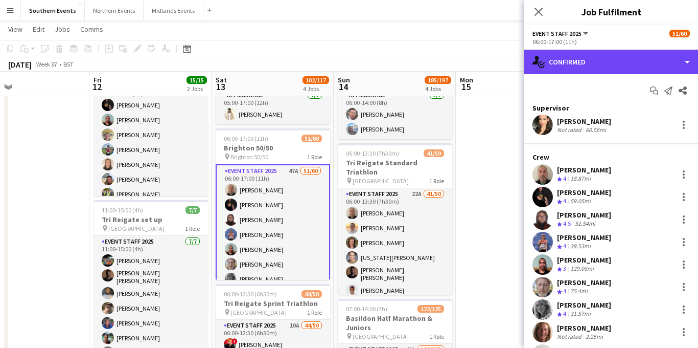
click at [618, 70] on div "single-neutral-actions-check-2 Confirmed" at bounding box center [611, 62] width 174 height 25
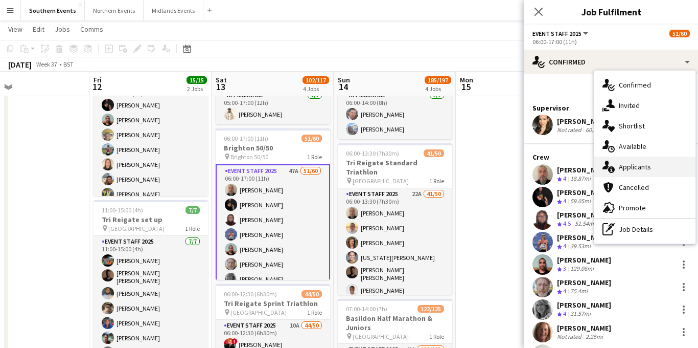
click at [620, 165] on span "Applicants" at bounding box center [635, 166] width 32 height 9
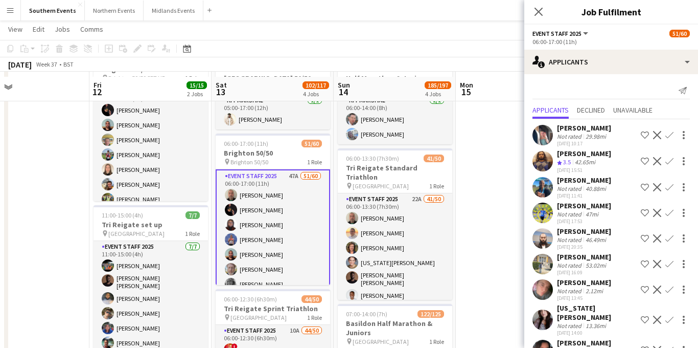
scroll to position [59, 0]
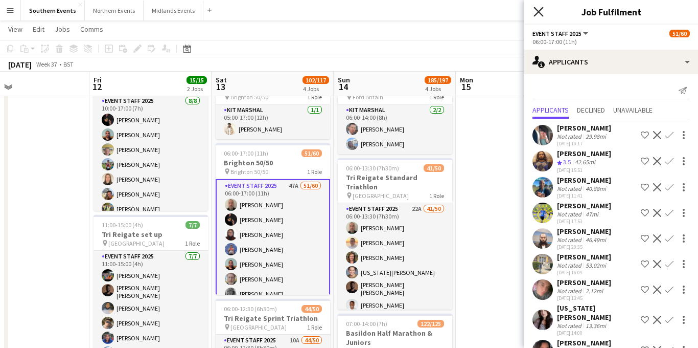
click at [540, 13] on icon at bounding box center [539, 12] width 10 height 10
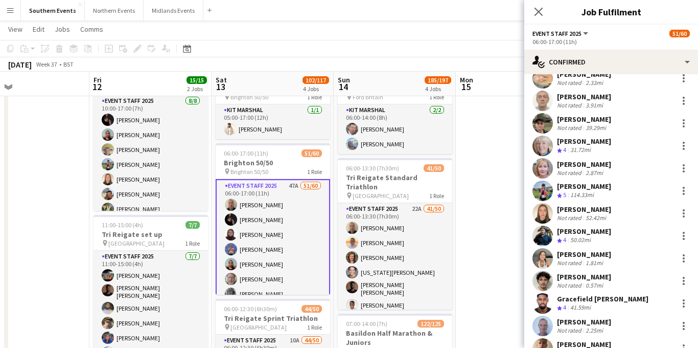
scroll to position [733, 0]
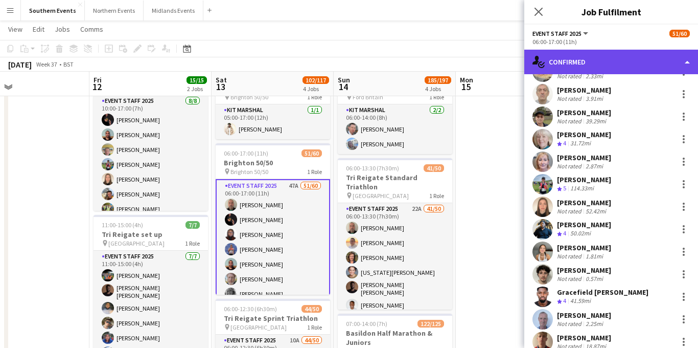
click at [599, 60] on div "single-neutral-actions-check-2 Confirmed" at bounding box center [611, 62] width 174 height 25
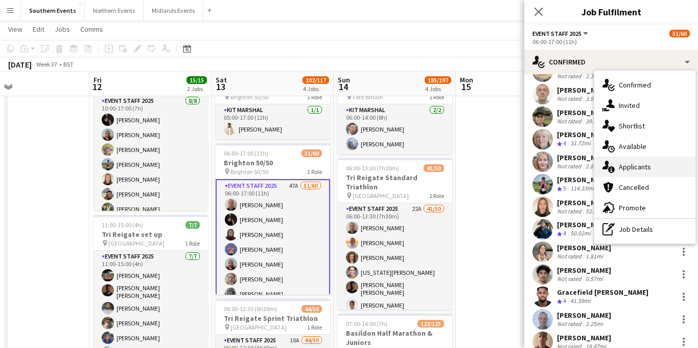
click at [637, 165] on span "Applicants" at bounding box center [635, 166] width 32 height 9
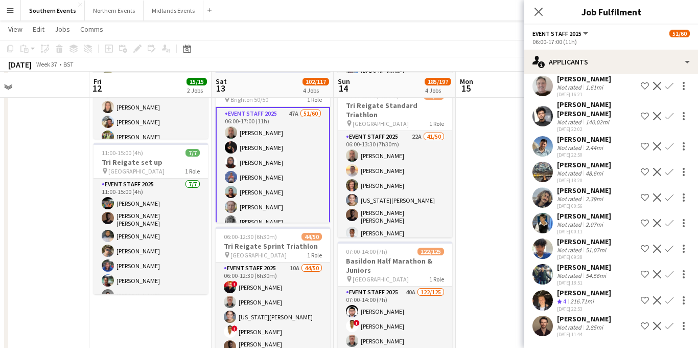
scroll to position [133, 0]
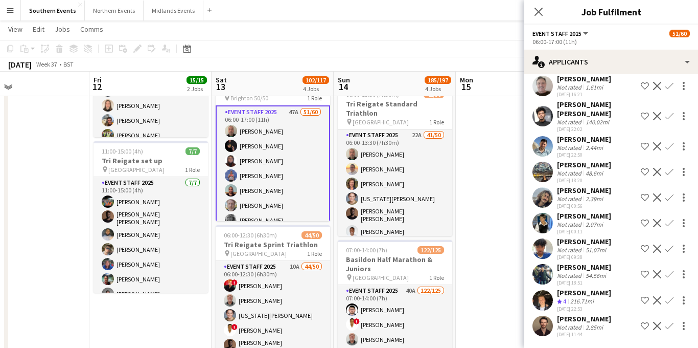
click at [672, 324] on app-icon "Confirm" at bounding box center [670, 326] width 8 height 8
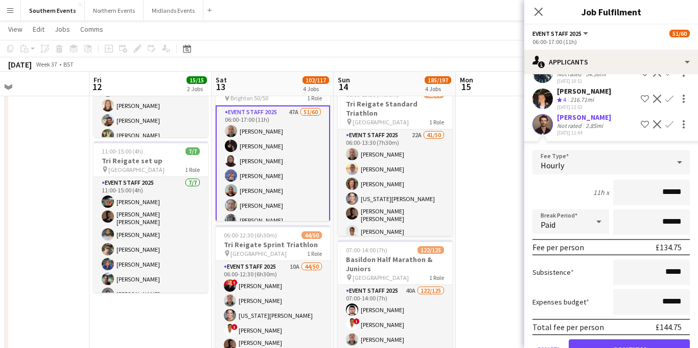
scroll to position [1051, 0]
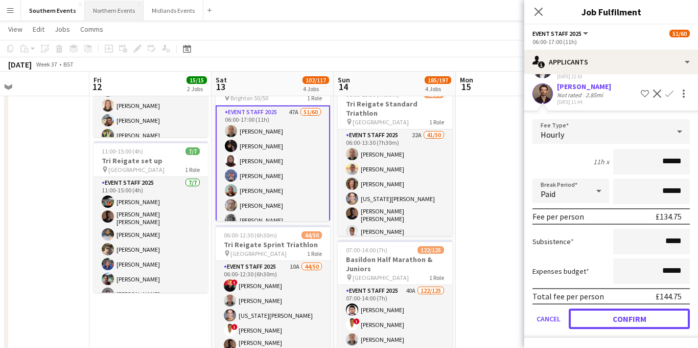
click at [596, 317] on button "Confirm" at bounding box center [629, 318] width 121 height 20
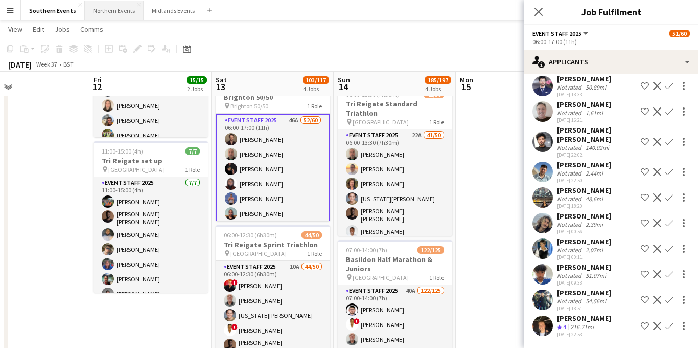
scroll to position [793, 0]
click at [574, 318] on div "[PERSON_NAME]" at bounding box center [584, 317] width 54 height 9
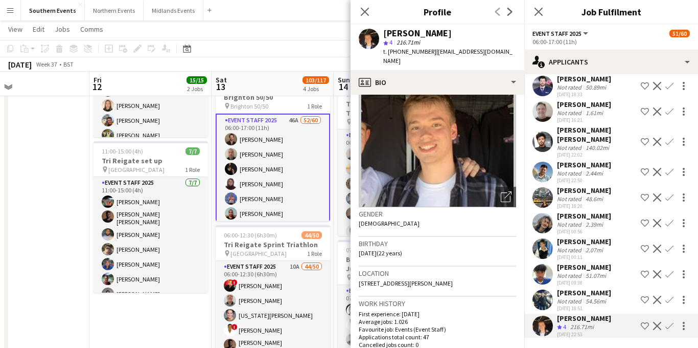
click at [669, 222] on app-icon "Confirm" at bounding box center [670, 223] width 8 height 8
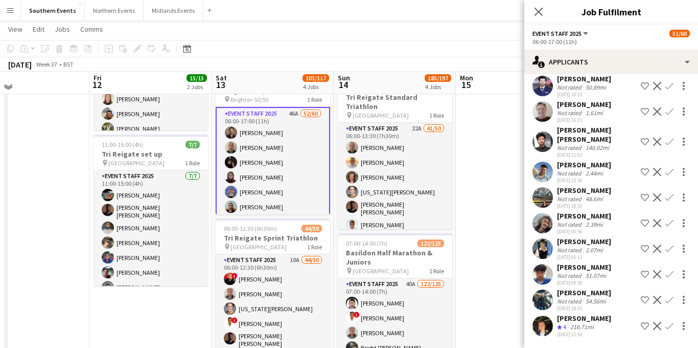
scroll to position [138, 0]
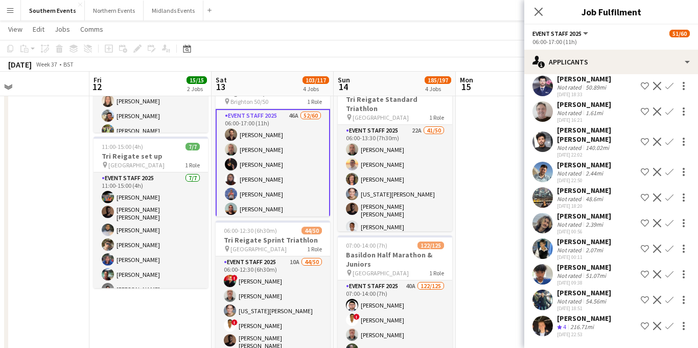
click at [669, 222] on app-icon "Confirm" at bounding box center [670, 223] width 8 height 8
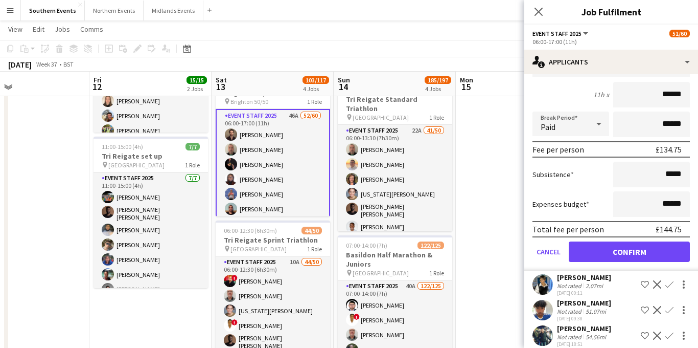
scroll to position [989, 0]
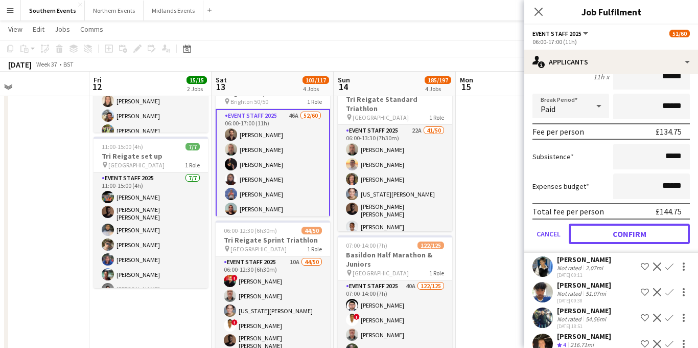
click at [621, 244] on button "Confirm" at bounding box center [629, 233] width 121 height 20
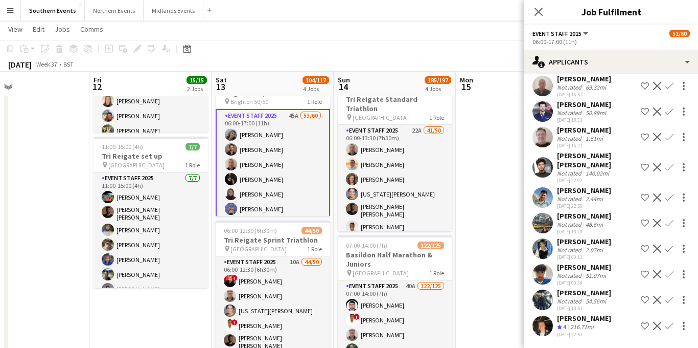
scroll to position [731, 0]
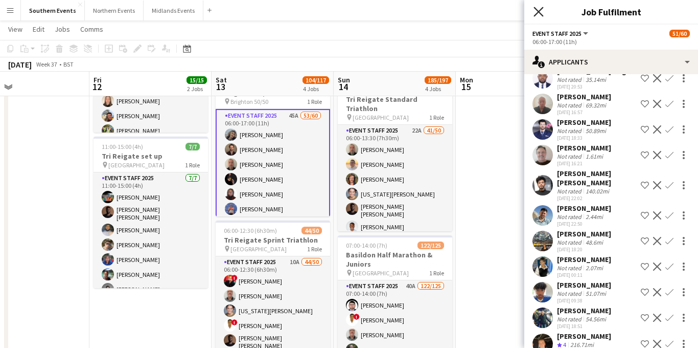
click at [538, 12] on icon at bounding box center [539, 12] width 10 height 10
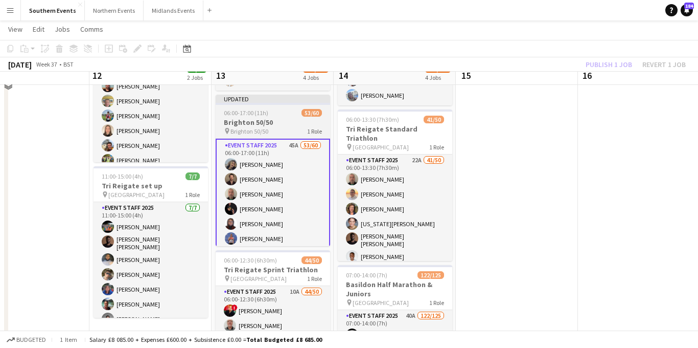
scroll to position [94, 0]
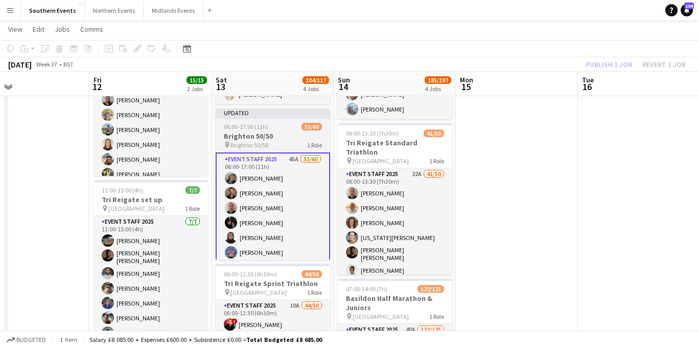
click at [243, 128] on span "06:00-17:00 (11h)" at bounding box center [246, 127] width 44 height 8
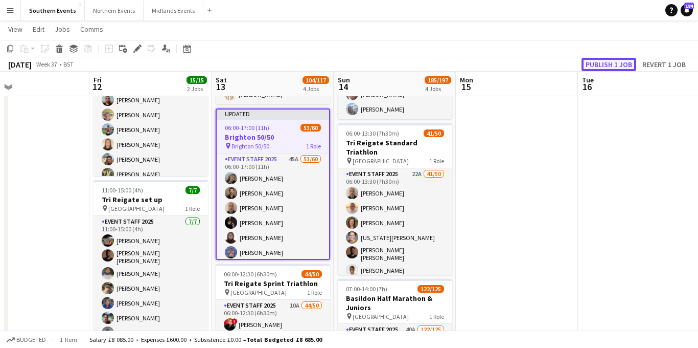
click at [607, 61] on button "Publish 1 job" at bounding box center [609, 64] width 55 height 13
